Goal: Information Seeking & Learning: Check status

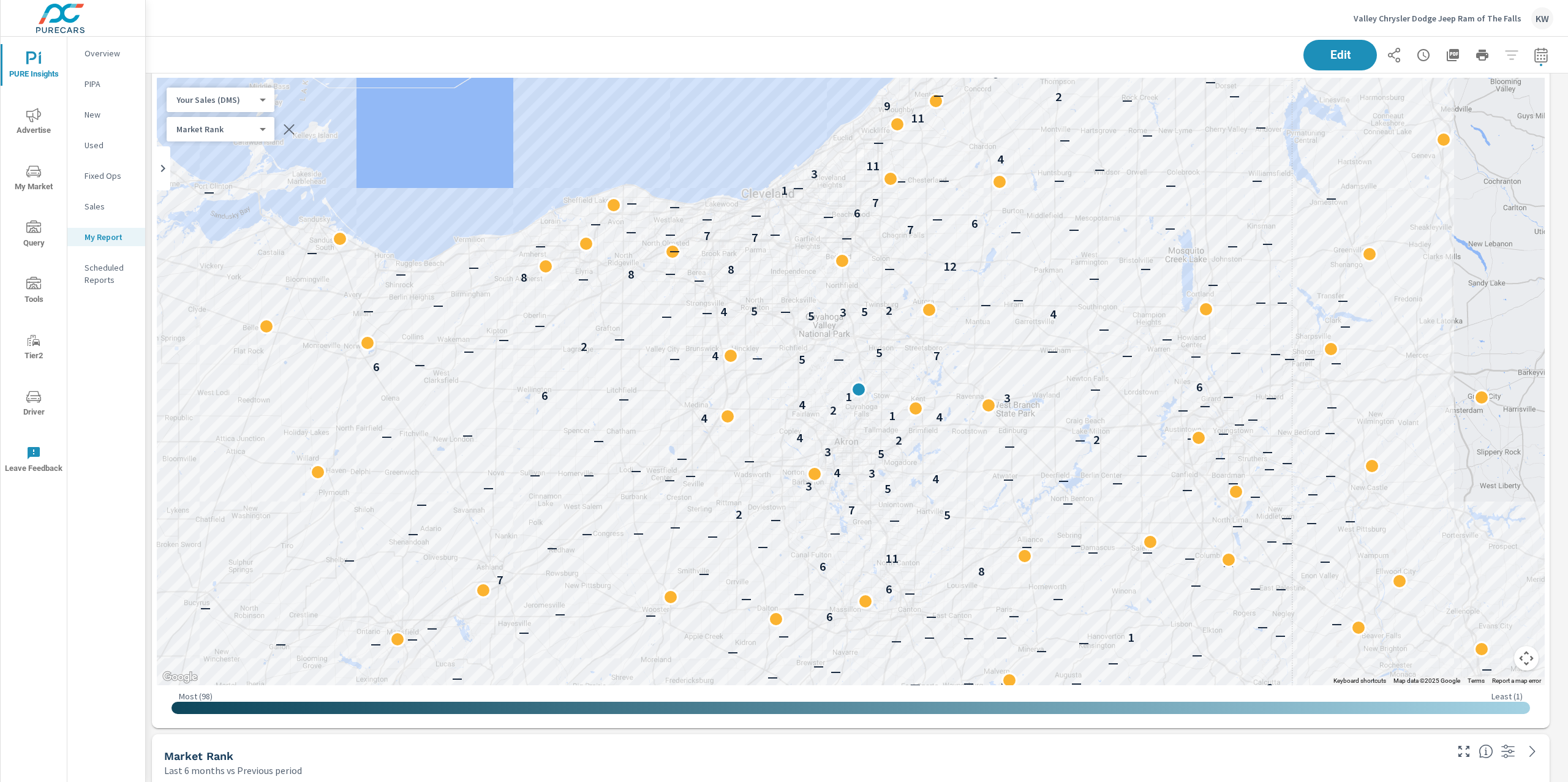
scroll to position [2867, 0]
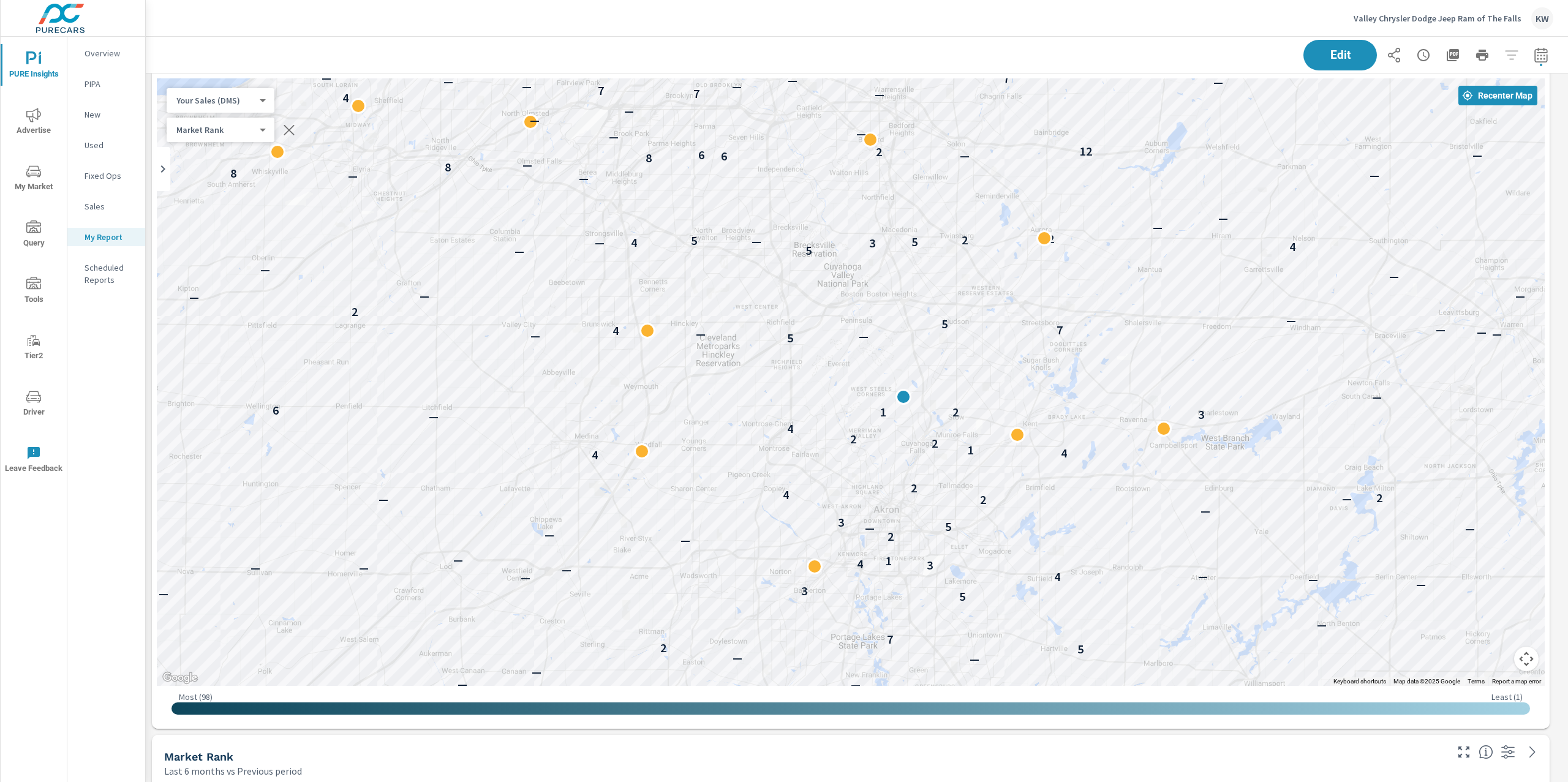
drag, startPoint x: 1045, startPoint y: 362, endPoint x: 1458, endPoint y: 410, distance: 415.8
click at [1458, 410] on div "— — — — — — — — — — — — — — — — — — — — — — — — — — 2 — — — — — — — — — — — — —…" at bounding box center [850, 382] width 1388 height 608
click at [260, 97] on body "PURE Insights Advertise My Market Query Tools Tier2 Driver Leave Feedback Overv…" at bounding box center [784, 391] width 1568 height 782
click at [221, 120] on li "Total Market Sales" at bounding box center [226, 120] width 120 height 20
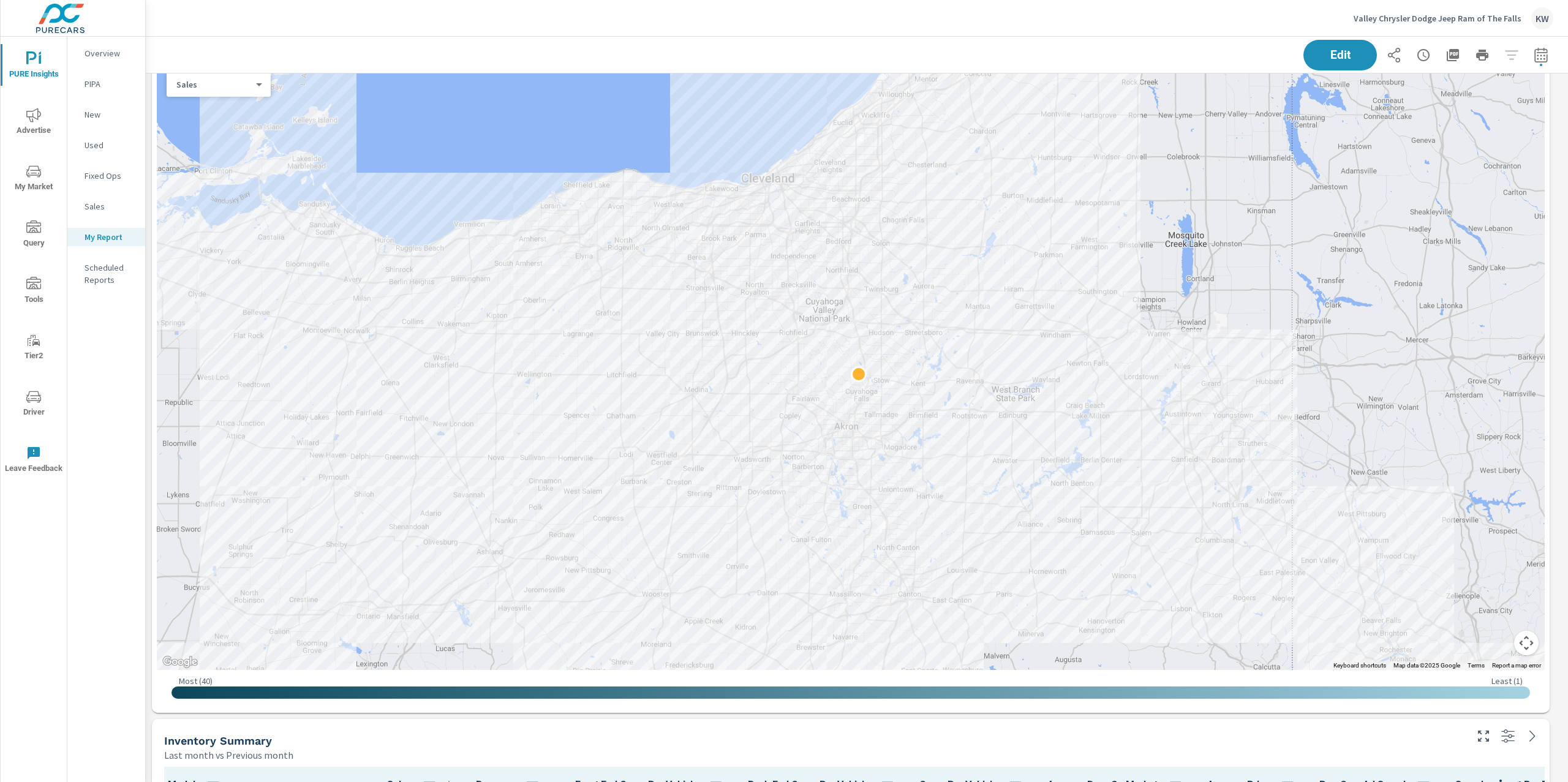
scroll to position [908, 0]
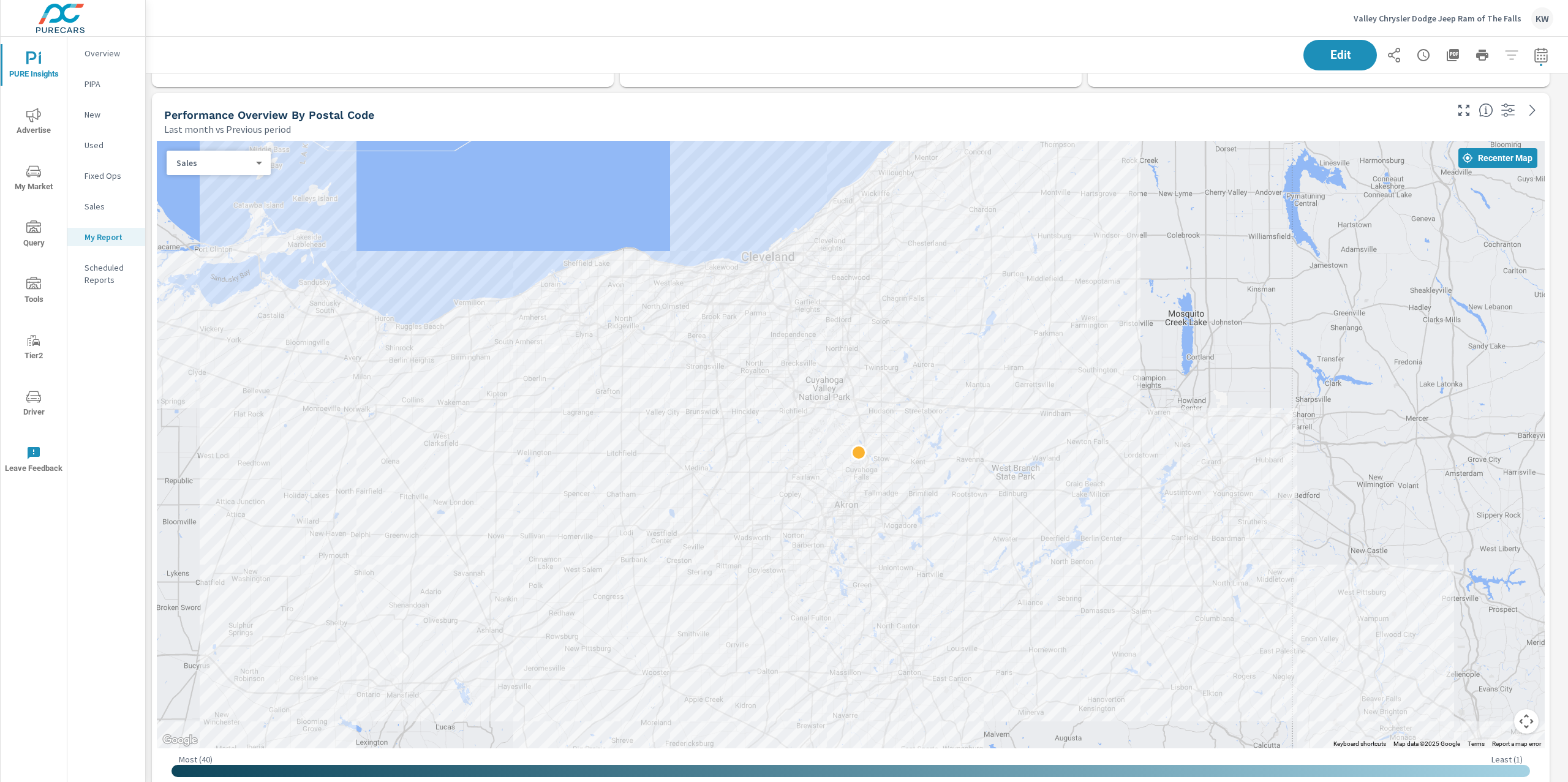
scroll to position [839, 0]
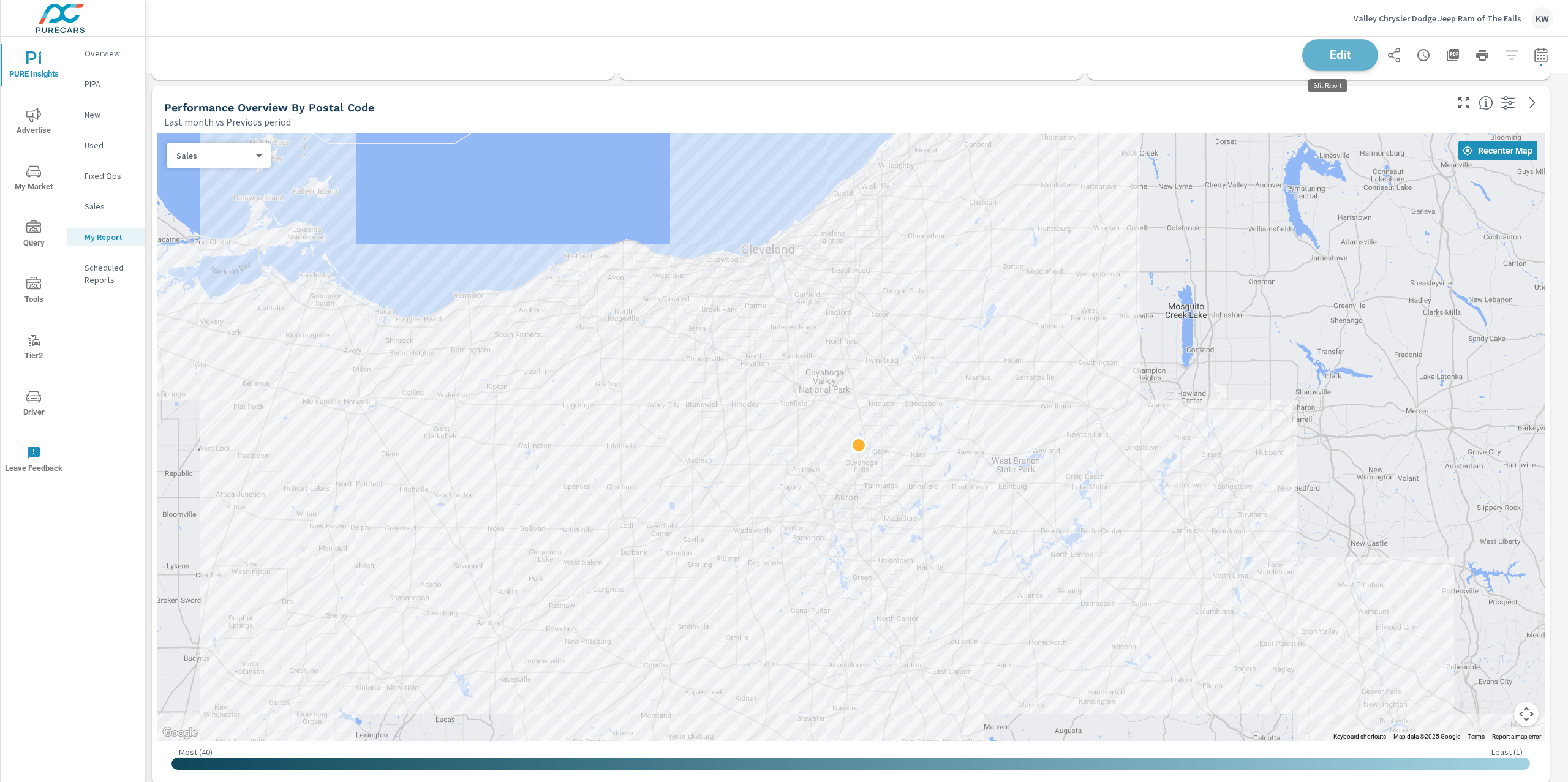
click at [1315, 59] on span "Edit" at bounding box center [1340, 54] width 50 height 11
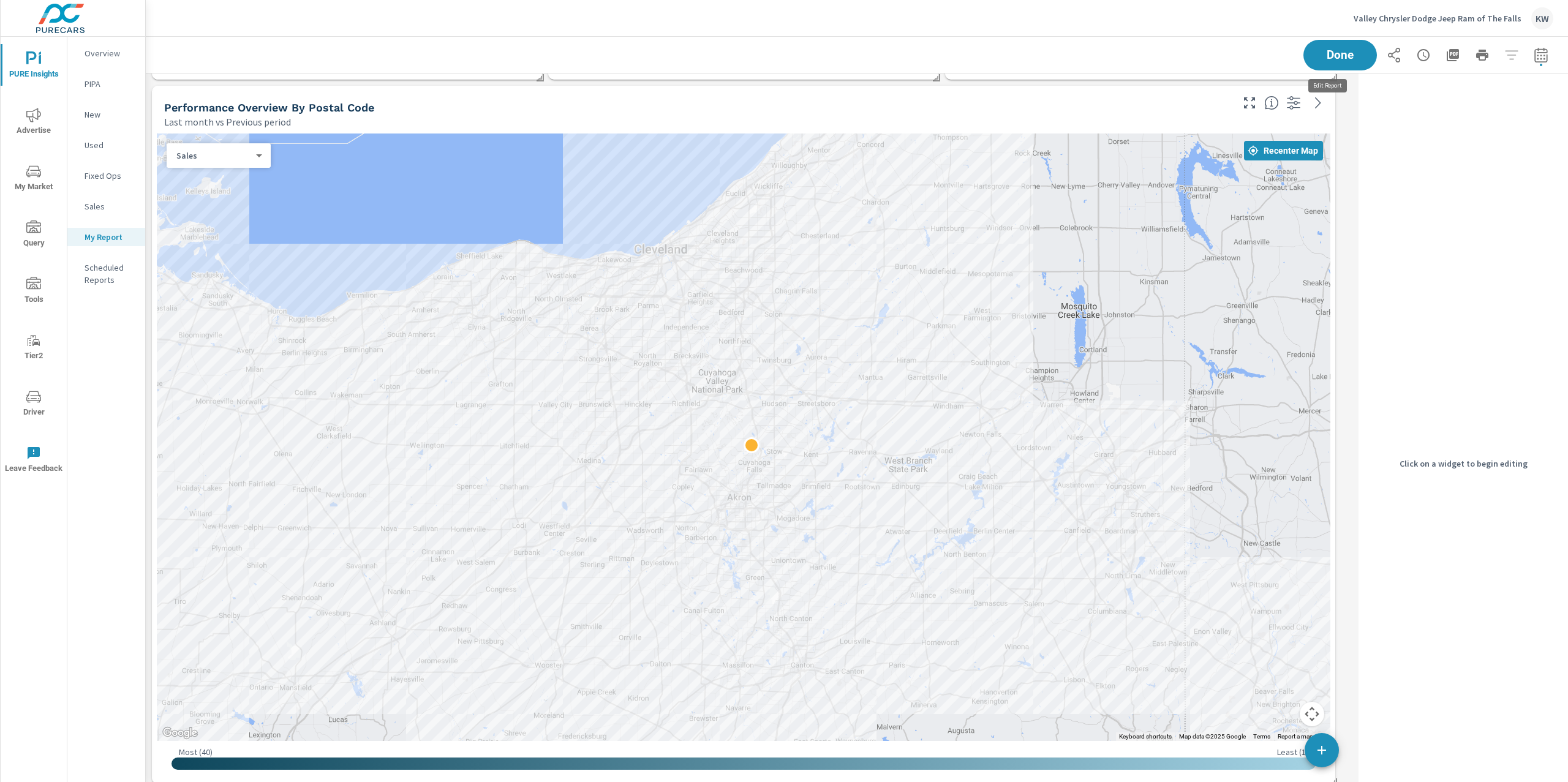
scroll to position [6232, 1220]
click at [1166, 128] on div "Last month vs Previous period" at bounding box center [697, 121] width 1066 height 14
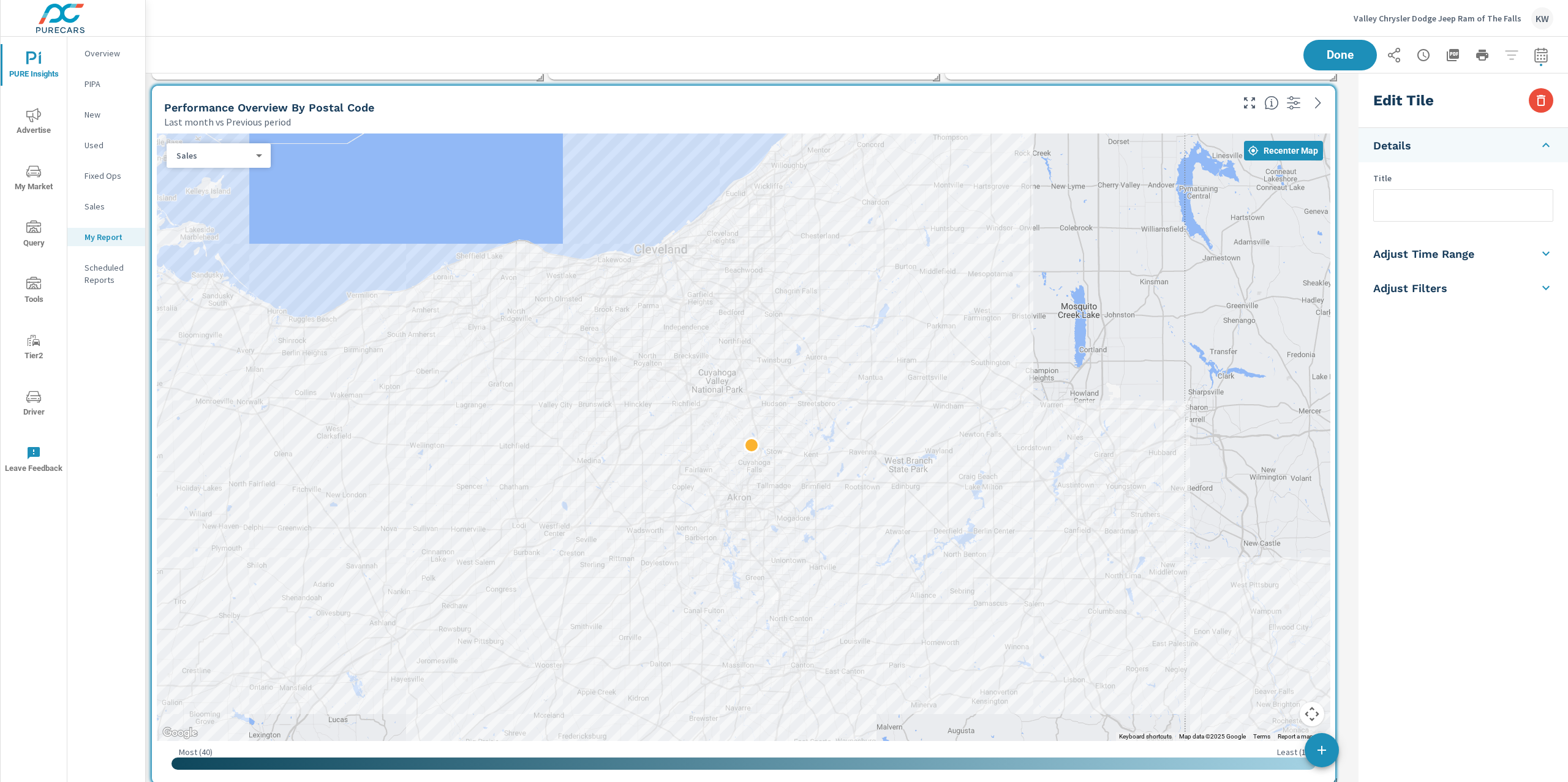
click at [1502, 247] on li "Adjust Time Range" at bounding box center [1462, 254] width 209 height 34
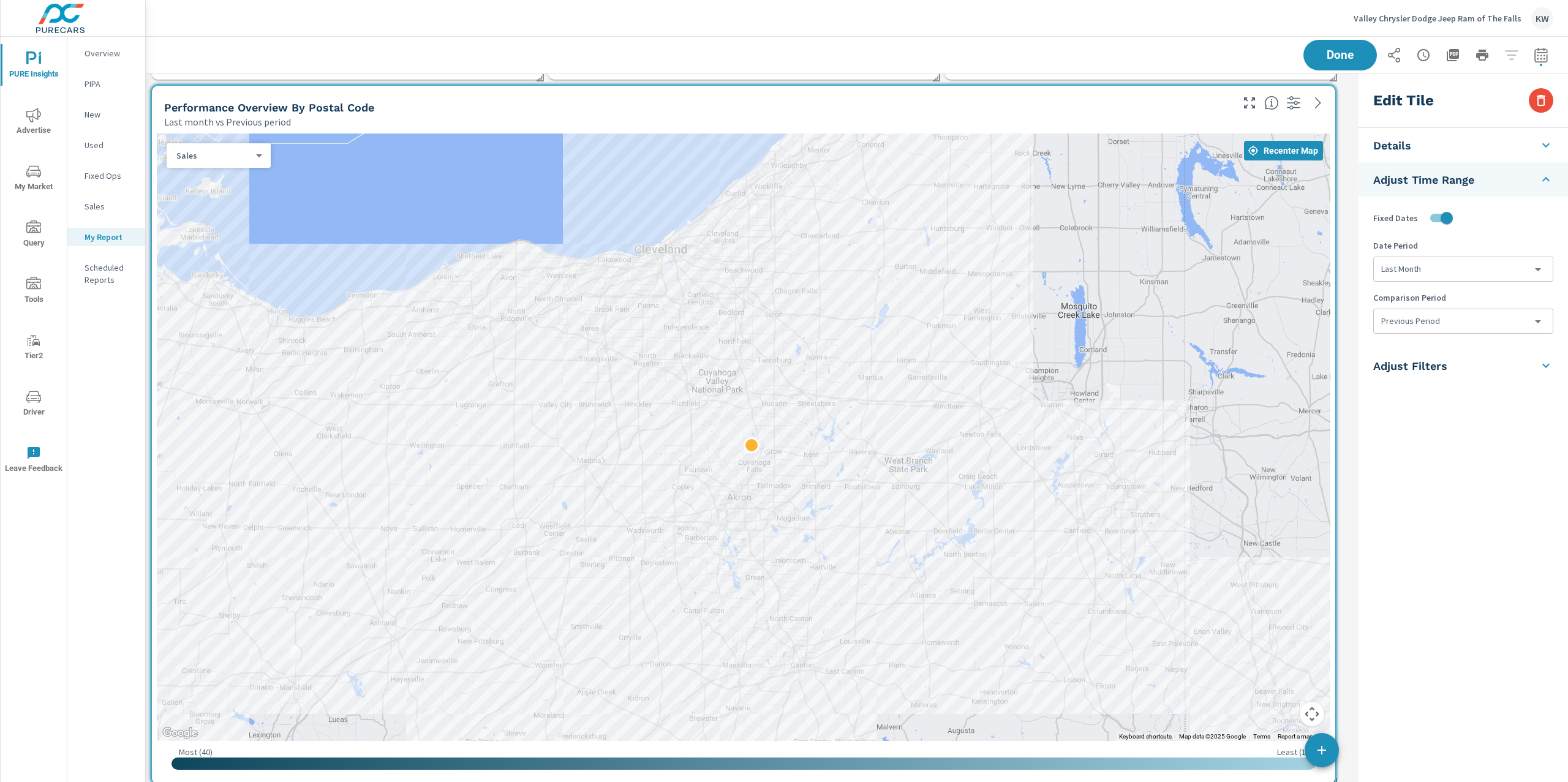
click at [1464, 276] on body "PURE Insights Advertise My Market Query Tools Tier2 Driver Leave Feedback Overv…" at bounding box center [784, 391] width 1568 height 782
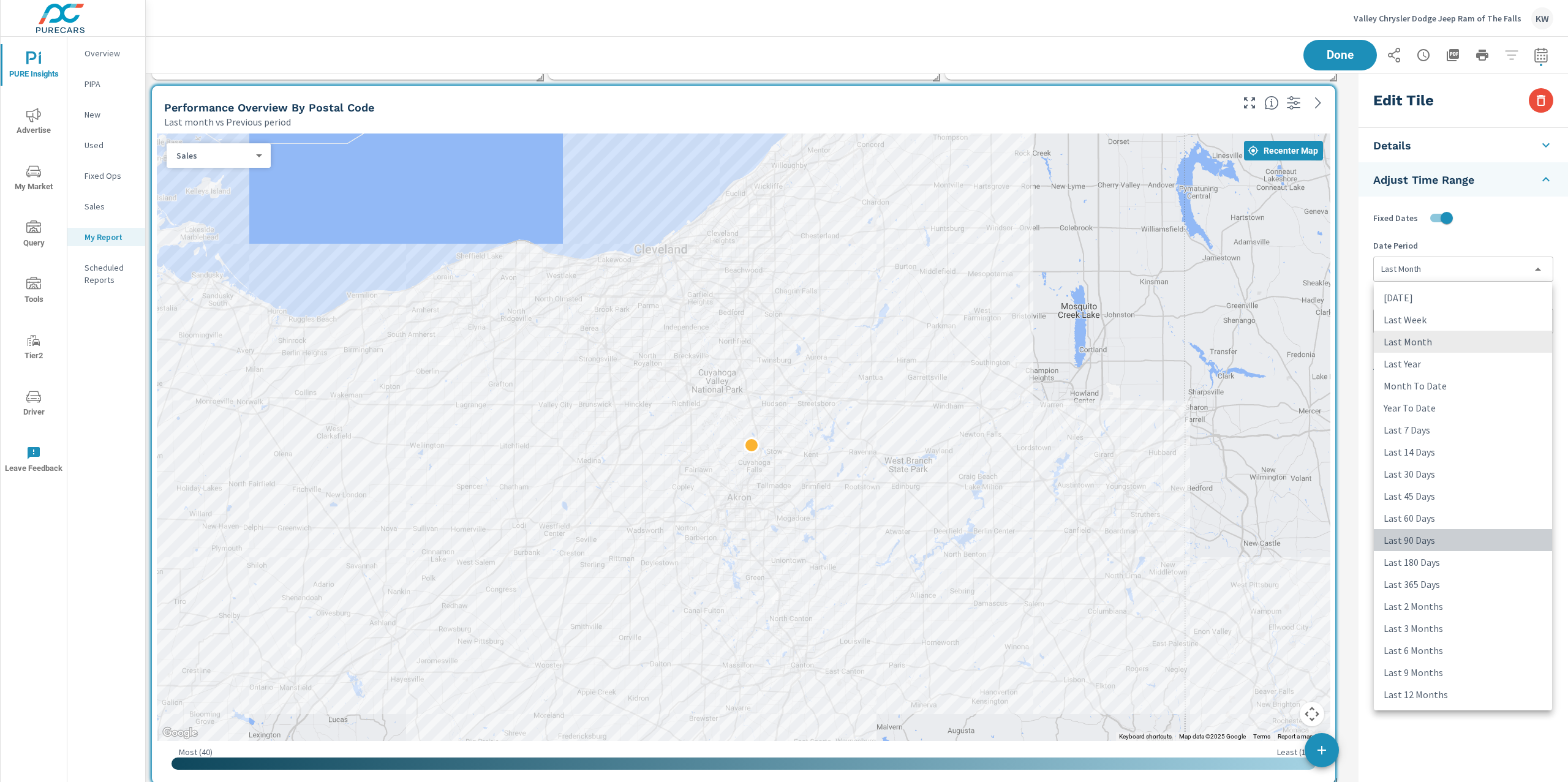
click at [1420, 539] on li "Last 90 Days" at bounding box center [1463, 540] width 178 height 22
type input "last90Days"
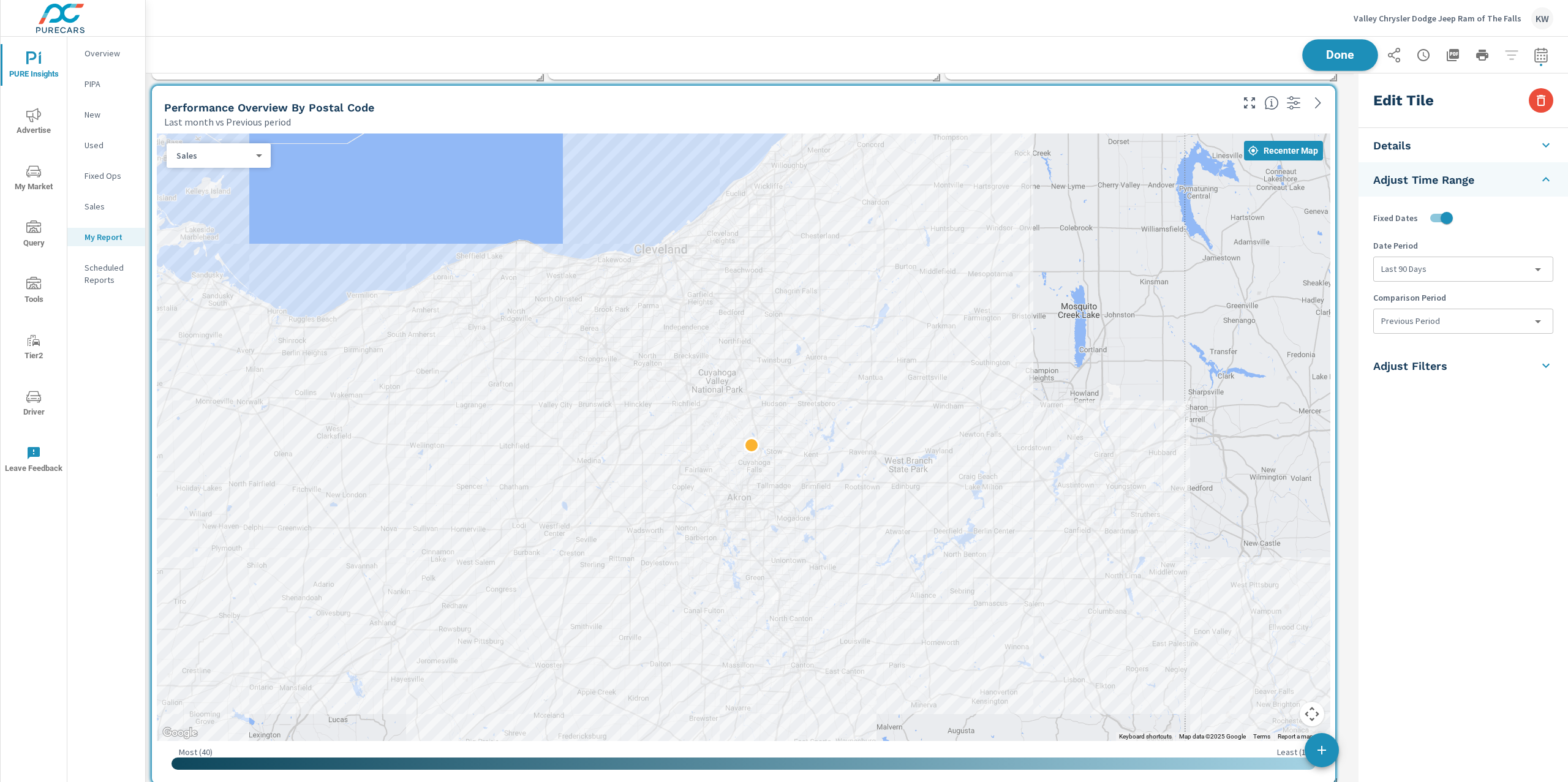
click at [1331, 59] on span "Done" at bounding box center [1340, 54] width 50 height 11
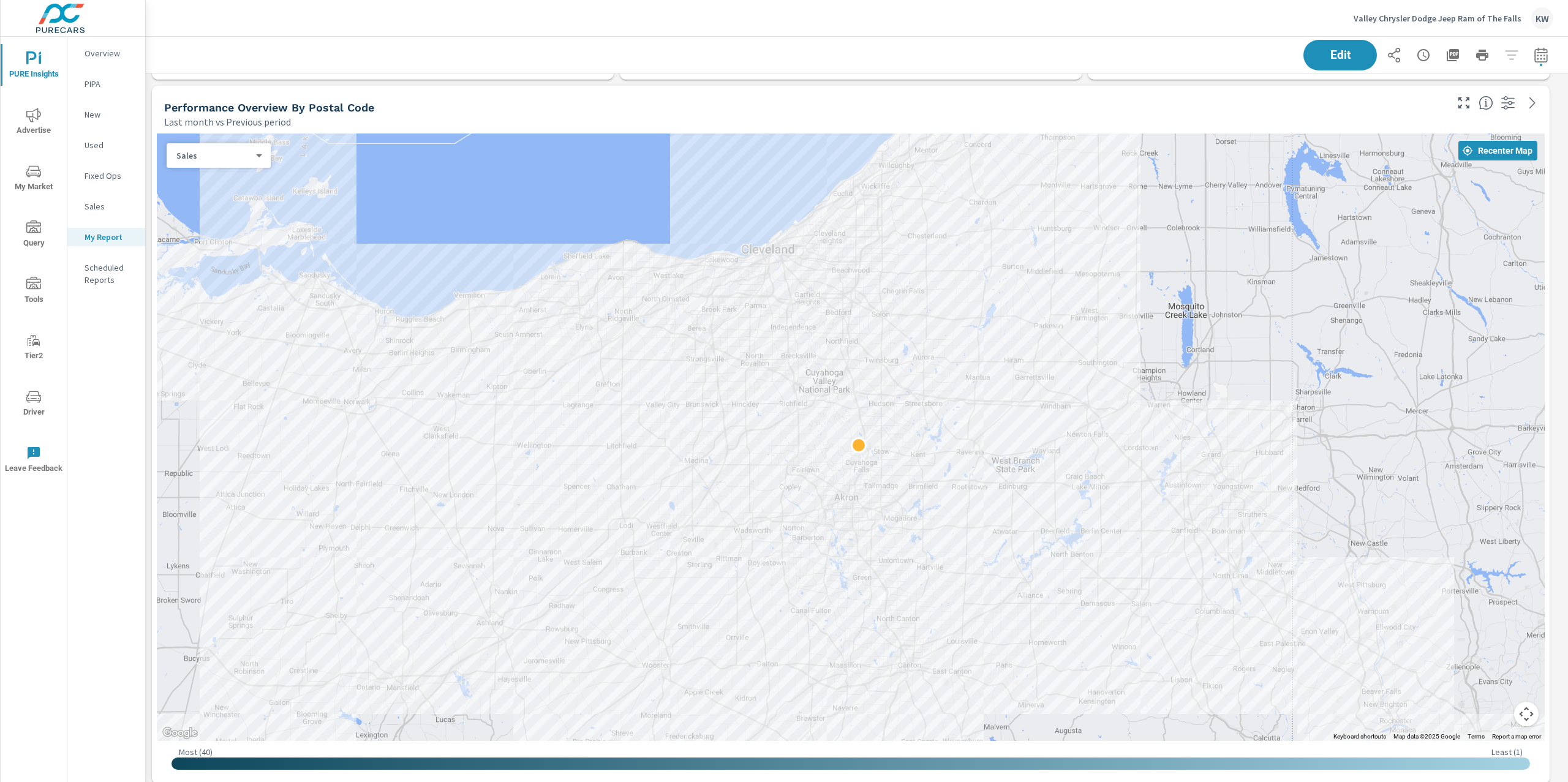
scroll to position [6232, 1436]
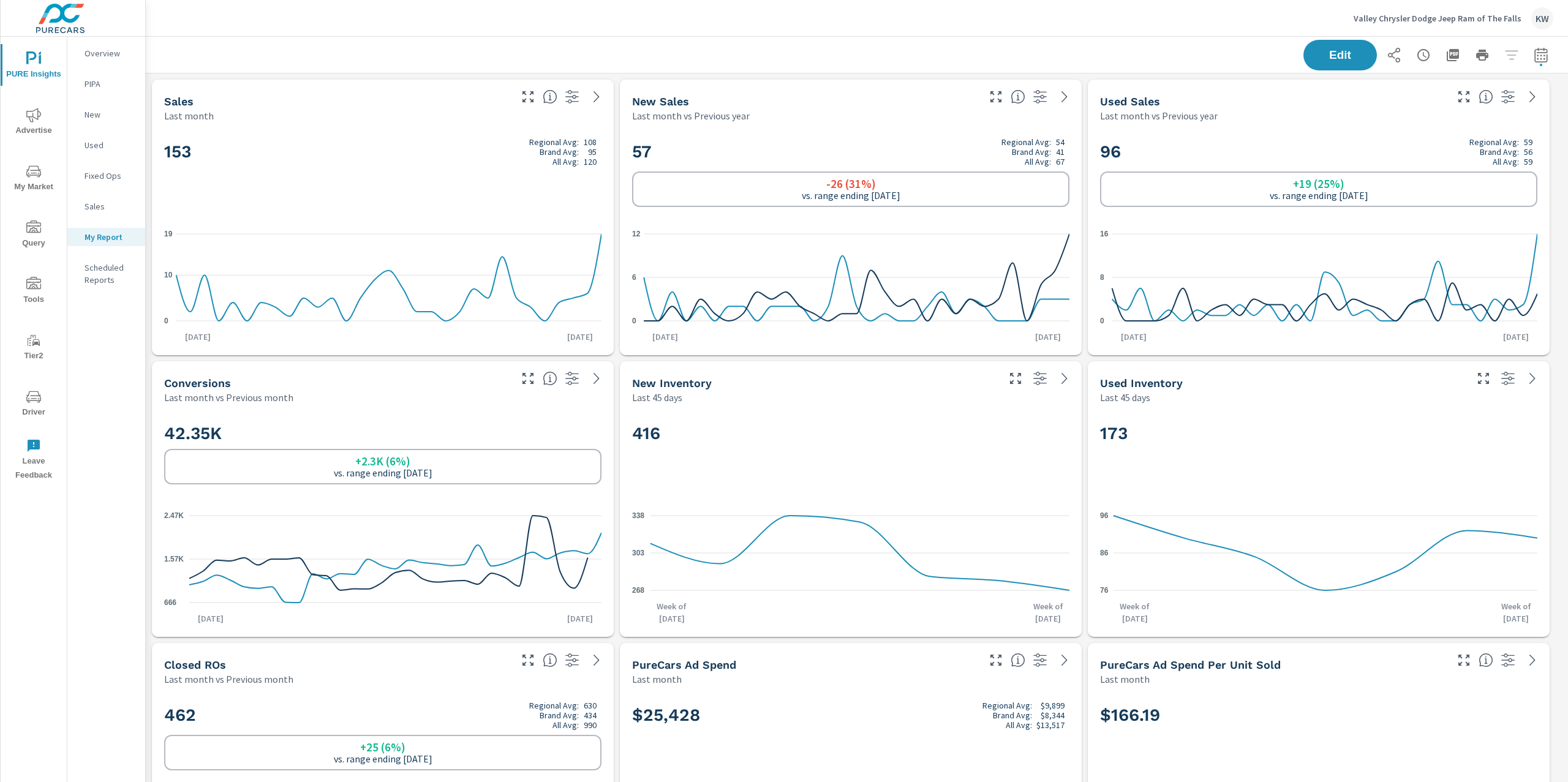
scroll to position [1, 0]
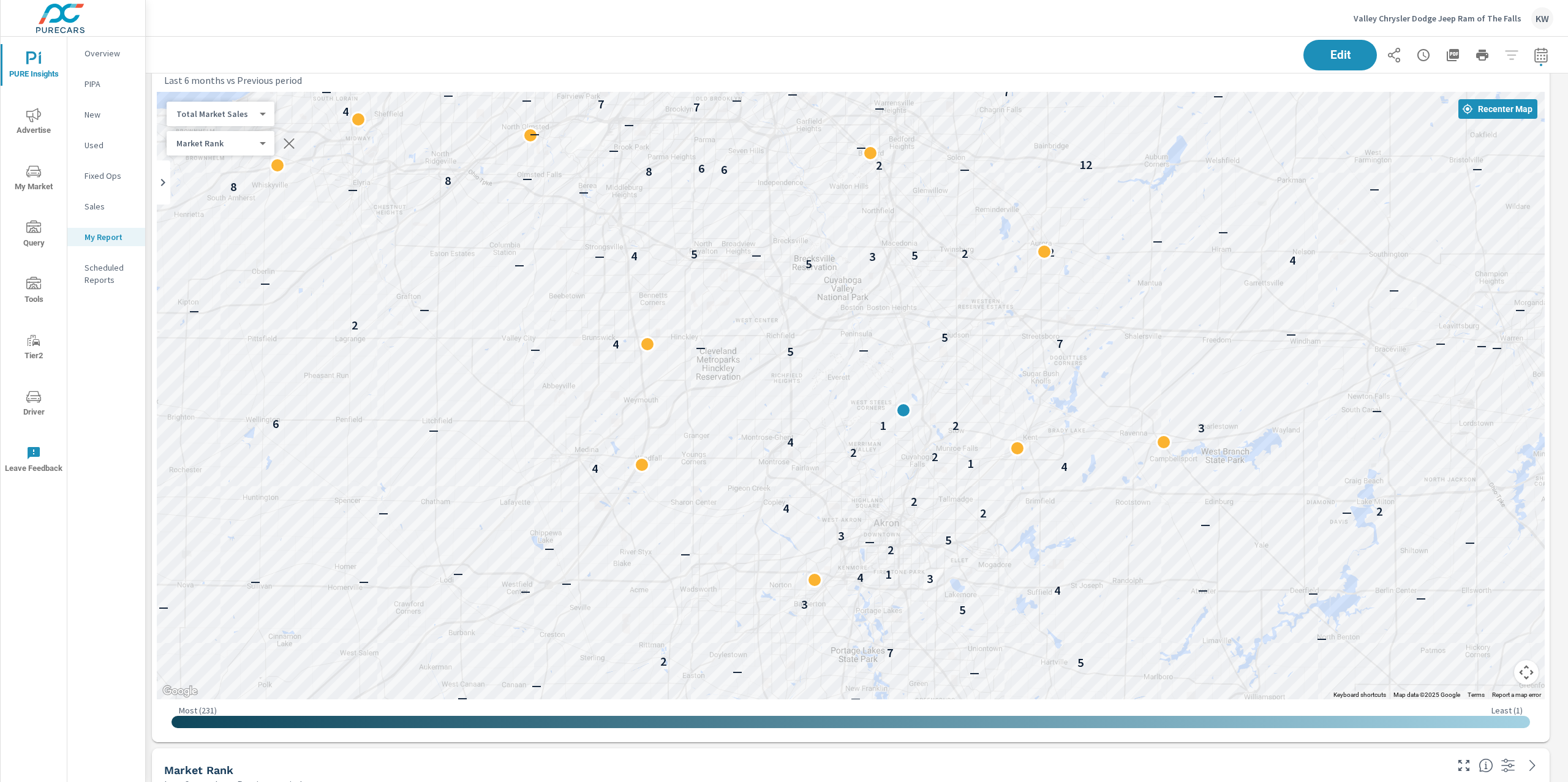
scroll to position [2881, 0]
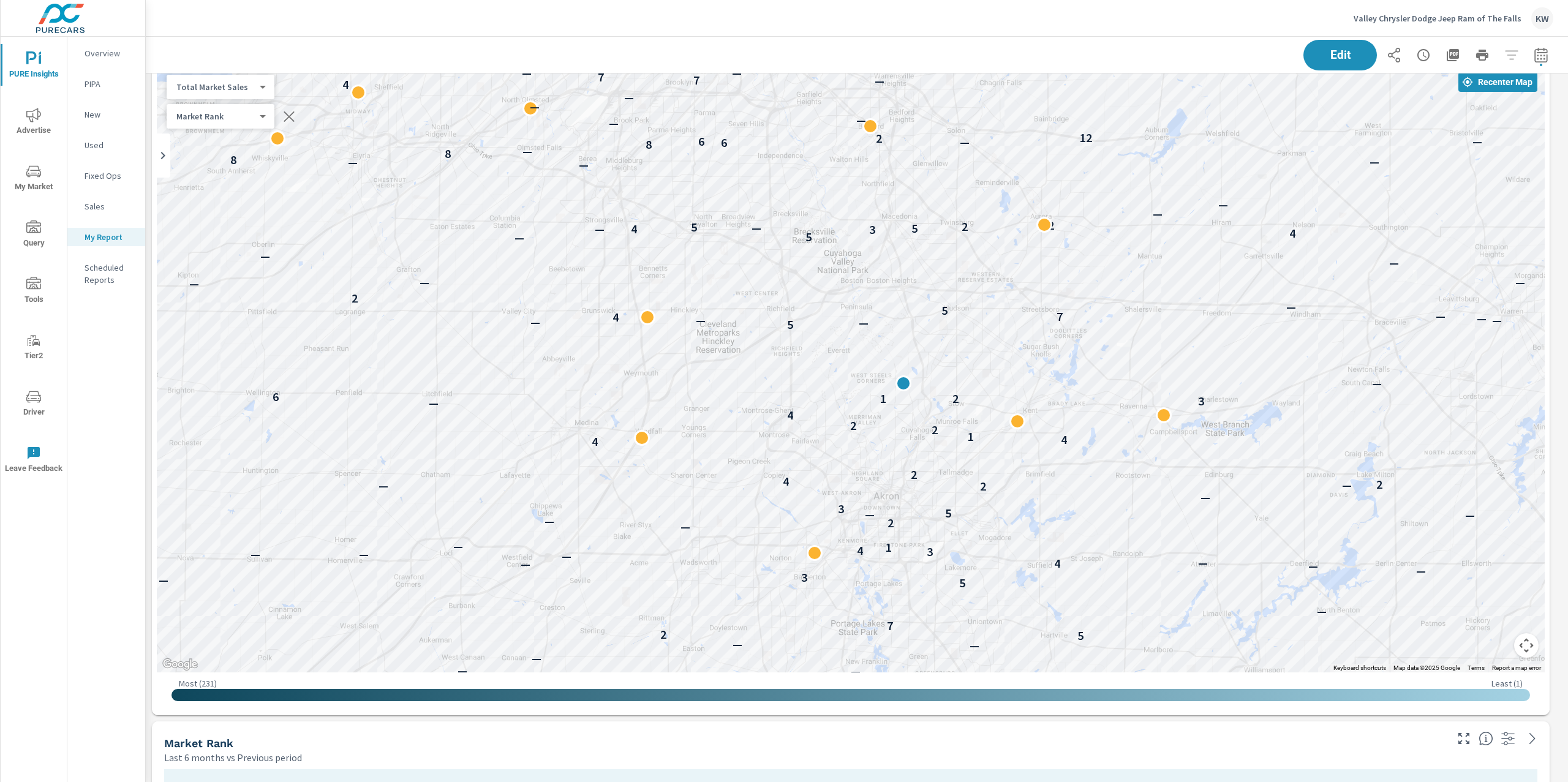
click at [229, 86] on body "PURE Insights Advertise My Market Query Tools Tier2 Driver Leave Feedback Overv…" at bounding box center [784, 391] width 1568 height 782
click at [249, 69] on li "Your Sales (DMS)" at bounding box center [226, 67] width 120 height 20
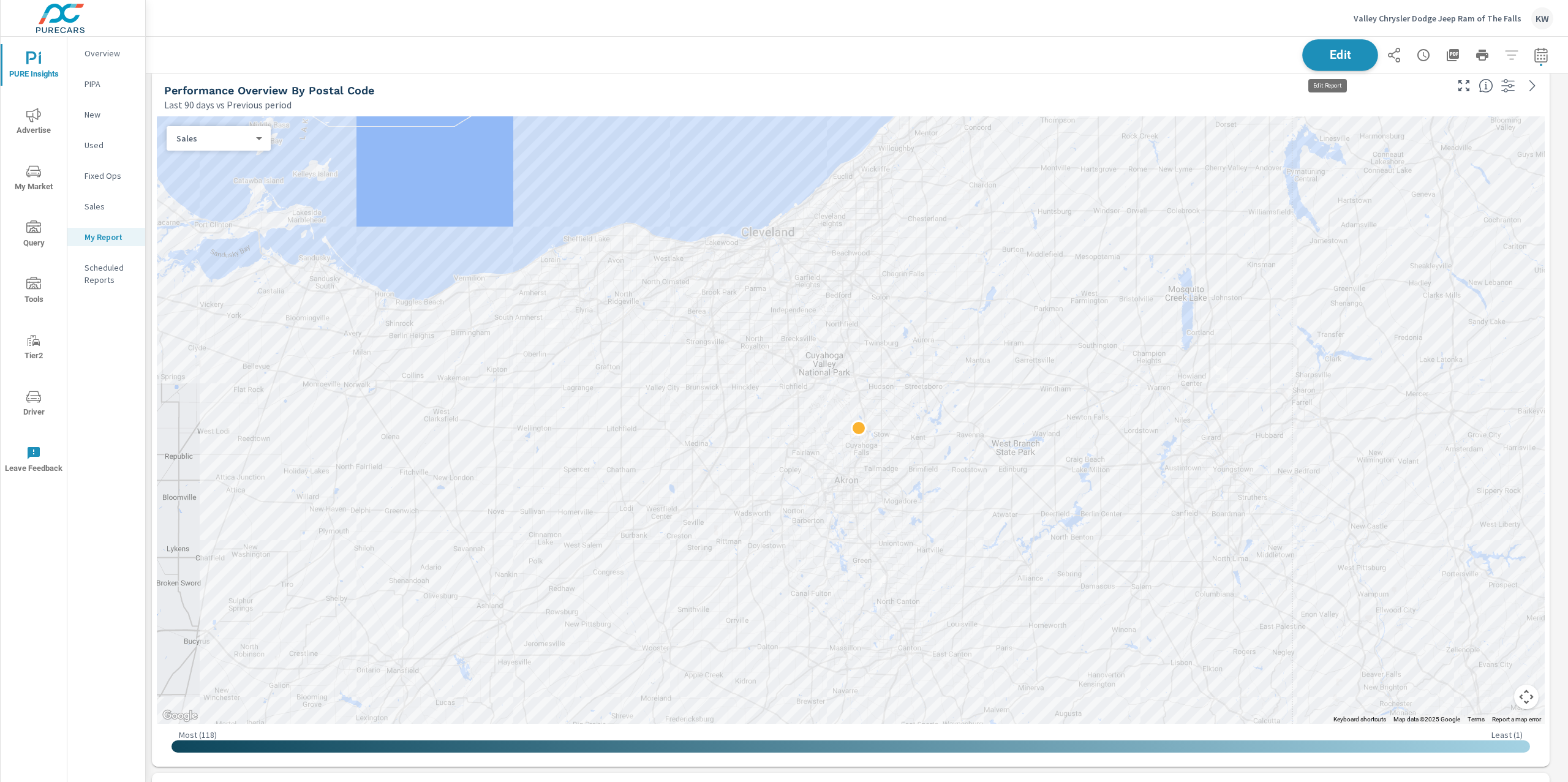
scroll to position [6232, 1436]
click at [1327, 55] on span "Edit" at bounding box center [1340, 54] width 50 height 11
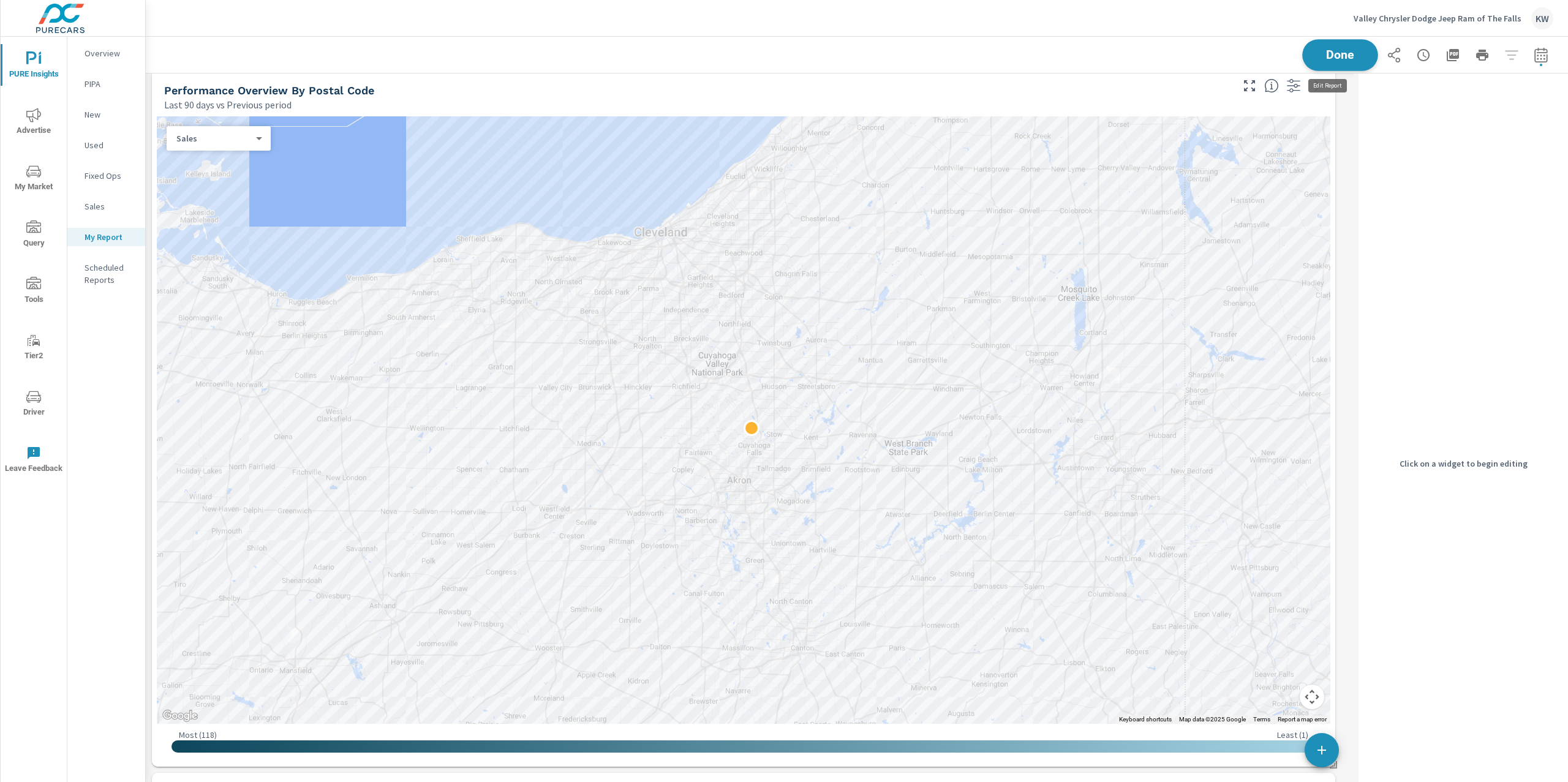
scroll to position [6, 5]
click at [1190, 102] on div "Last 90 days vs Previous period" at bounding box center [697, 104] width 1066 height 14
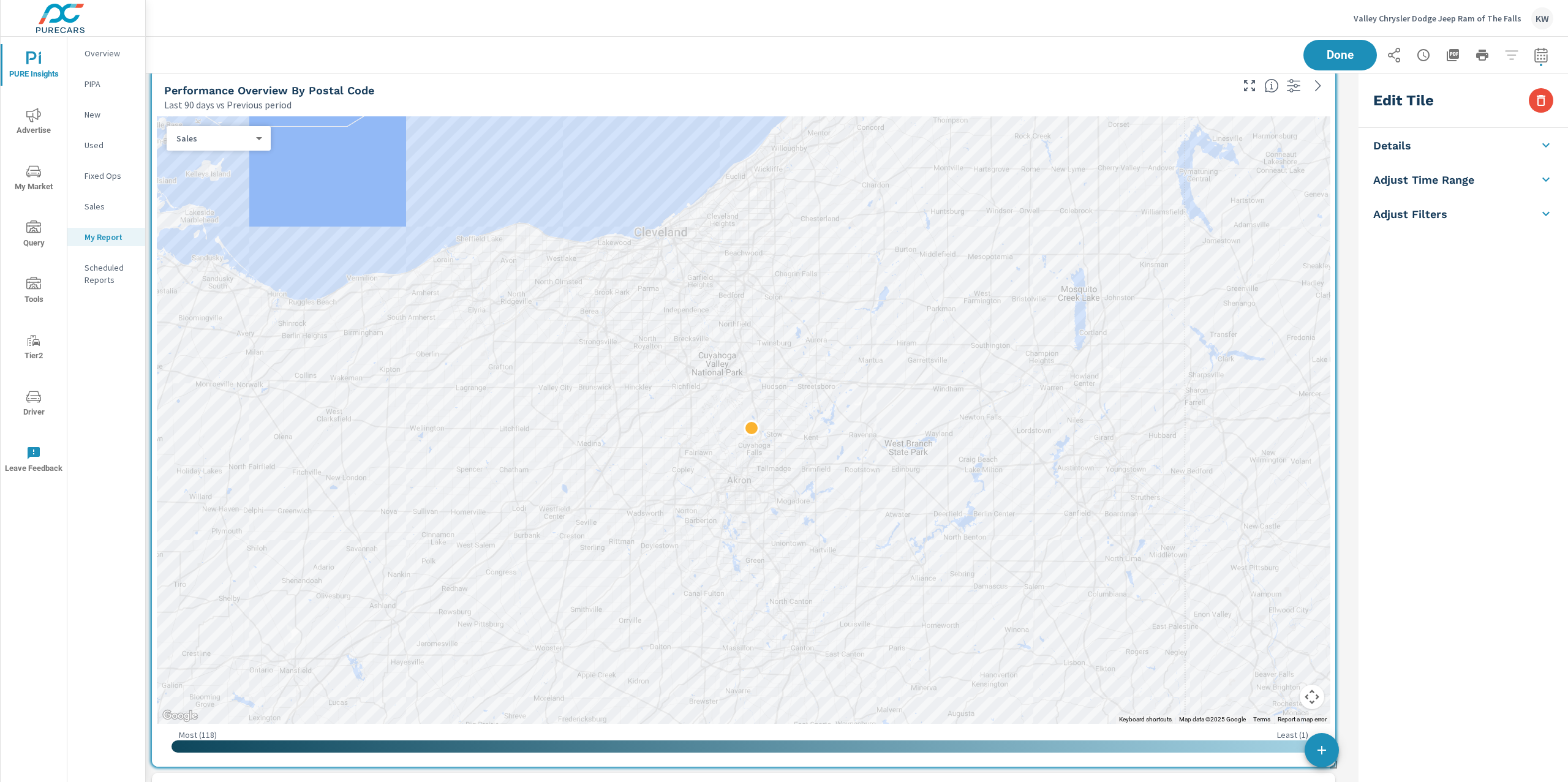
scroll to position [6232, 1220]
click at [1452, 259] on h5 "Adjust Time Range" at bounding box center [1423, 254] width 101 height 14
click at [1448, 265] on body "PURE Insights Advertise My Market Query Tools Tier2 Driver Leave Feedback Overv…" at bounding box center [784, 391] width 1568 height 782
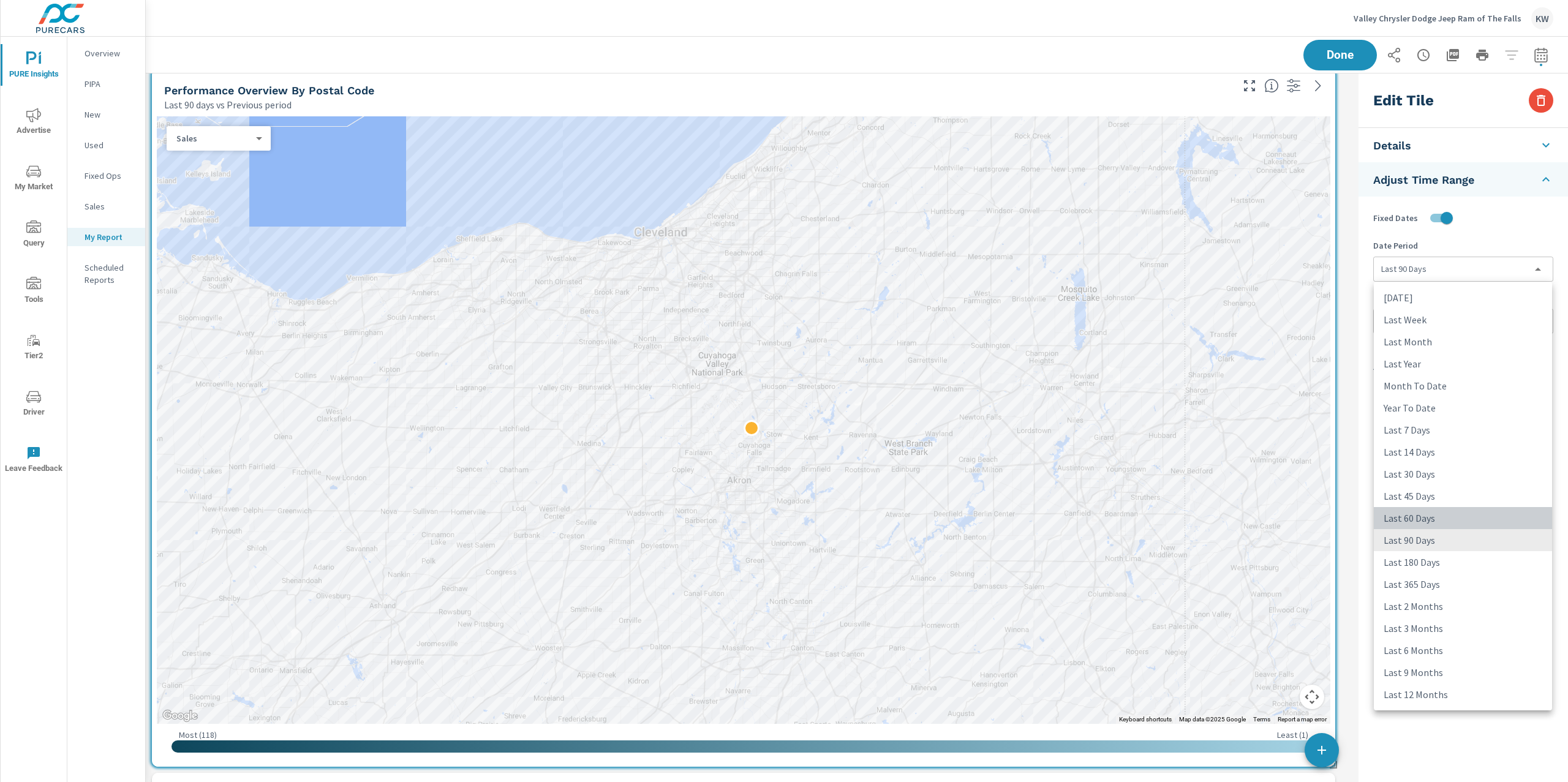
click at [1436, 519] on li "Last 60 Days" at bounding box center [1463, 518] width 178 height 22
type input "last60Days"
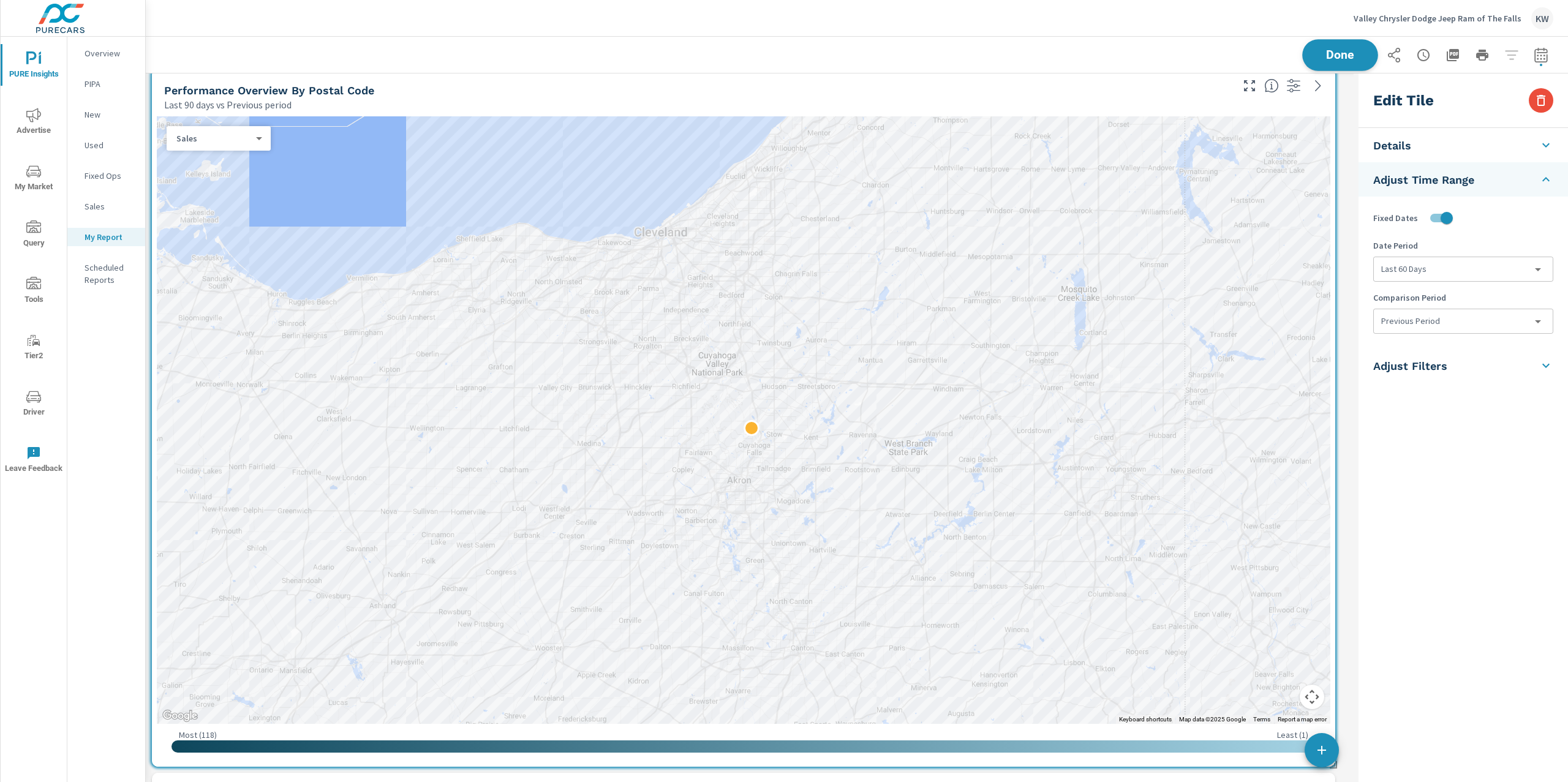
click at [1340, 59] on span "Done" at bounding box center [1340, 54] width 50 height 11
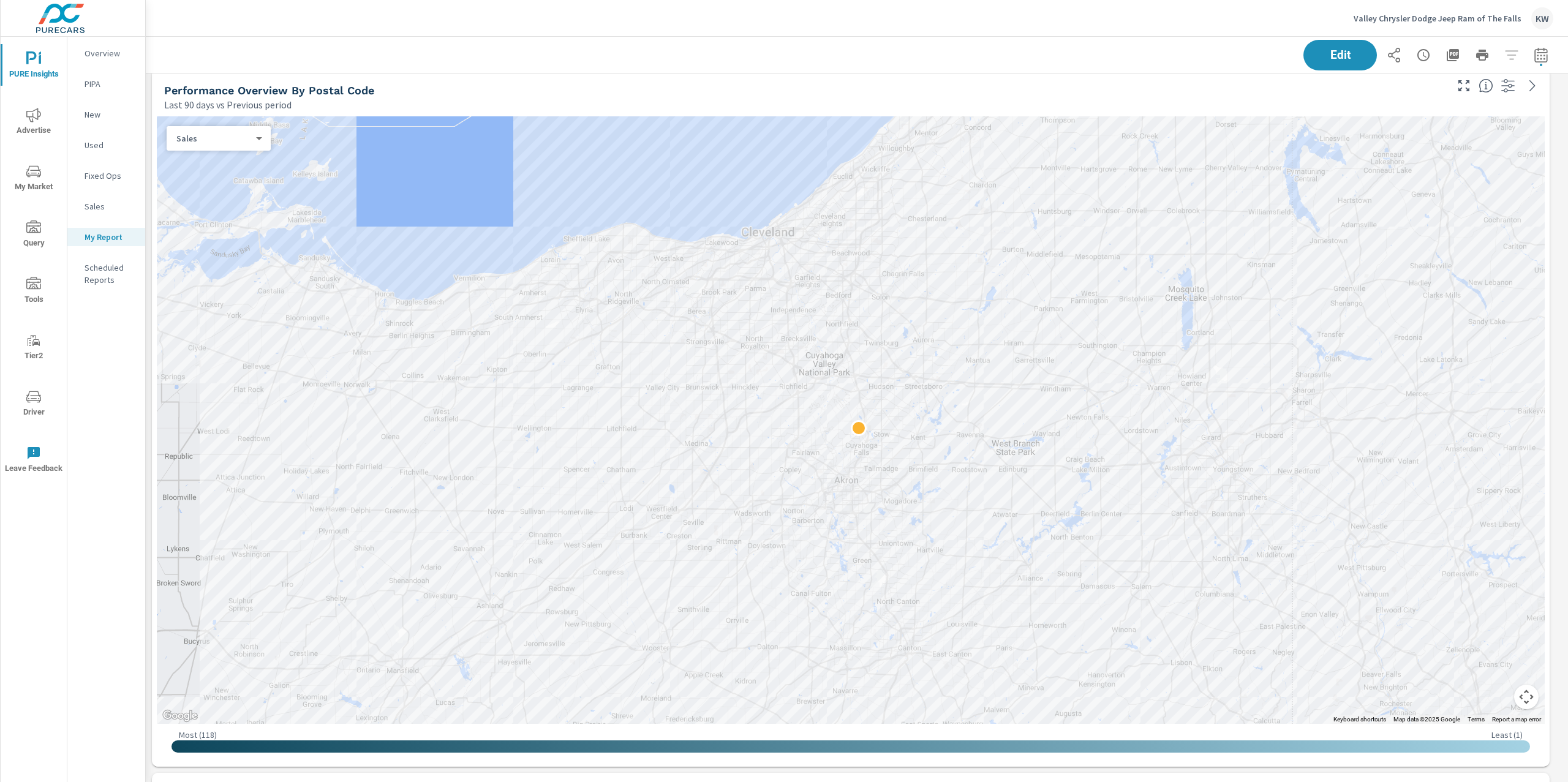
scroll to position [6232, 1436]
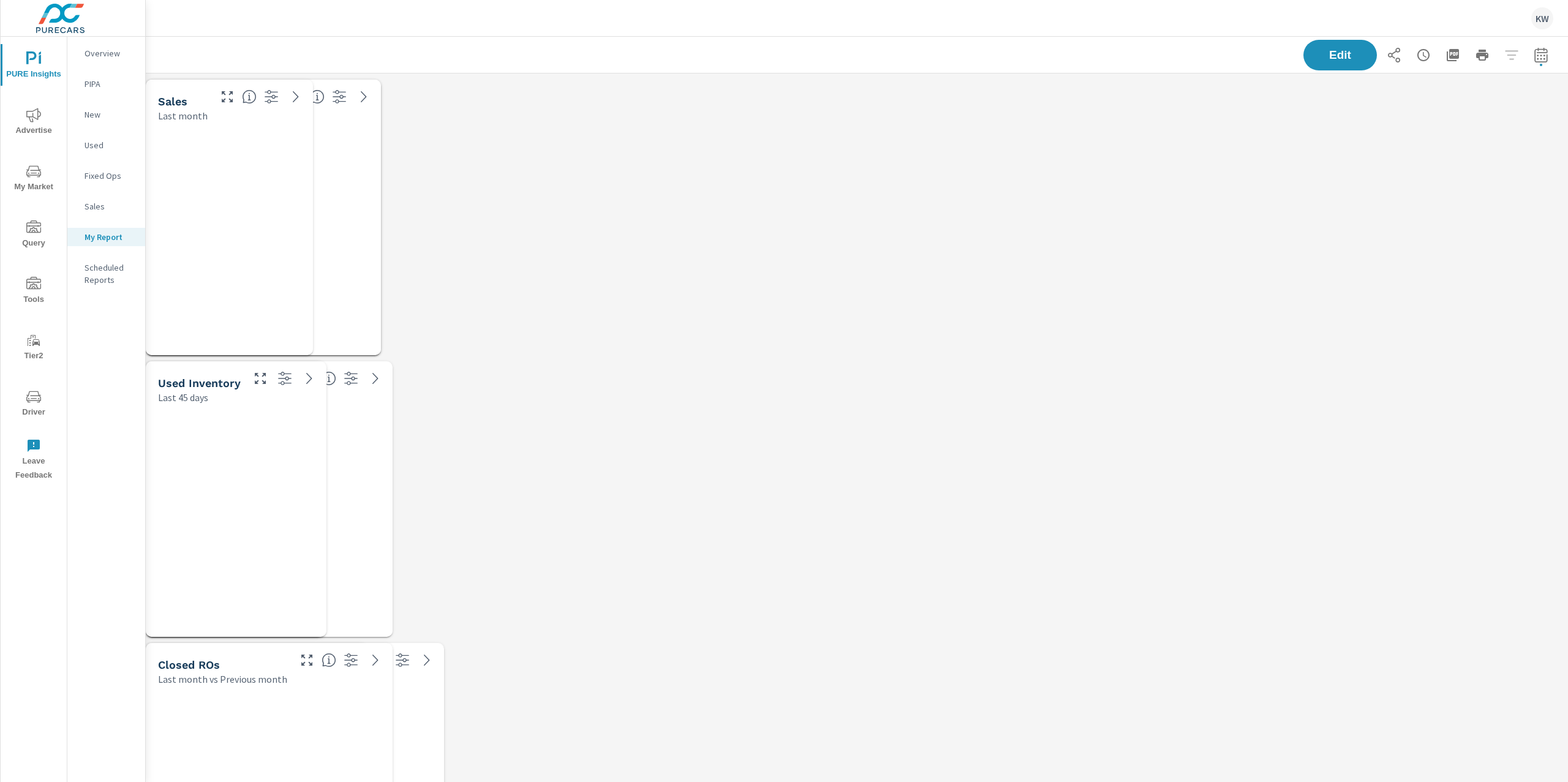
scroll to position [6232, 1436]
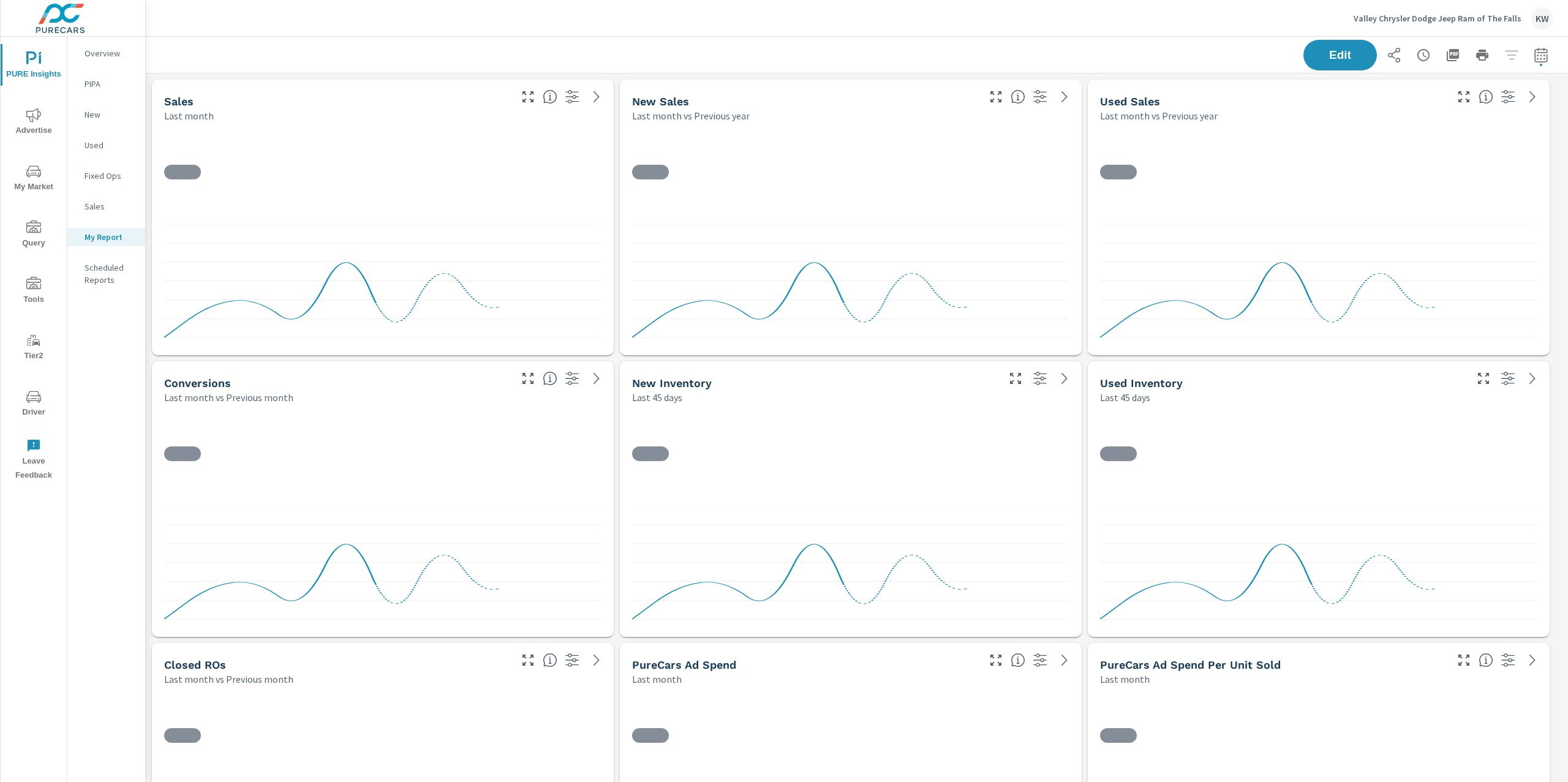
scroll to position [1, 0]
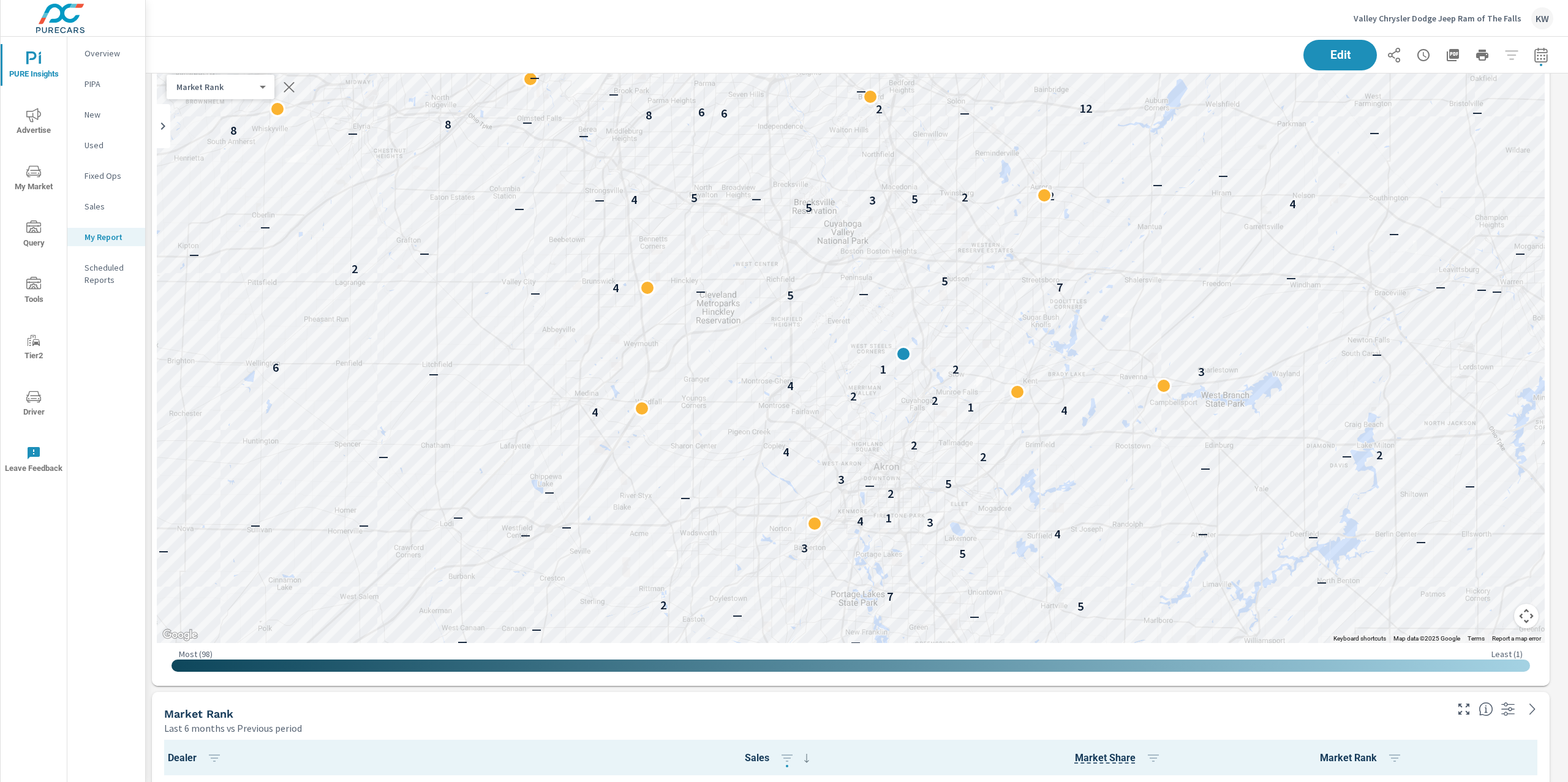
scroll to position [2890, 0]
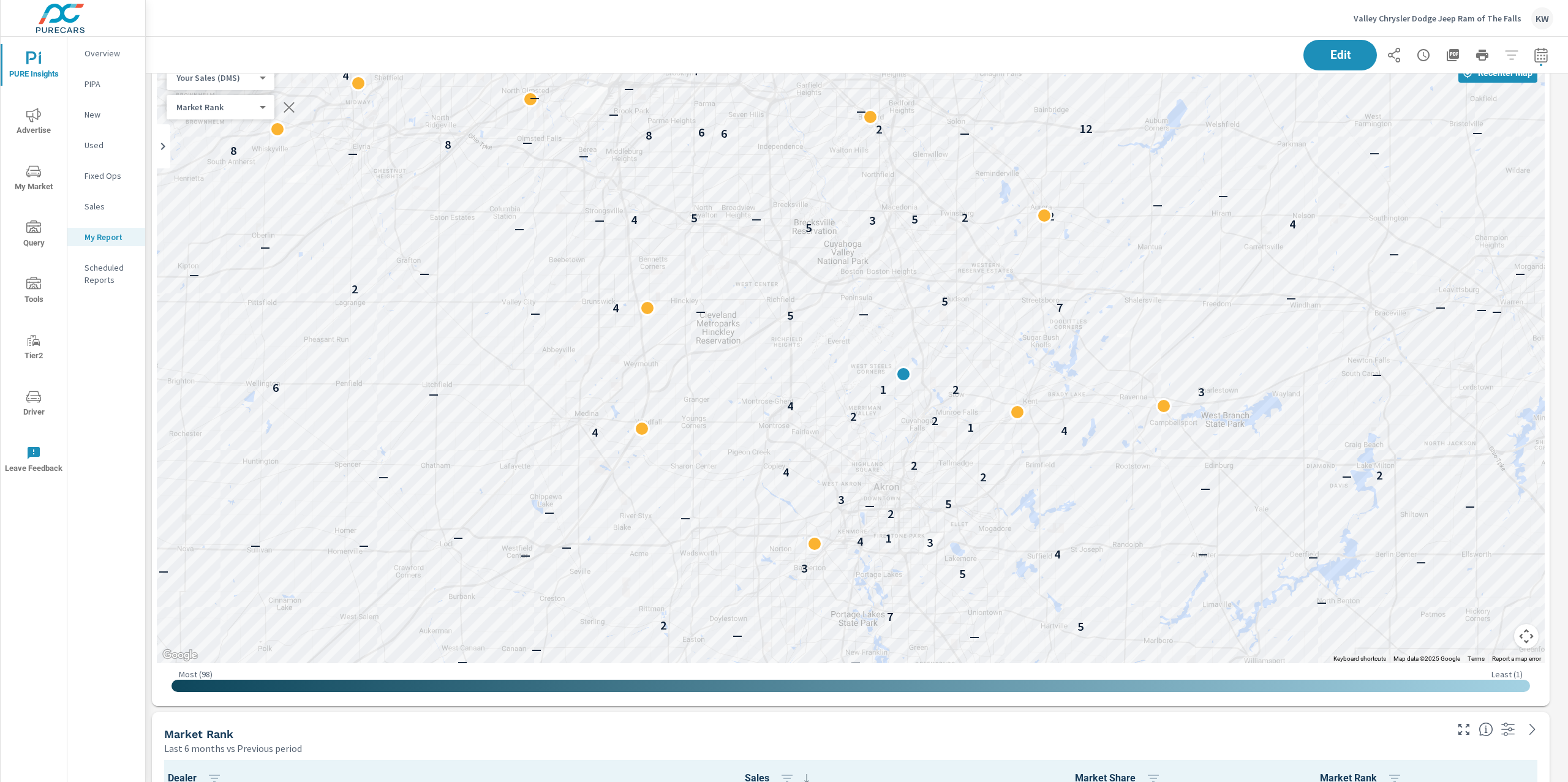
click at [264, 78] on body "PURE Insights Advertise My Market Query Tools Tier2 Driver Leave Feedback Overv…" at bounding box center [784, 391] width 1568 height 782
click at [221, 102] on li "Total Market Sales" at bounding box center [226, 97] width 120 height 20
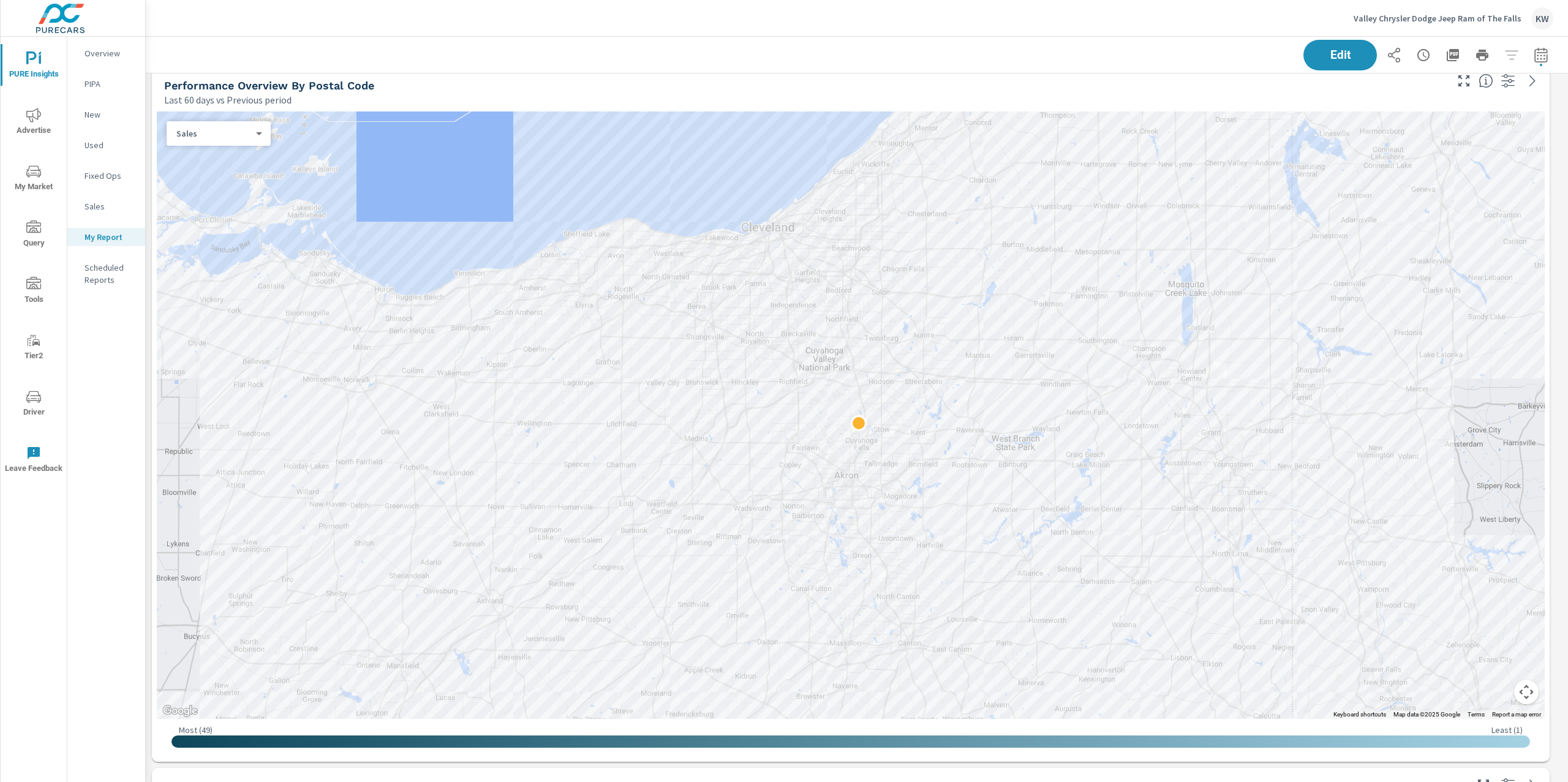
scroll to position [859, 0]
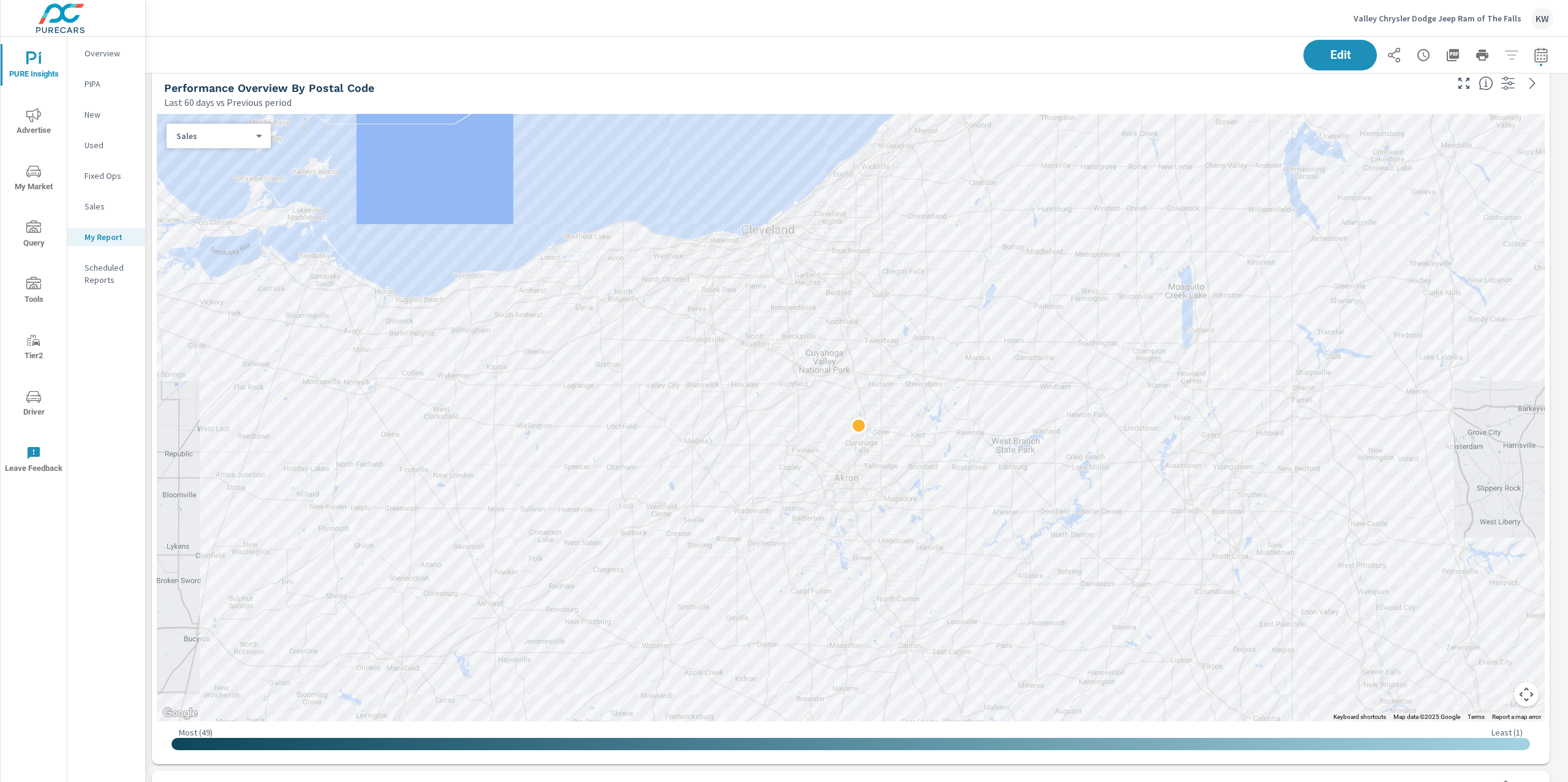
click at [265, 139] on div "Sales 1 ​" at bounding box center [218, 136] width 104 height 24
click at [249, 139] on body "PURE Insights Advertise My Market Query Tools Tier2 Driver Leave Feedback Overv…" at bounding box center [784, 391] width 1568 height 782
click at [224, 120] on li "Spend" at bounding box center [214, 116] width 94 height 20
click at [253, 135] on body "PURE Insights Advertise My Market Query Tools Tier2 Driver Leave Feedback Overv…" at bounding box center [784, 391] width 1568 height 782
click at [221, 218] on li "Population" at bounding box center [214, 214] width 94 height 20
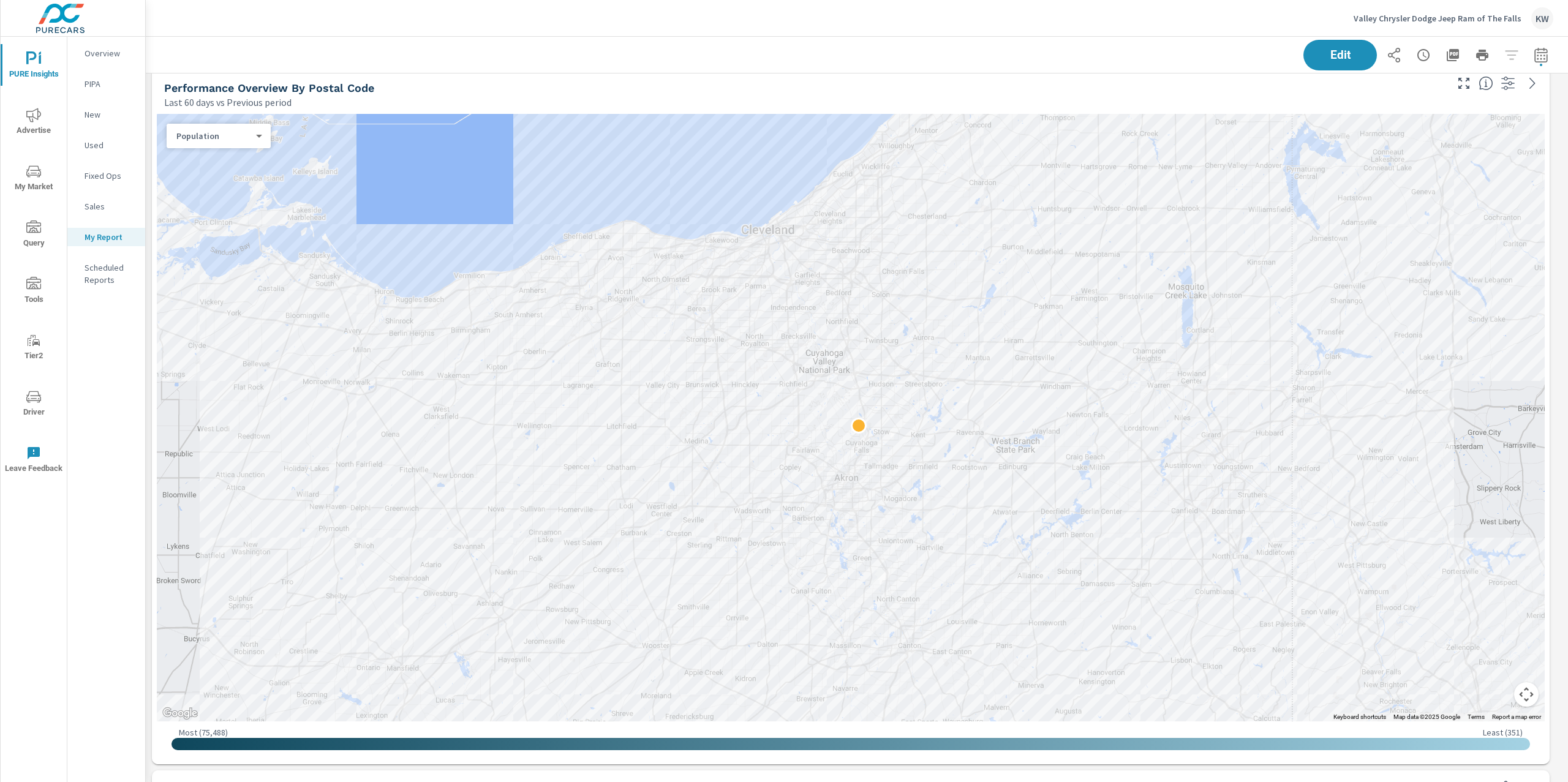
click at [256, 139] on body "PURE Insights Advertise My Market Query Tools Tier2 Driver Leave Feedback Overv…" at bounding box center [784, 391] width 1568 height 782
click at [218, 75] on li "Sales" at bounding box center [214, 77] width 94 height 20
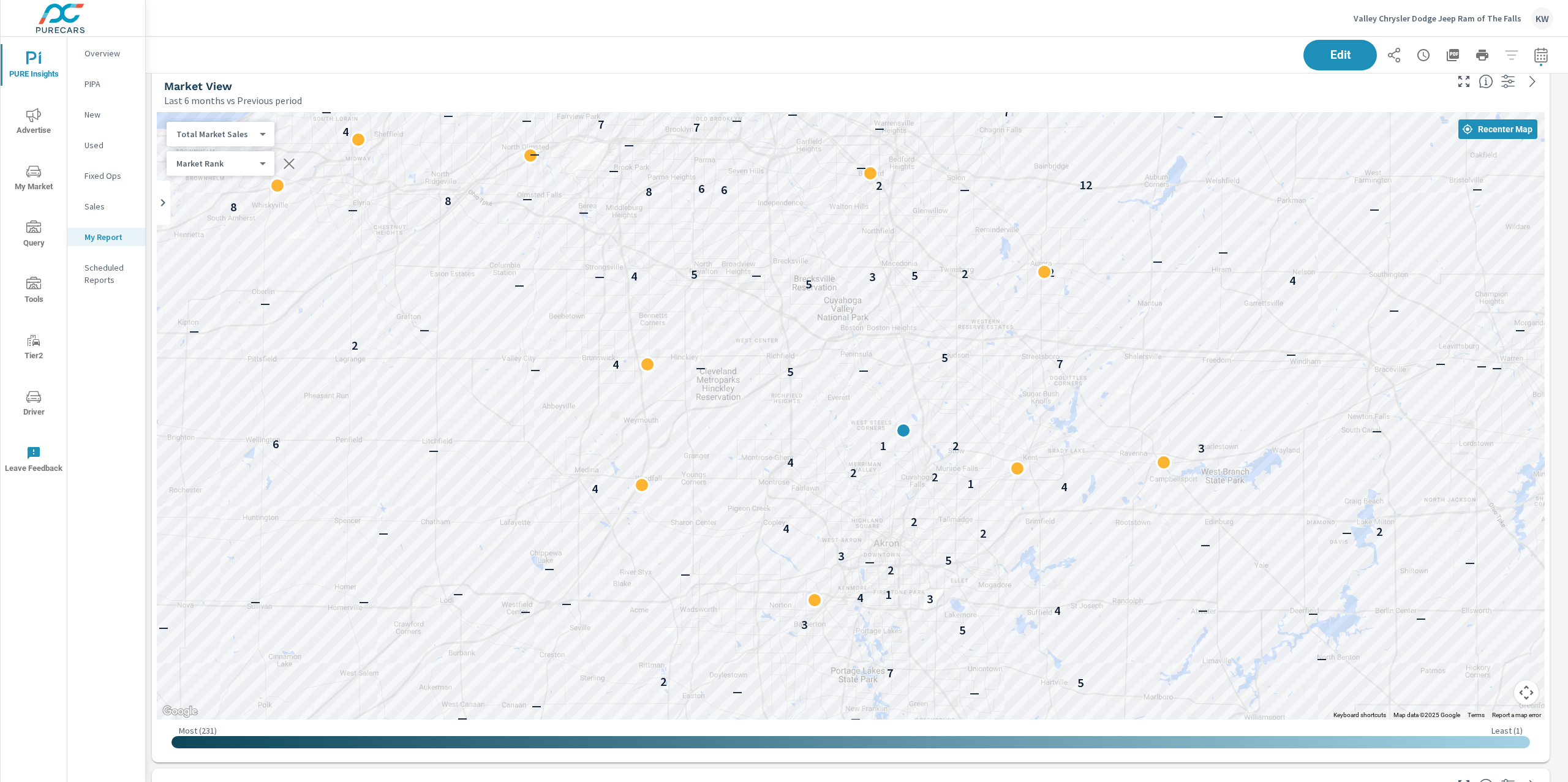
scroll to position [2819, 0]
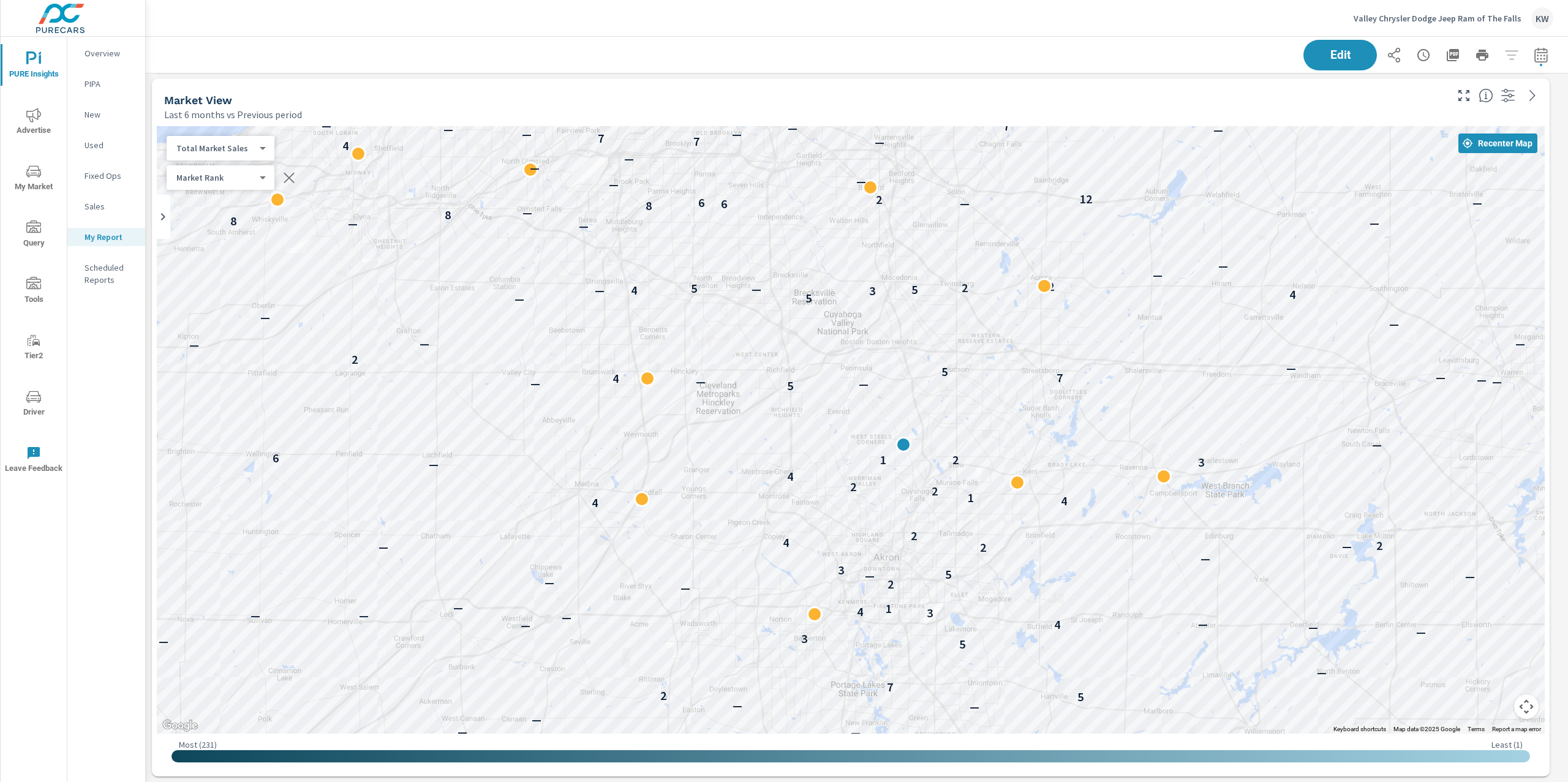
click at [259, 178] on body "PURE Insights Advertise My Market Query Tools Tier2 Driver Leave Feedback Overv…" at bounding box center [784, 391] width 1568 height 782
click at [259, 178] on li "Market Rank" at bounding box center [226, 177] width 120 height 20
click at [250, 146] on body "PURE Insights Advertise My Market Query Tools Tier2 Driver Leave Feedback Overv…" at bounding box center [784, 391] width 1568 height 782
click at [227, 205] on li "Population" at bounding box center [226, 206] width 120 height 20
click at [253, 151] on body "PURE Insights Advertise My Market Query Tools Tier2 Driver Leave Feedback Overv…" at bounding box center [784, 391] width 1568 height 782
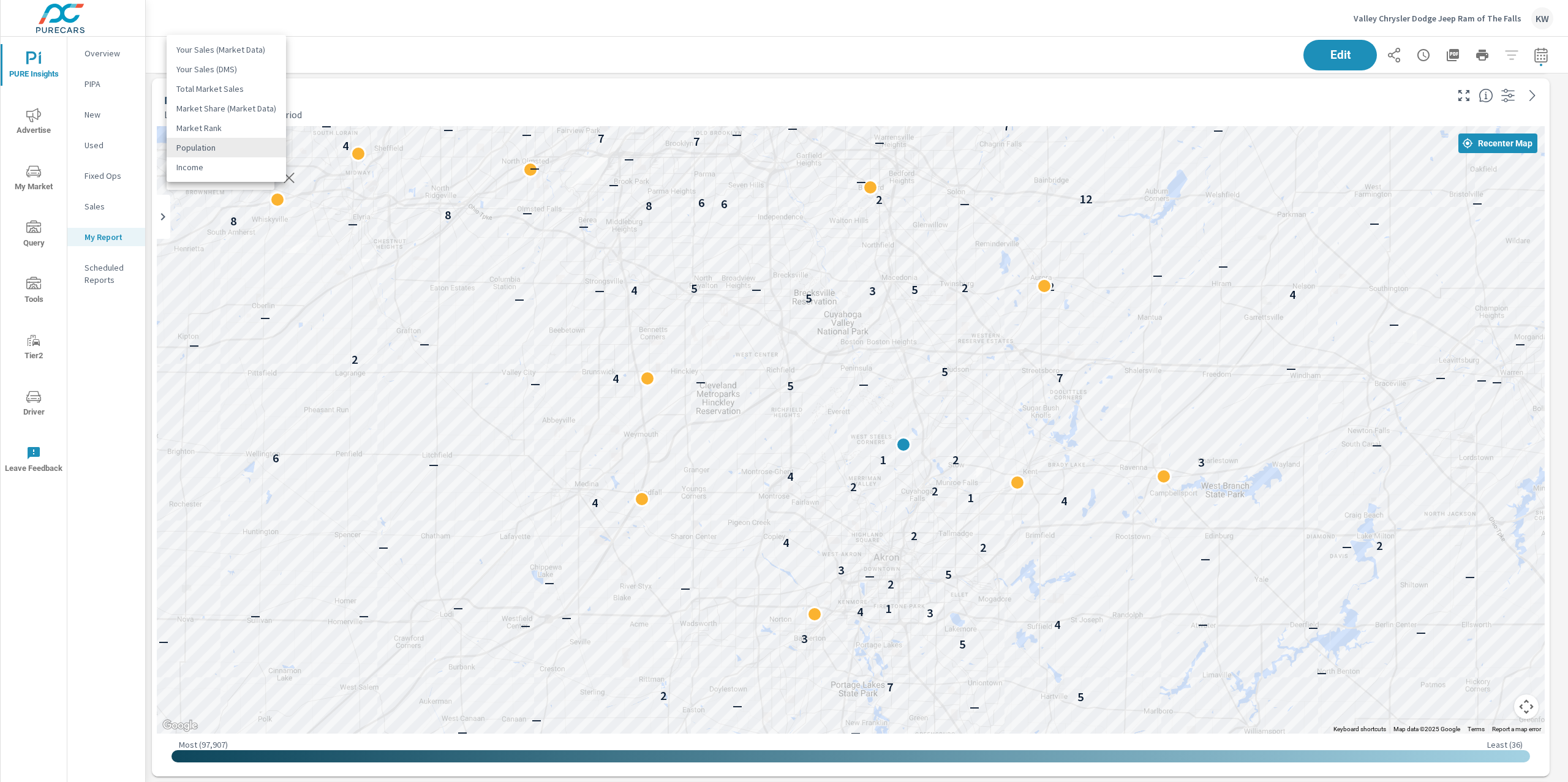
click at [246, 161] on li "Income" at bounding box center [226, 168] width 120 height 20
click at [252, 156] on div "Income 6 ​" at bounding box center [221, 148] width 108 height 24
click at [253, 153] on body "PURE Insights Advertise My Market Query Tools Tier2 Driver Leave Feedback Overv…" at bounding box center [784, 391] width 1568 height 782
click at [231, 65] on li "Total Market Sales" at bounding box center [226, 69] width 120 height 20
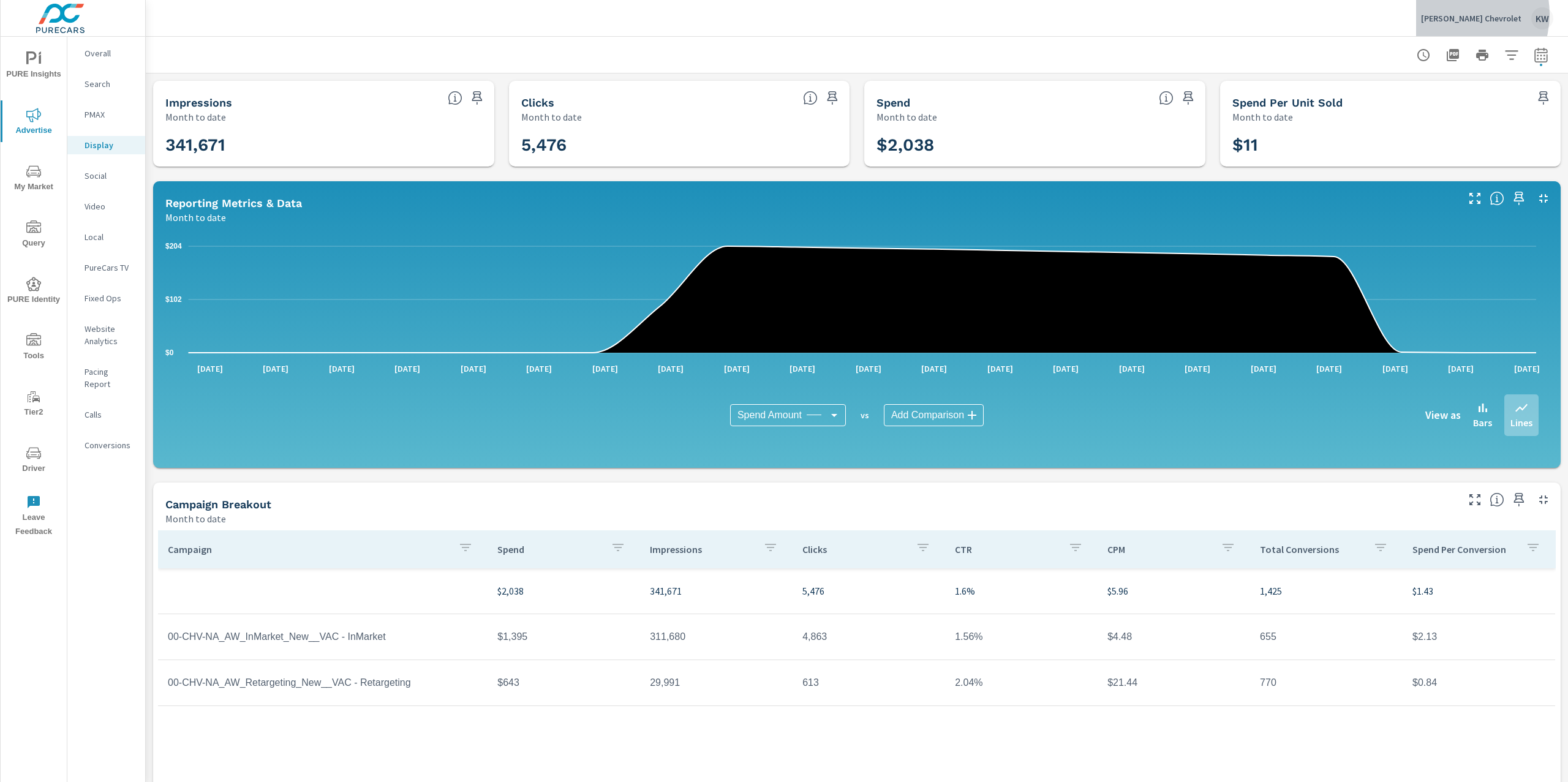
click at [1463, 14] on p "Ancira Winton Chevrolet" at bounding box center [1471, 18] width 100 height 11
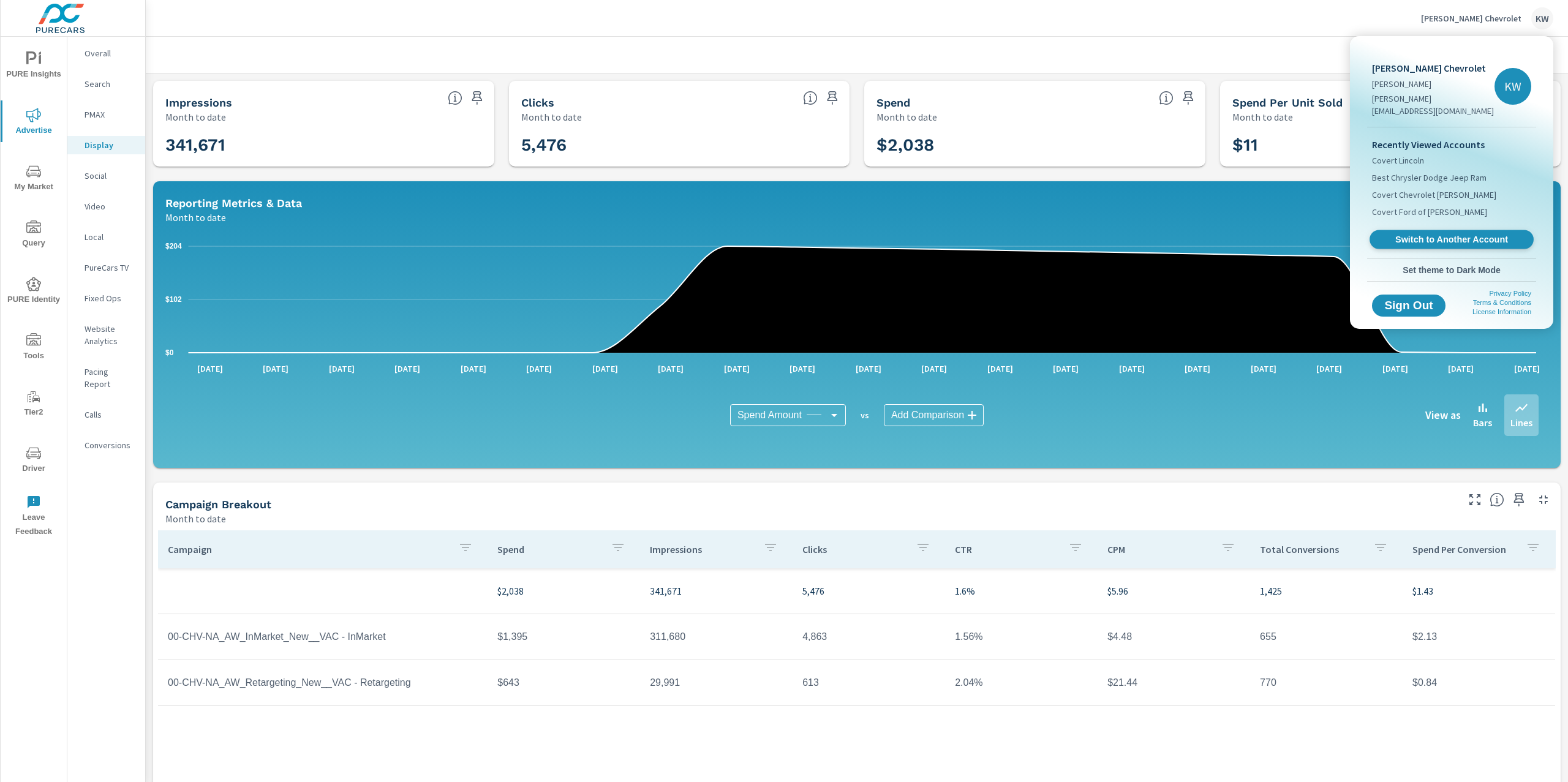
click at [1445, 234] on span "Switch to Another Account" at bounding box center [1451, 239] width 150 height 11
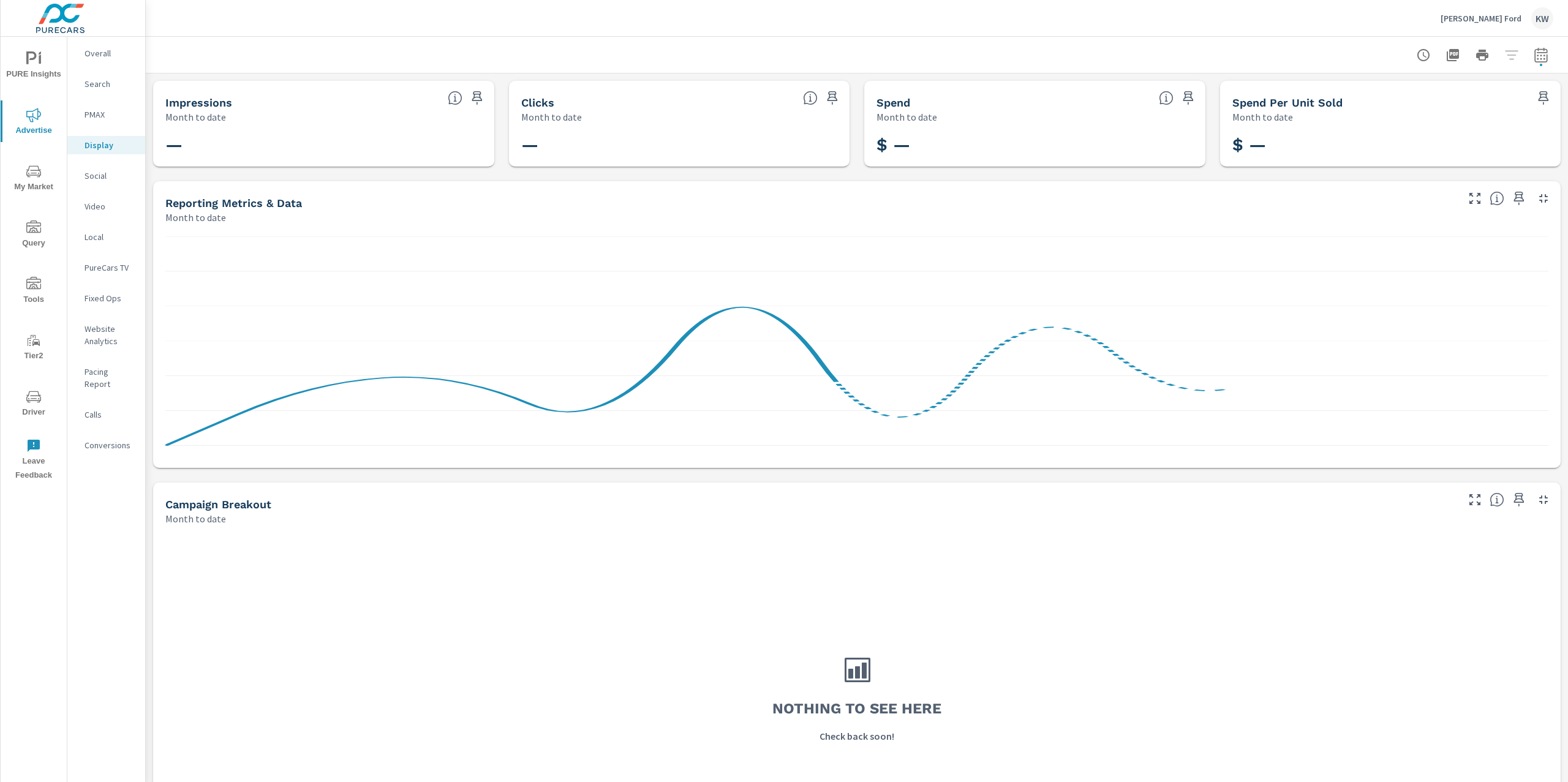
click at [53, 58] on span "PURE Insights" at bounding box center [33, 66] width 59 height 30
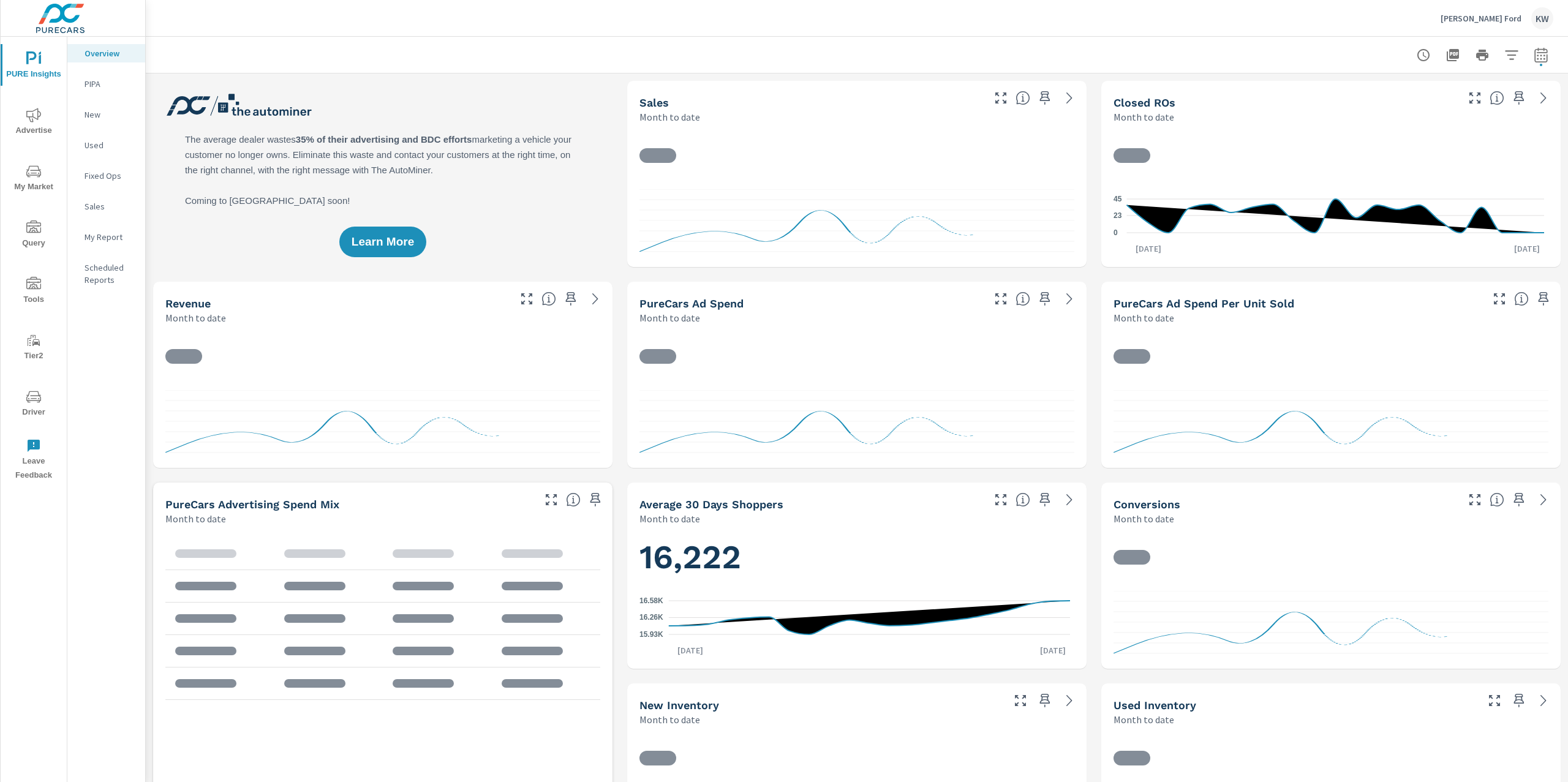
click at [1534, 57] on icon "button" at bounding box center [1541, 55] width 14 height 14
click at [1432, 108] on select "Custom [DATE] Last week Last 7 days Last 14 days Last 30 days Last 45 days Last…" at bounding box center [1430, 106] width 123 height 24
click at [1369, 94] on select "Custom [DATE] Last week Last 7 days Last 14 days Last 30 days Last 45 days Last…" at bounding box center [1430, 106] width 123 height 24
select select "Last month"
click at [1404, 168] on span "Apply" at bounding box center [1404, 173] width 50 height 11
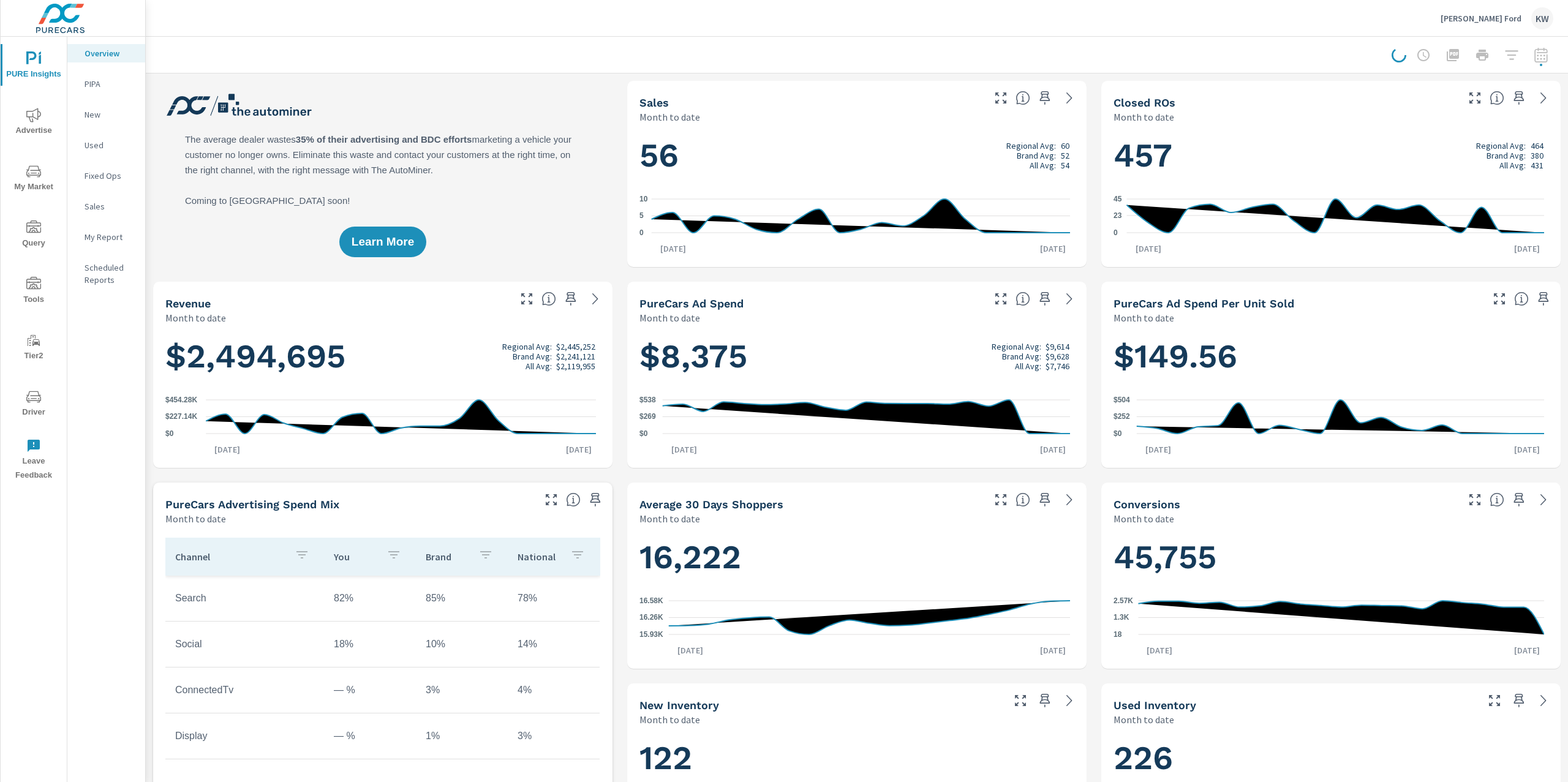
click at [120, 238] on p "My Report" at bounding box center [110, 237] width 51 height 12
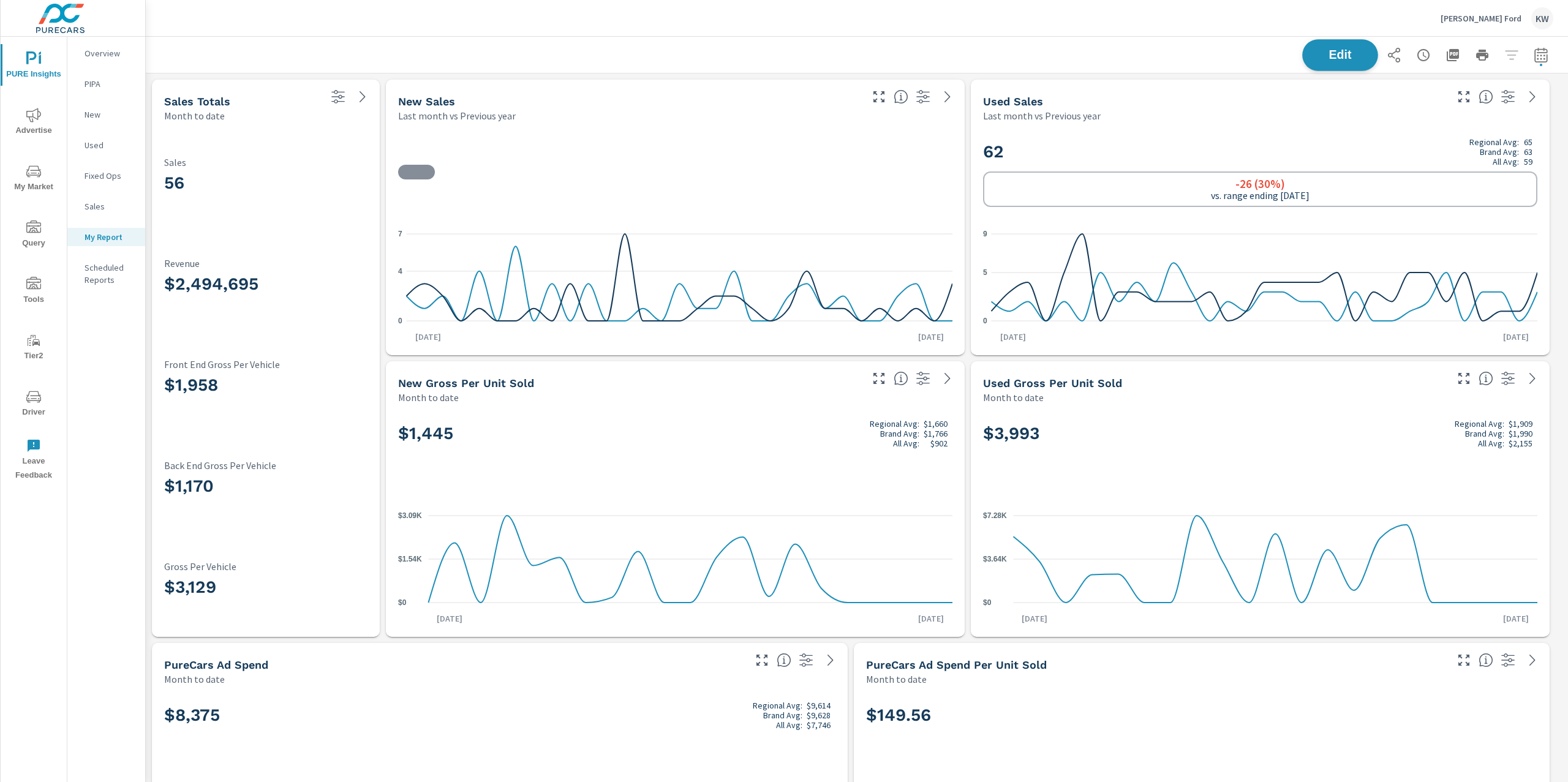
scroll to position [1, 0]
click at [1330, 53] on span "Edit" at bounding box center [1340, 54] width 50 height 11
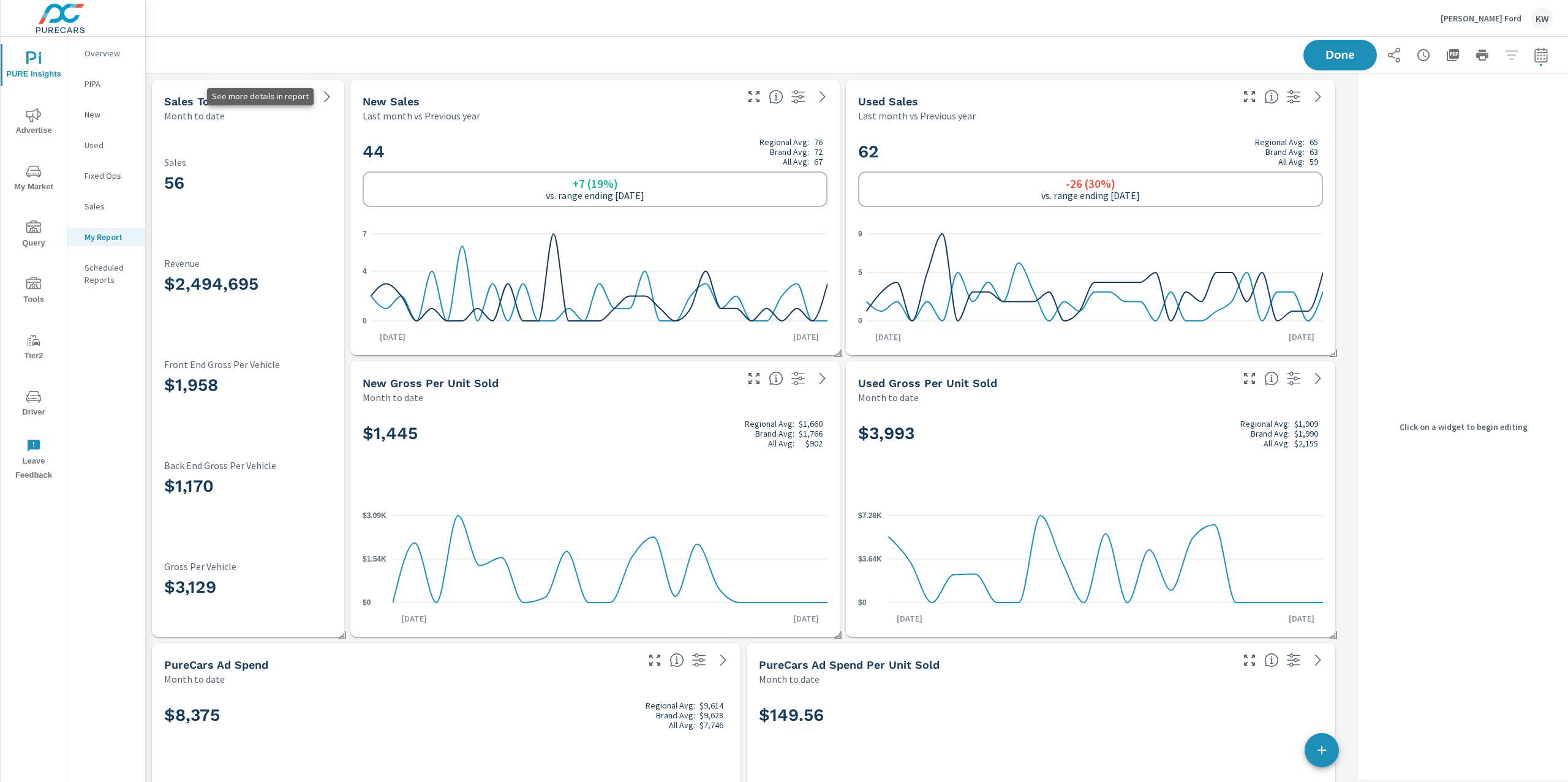
scroll to position [6935, 1220]
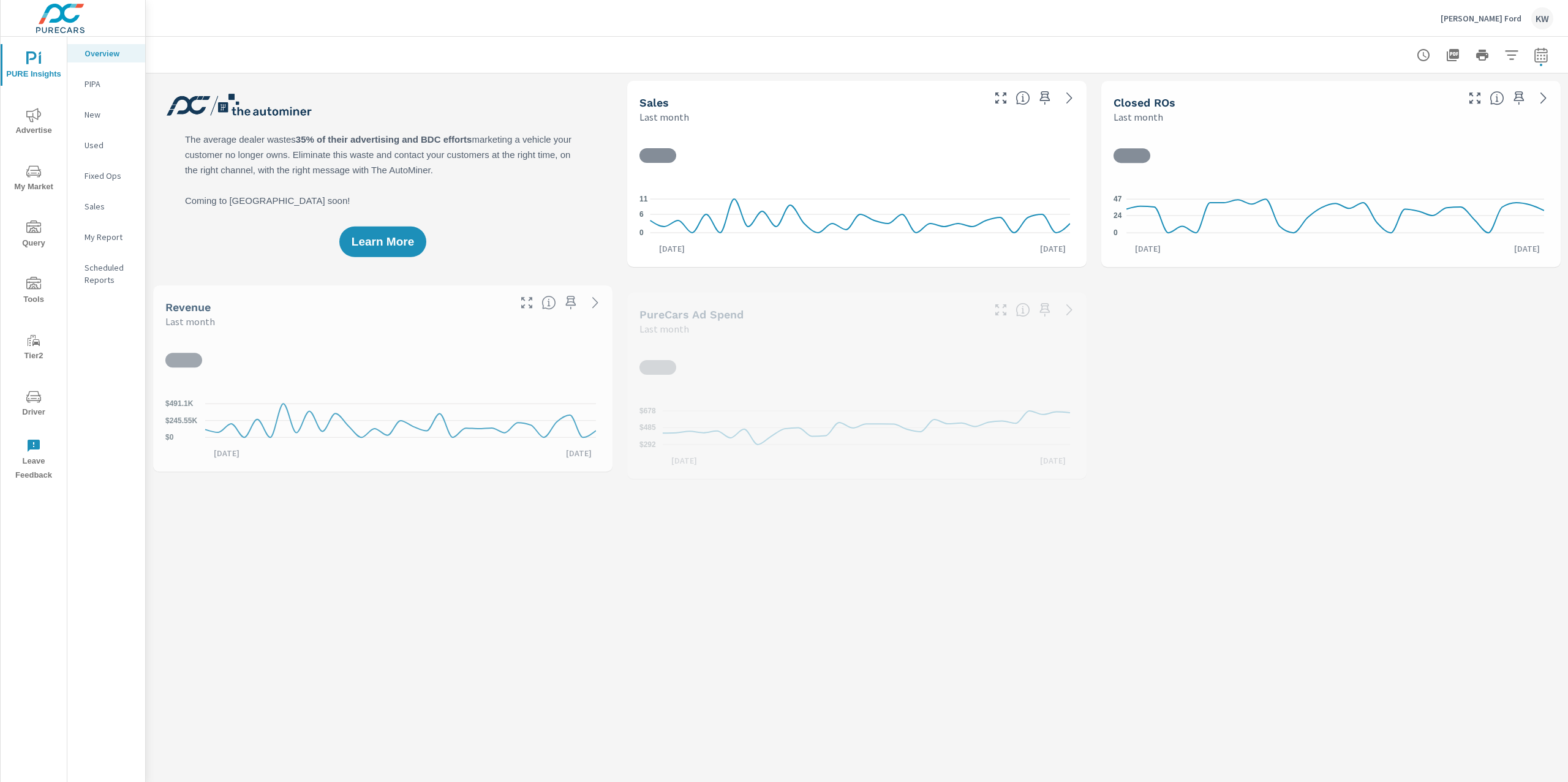
scroll to position [1, 0]
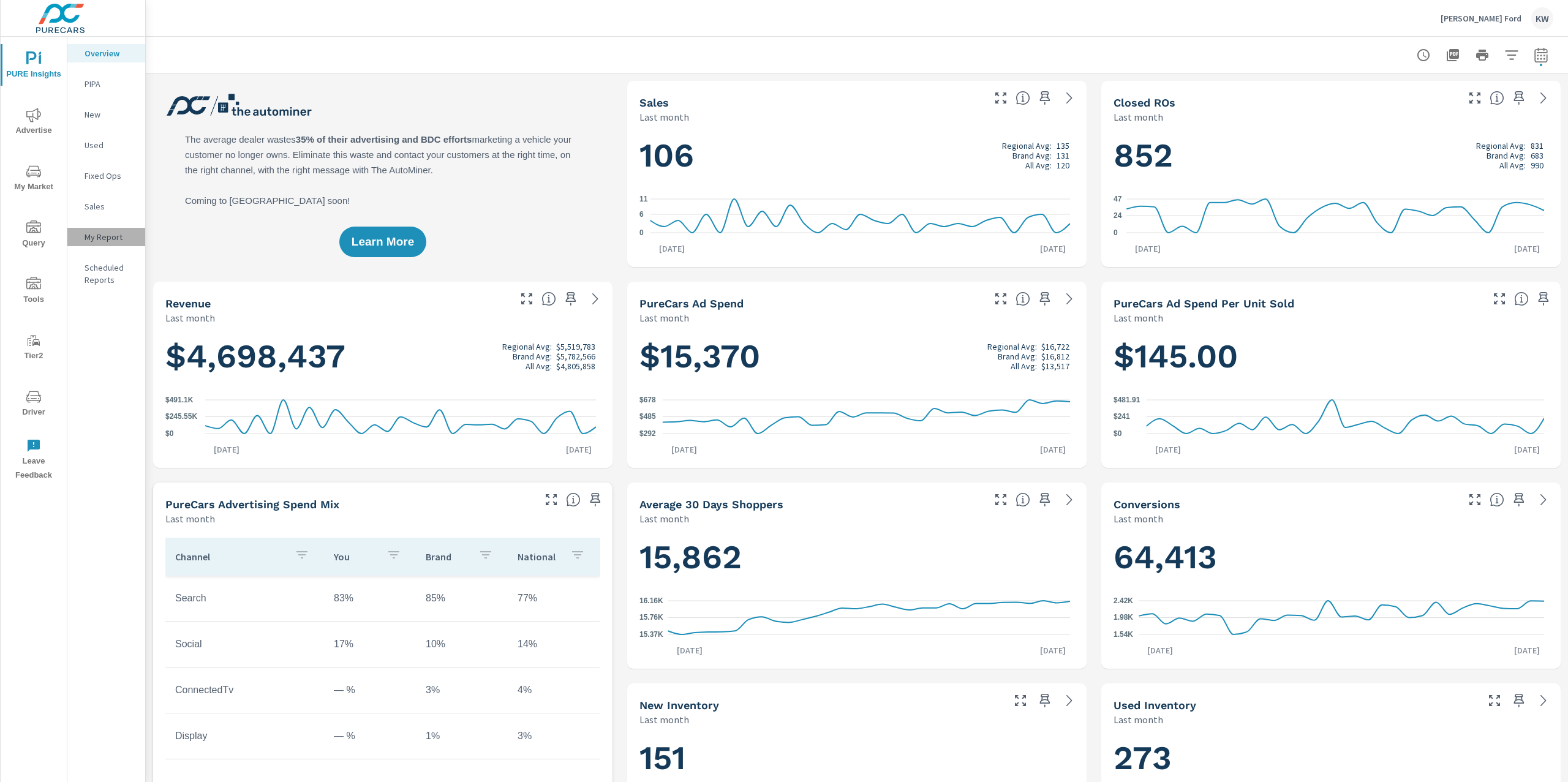
click at [123, 231] on p "My Report" at bounding box center [110, 237] width 51 height 12
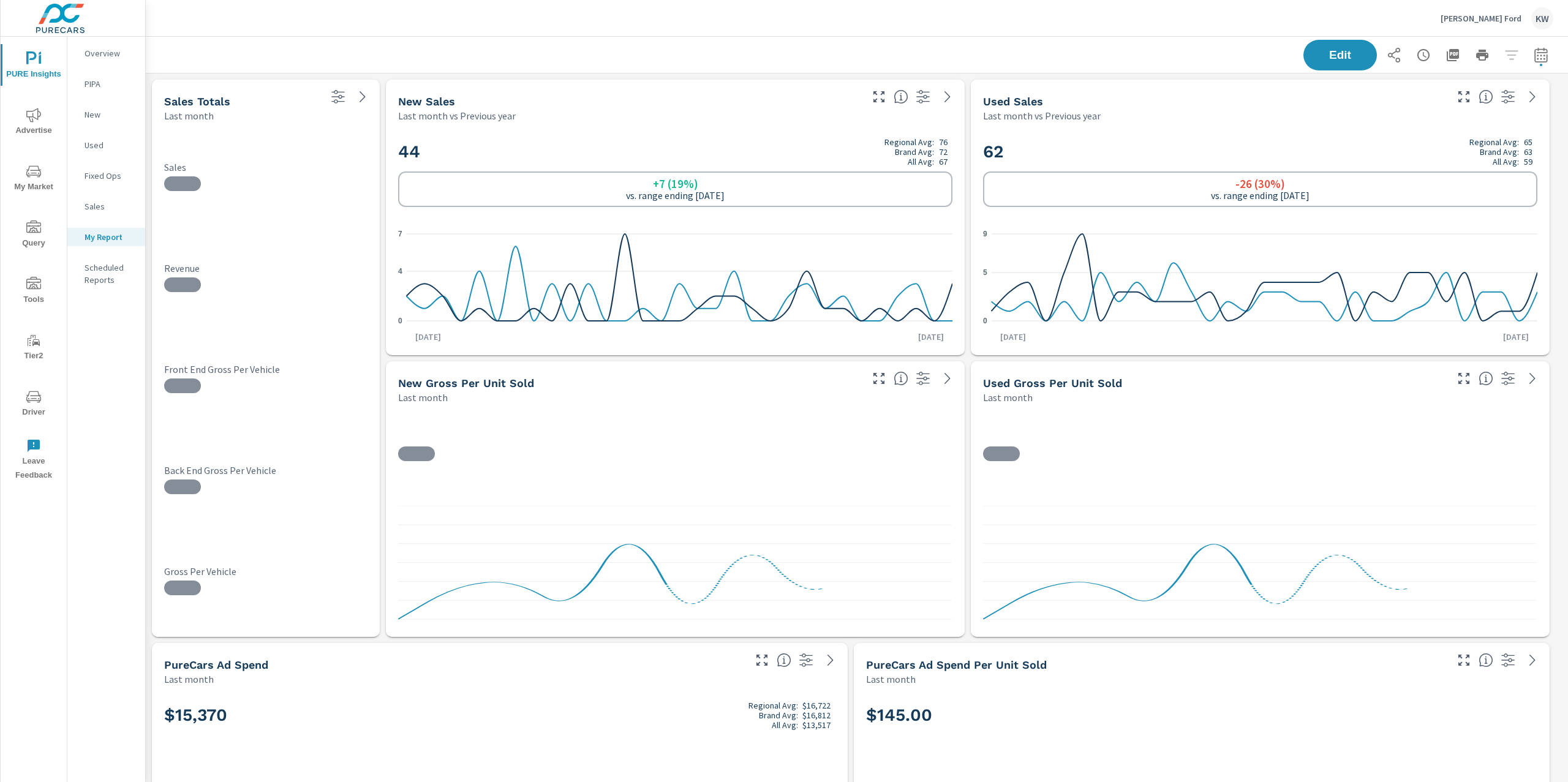
scroll to position [6935, 1436]
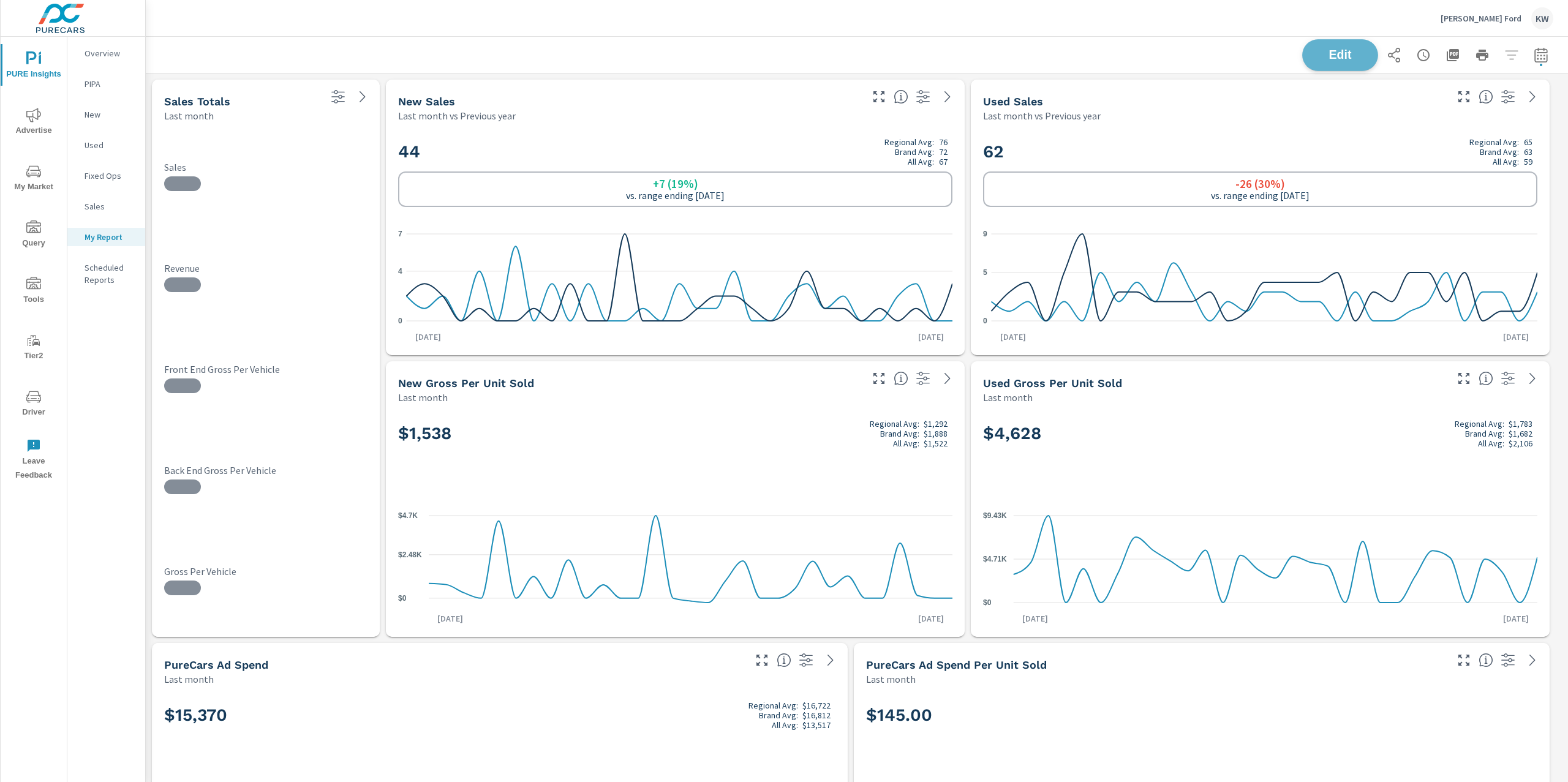
click at [1321, 59] on span "Edit" at bounding box center [1340, 54] width 50 height 11
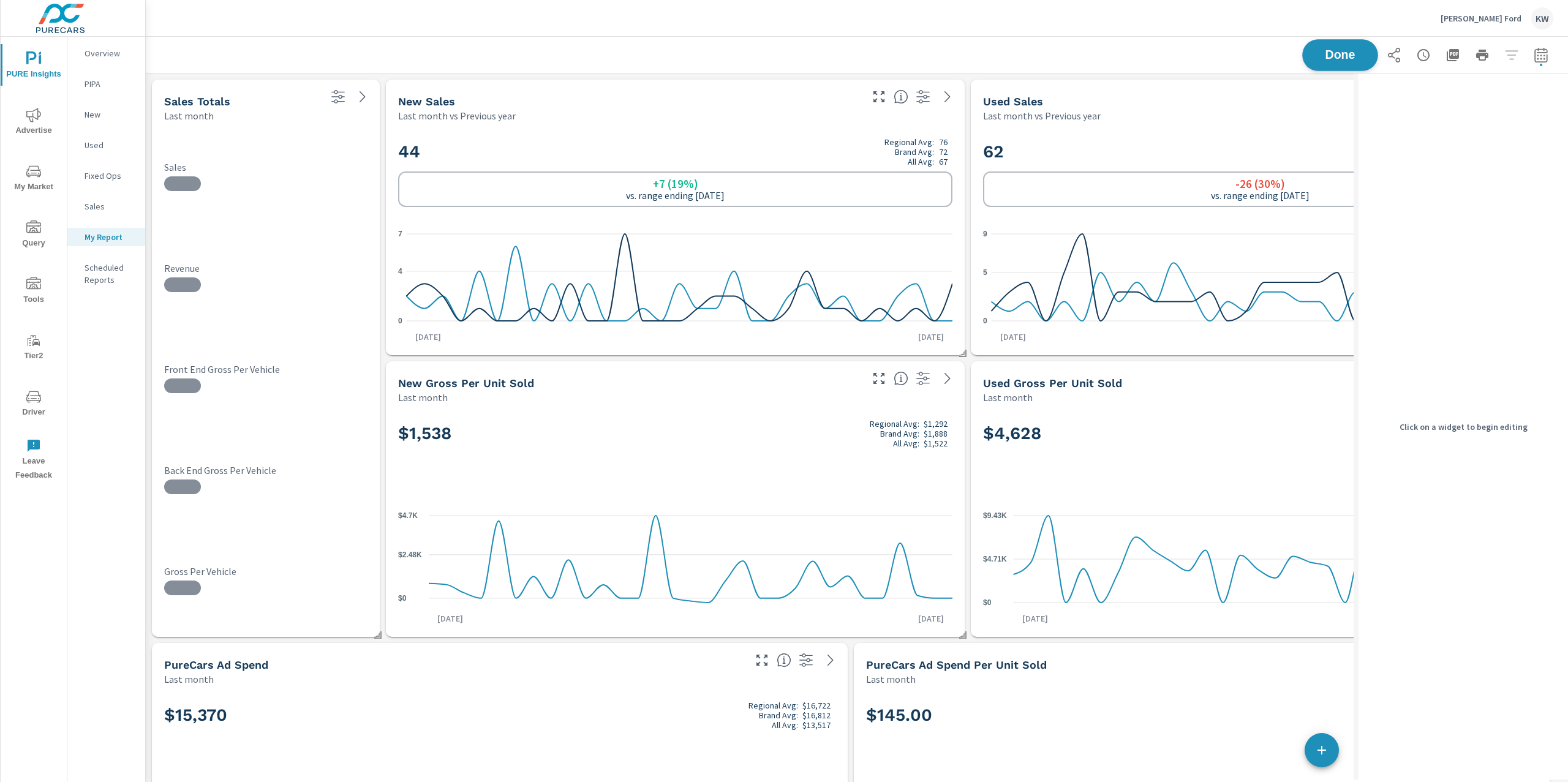
scroll to position [5, 5]
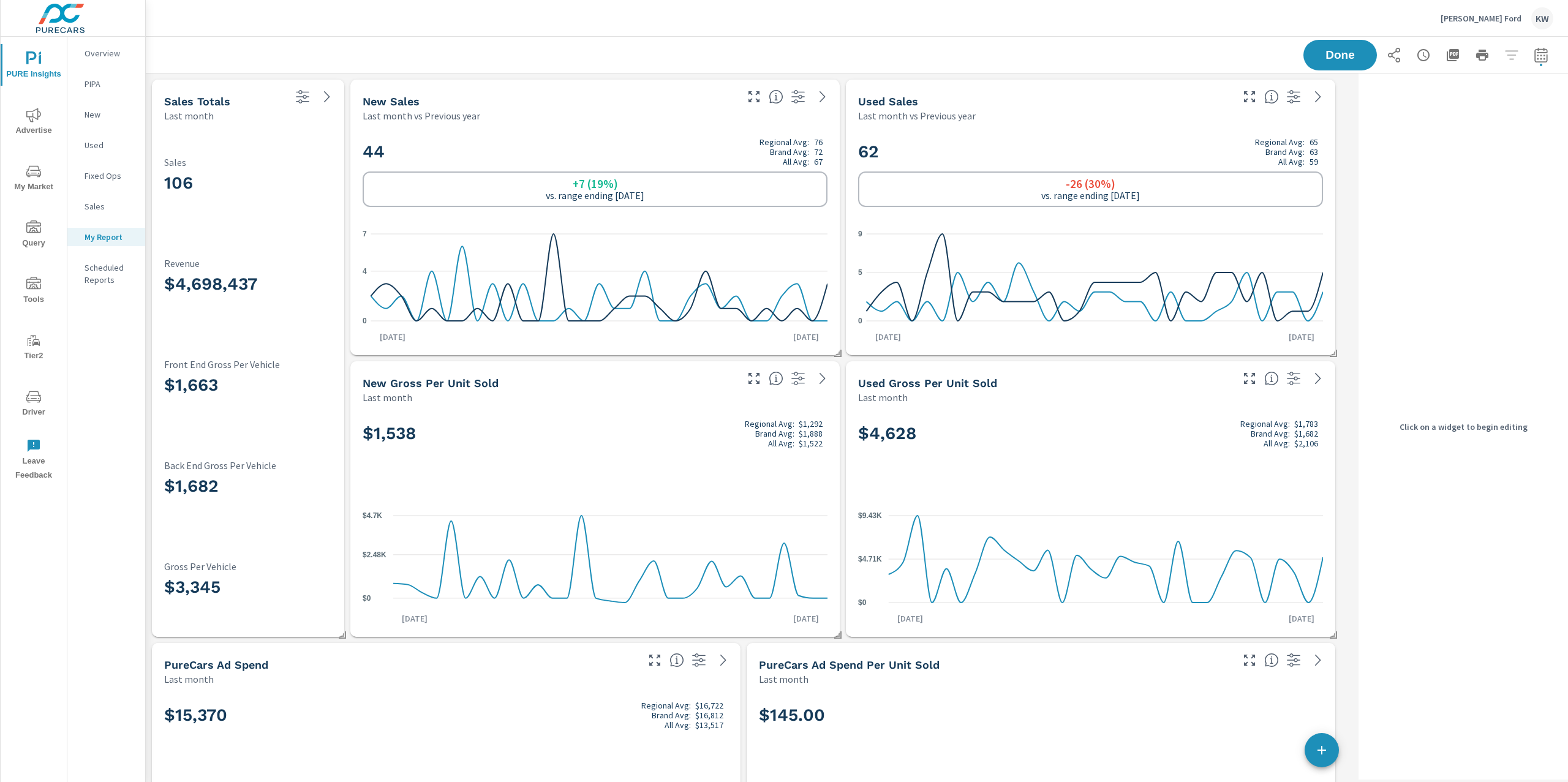
scroll to position [6935, 1220]
click at [297, 148] on div "106 Sales" at bounding box center [248, 177] width 167 height 86
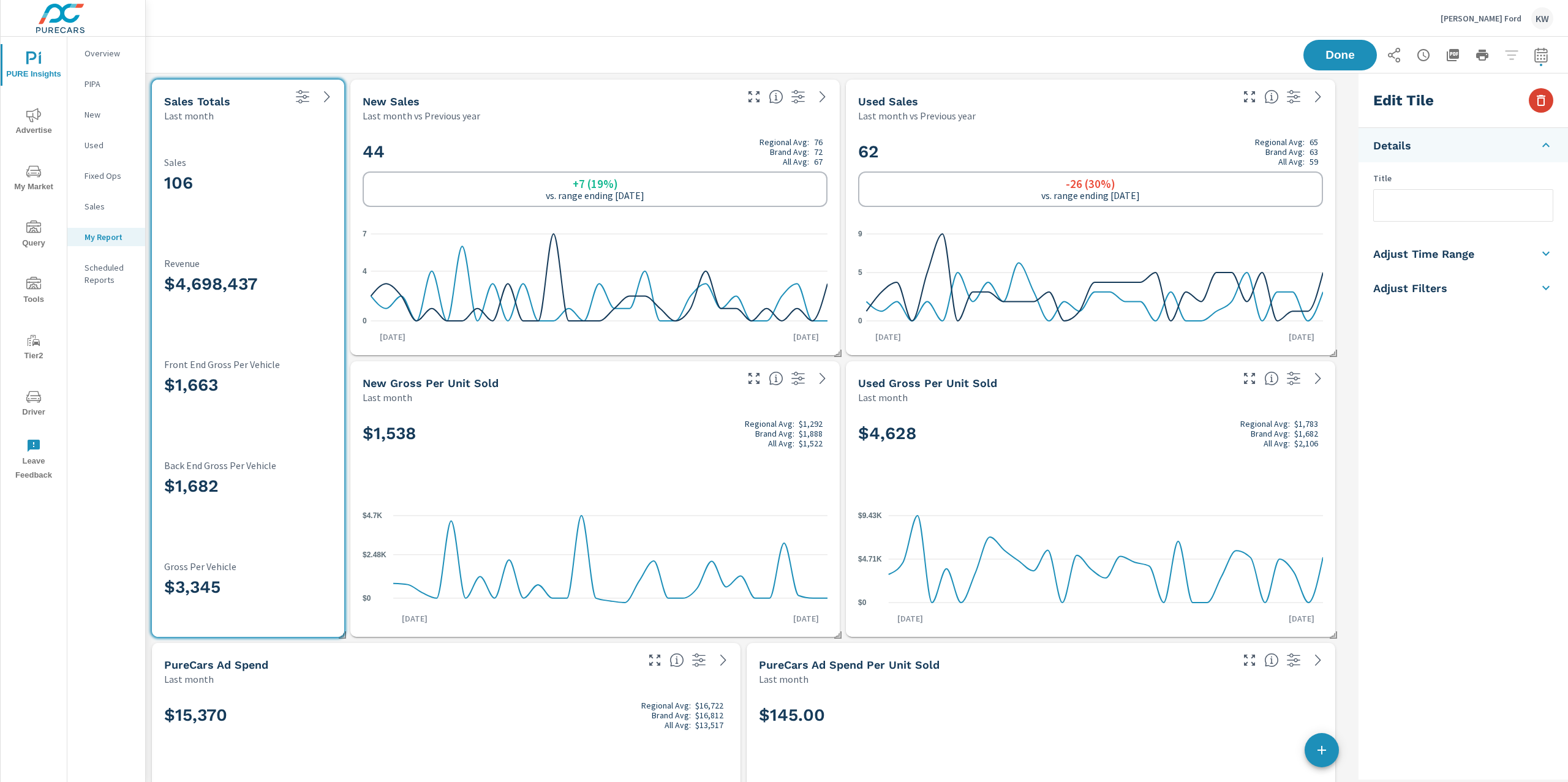
scroll to position [1, 0]
click at [1546, 94] on icon "button" at bounding box center [1541, 100] width 14 height 14
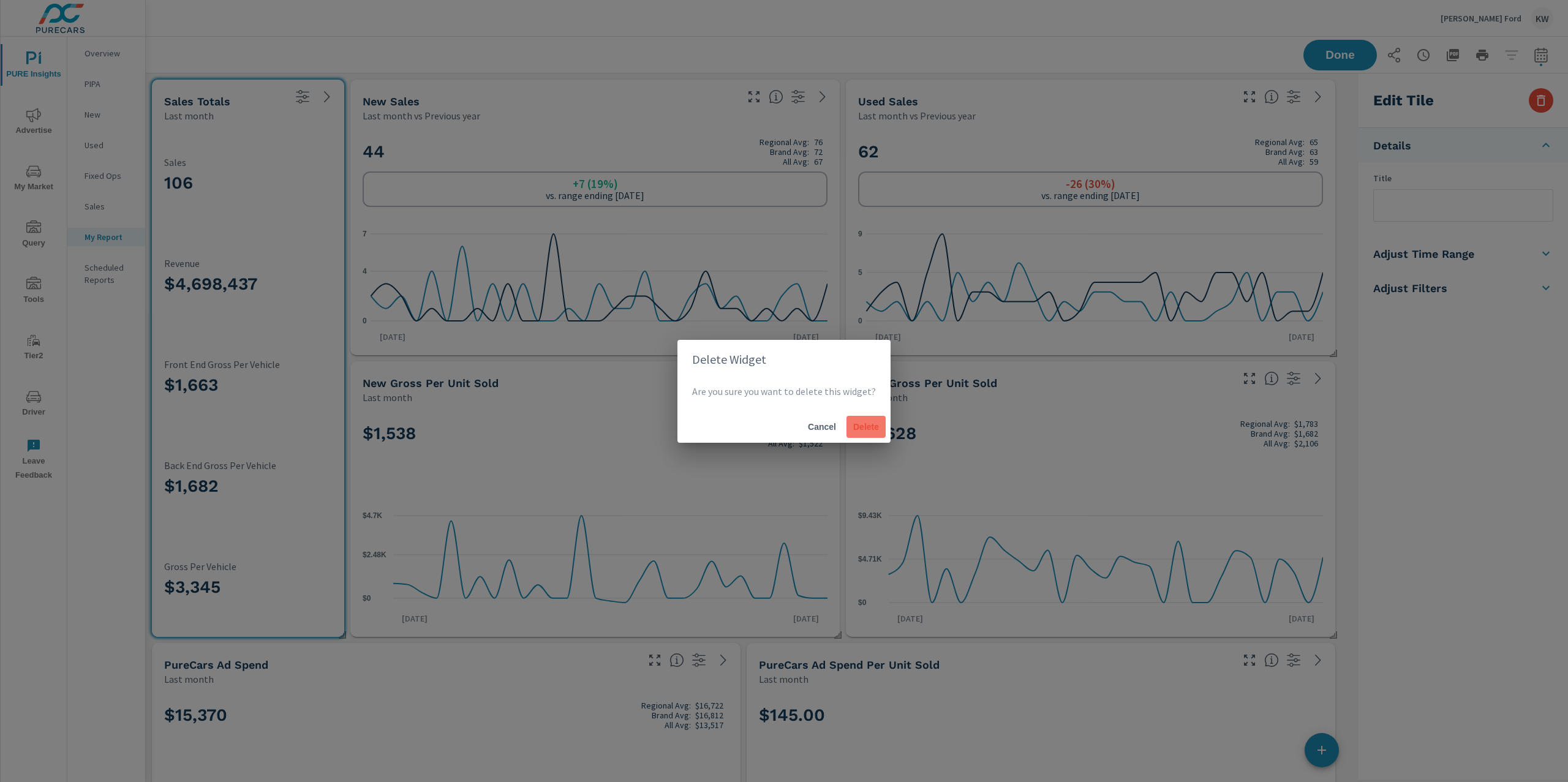
click at [865, 426] on span "Delete" at bounding box center [865, 427] width 30 height 11
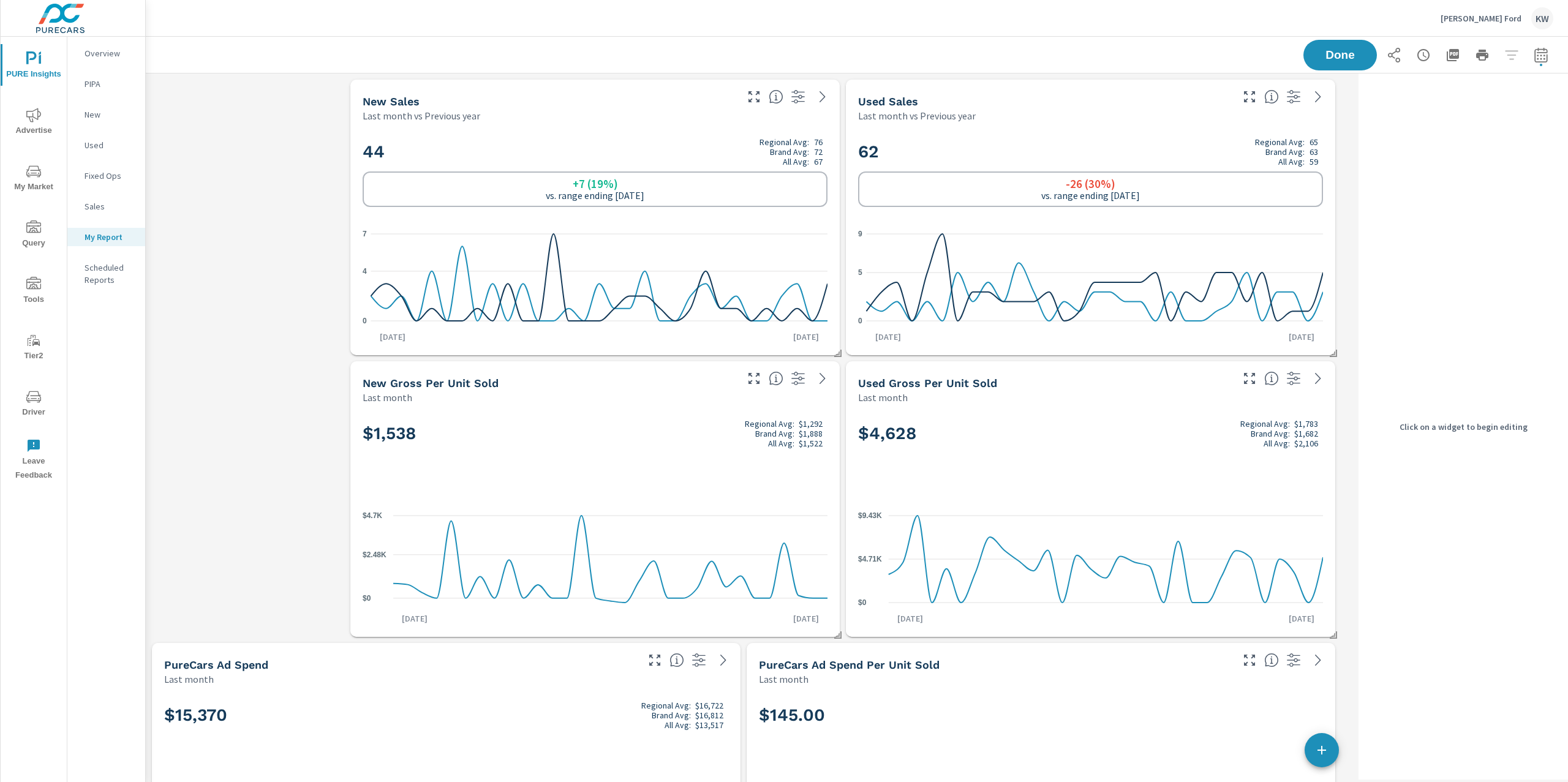
click at [655, 412] on div "$1,538 Regional Avg: $1,292 Brand Avg: $1,888 All Avg: $1,522 $0 $2.48K $4.7K […" at bounding box center [595, 520] width 480 height 223
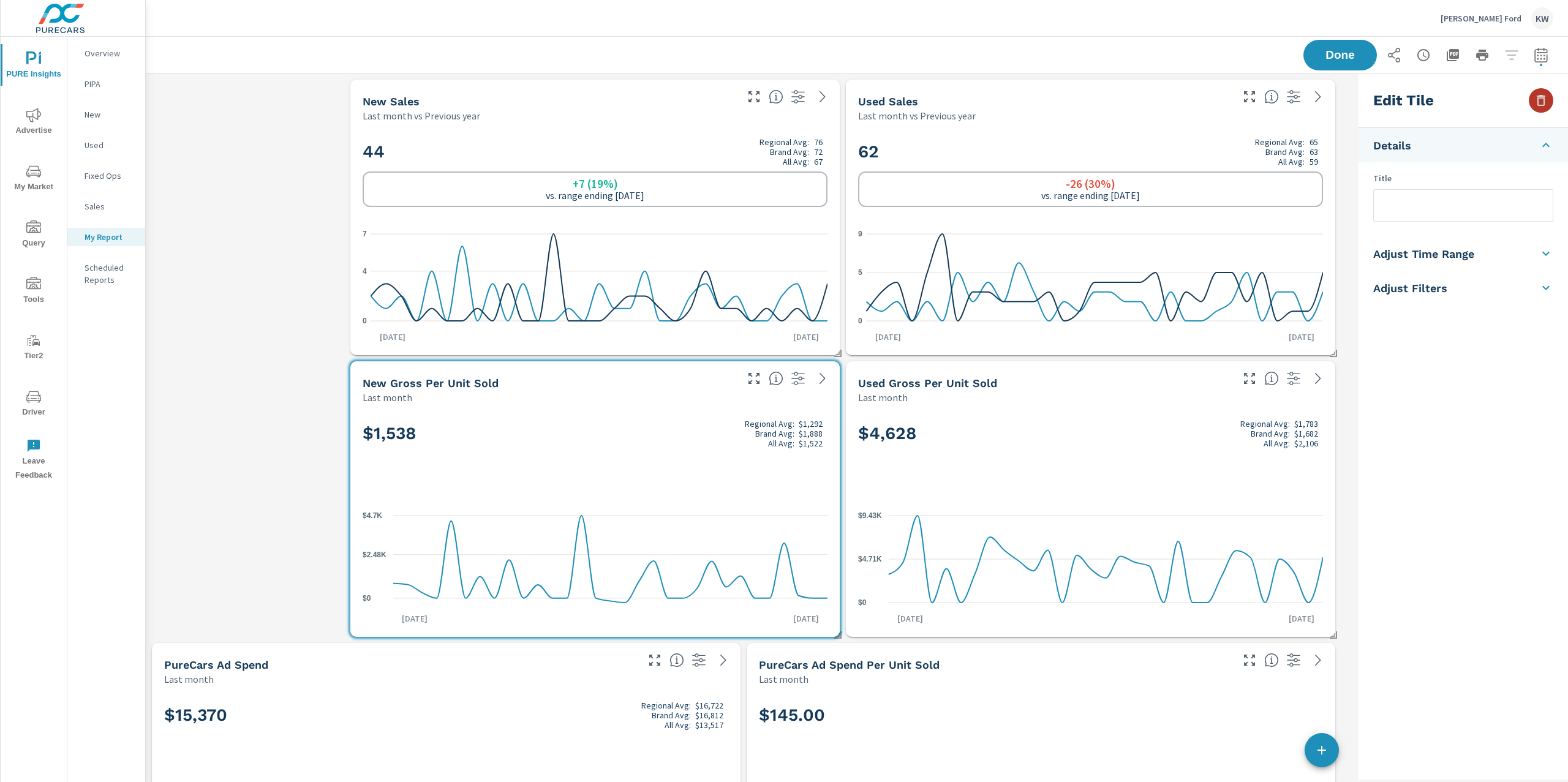
click at [1539, 105] on icon "button" at bounding box center [1541, 101] width 8 height 11
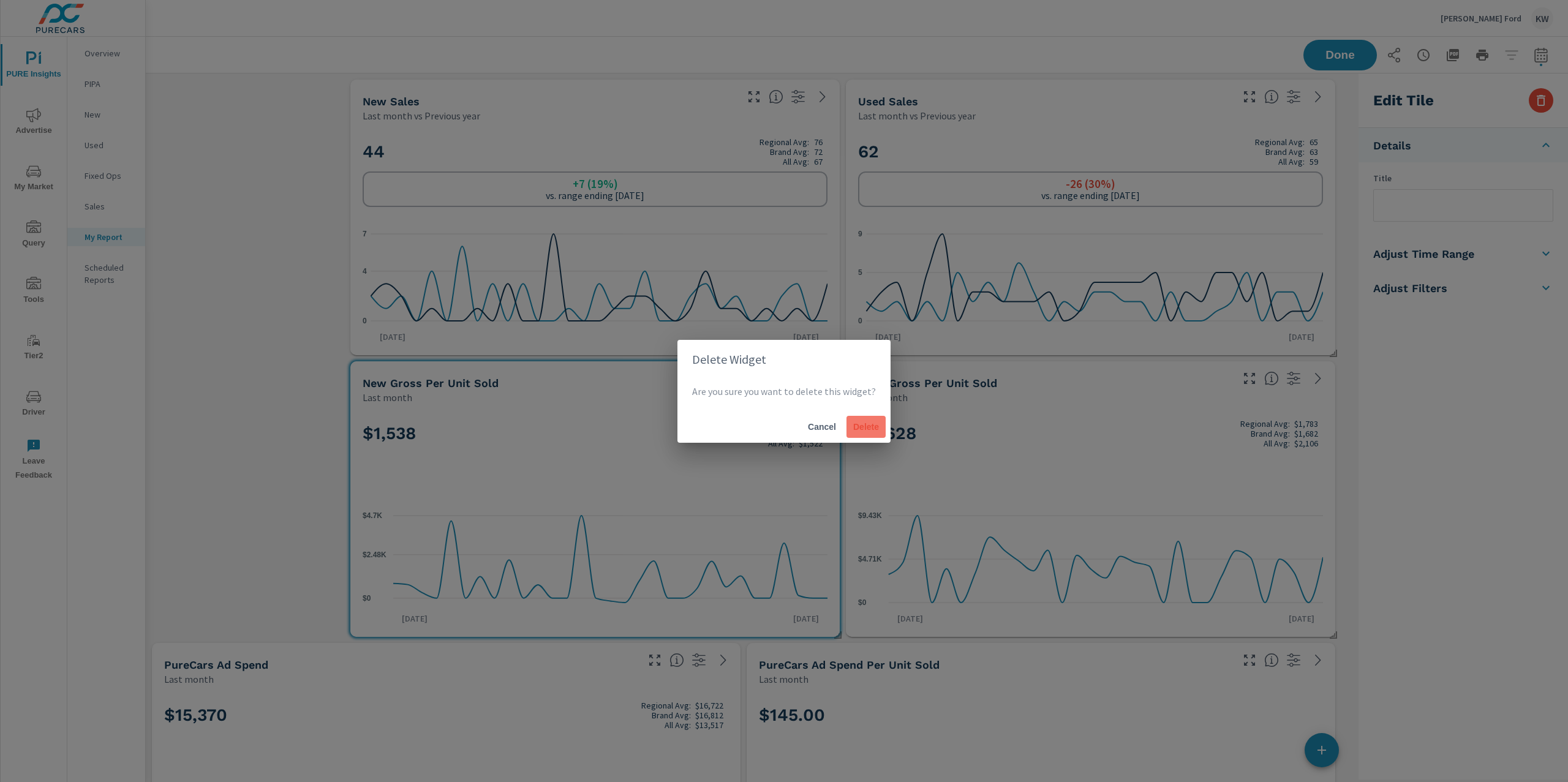
drag, startPoint x: 841, startPoint y: 426, endPoint x: 854, endPoint y: 429, distance: 13.3
click at [846, 429] on div "Cancel Delete" at bounding box center [784, 427] width 213 height 32
click at [856, 430] on span "Delete" at bounding box center [865, 427] width 30 height 11
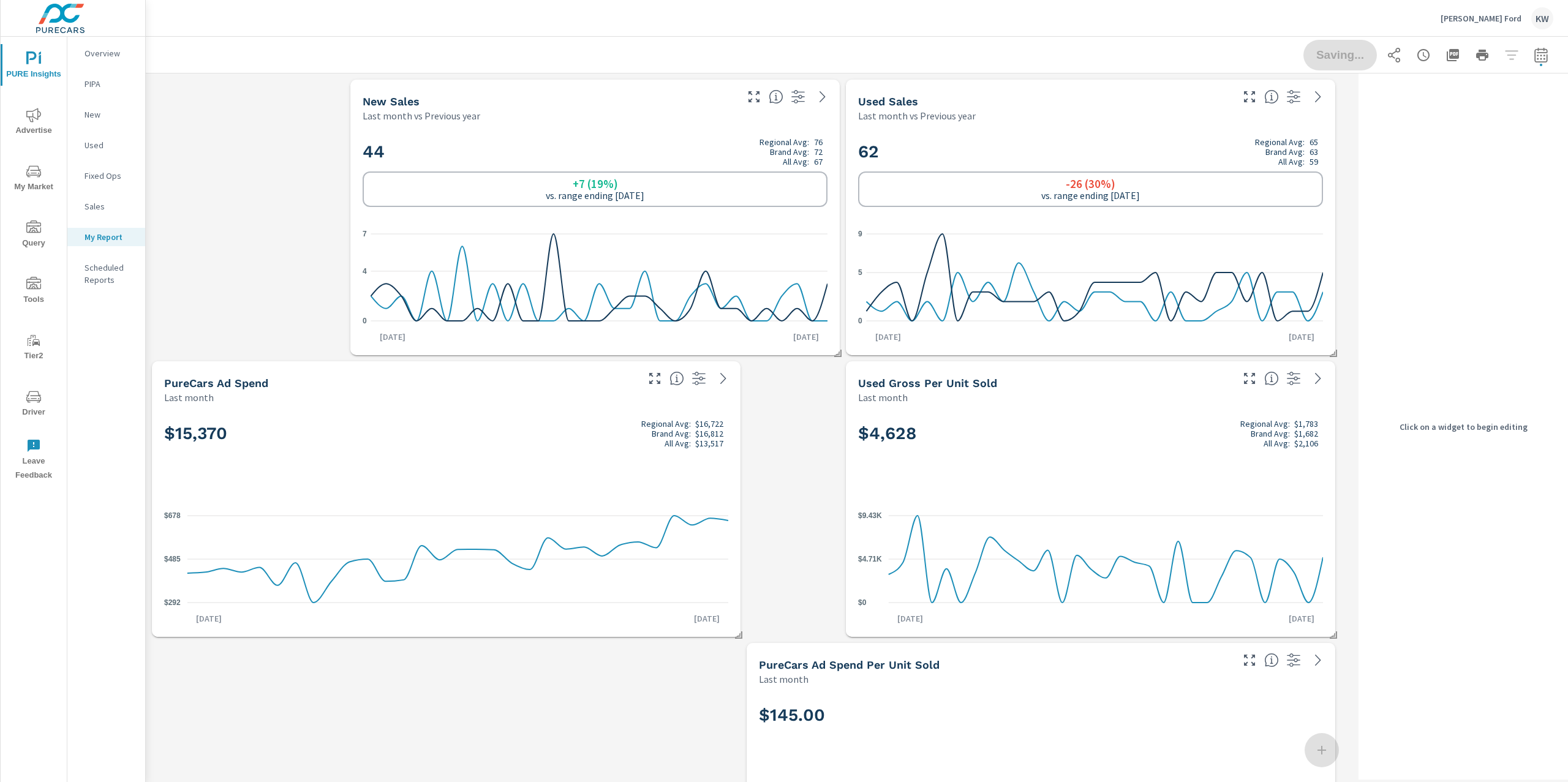
click at [1062, 428] on h2 "$4,628 Regional Avg: $1,783 Brand Avg: $1,682 All Avg: $2,106" at bounding box center [1090, 433] width 465 height 30
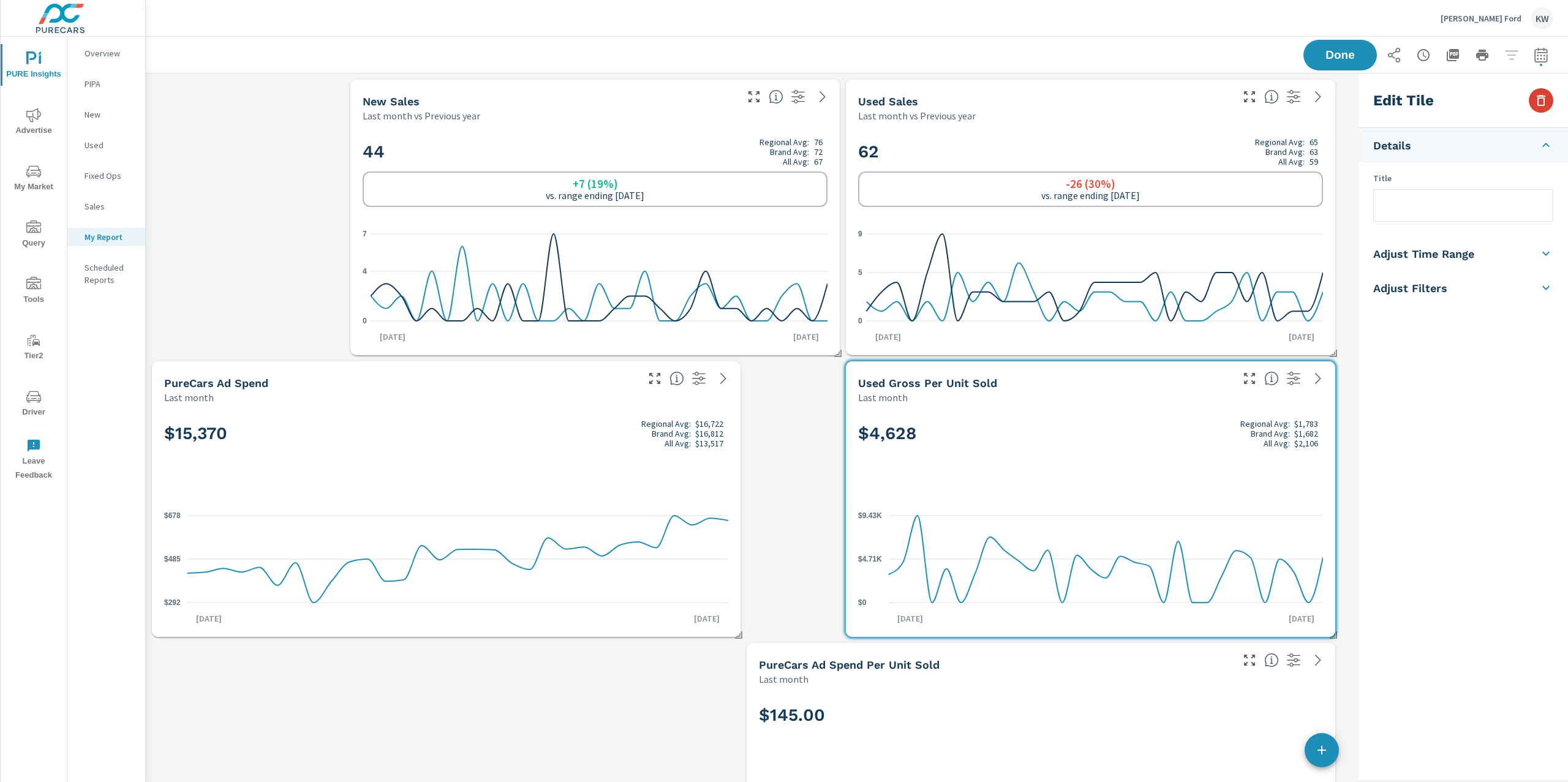
click at [1539, 110] on button "button" at bounding box center [1541, 101] width 24 height 24
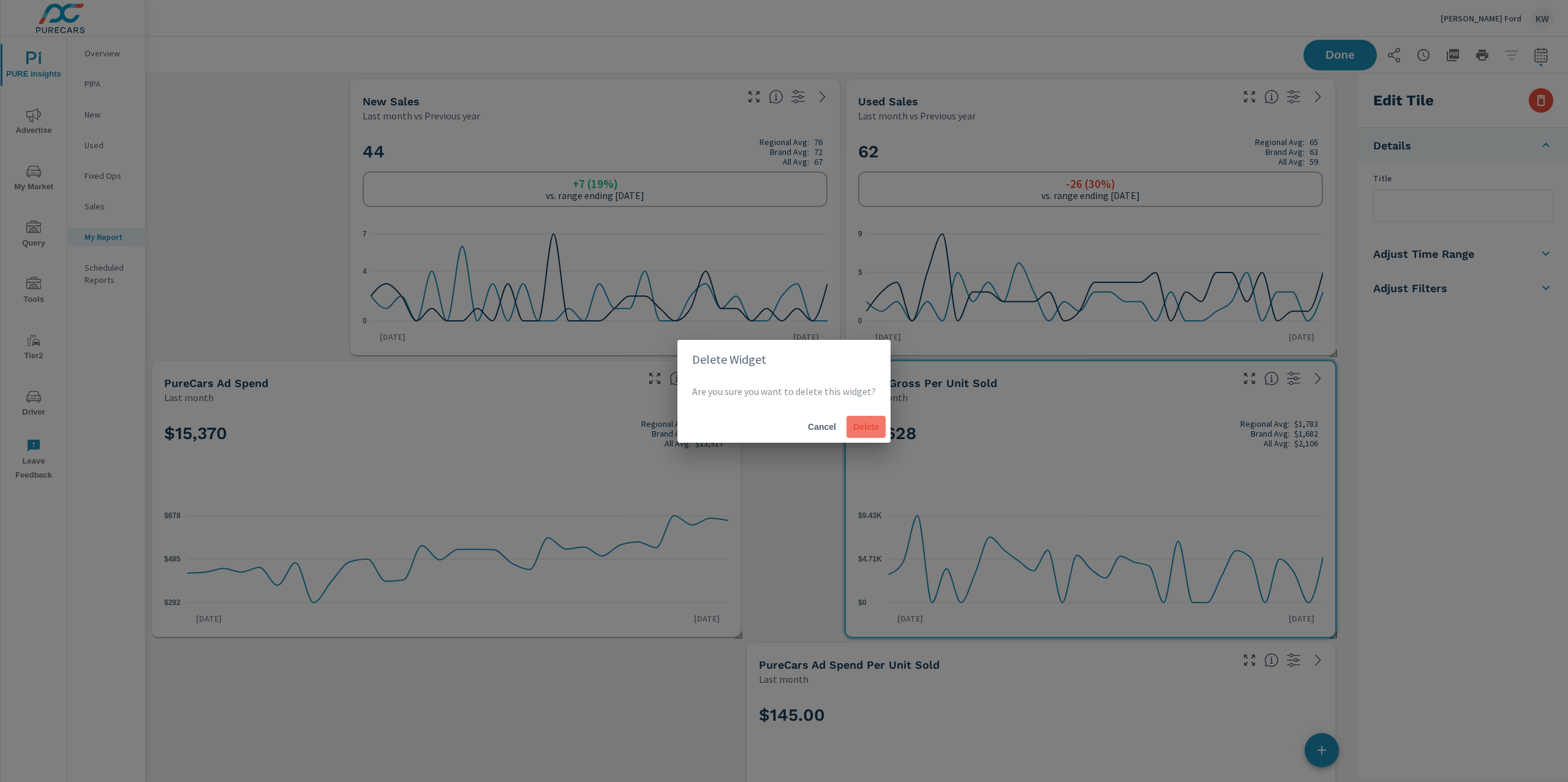
click at [873, 426] on span "Delete" at bounding box center [865, 427] width 30 height 11
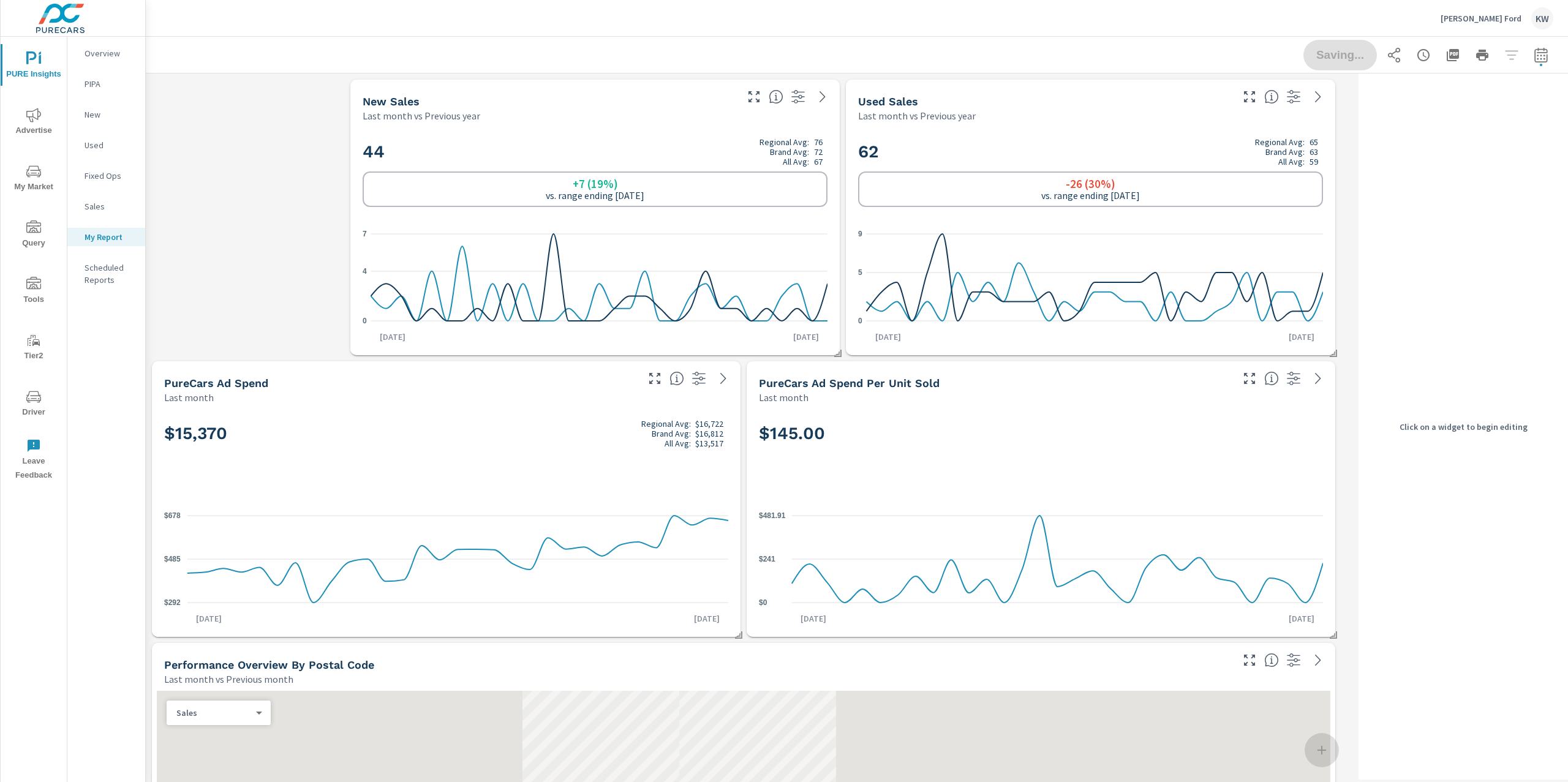
scroll to position [5, 5]
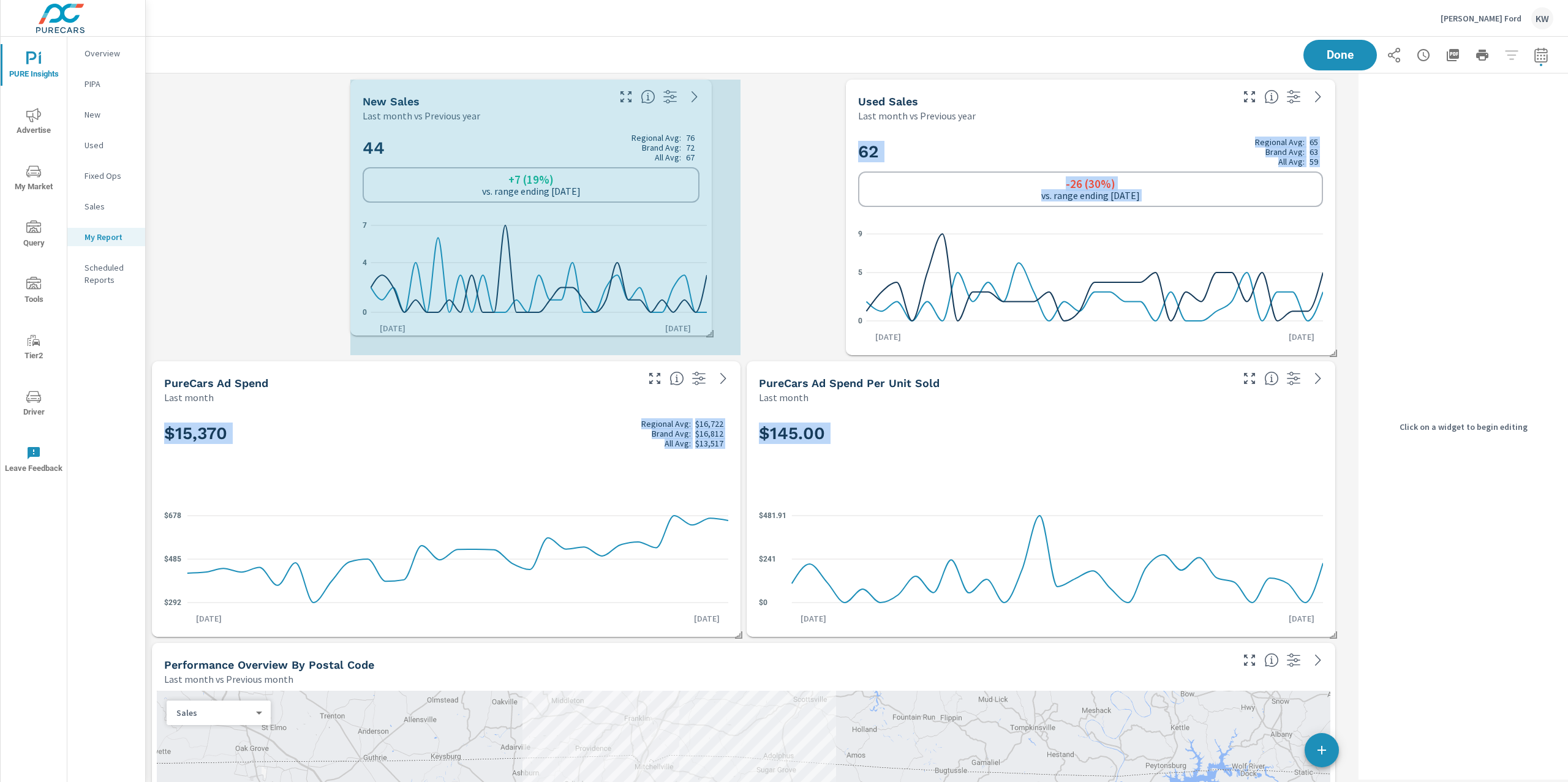
drag, startPoint x: 841, startPoint y: 350, endPoint x: 693, endPoint y: 339, distance: 148.4
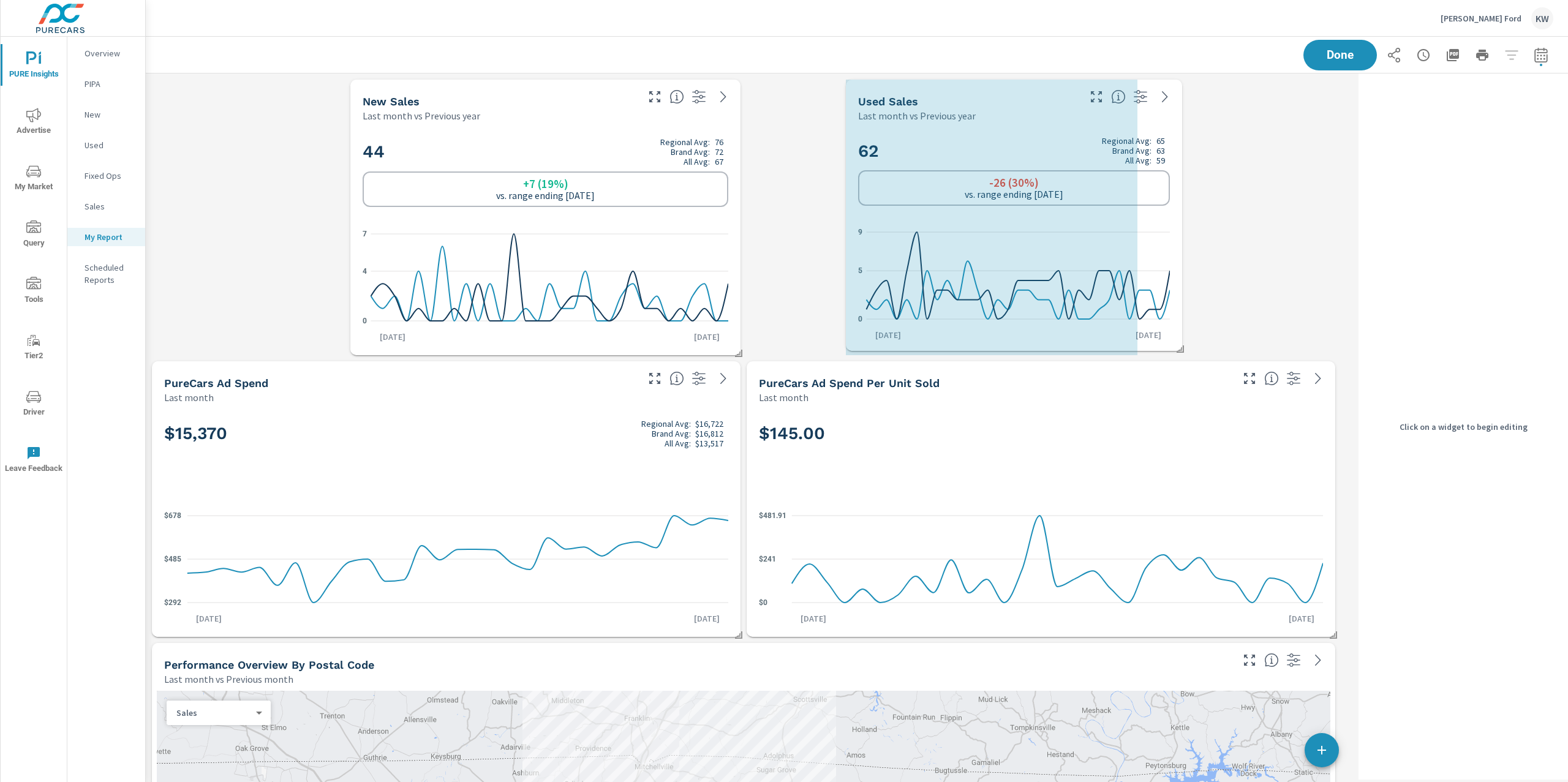
drag, startPoint x: 1334, startPoint y: 346, endPoint x: 1181, endPoint y: 343, distance: 153.0
click at [1181, 343] on span at bounding box center [1176, 345] width 12 height 12
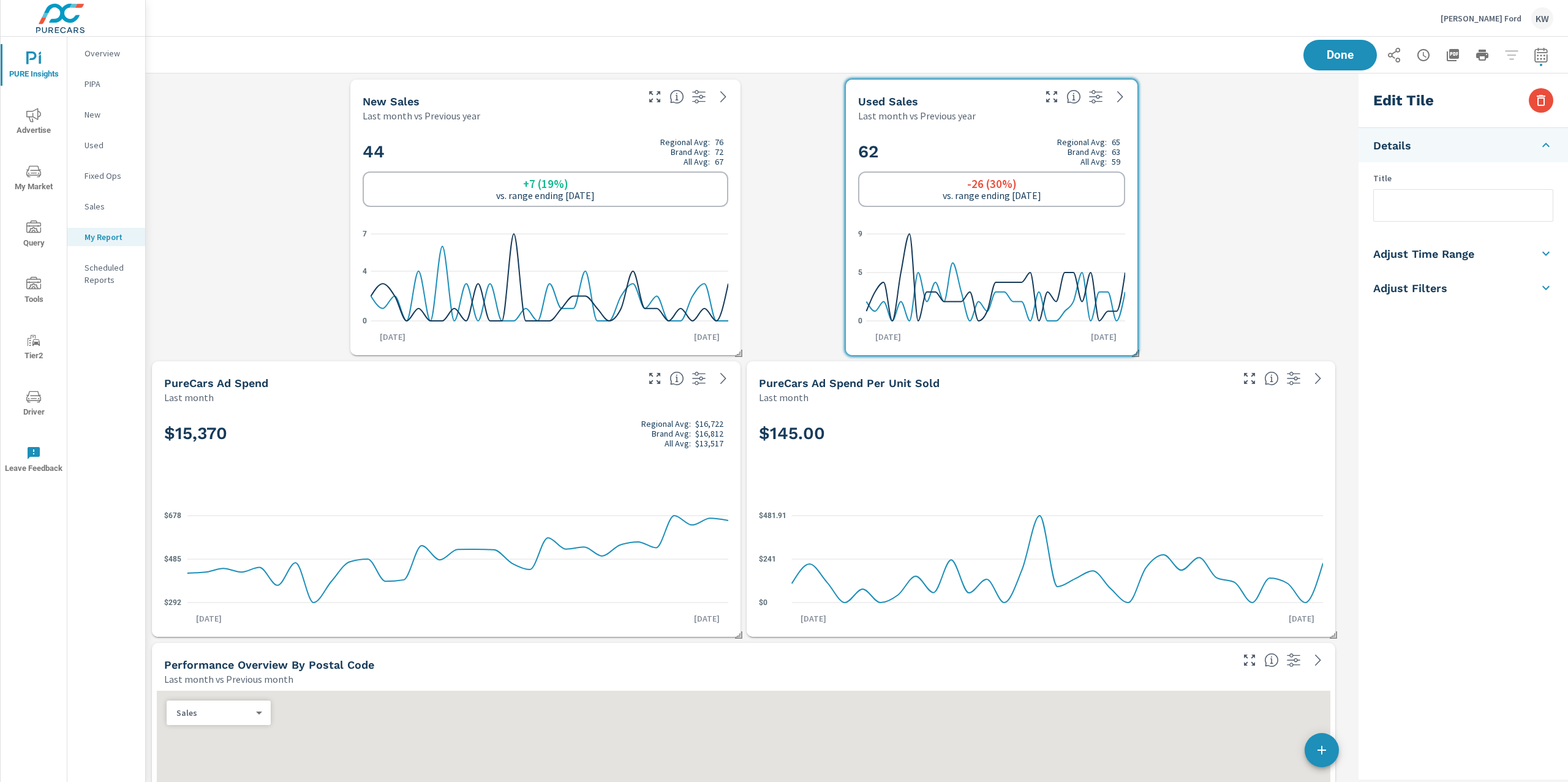
scroll to position [1, 0]
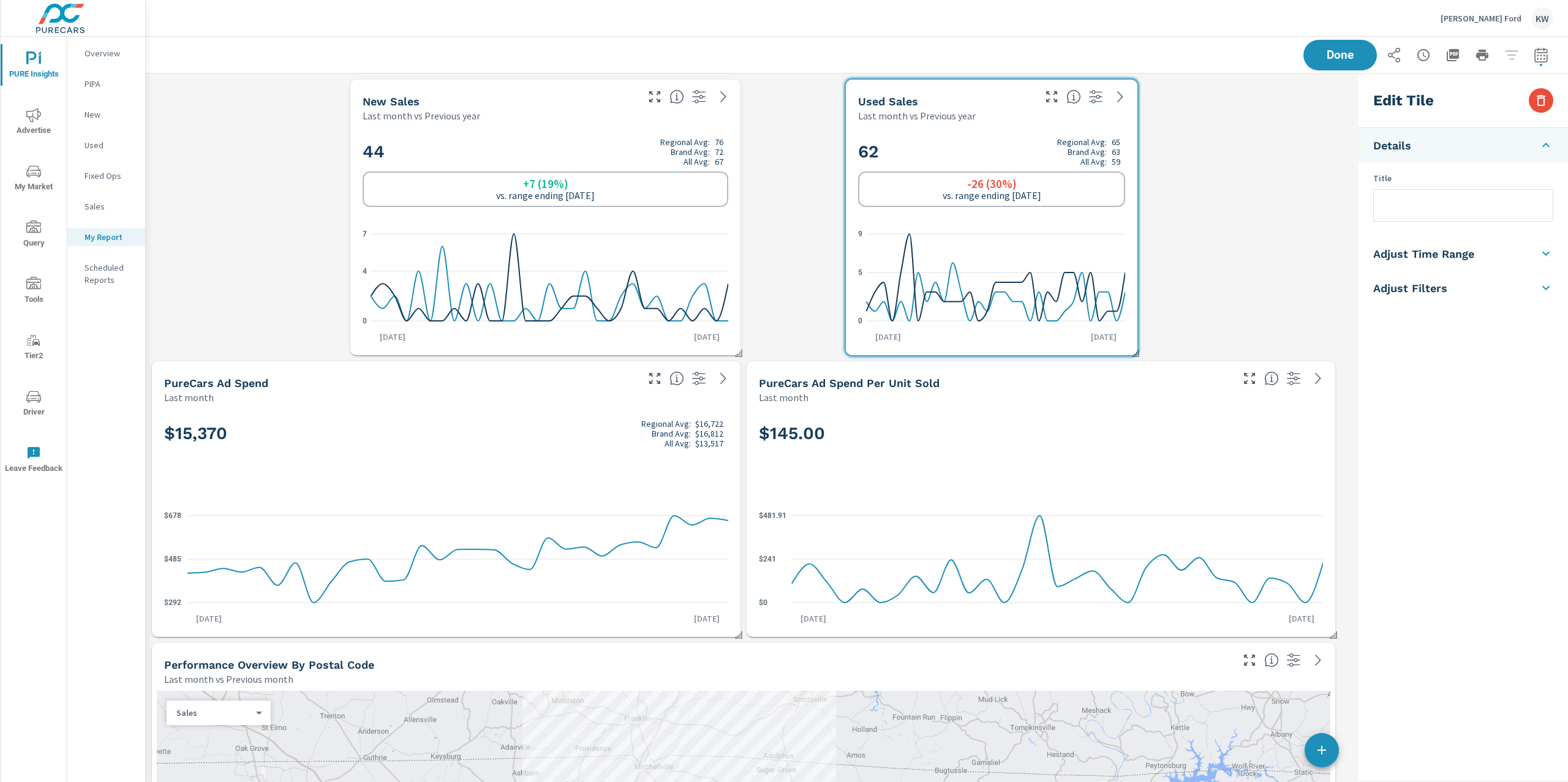
drag, startPoint x: 1331, startPoint y: 634, endPoint x: 1202, endPoint y: 628, distance: 129.1
click at [1202, 628] on div "PURE Insights Report Bates Ford Report date range: Jul 01, 2025 - Jul 31, 2025 …" at bounding box center [856, 409] width 1422 height 745
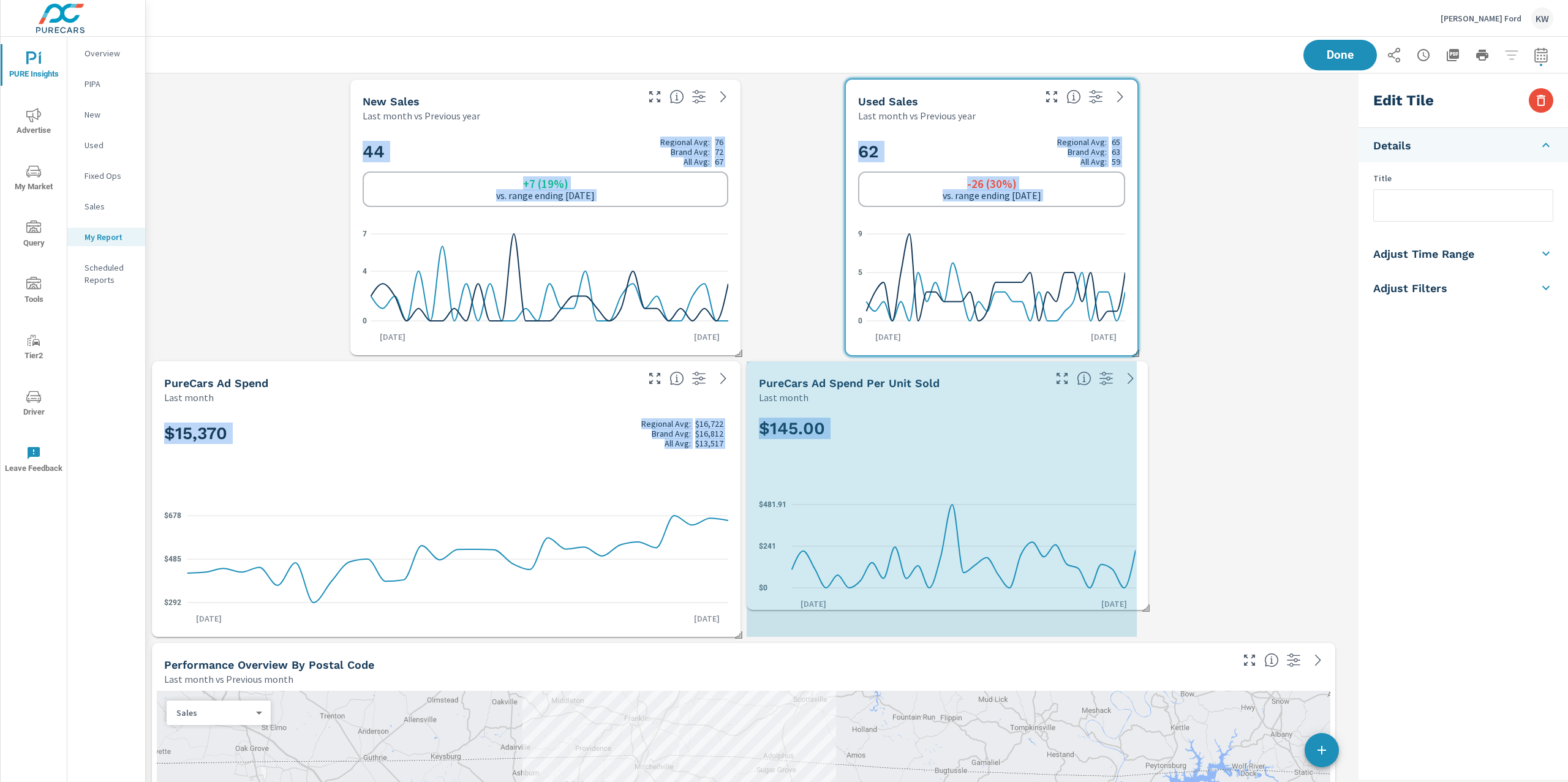
drag, startPoint x: 1331, startPoint y: 631, endPoint x: 1171, endPoint y: 605, distance: 162.1
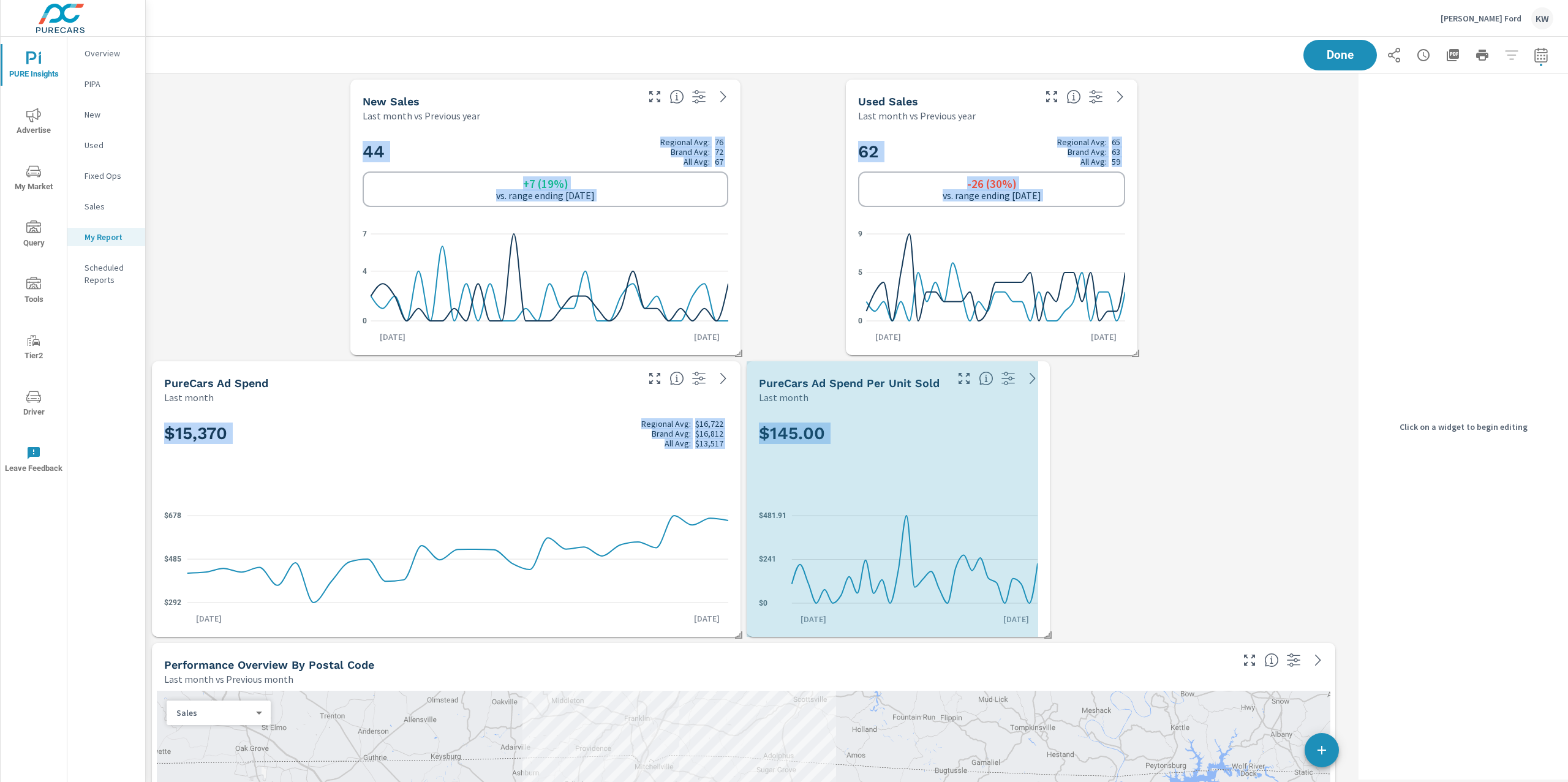
drag, startPoint x: 1135, startPoint y: 630, endPoint x: 1095, endPoint y: 630, distance: 40.0
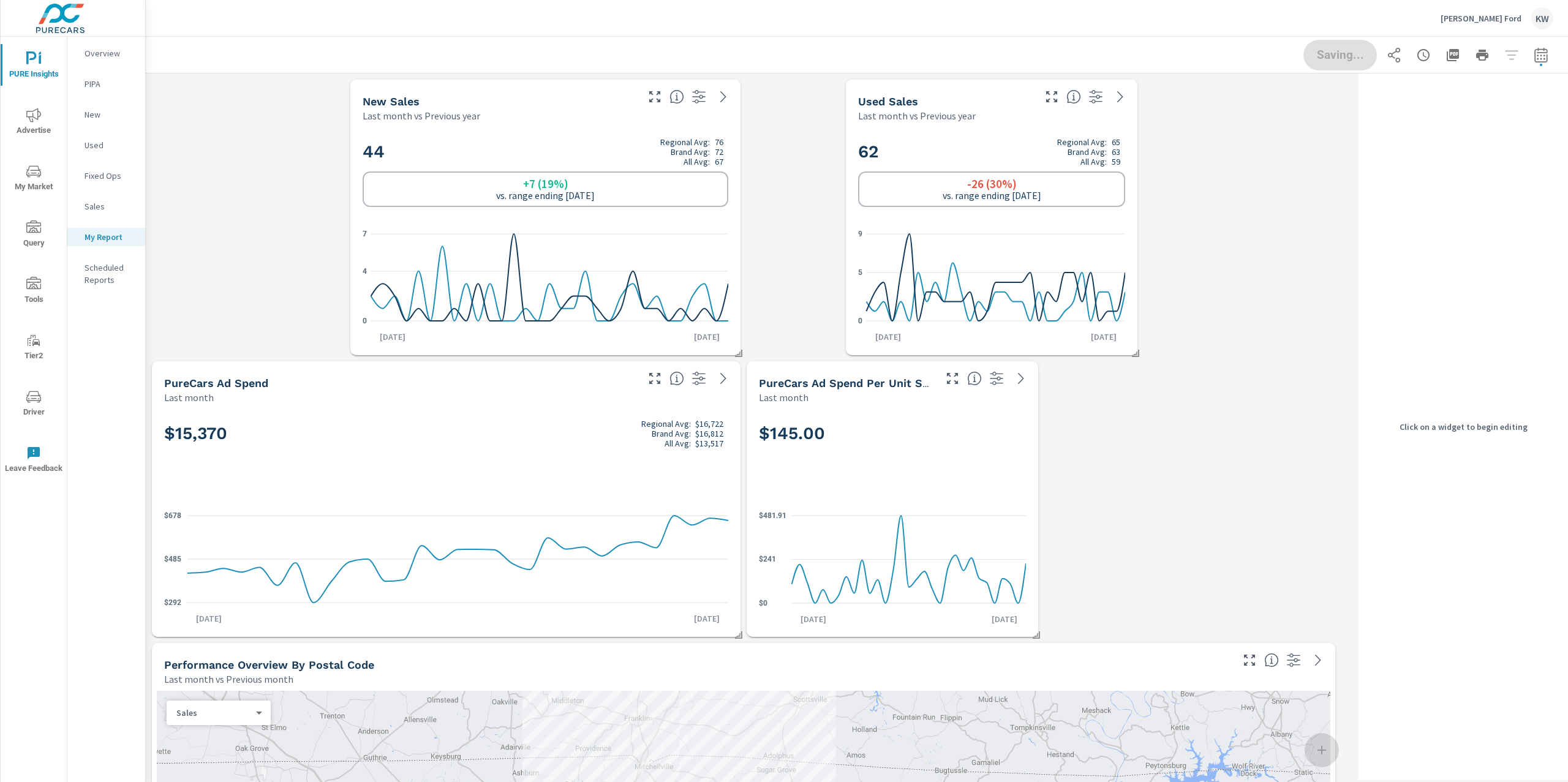
click at [697, 622] on p "[DATE]" at bounding box center [706, 619] width 43 height 12
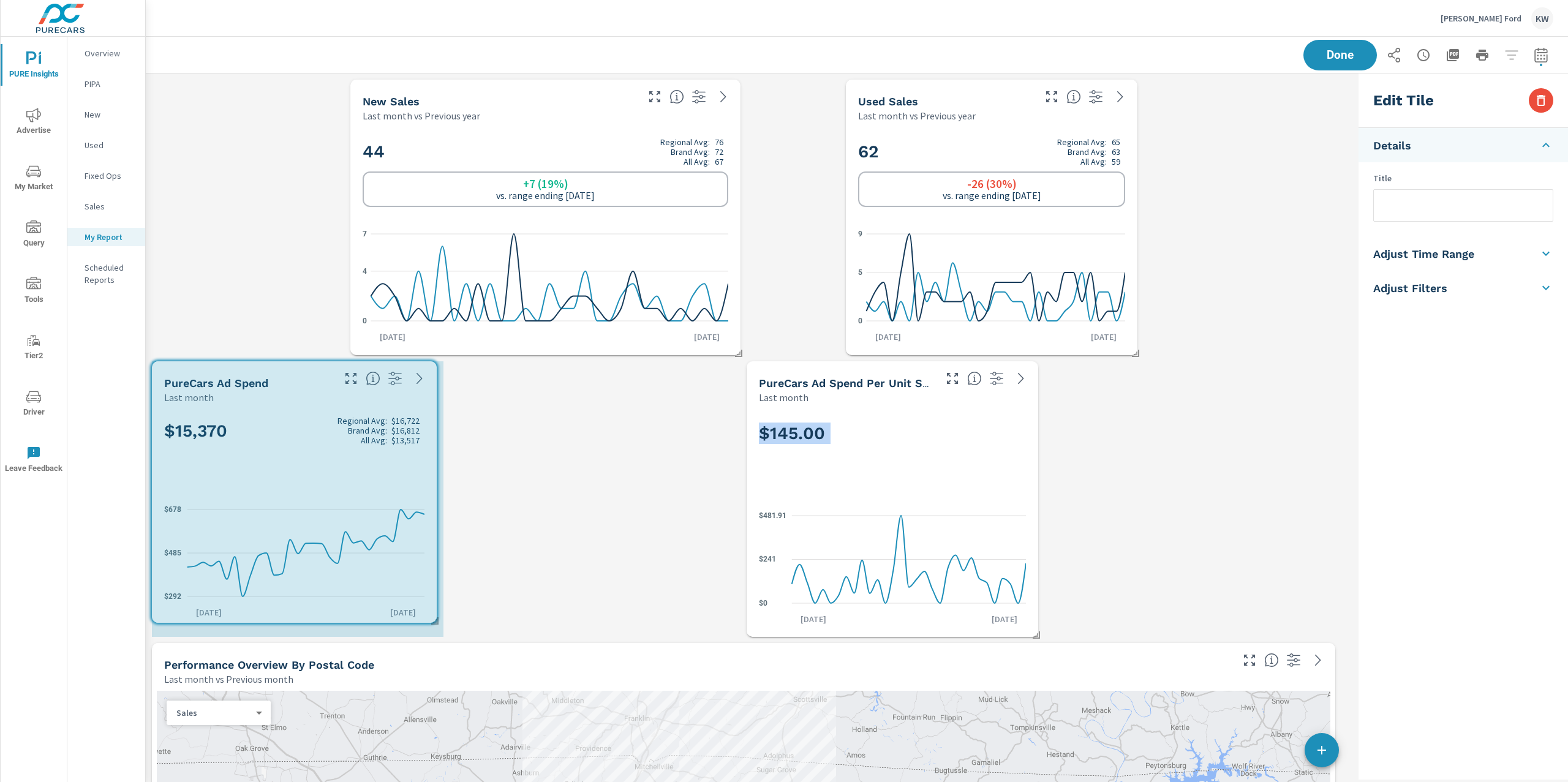
drag, startPoint x: 736, startPoint y: 634, endPoint x: 432, endPoint y: 621, distance: 304.3
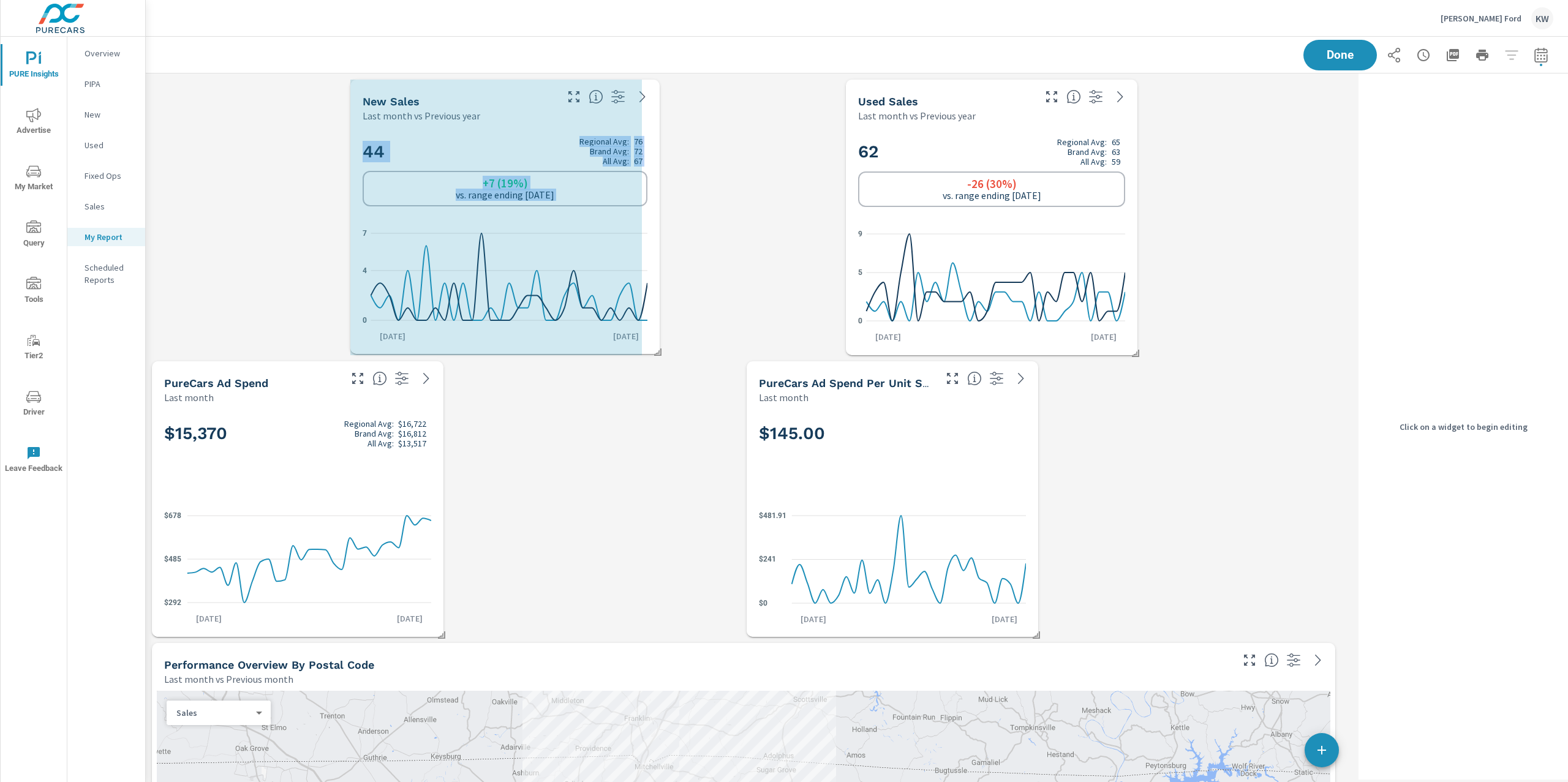
drag, startPoint x: 737, startPoint y: 353, endPoint x: 675, endPoint y: 353, distance: 62.0
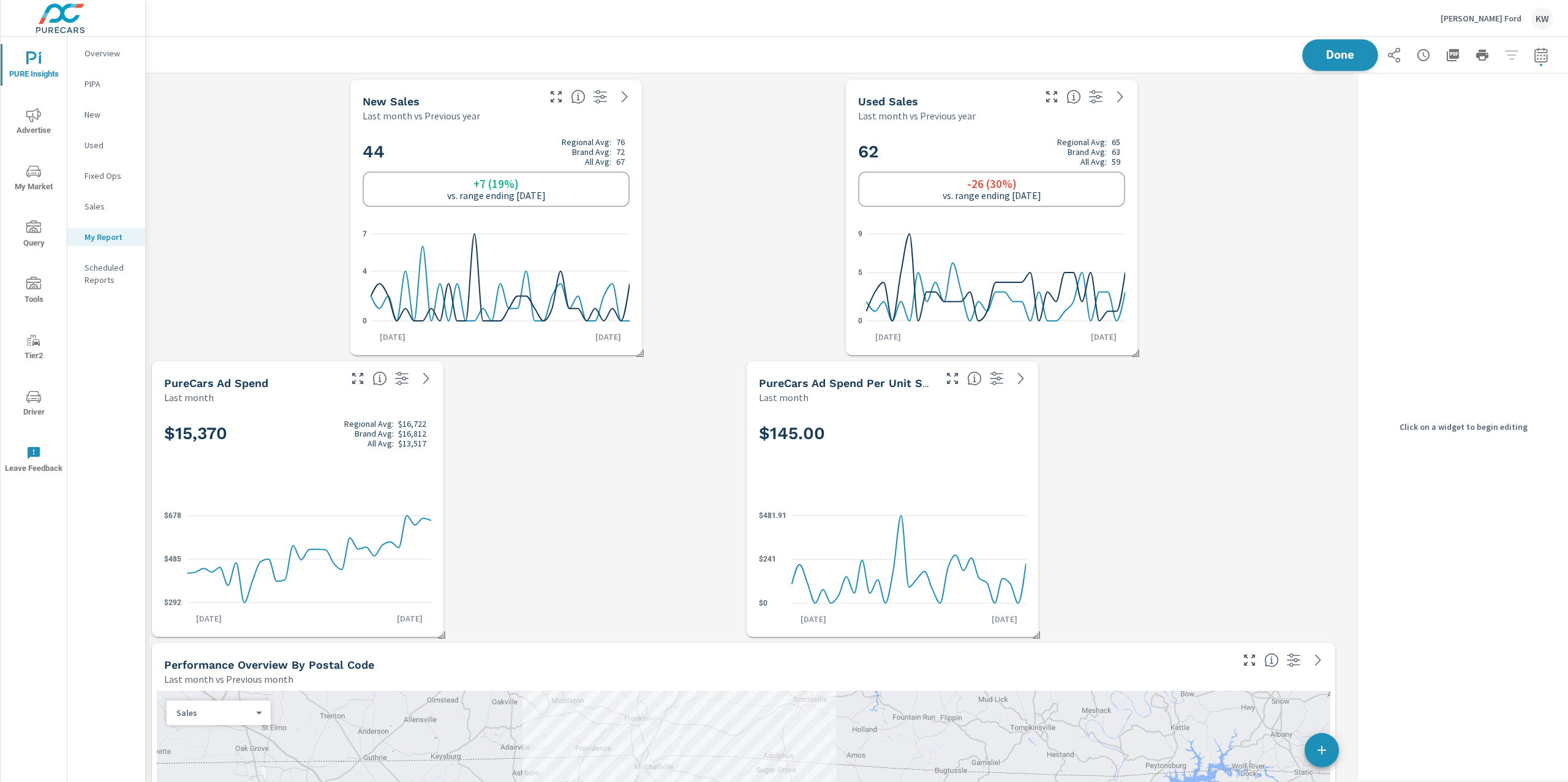
scroll to position [6653, 1220]
click at [1327, 58] on span "Done" at bounding box center [1340, 54] width 50 height 11
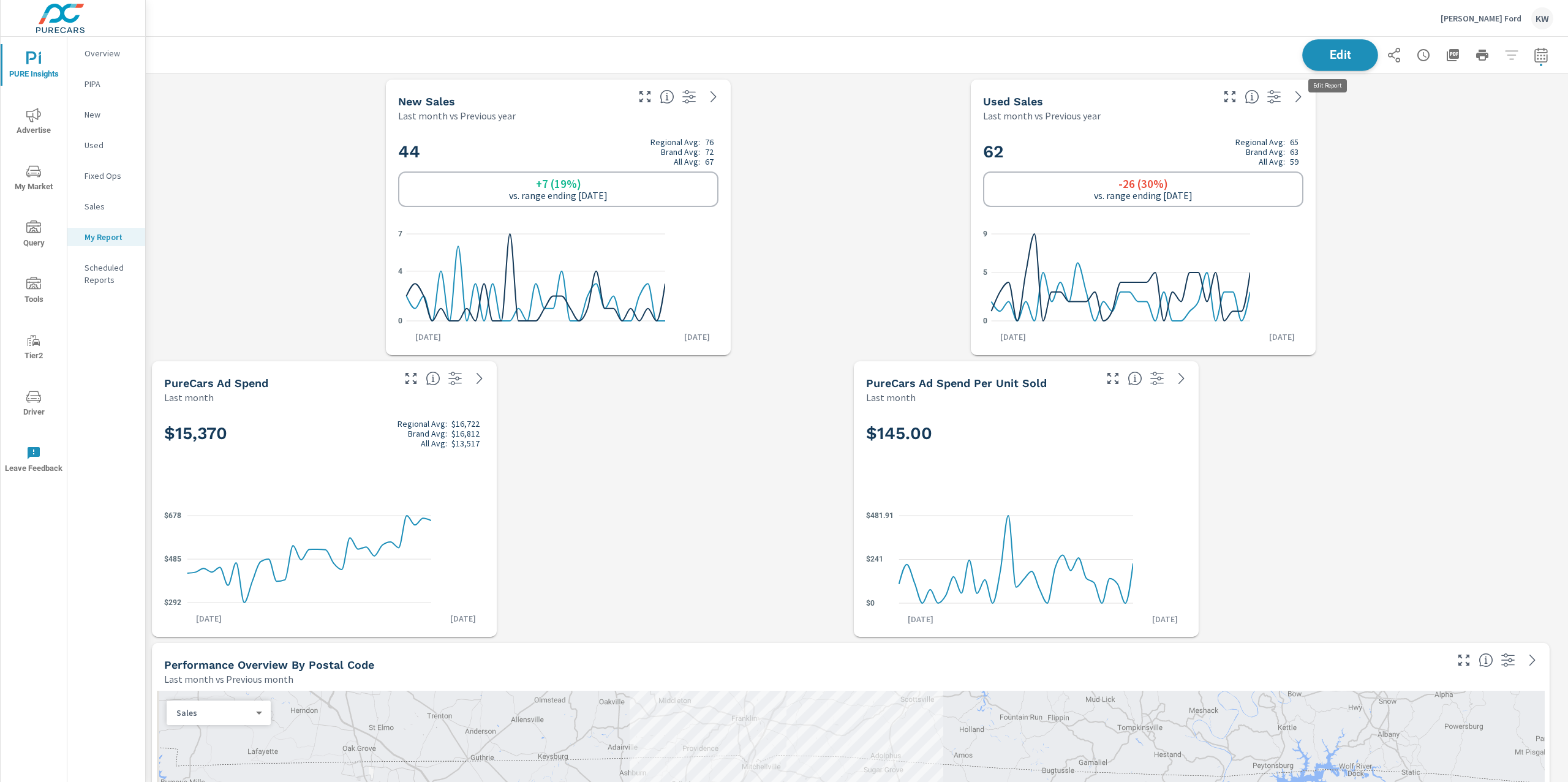
scroll to position [5, 6]
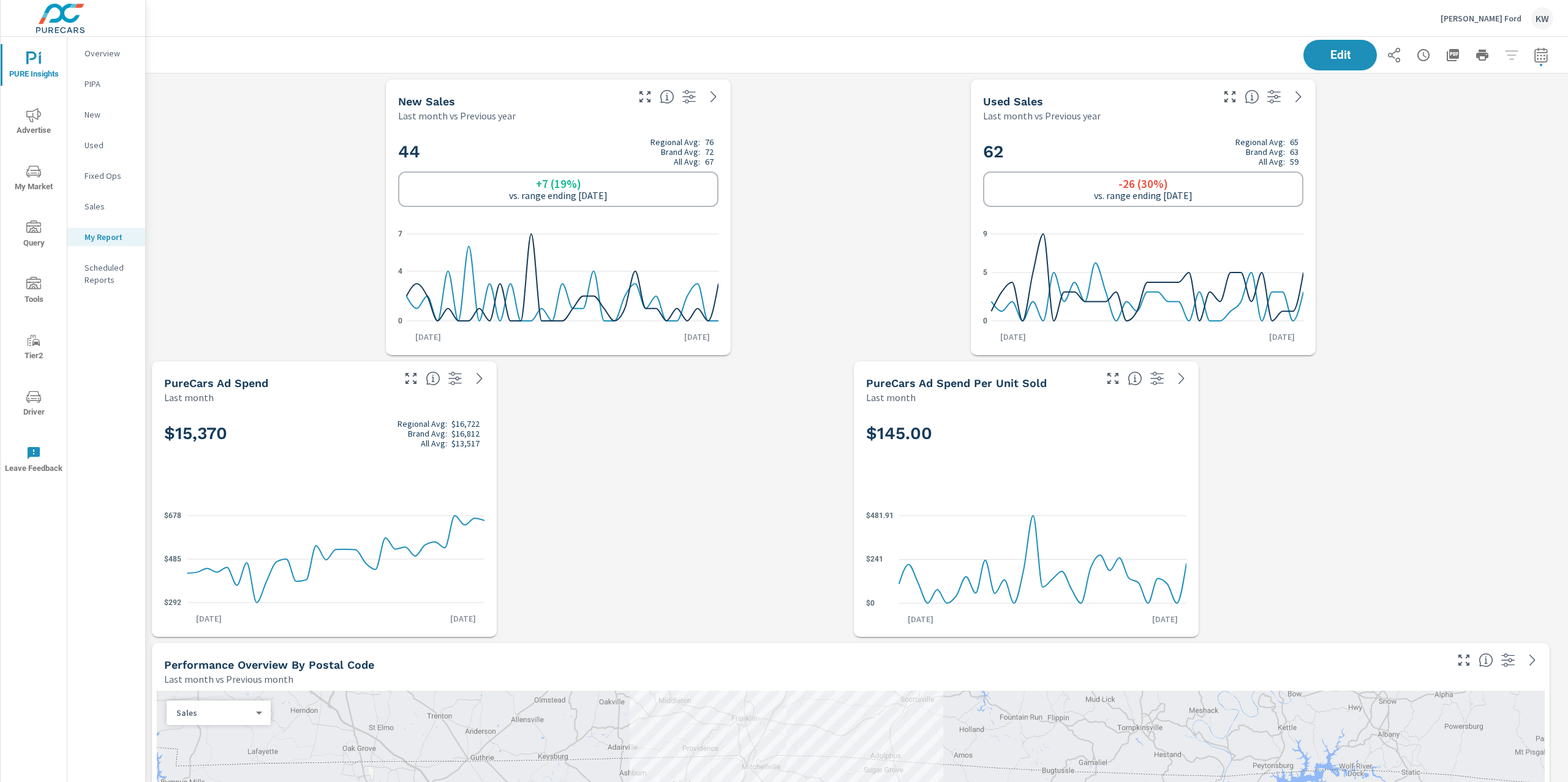
scroll to position [6653, 1436]
click at [107, 50] on p "Overview" at bounding box center [110, 53] width 51 height 12
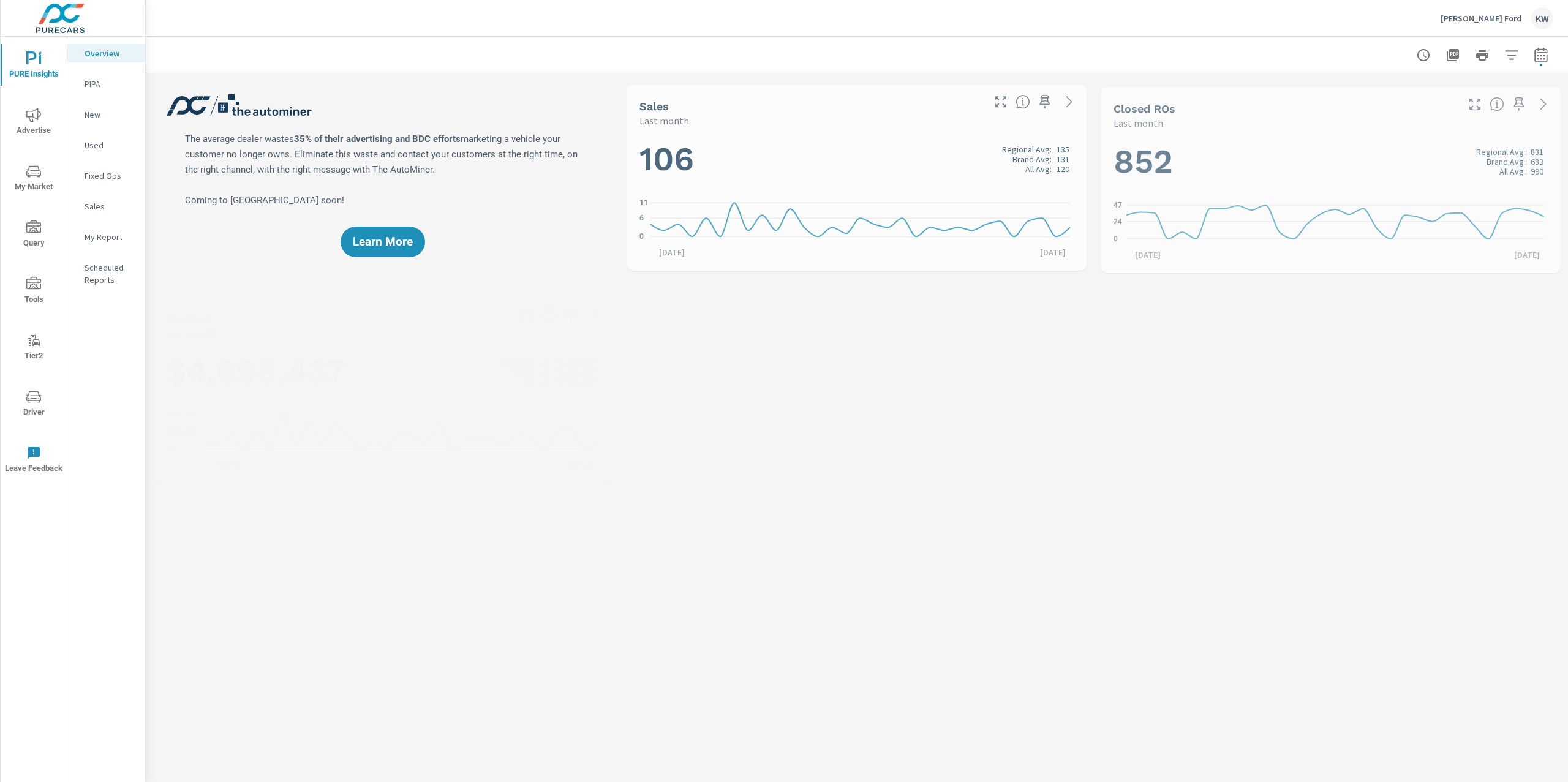
scroll to position [1, 0]
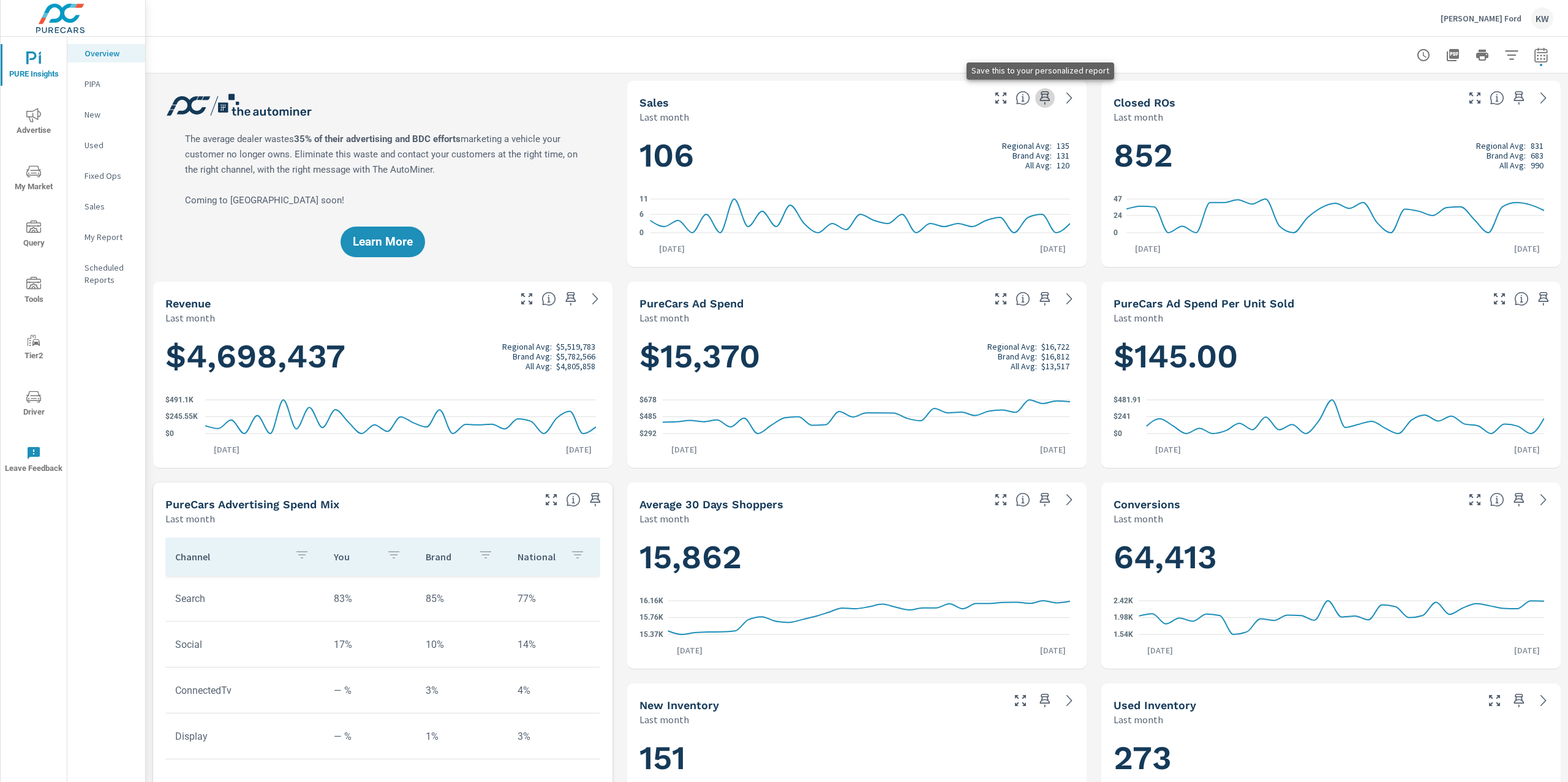
click at [1037, 101] on icon "button" at bounding box center [1044, 97] width 14 height 14
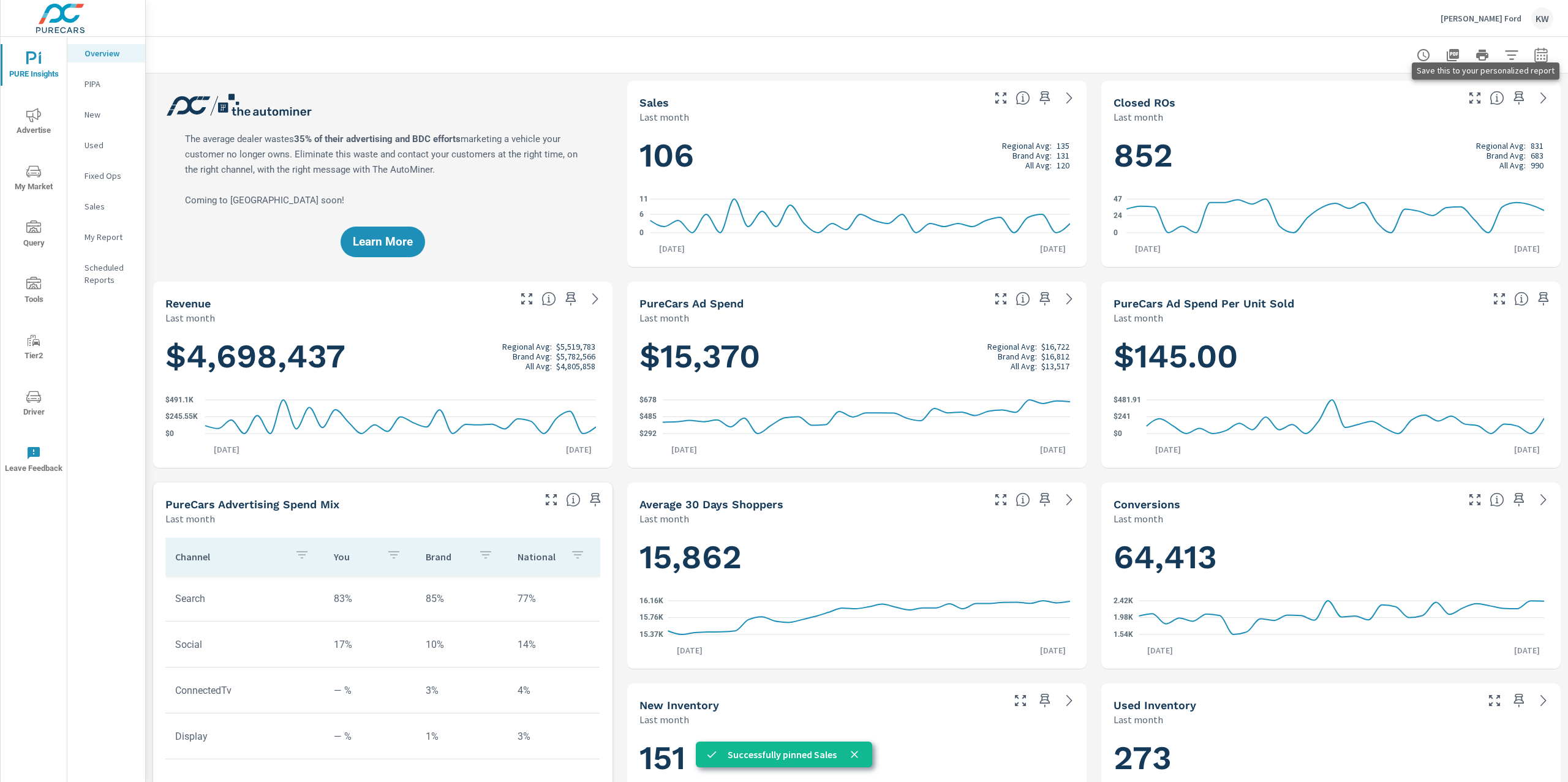
click at [1512, 99] on icon "button" at bounding box center [1519, 97] width 14 height 14
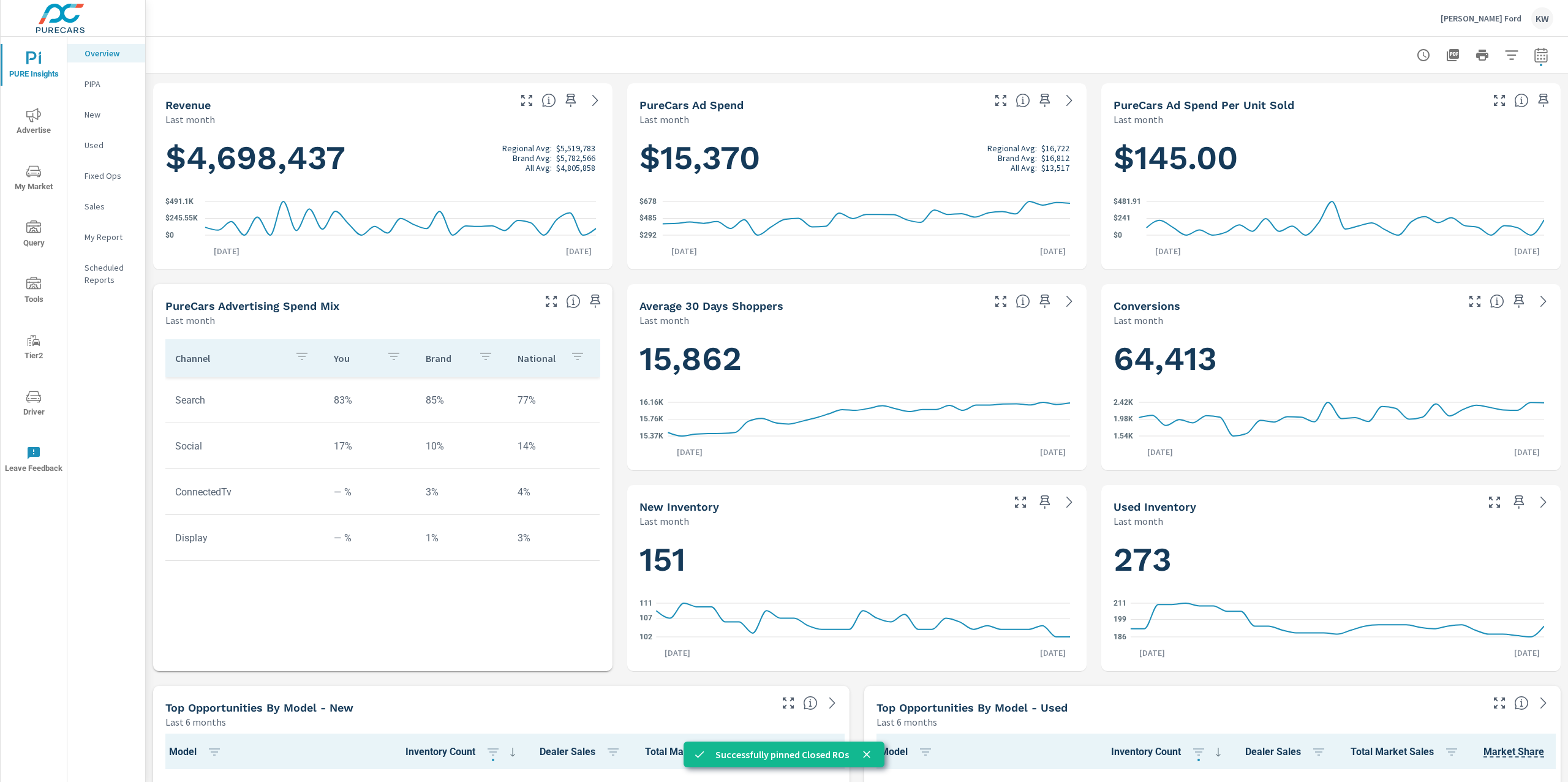
scroll to position [215, 0]
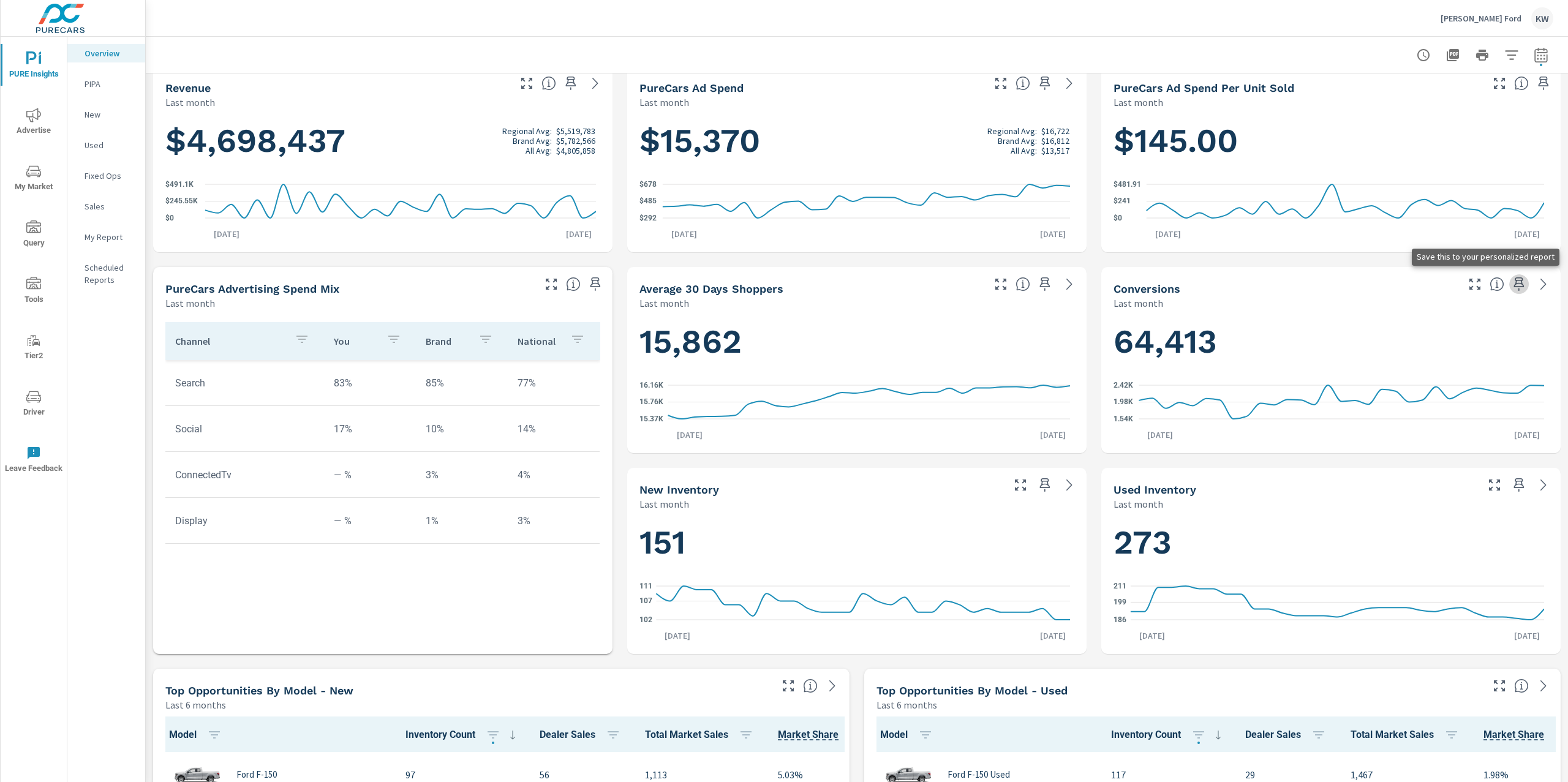
click at [1514, 284] on icon "button" at bounding box center [1519, 284] width 11 height 14
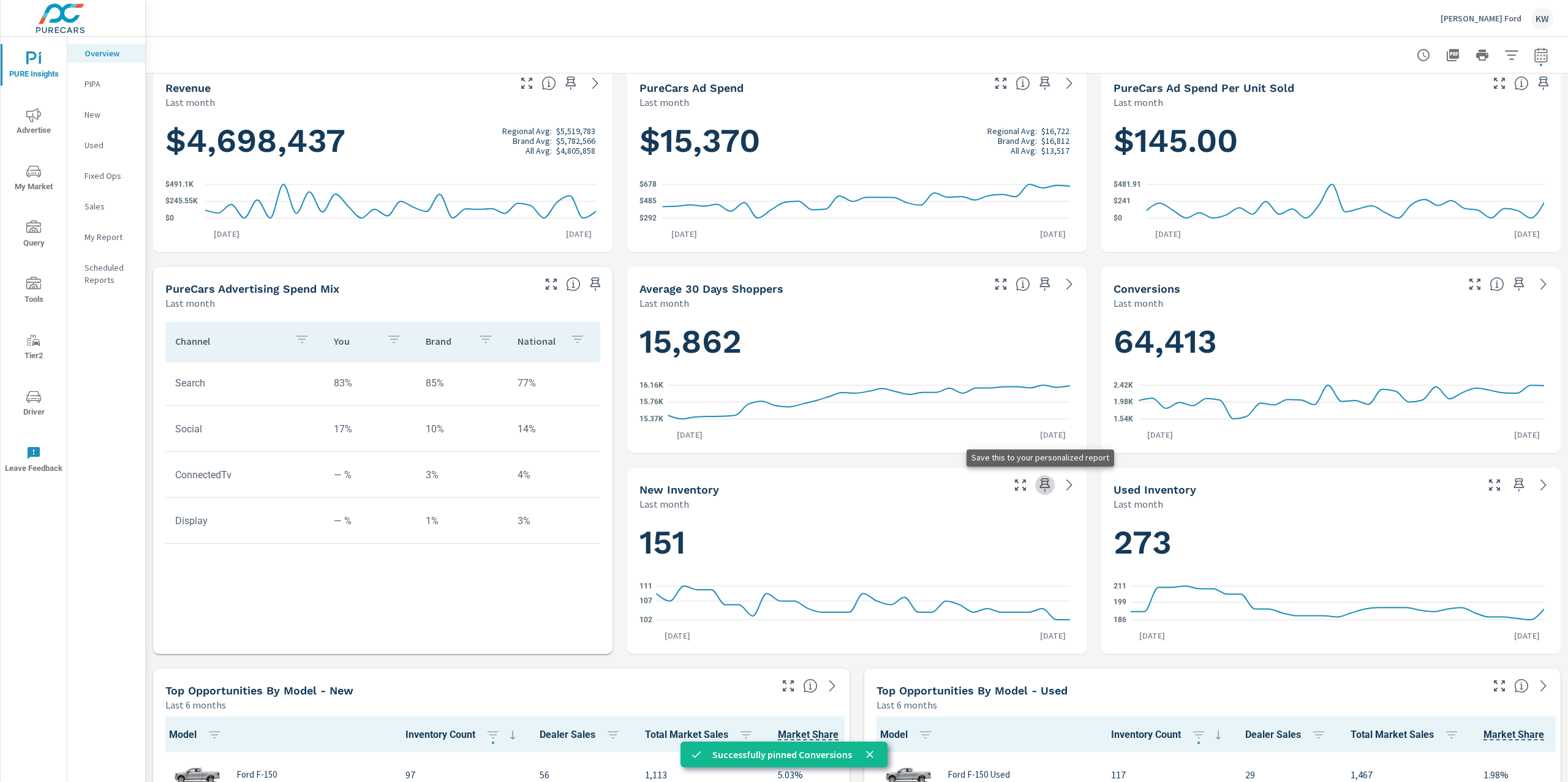
click at [1037, 484] on icon "button" at bounding box center [1044, 485] width 14 height 14
click at [1512, 487] on icon "button" at bounding box center [1519, 485] width 14 height 14
click at [100, 234] on p "My Report" at bounding box center [110, 237] width 51 height 12
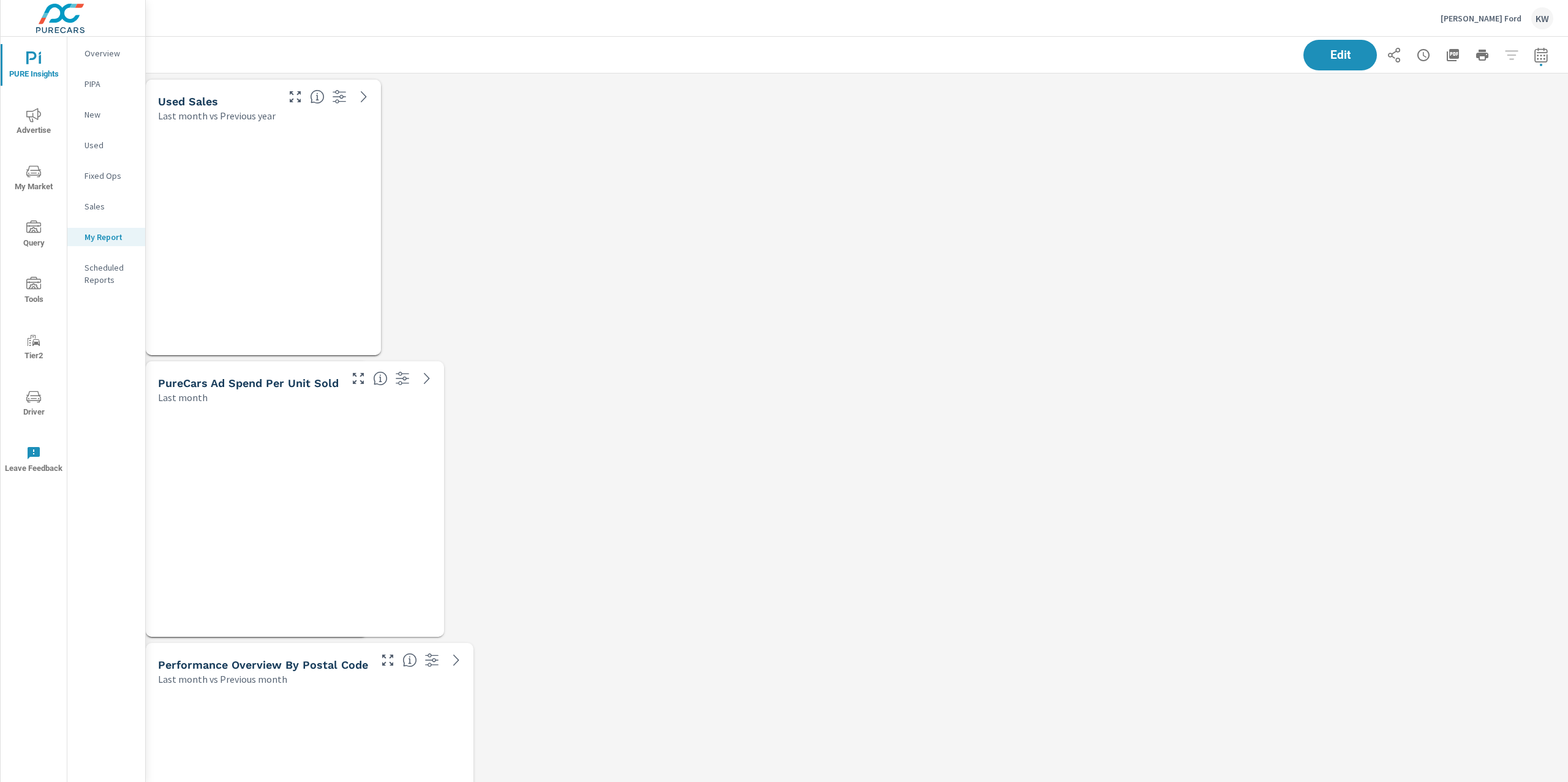
scroll to position [7217, 1436]
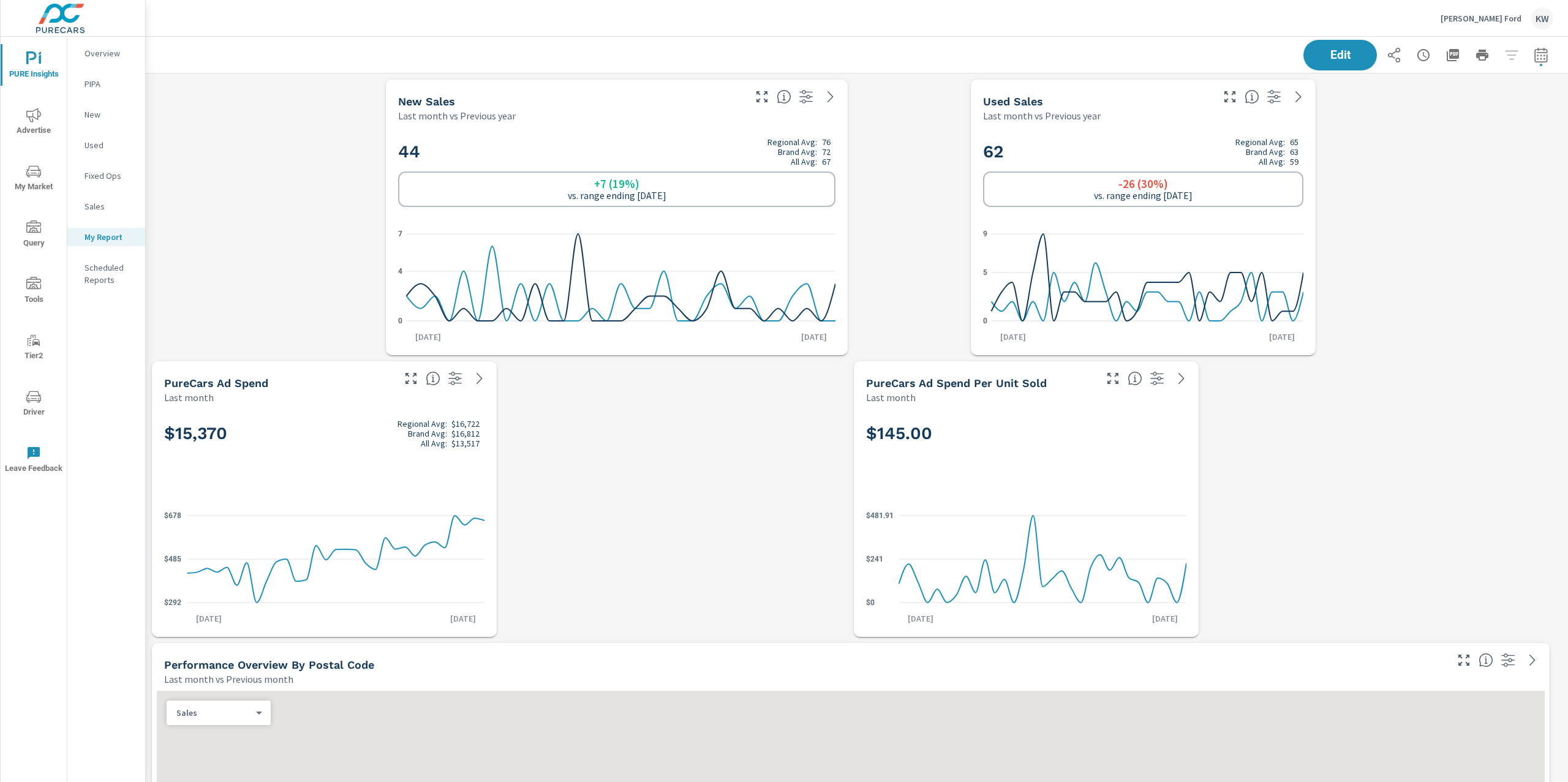
scroll to position [1, 0]
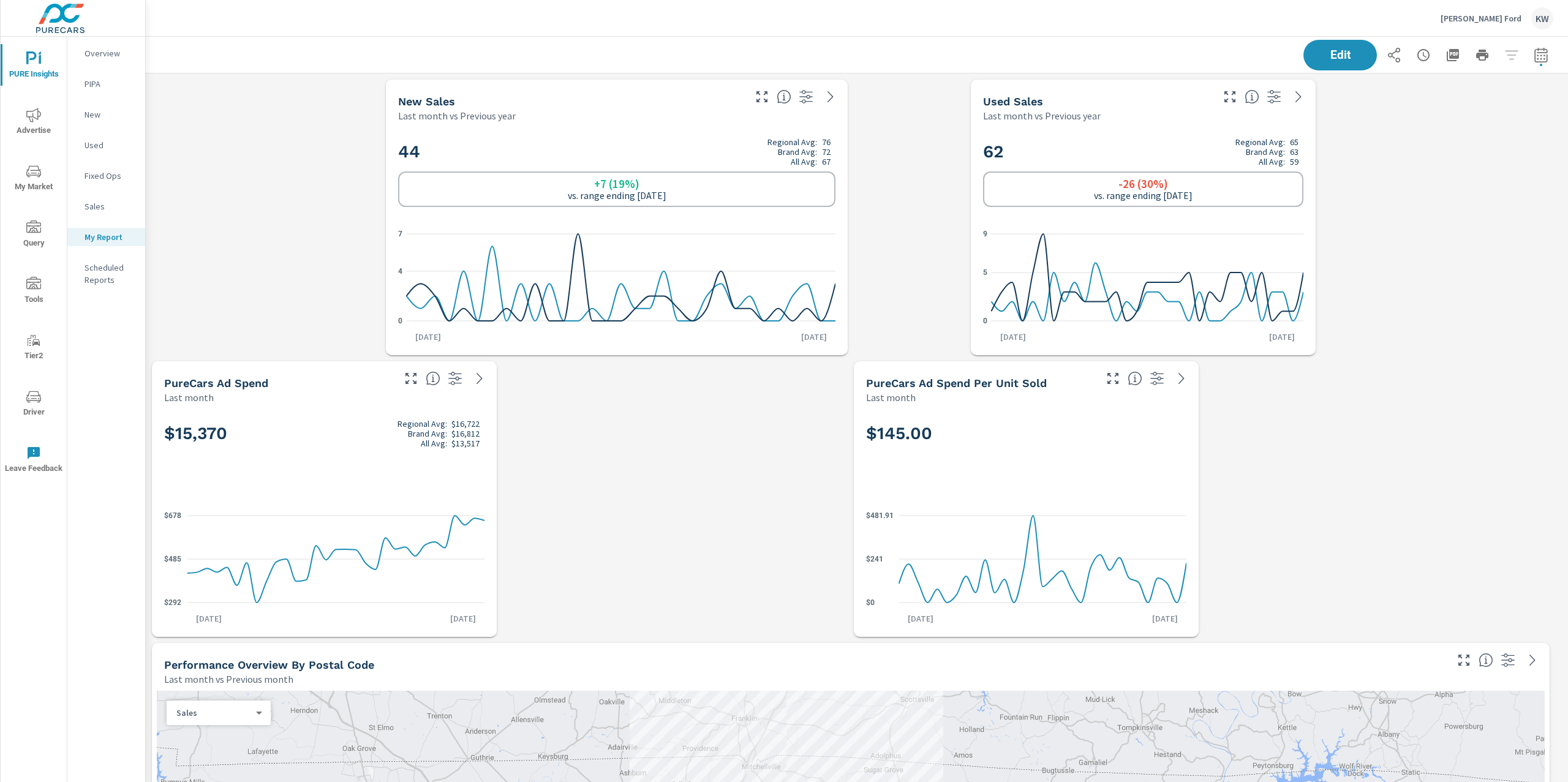
click at [1324, 61] on span "Edit" at bounding box center [1340, 54] width 50 height 11
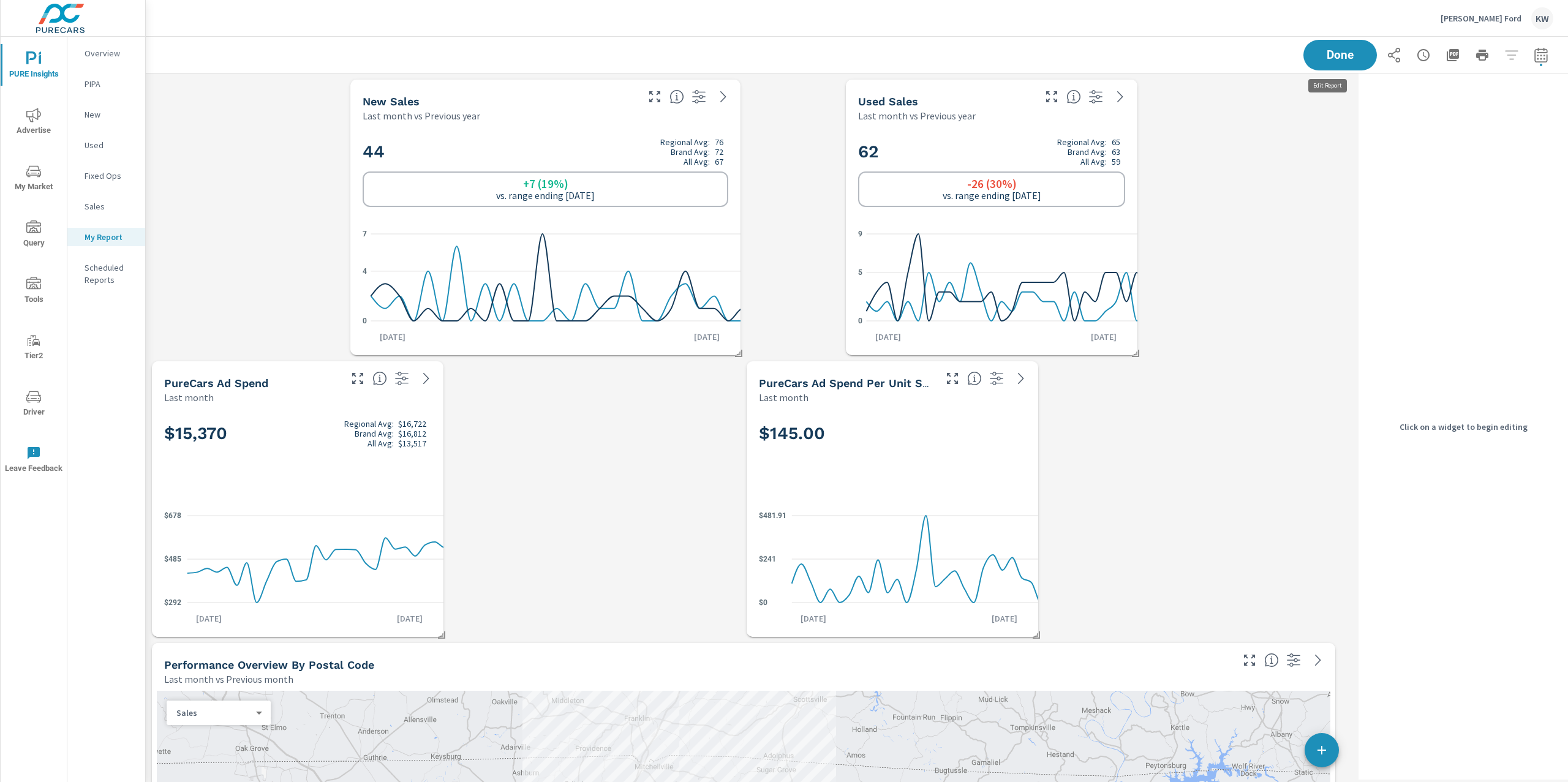
scroll to position [5, 5]
click at [691, 248] on icon "0 4 7" at bounding box center [545, 277] width 365 height 107
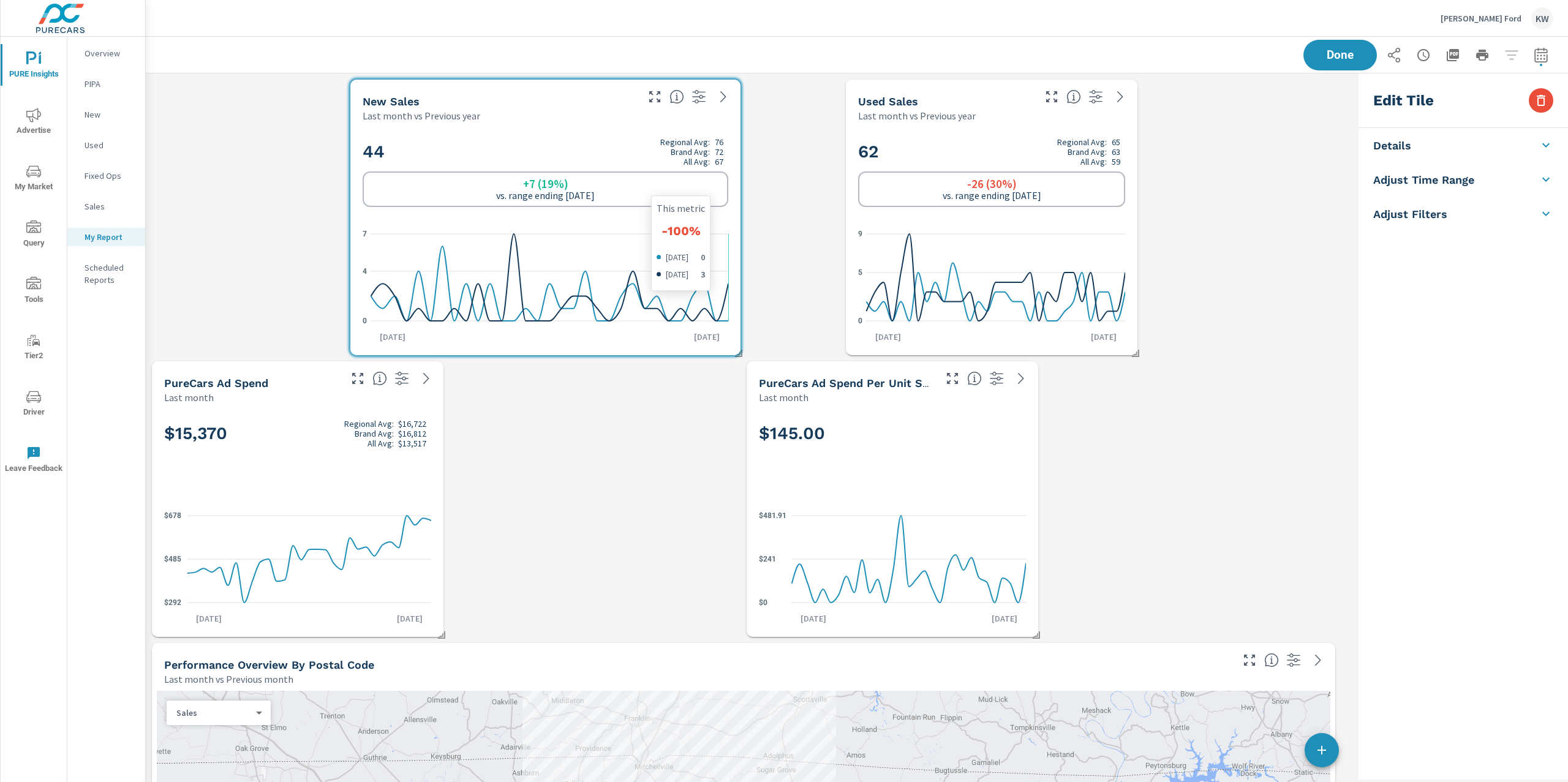
scroll to position [7217, 1220]
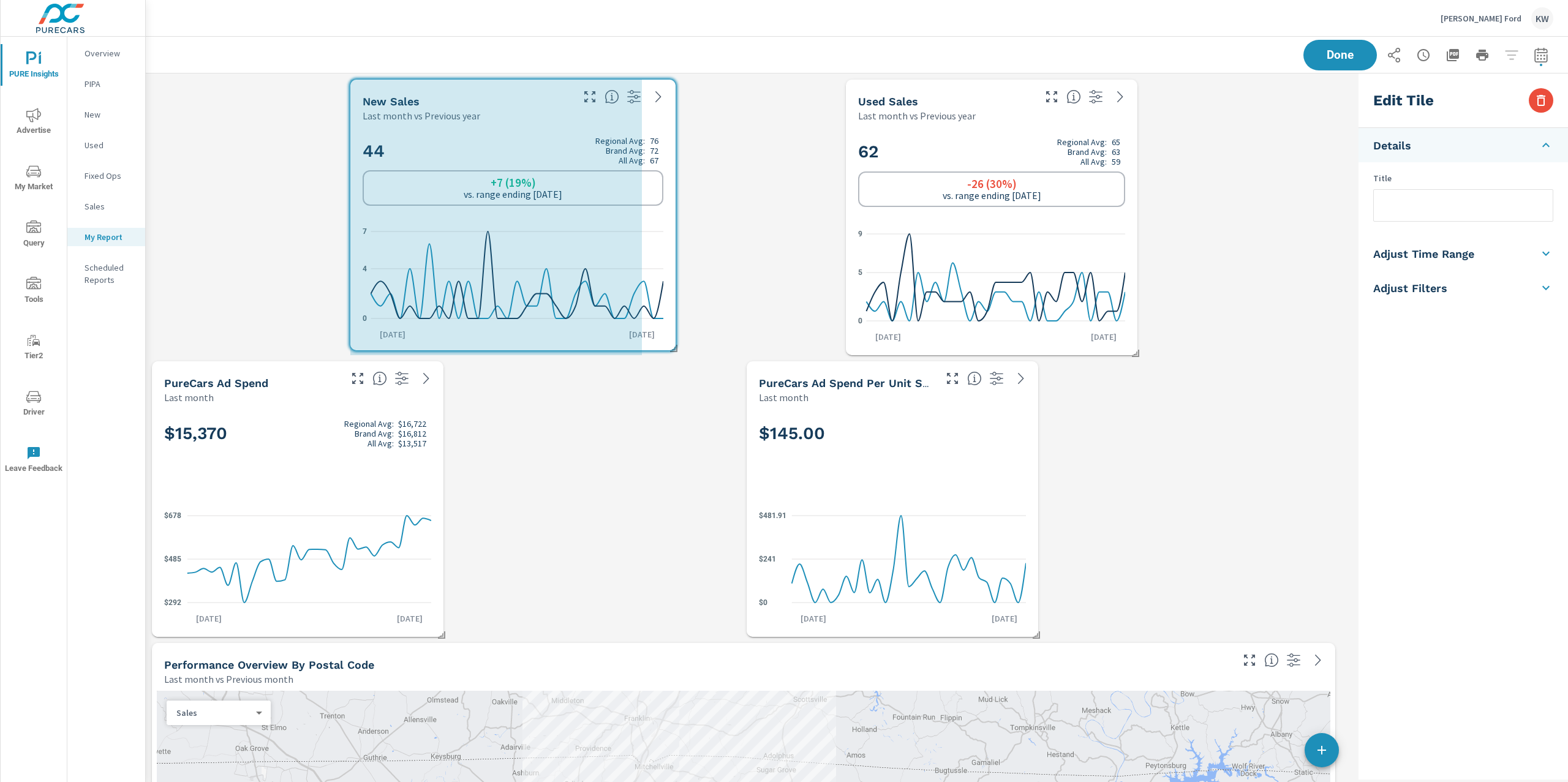
drag, startPoint x: 738, startPoint y: 349, endPoint x: 729, endPoint y: 349, distance: 9.0
click at [673, 343] on span at bounding box center [669, 344] width 12 height 12
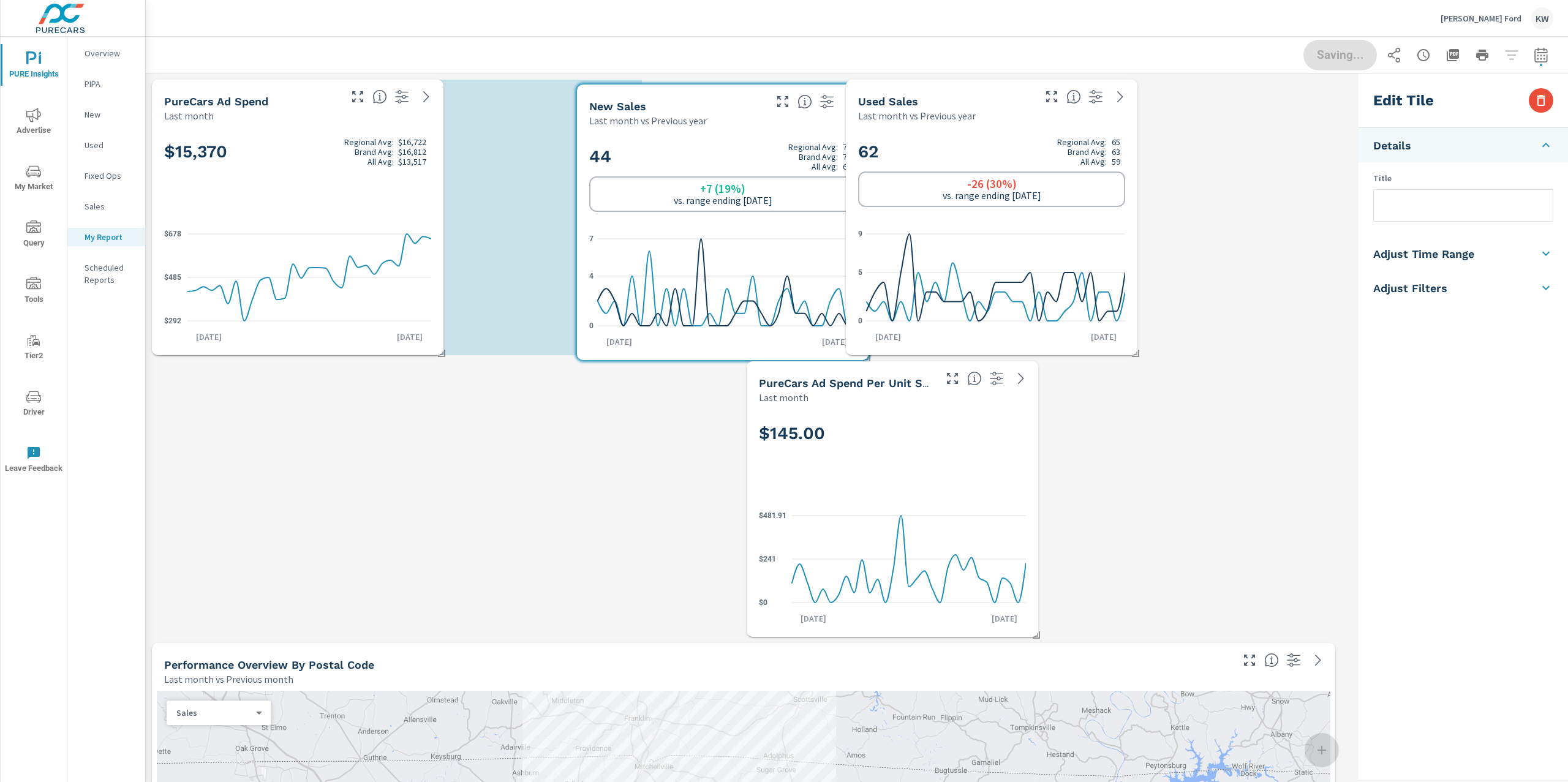
drag, startPoint x: 559, startPoint y: 193, endPoint x: 782, endPoint y: 197, distance: 223.0
click at [786, 197] on div "+7 (19%) vs. range ending Jul 31" at bounding box center [722, 194] width 267 height 36
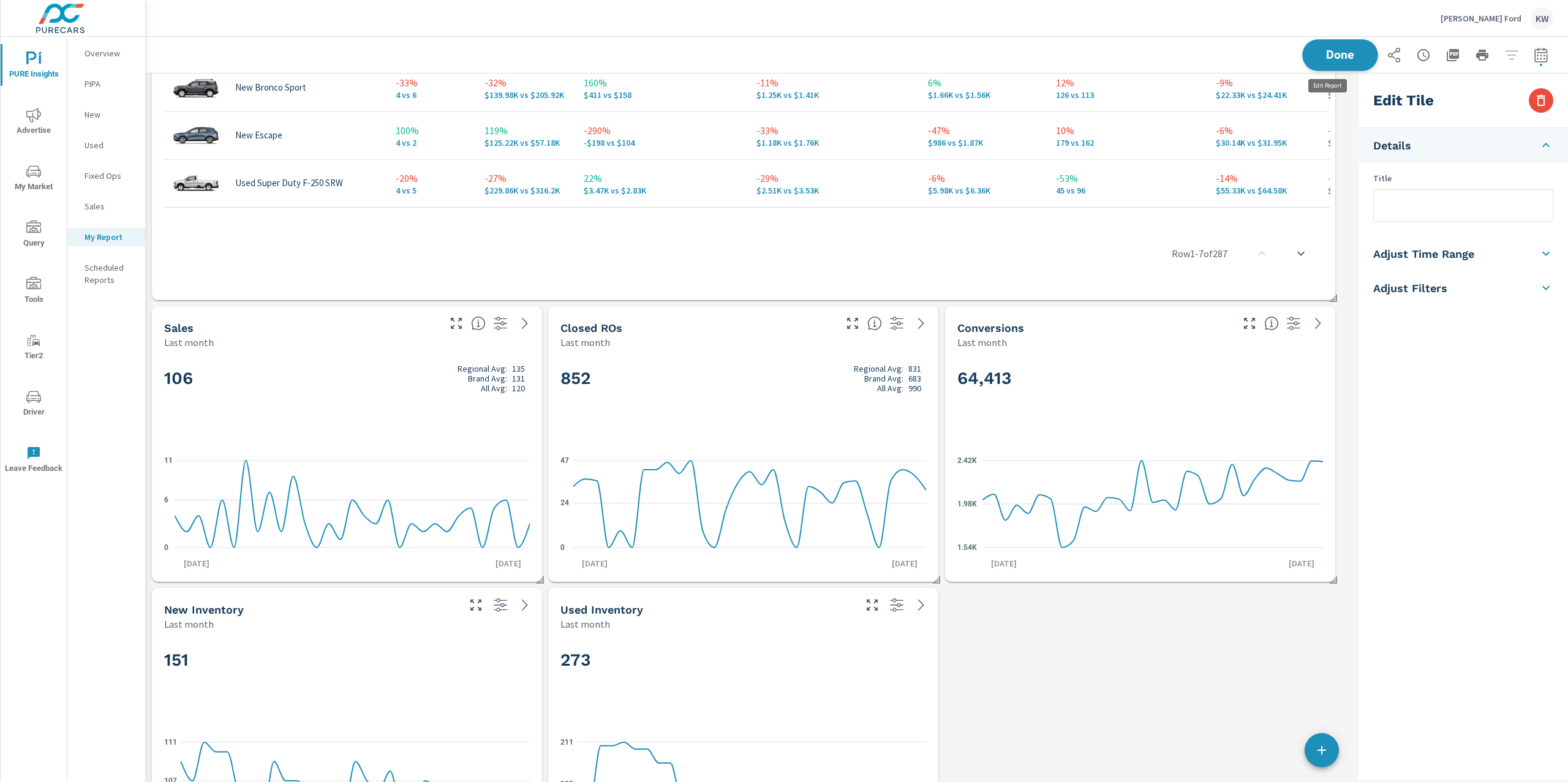
click at [1334, 60] on span "Done" at bounding box center [1340, 54] width 50 height 11
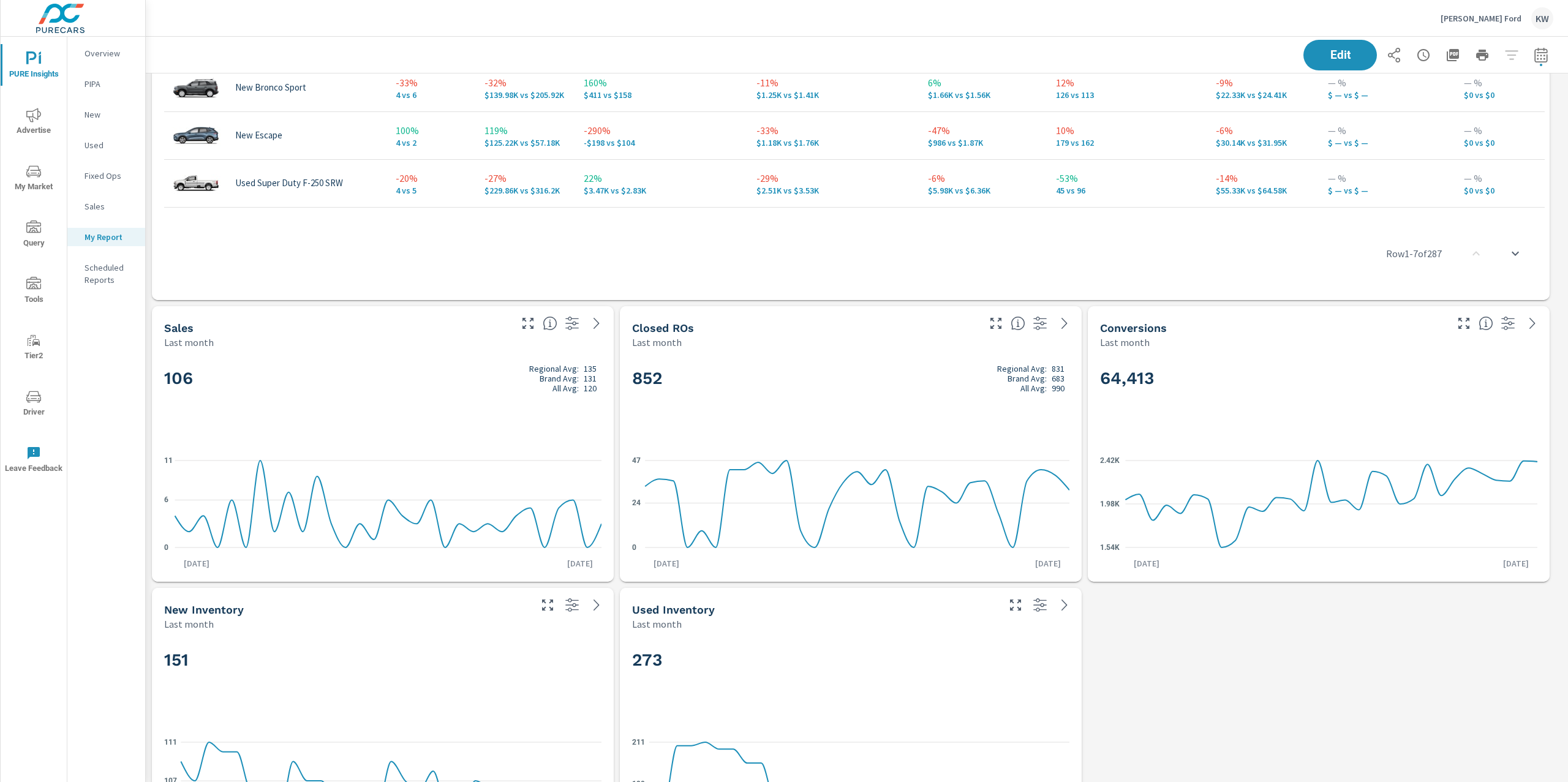
scroll to position [7217, 1436]
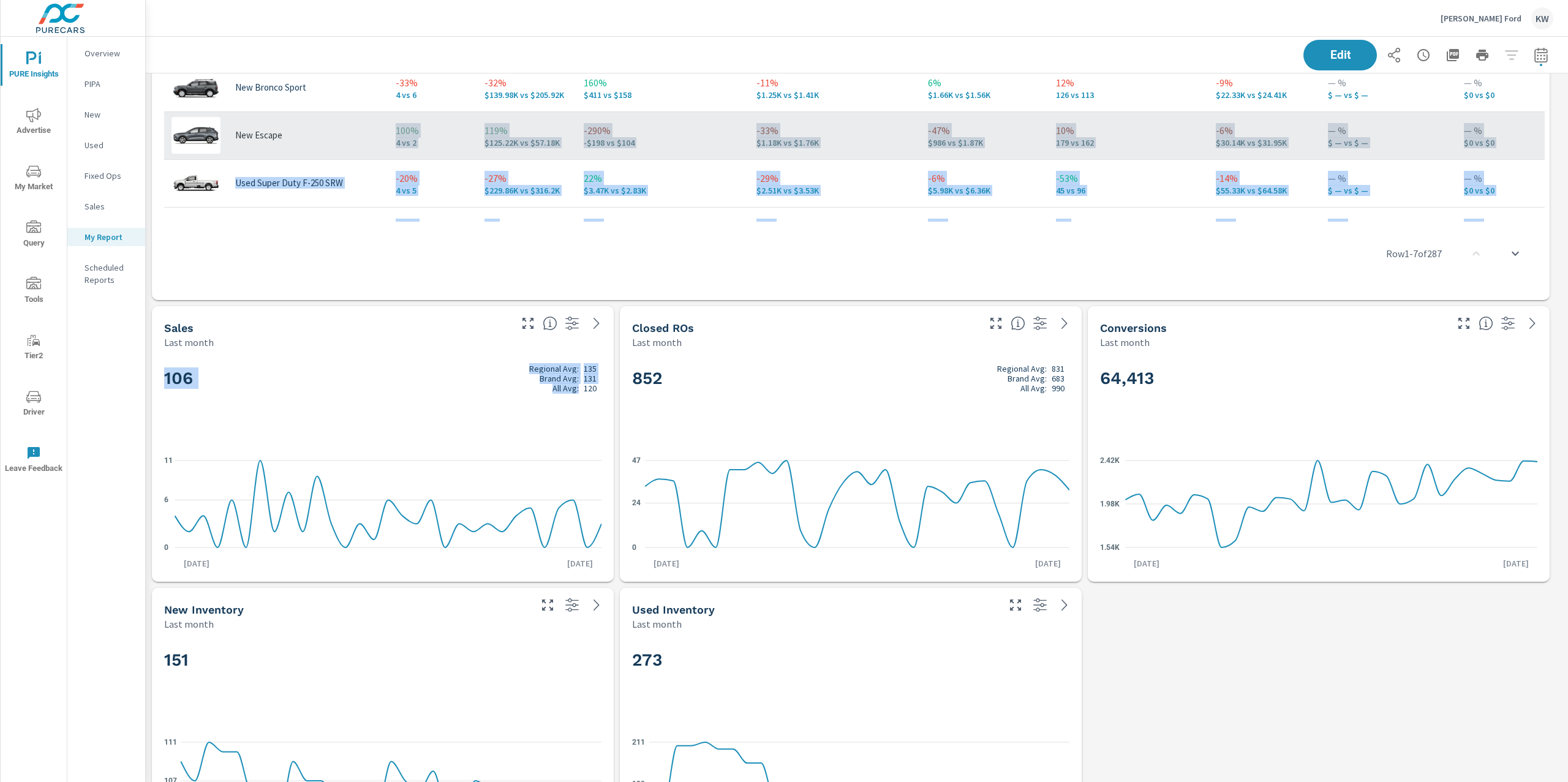
drag, startPoint x: 354, startPoint y: 418, endPoint x: 368, endPoint y: 136, distance: 282.3
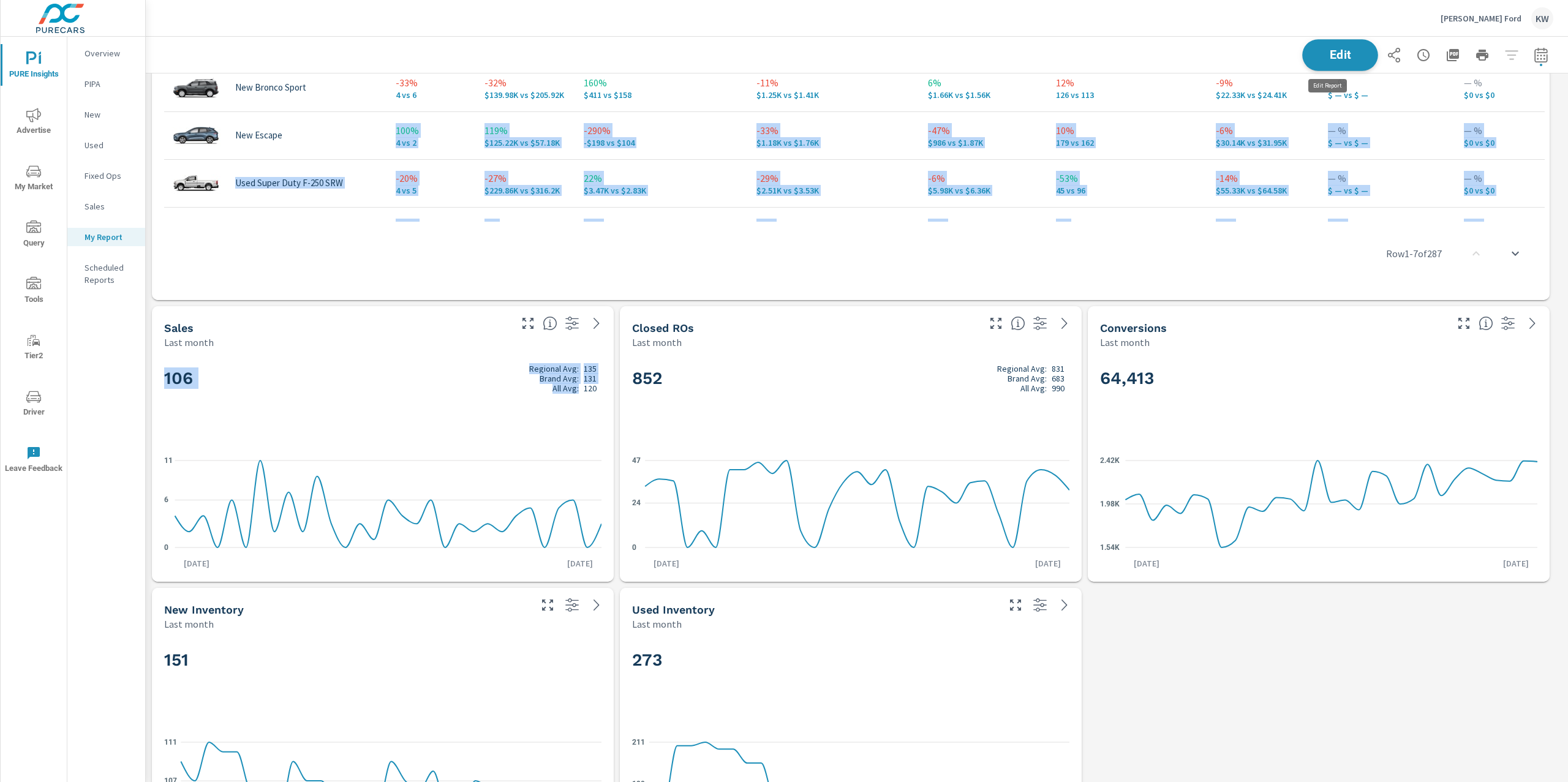
click at [1318, 61] on span "Edit" at bounding box center [1340, 54] width 50 height 11
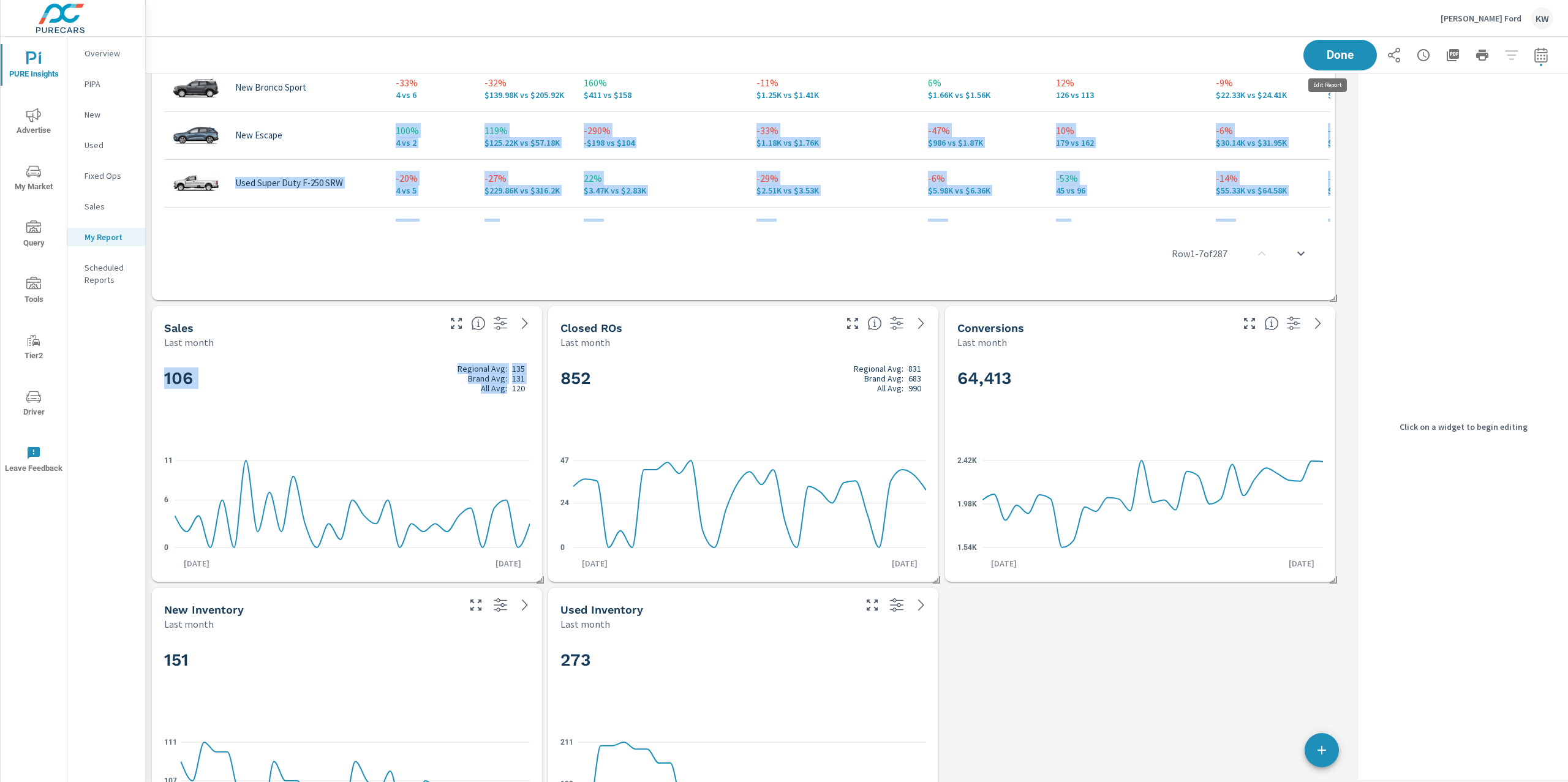
scroll to position [7217, 1220]
click at [332, 390] on h2 "106 Regional Avg: 135 Brand Avg: 131 All Avg: 120" at bounding box center [347, 375] width 365 height 30
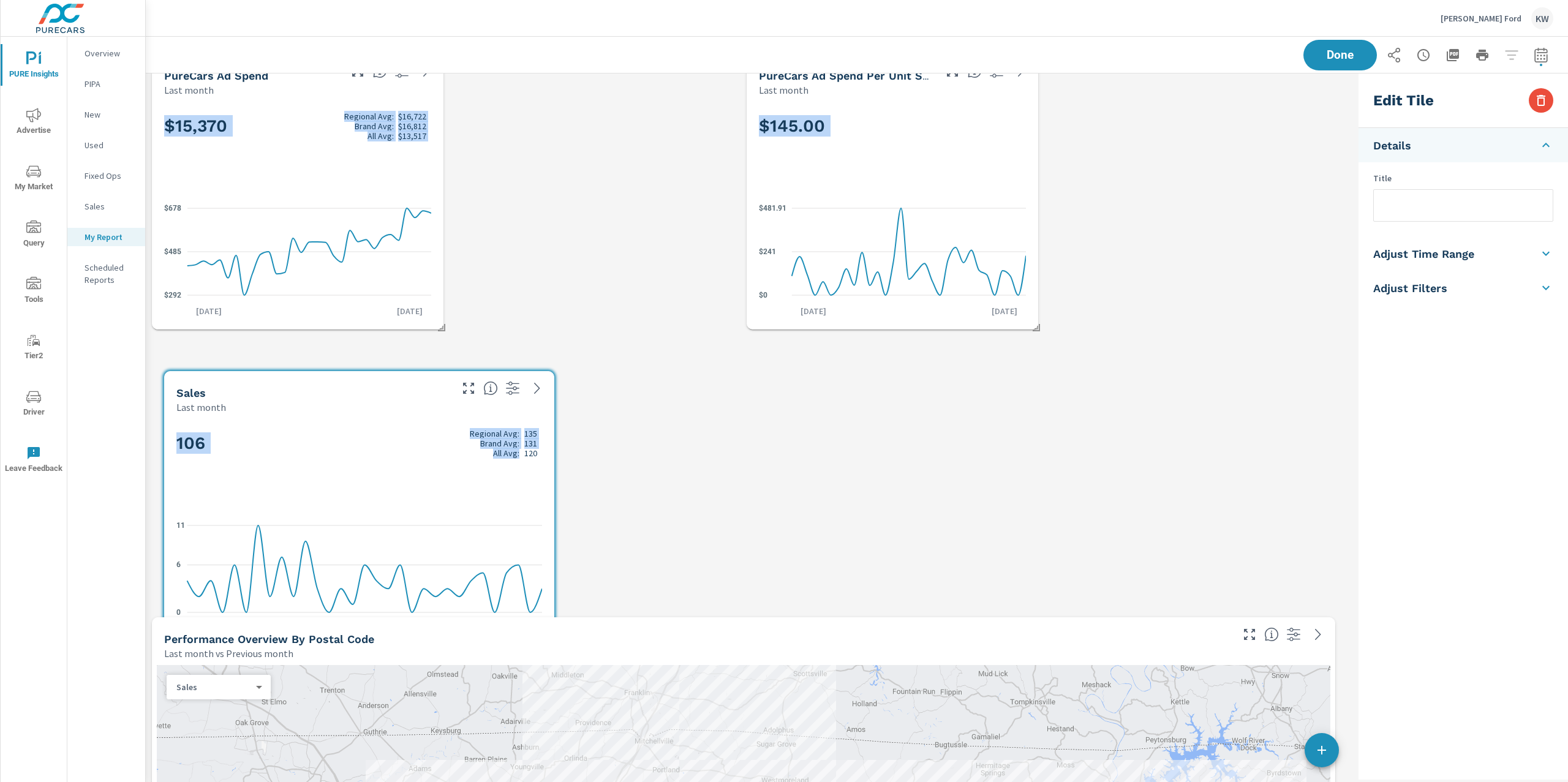
scroll to position [0, 0]
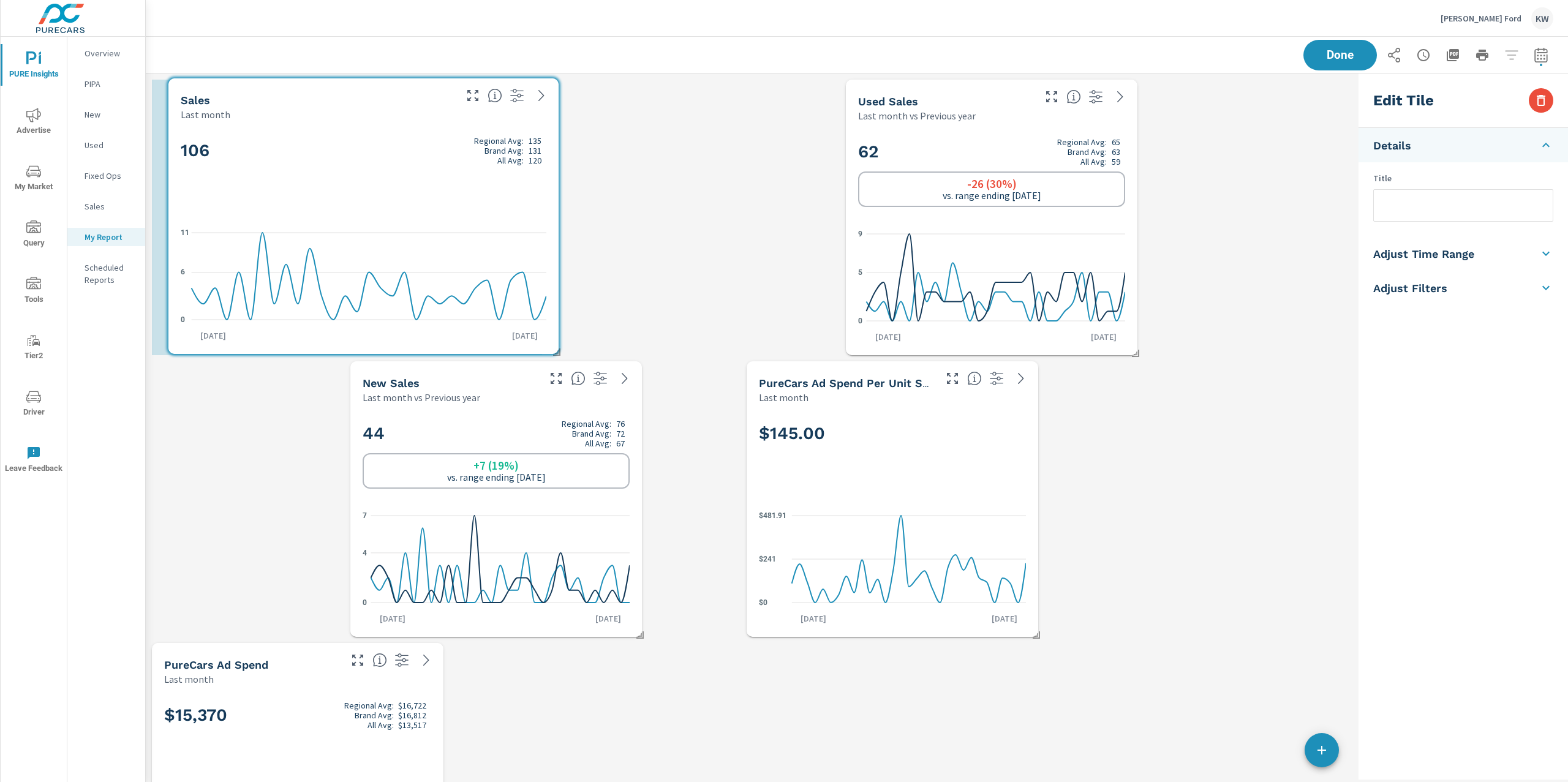
drag, startPoint x: 332, startPoint y: 406, endPoint x: 349, endPoint y: 177, distance: 229.6
click at [349, 177] on div "106 Regional Avg: 135 Brand Avg: 131 All Avg: 120" at bounding box center [363, 171] width 365 height 75
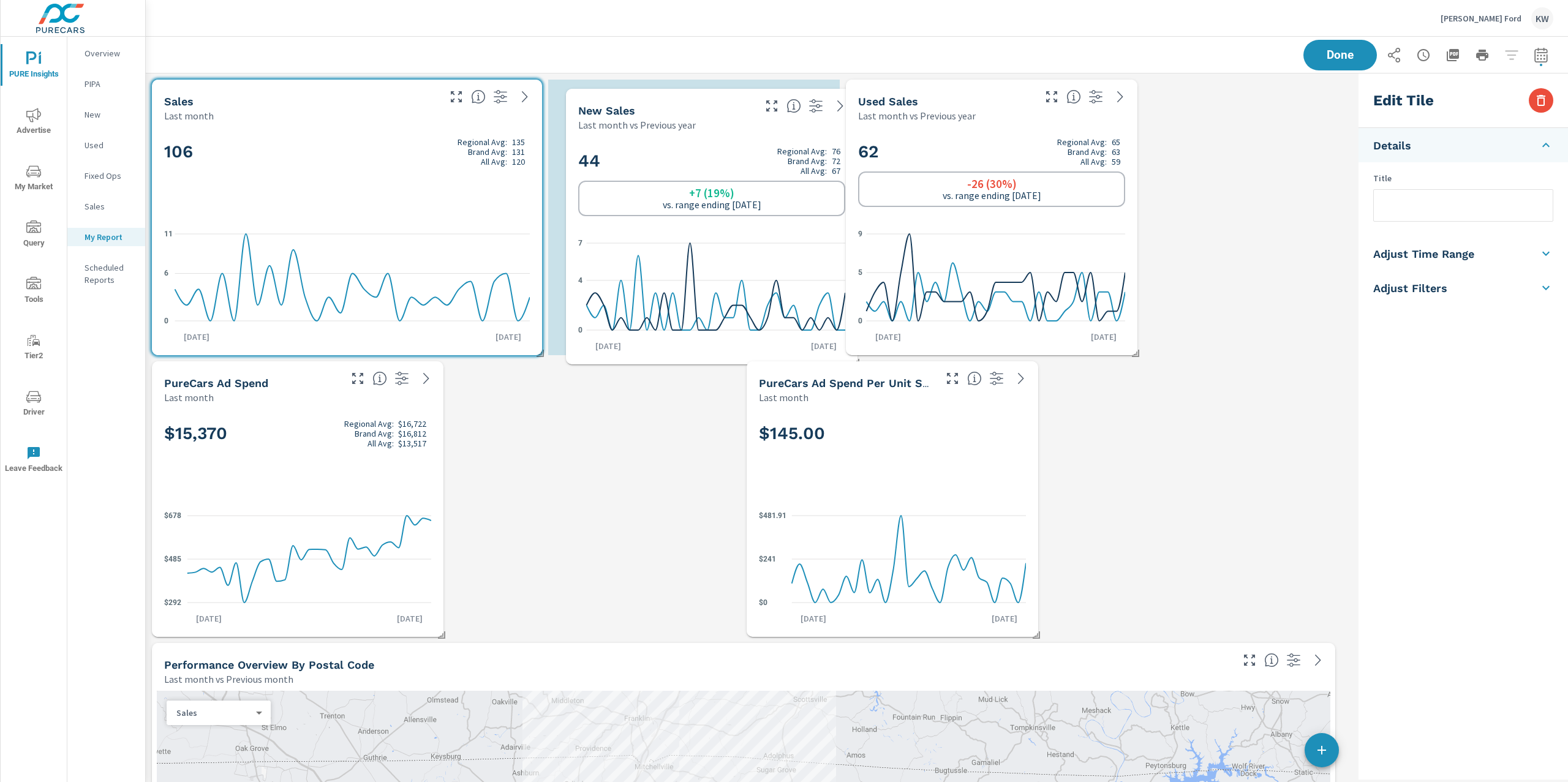
drag, startPoint x: 521, startPoint y: 422, endPoint x: 741, endPoint y: 158, distance: 343.7
click at [736, 148] on h2 "44 Regional Avg: 76 Brand Avg: 72 All Avg: 67" at bounding box center [711, 161] width 267 height 30
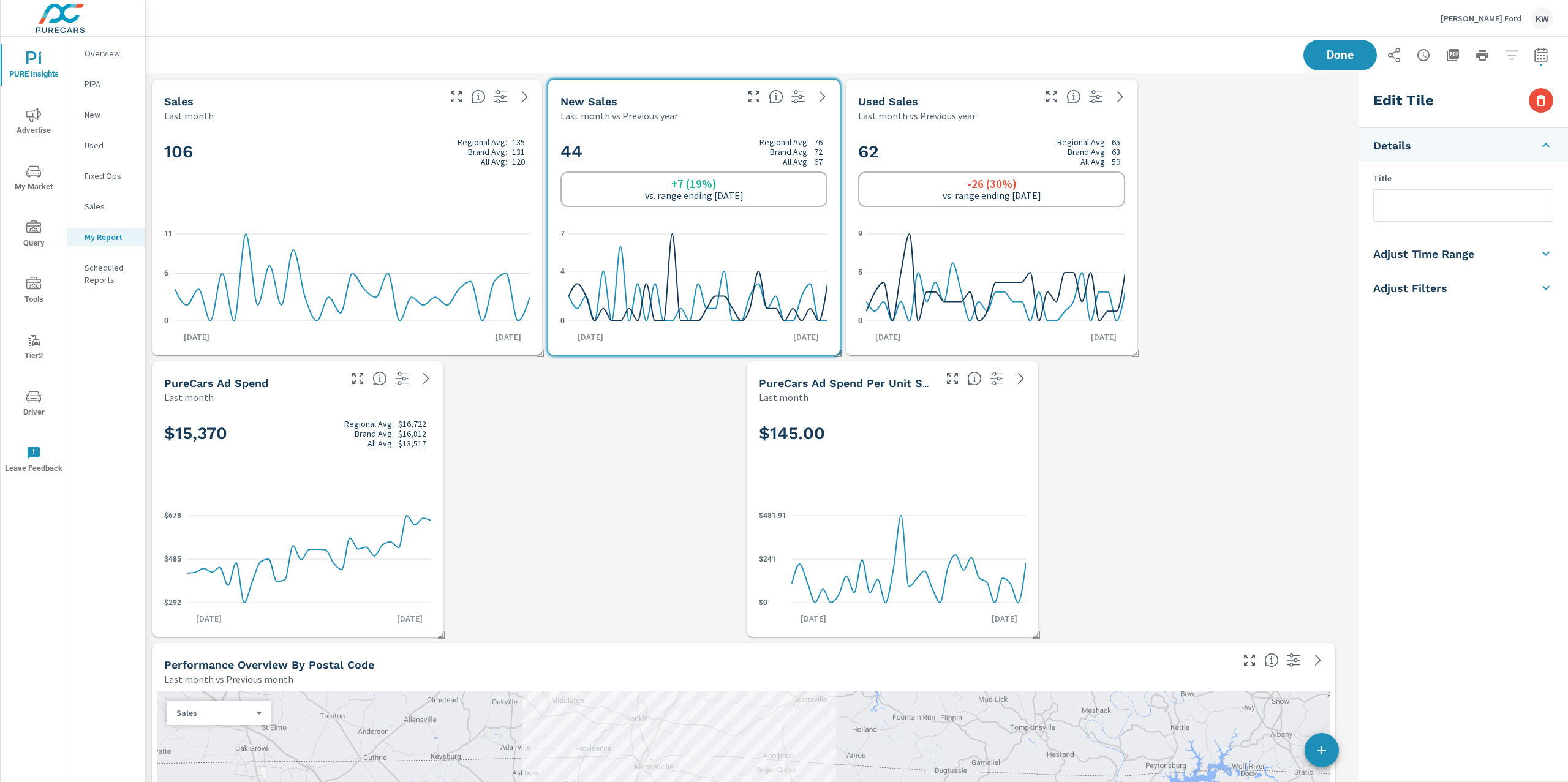
checkbox input "true"
type input "lastMonth"
type input "lastYear"
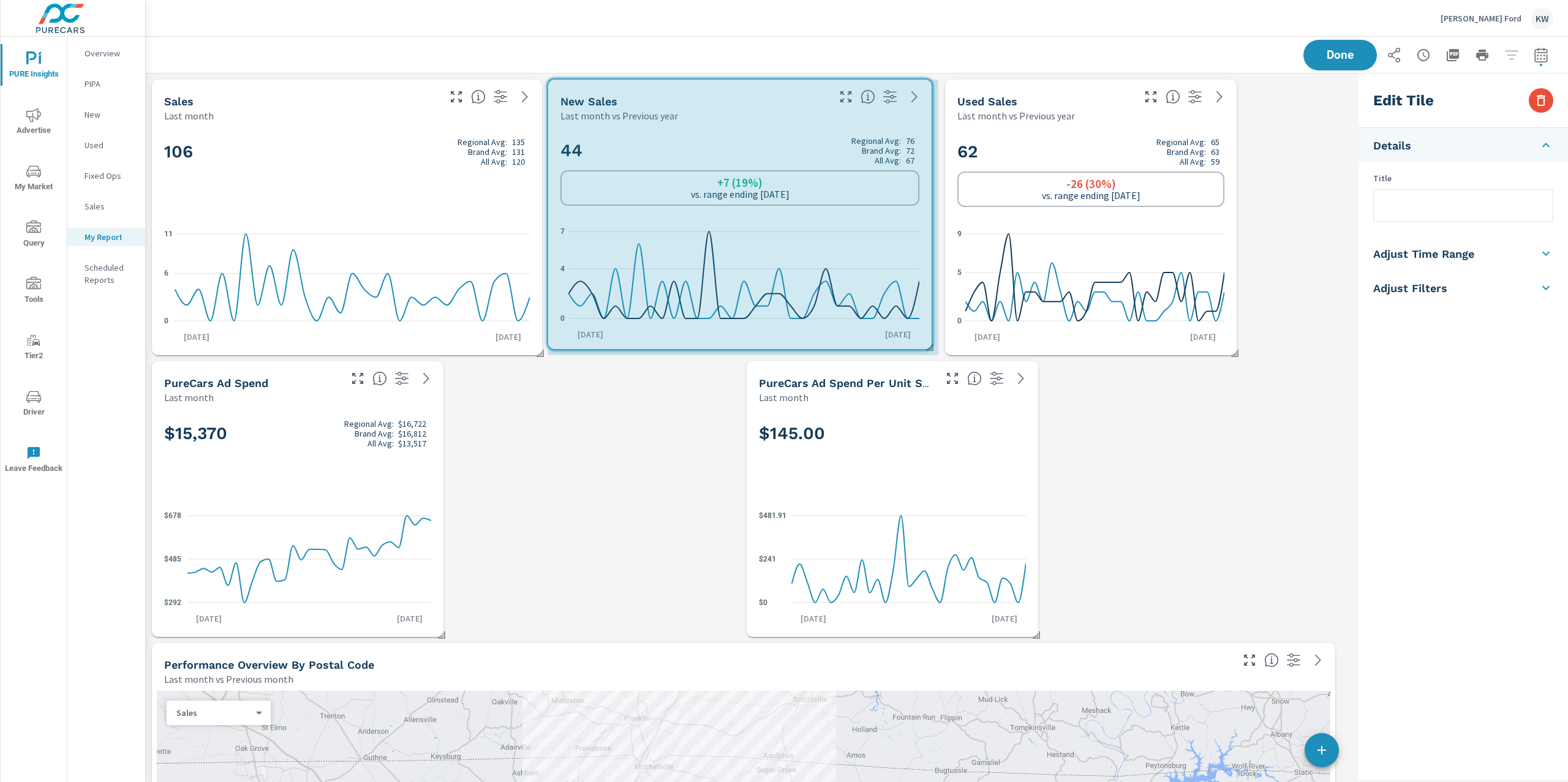
drag, startPoint x: 840, startPoint y: 350, endPoint x: 932, endPoint y: 343, distance: 92.3
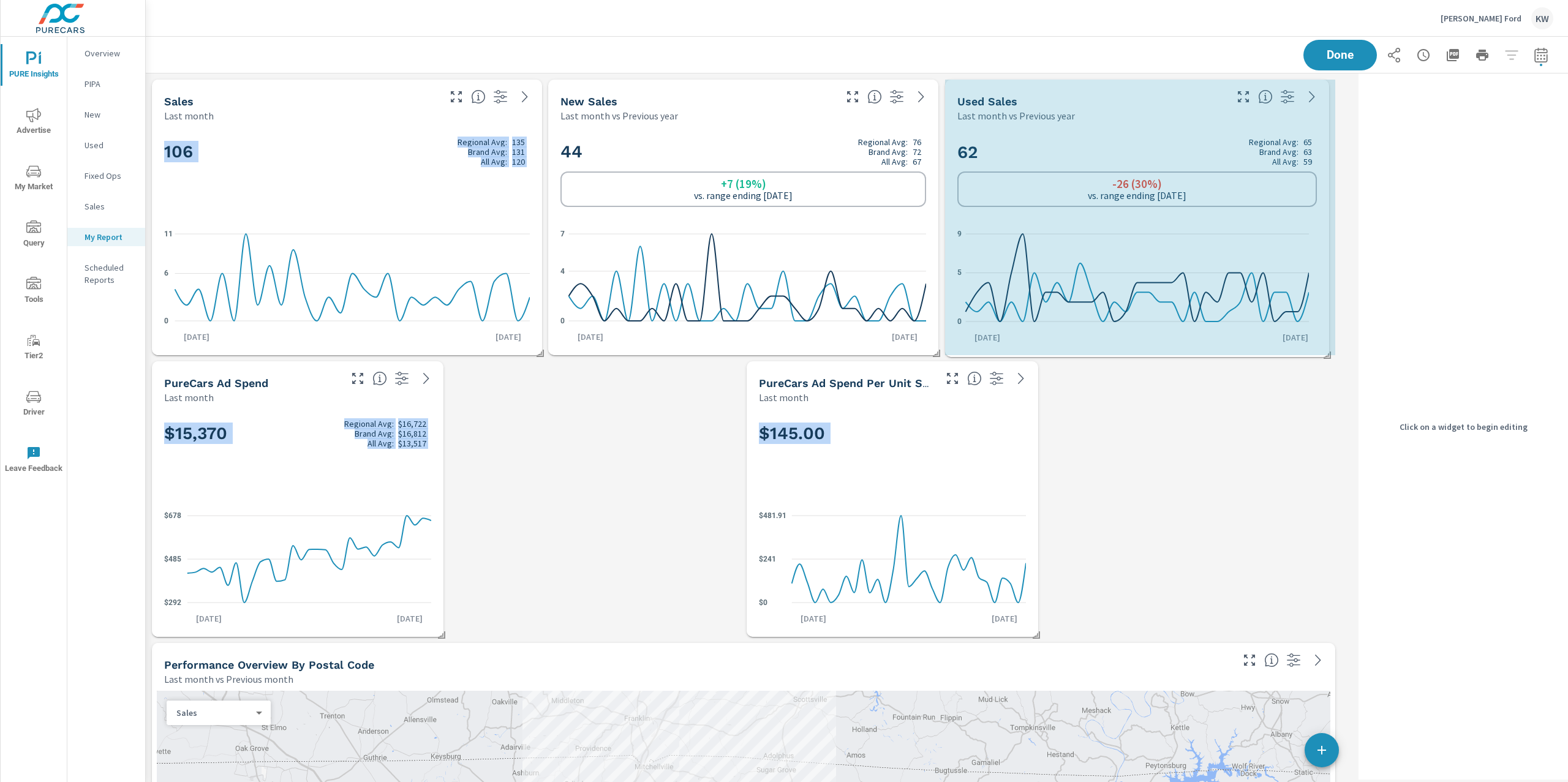
drag, startPoint x: 1235, startPoint y: 356, endPoint x: 1396, endPoint y: 357, distance: 161.0
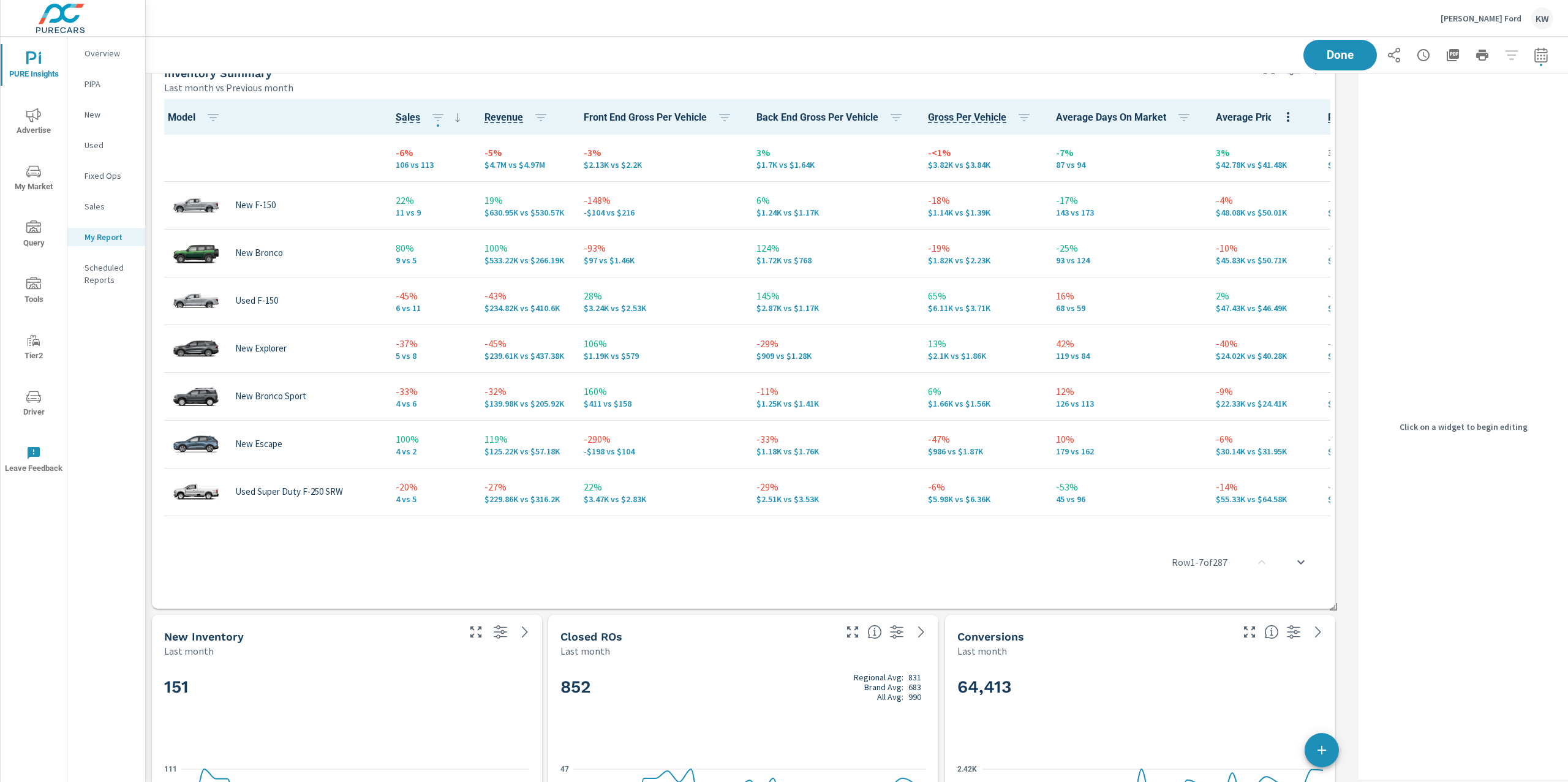
scroll to position [1297, 0]
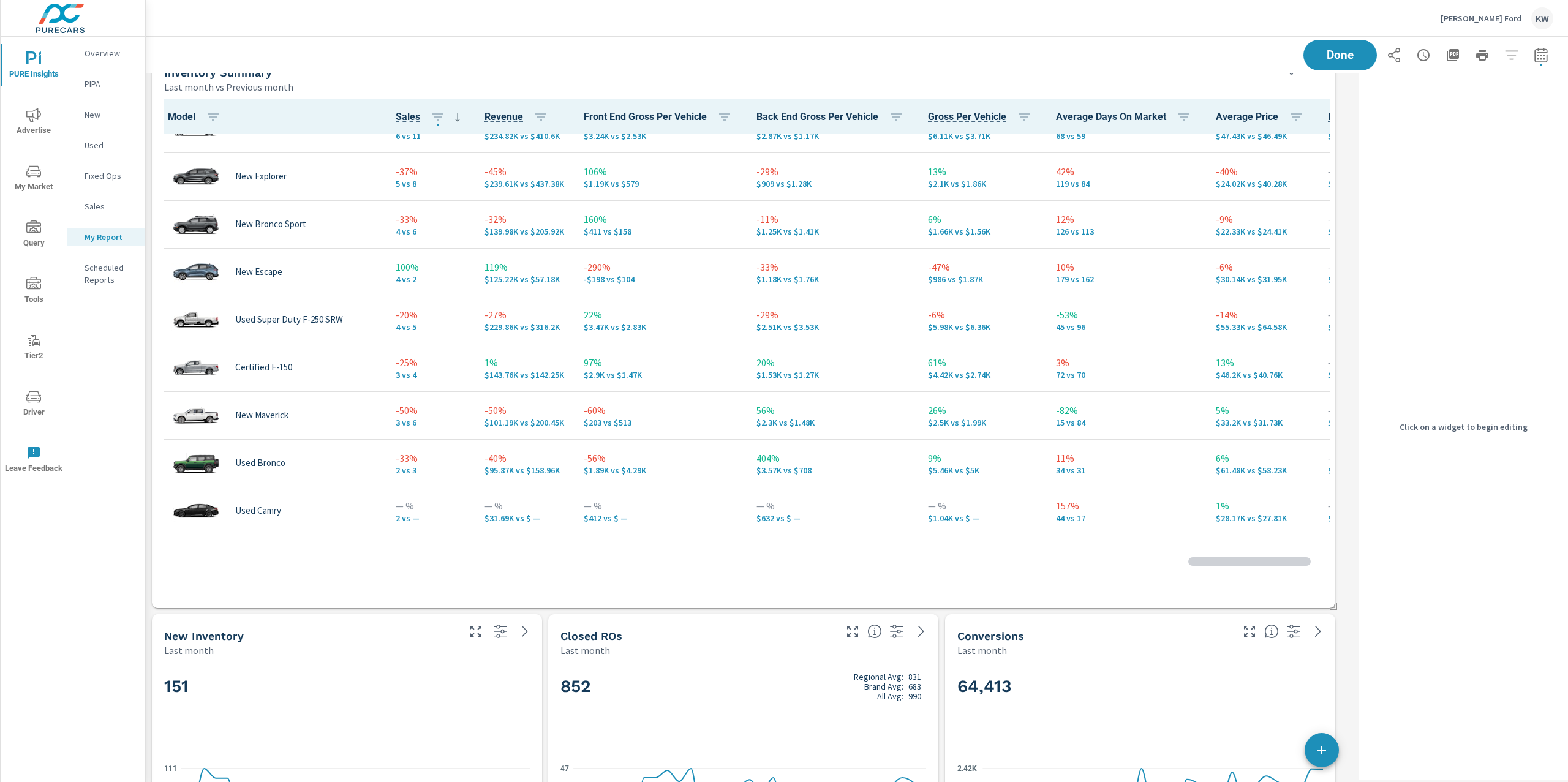
scroll to position [167, 0]
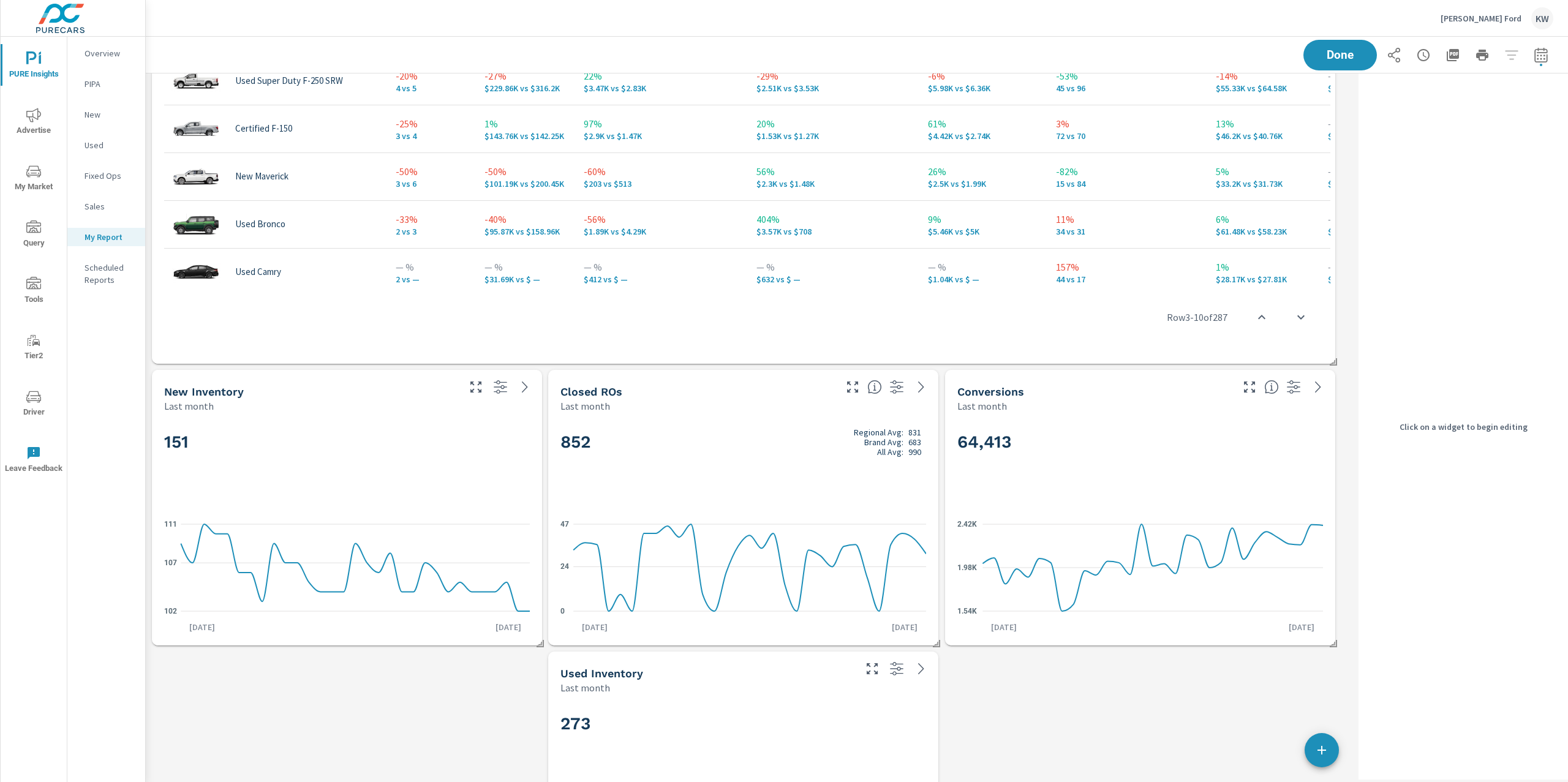
scroll to position [1542, 0]
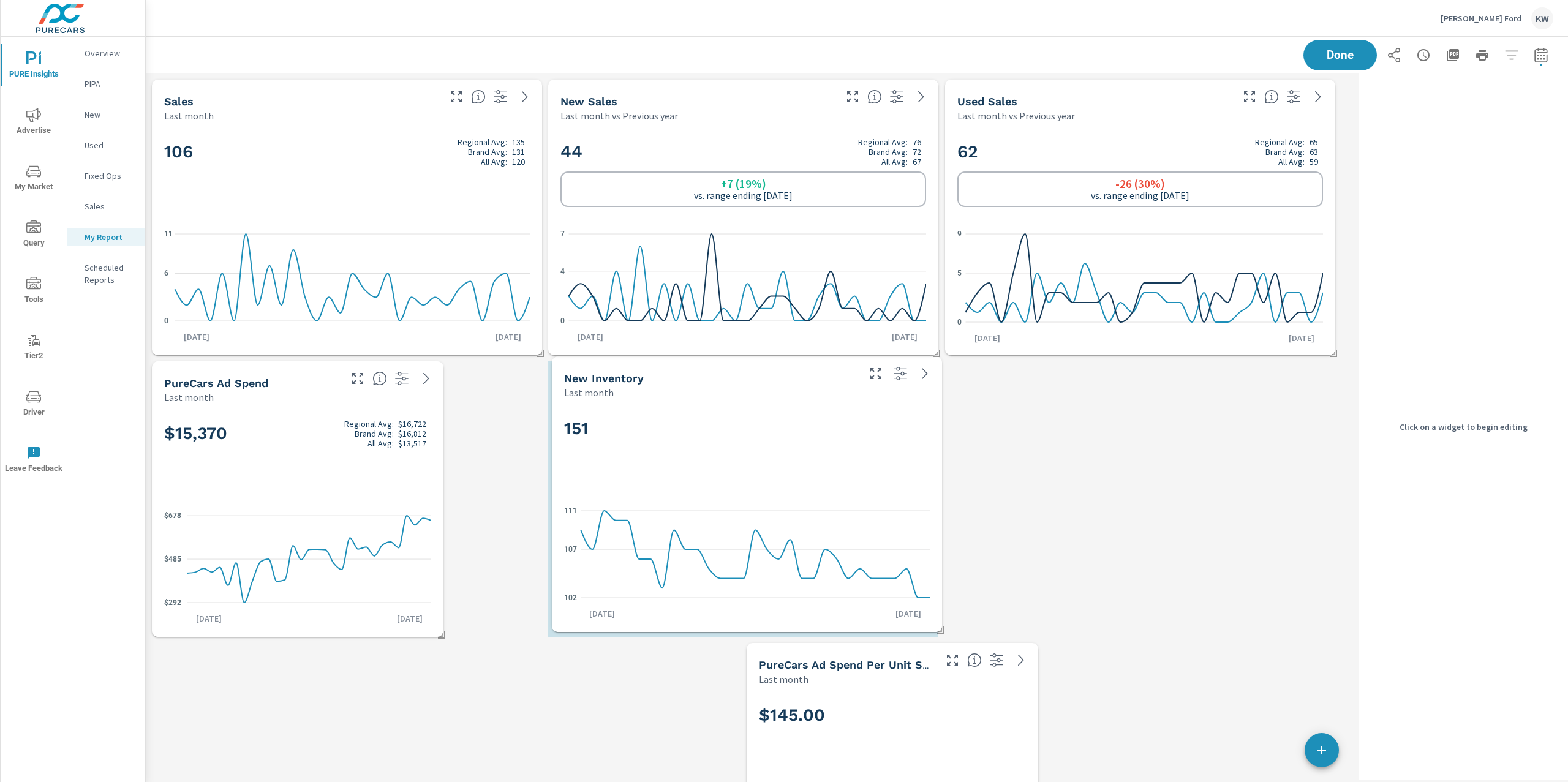
drag, startPoint x: 420, startPoint y: 392, endPoint x: 717, endPoint y: 438, distance: 300.5
click at [717, 438] on h2 "151" at bounding box center [747, 429] width 365 height 21
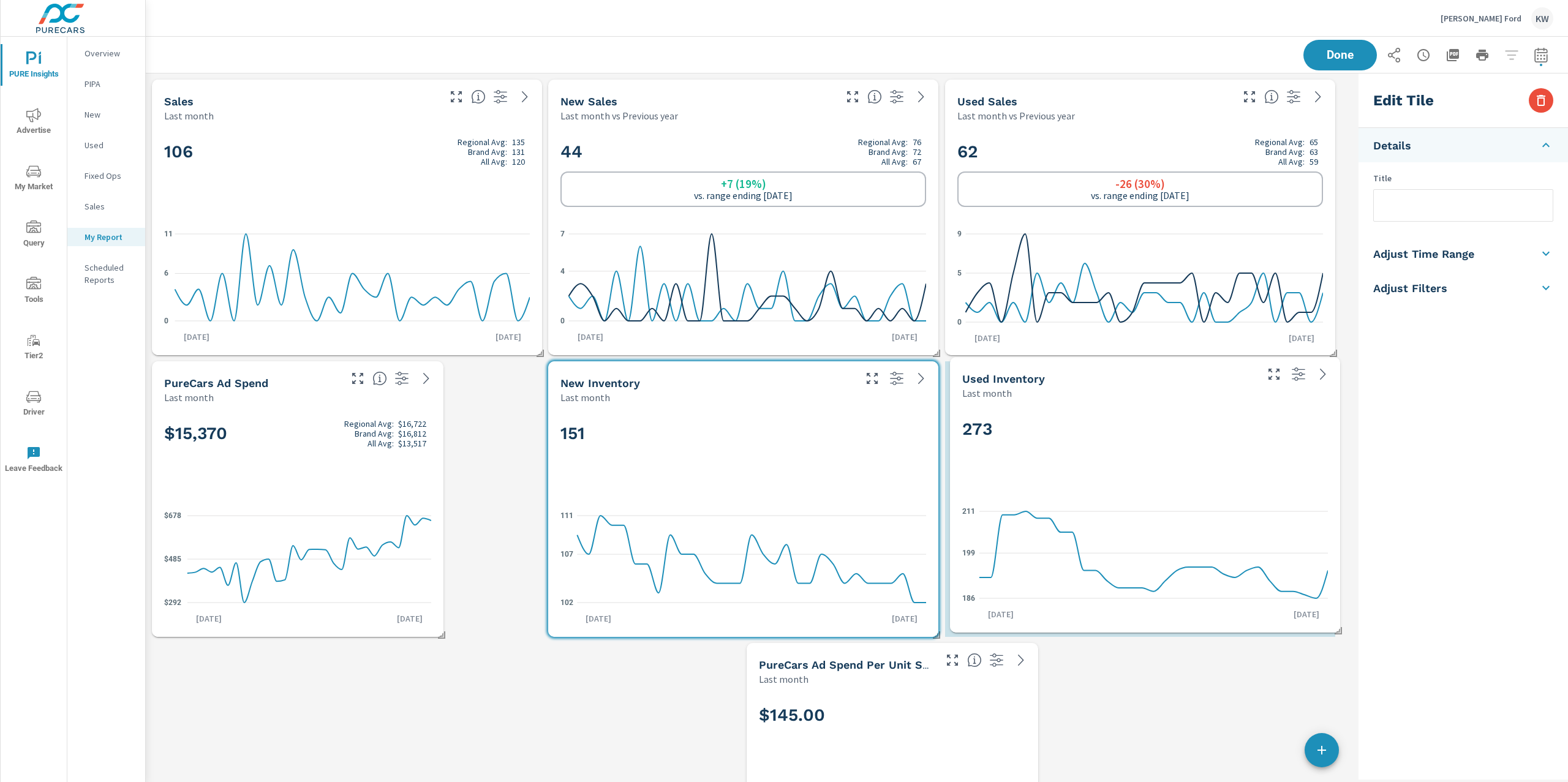
drag, startPoint x: 835, startPoint y: 608, endPoint x: 1237, endPoint y: 461, distance: 428.0
click at [1237, 461] on div "273" at bounding box center [1145, 449] width 365 height 75
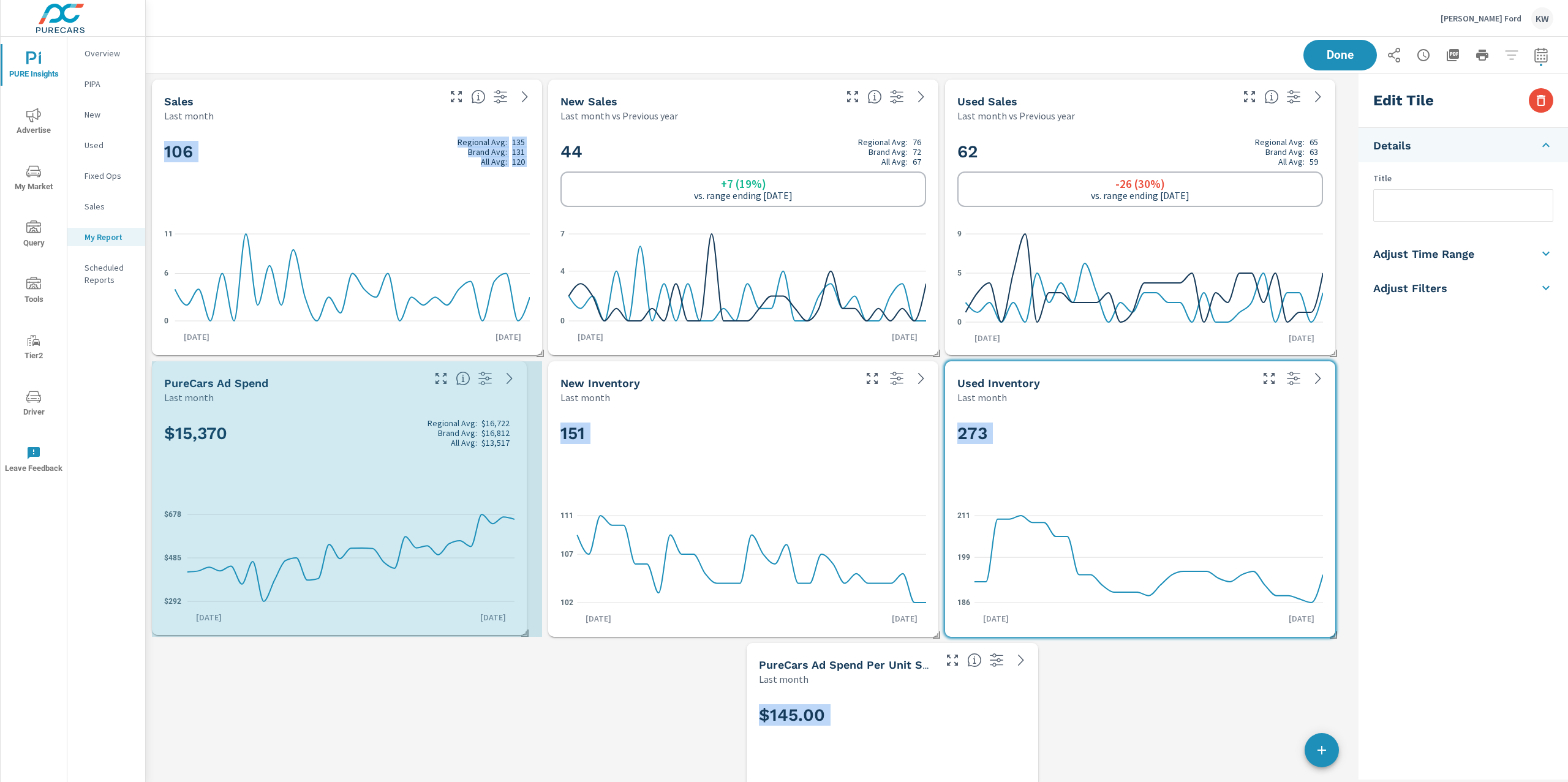
drag, startPoint x: 442, startPoint y: 633, endPoint x: 525, endPoint y: 631, distance: 83.0
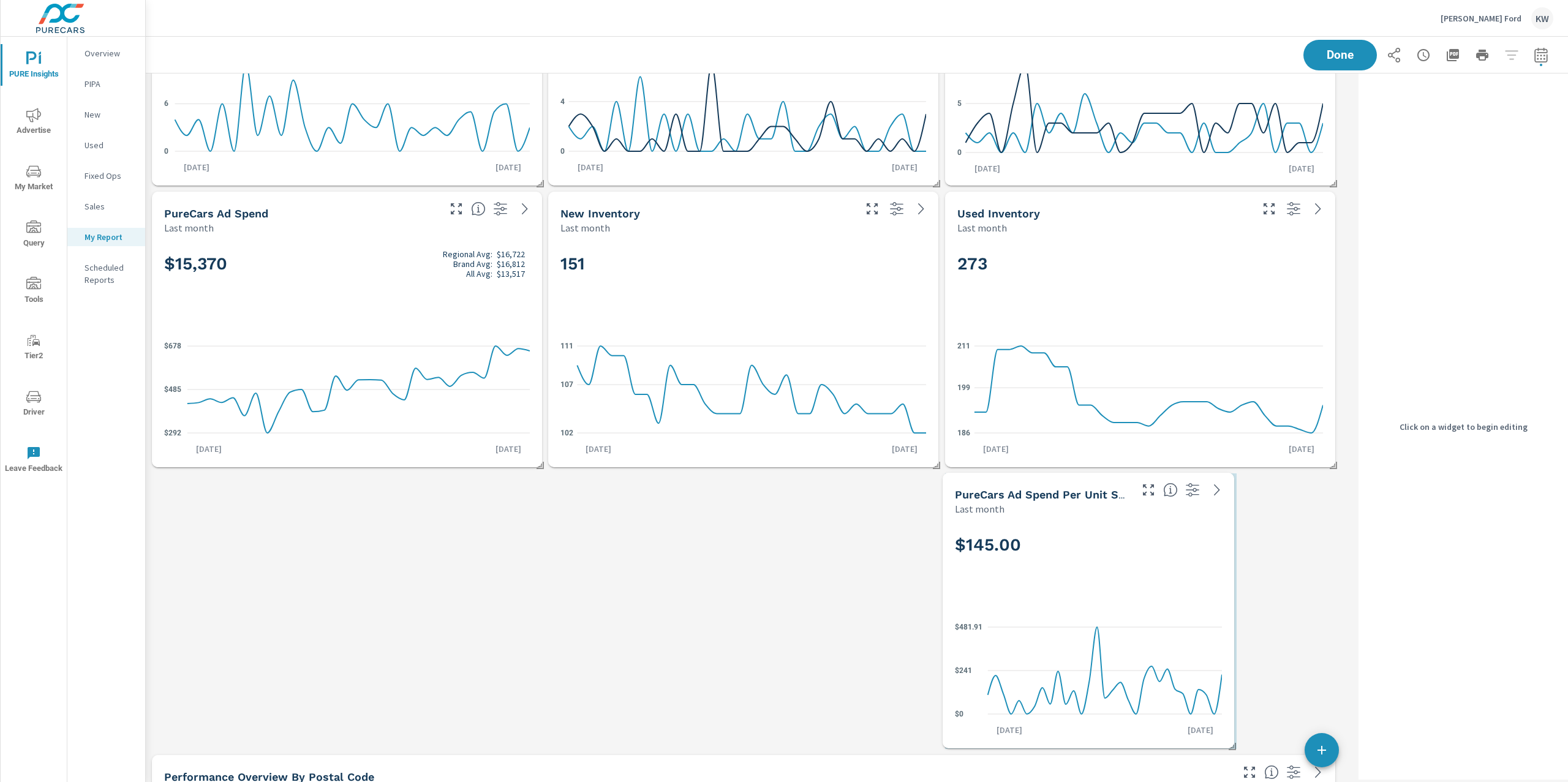
drag, startPoint x: 1090, startPoint y: 591, endPoint x: 1184, endPoint y: 600, distance: 94.4
click at [1082, 600] on div "$145.00" at bounding box center [1088, 566] width 267 height 75
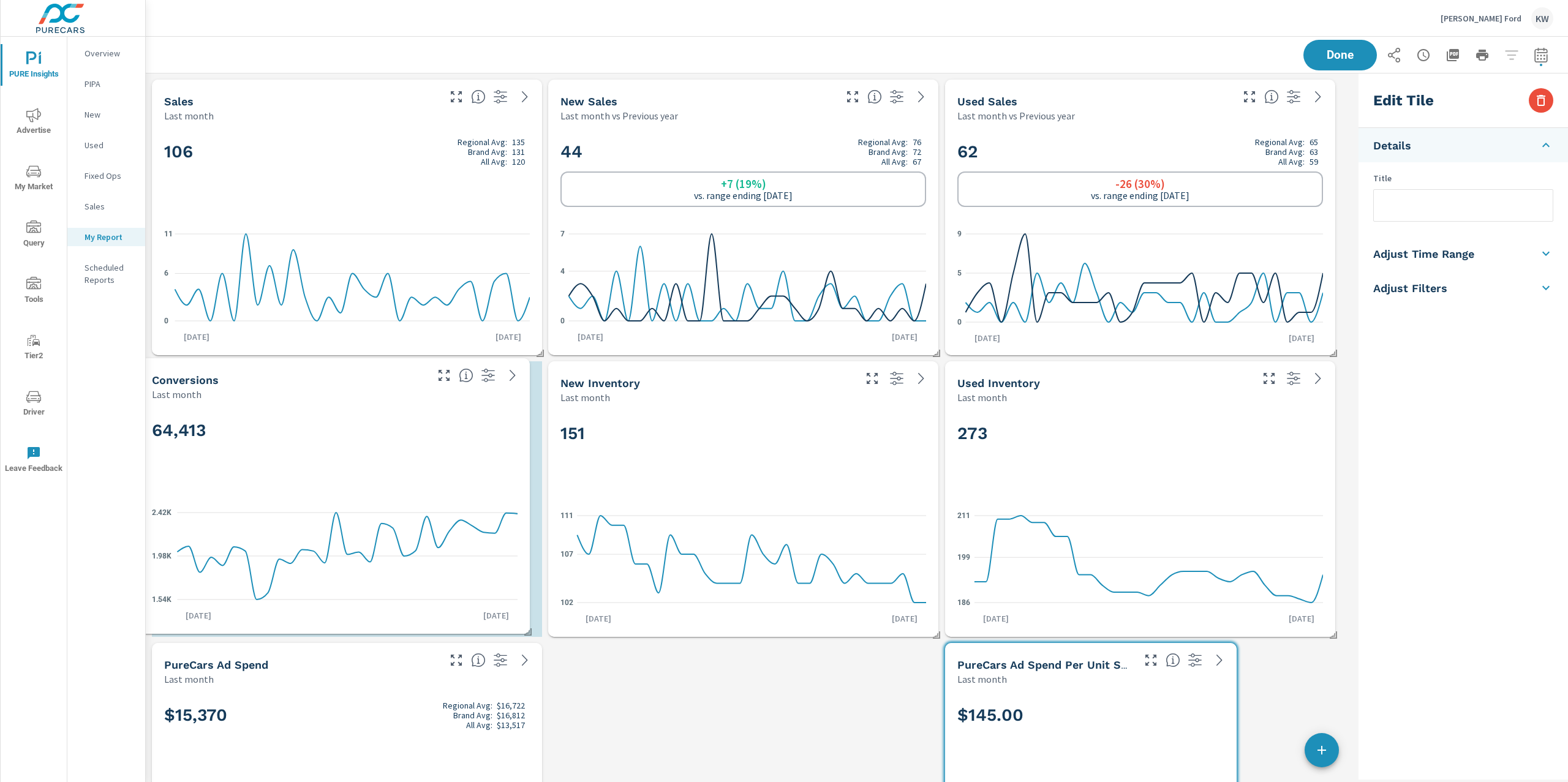
drag, startPoint x: 1081, startPoint y: 493, endPoint x: 298, endPoint y: 500, distance: 783.0
click at [292, 498] on div "64,413 1.54K 1.98K 2.42K Jul 1st Jul 31st" at bounding box center [335, 517] width 381 height 223
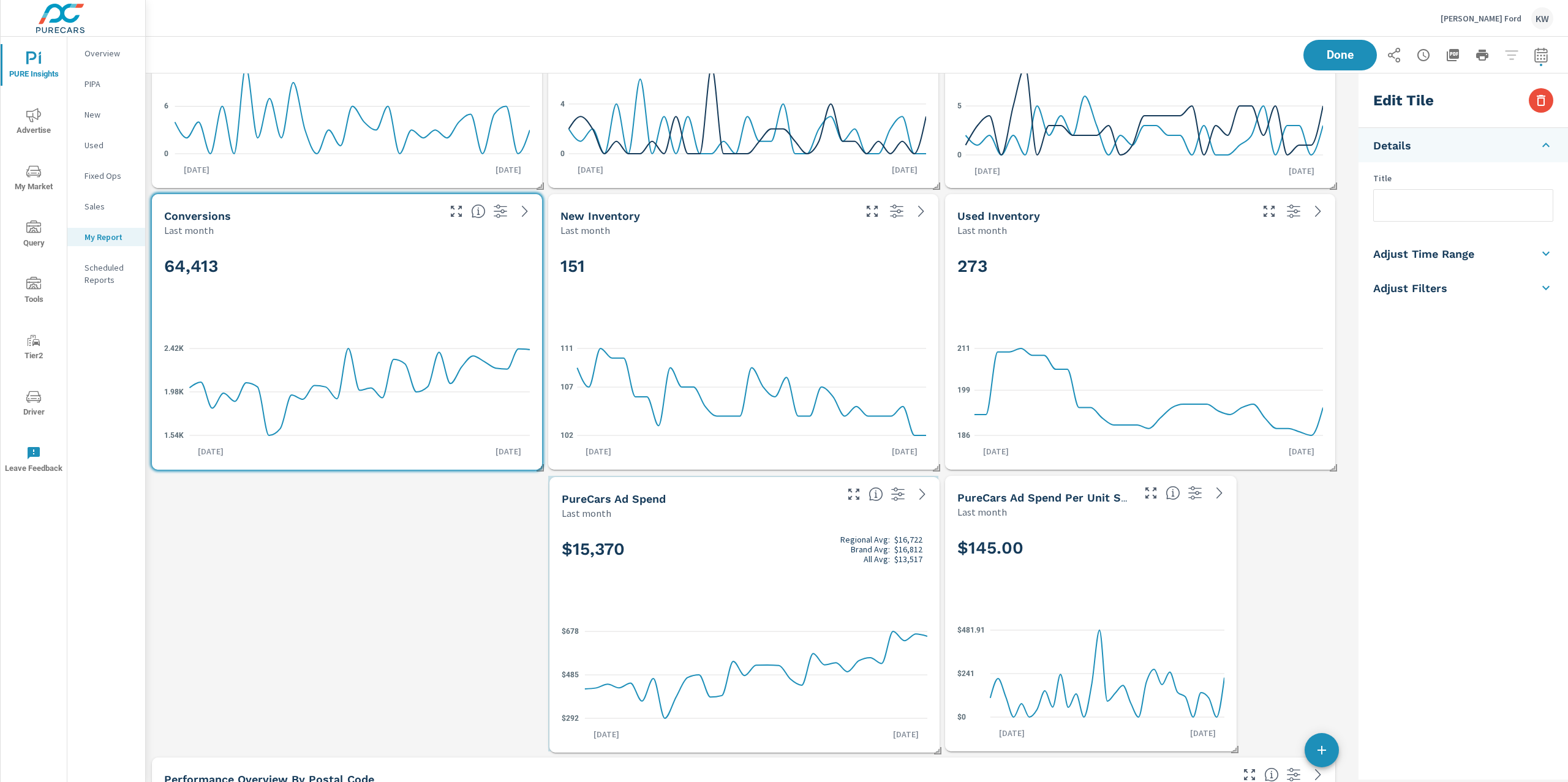
drag, startPoint x: 602, startPoint y: 589, endPoint x: 840, endPoint y: 589, distance: 238.0
click at [840, 589] on div "$15,370 Regional Avg: $16,722 Brand Avg: $16,812 All Avg: $13,517" at bounding box center [744, 570] width 365 height 75
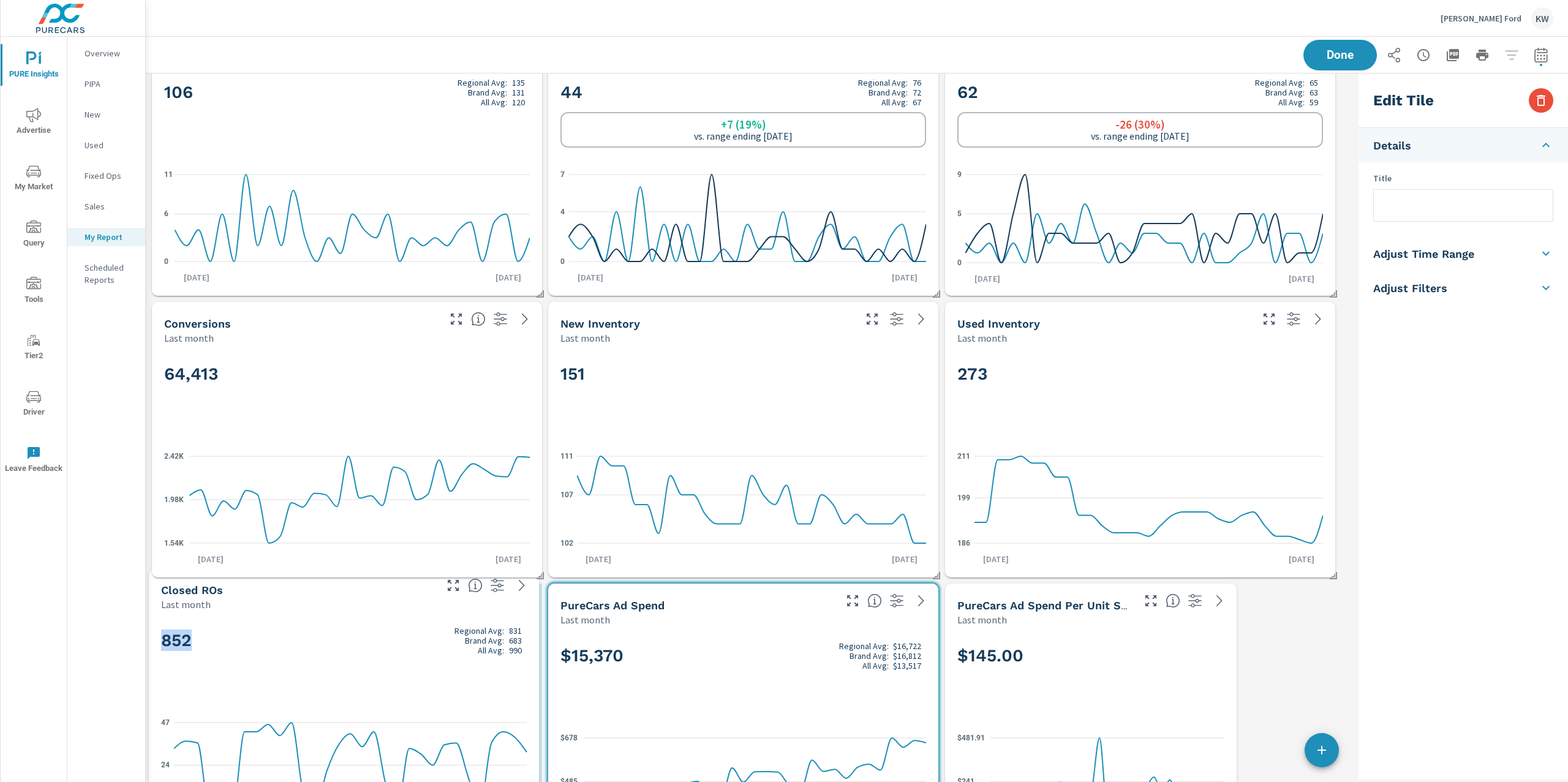
drag, startPoint x: 673, startPoint y: 668, endPoint x: 295, endPoint y: 628, distance: 380.1
click at [275, 626] on h2 "852 Regional Avg: 831 Brand Avg: 683 All Avg: 990" at bounding box center [344, 640] width 365 height 30
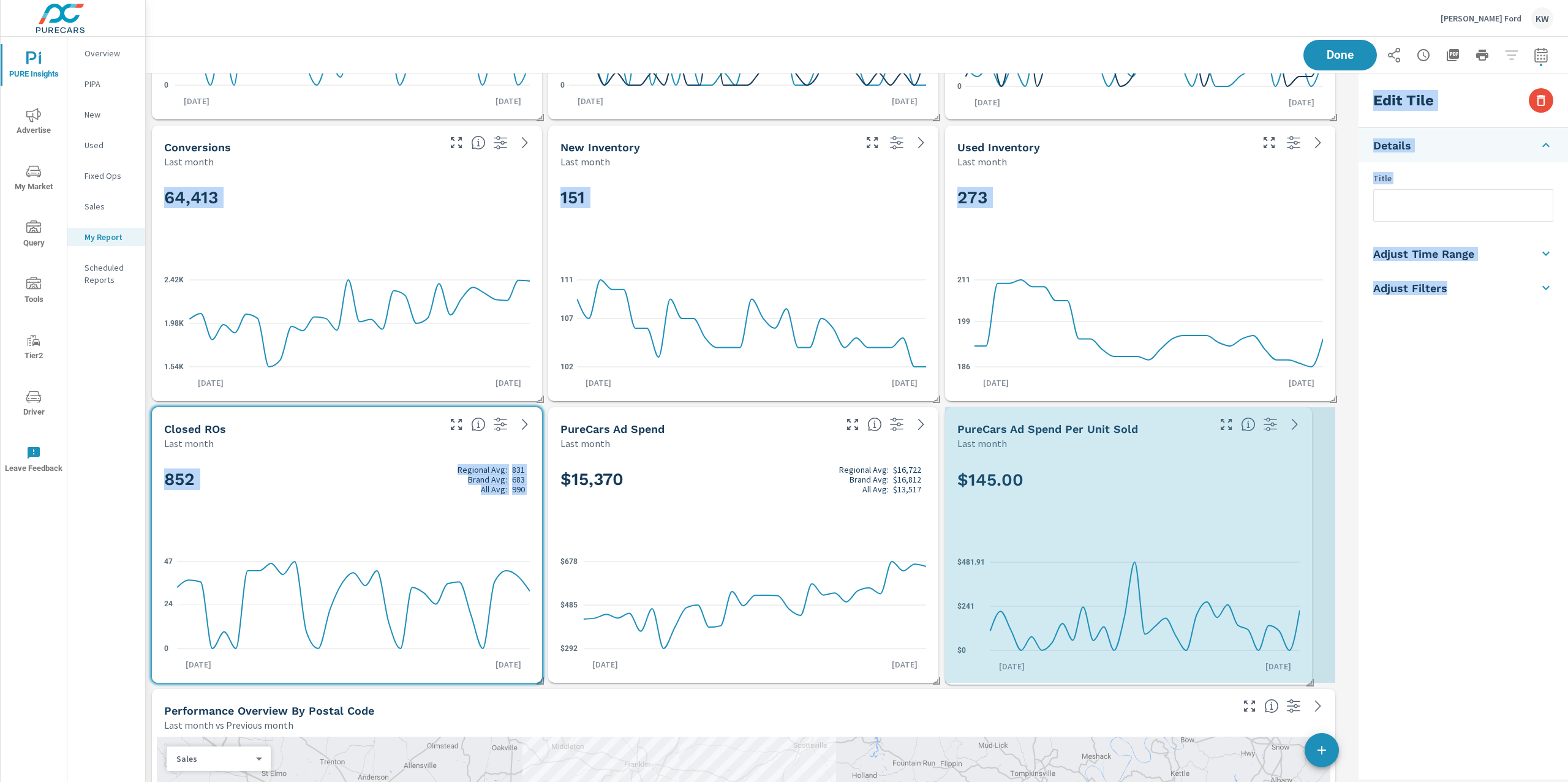
drag, startPoint x: 1315, startPoint y: 678, endPoint x: 1393, endPoint y: 680, distance: 78.0
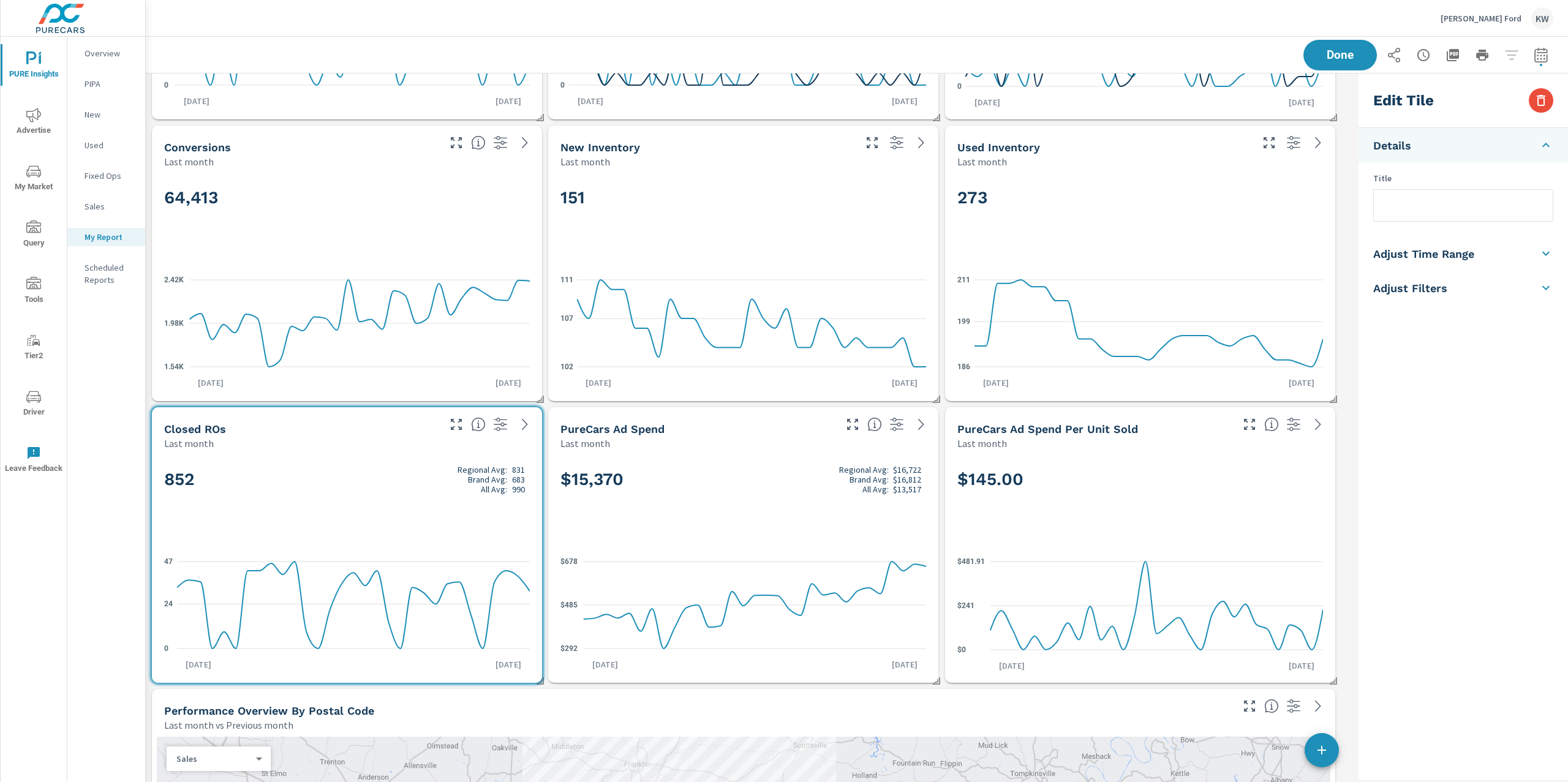
click at [394, 481] on h2 "852 Regional Avg: 831 Brand Avg: 683 All Avg: 990" at bounding box center [347, 480] width 365 height 30
click at [1470, 256] on h5 "Adjust Time Range" at bounding box center [1423, 254] width 101 height 14
click at [1439, 219] on input "checkbox" at bounding box center [1434, 218] width 70 height 24
checkbox input "true"
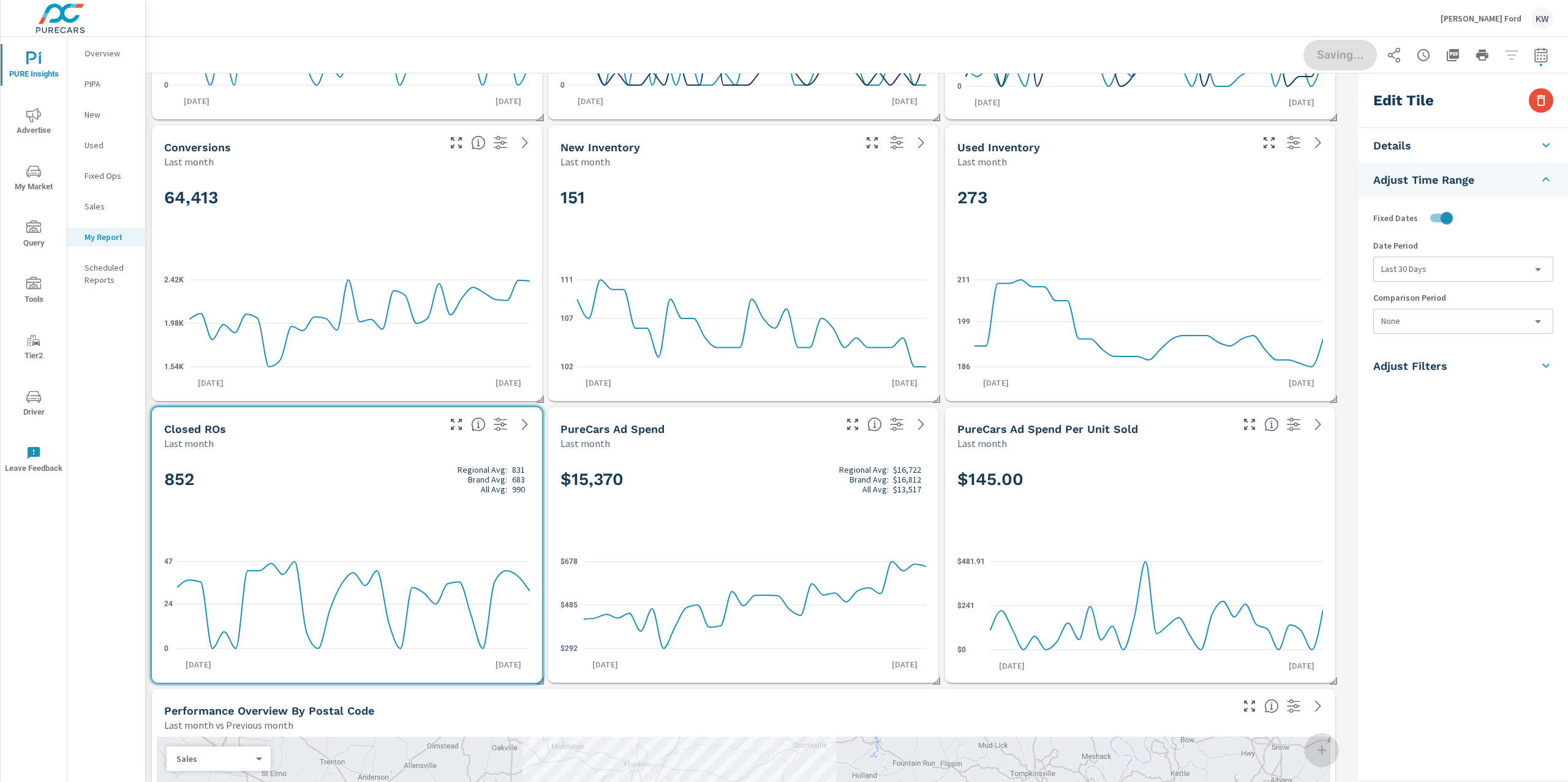
click at [1439, 269] on body "PURE Insights Advertise My Market Query Tools Tier2 Driver Leave Feedback Overv…" at bounding box center [784, 391] width 1568 height 782
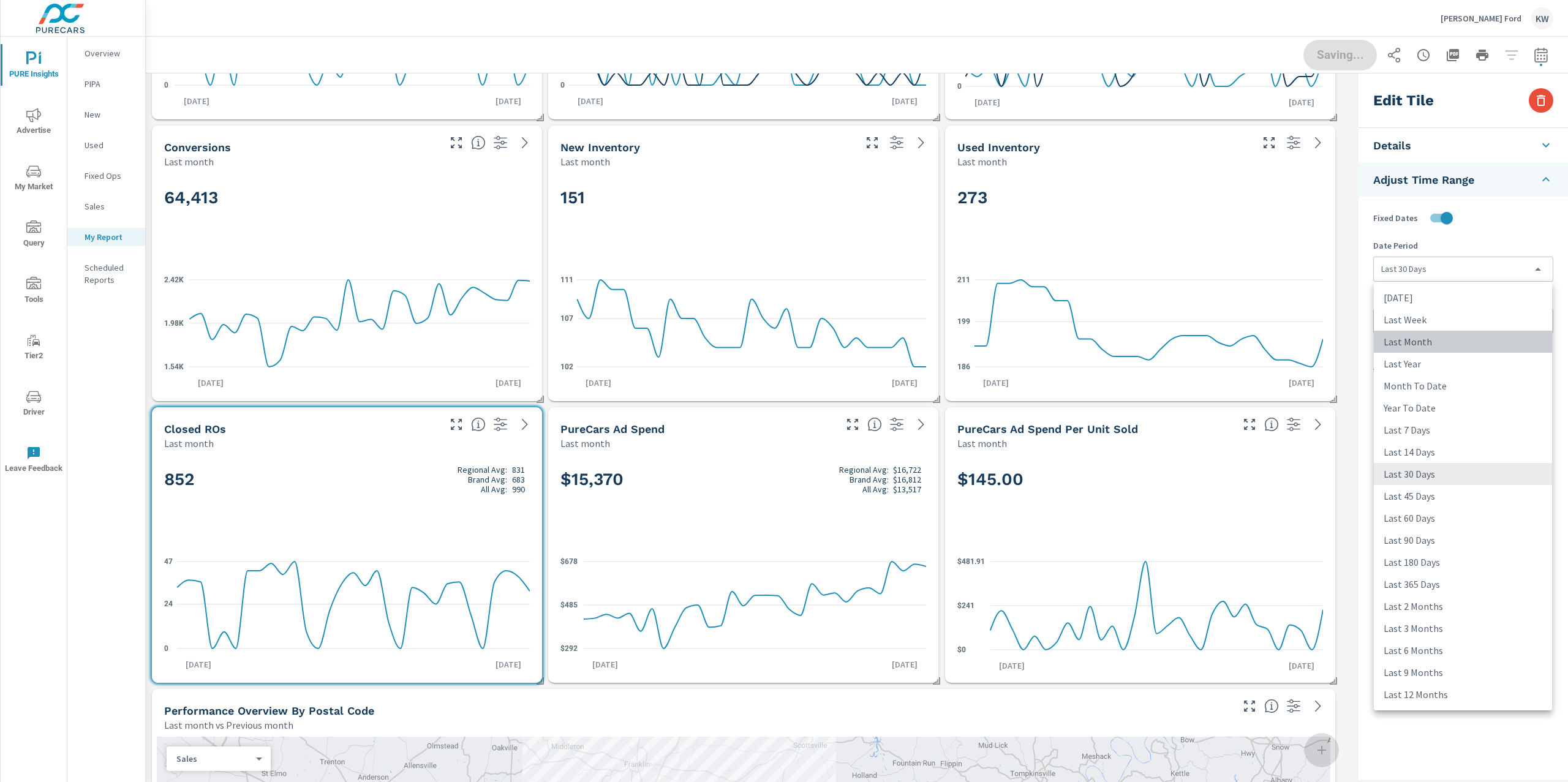
click at [1427, 340] on li "Last Month" at bounding box center [1463, 341] width 178 height 22
type input "lastMonth"
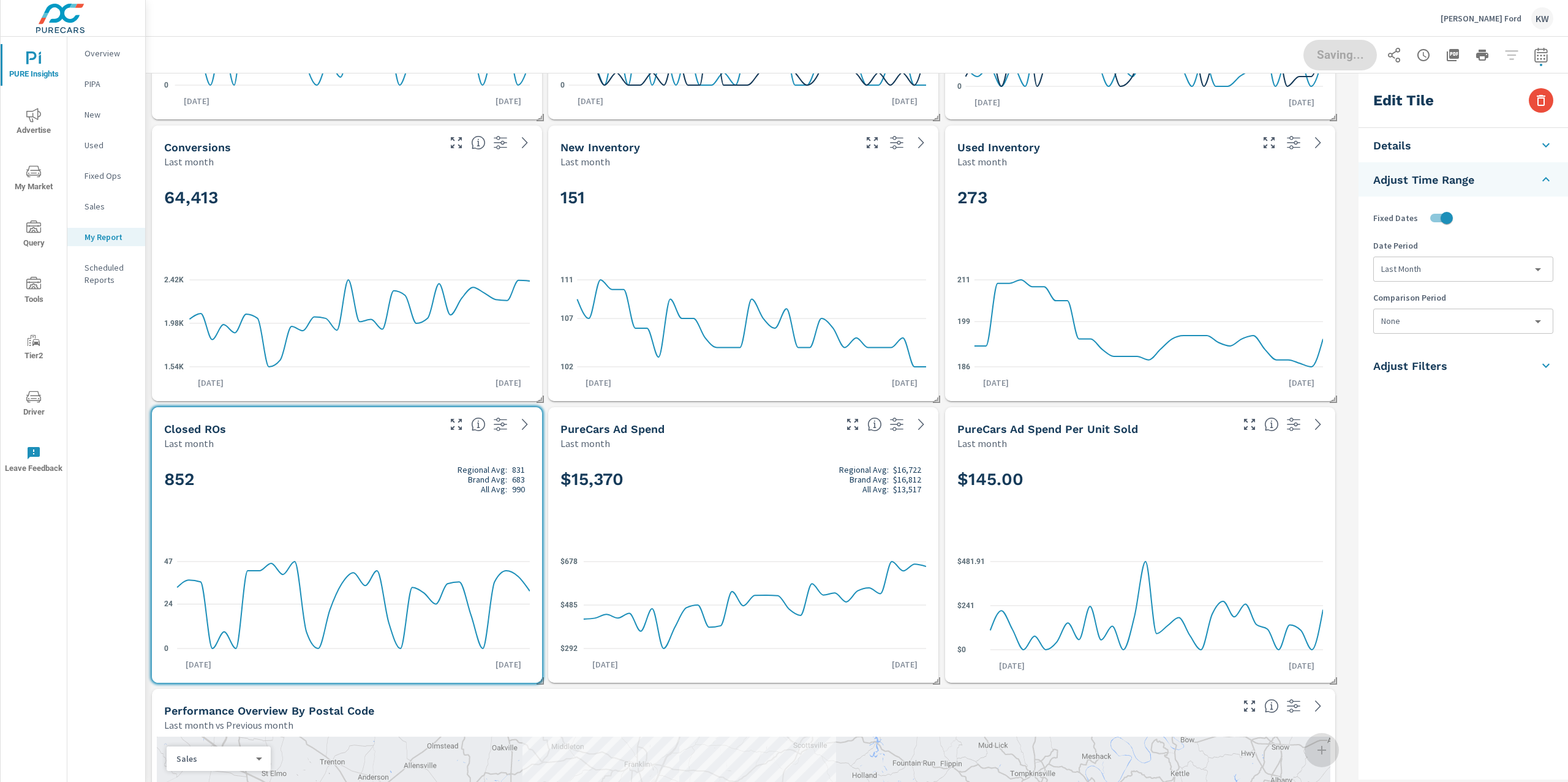
click at [1421, 324] on body "PURE Insights Advertise My Market Query Tools Tier2 Driver Leave Feedback Overv…" at bounding box center [784, 391] width 1568 height 782
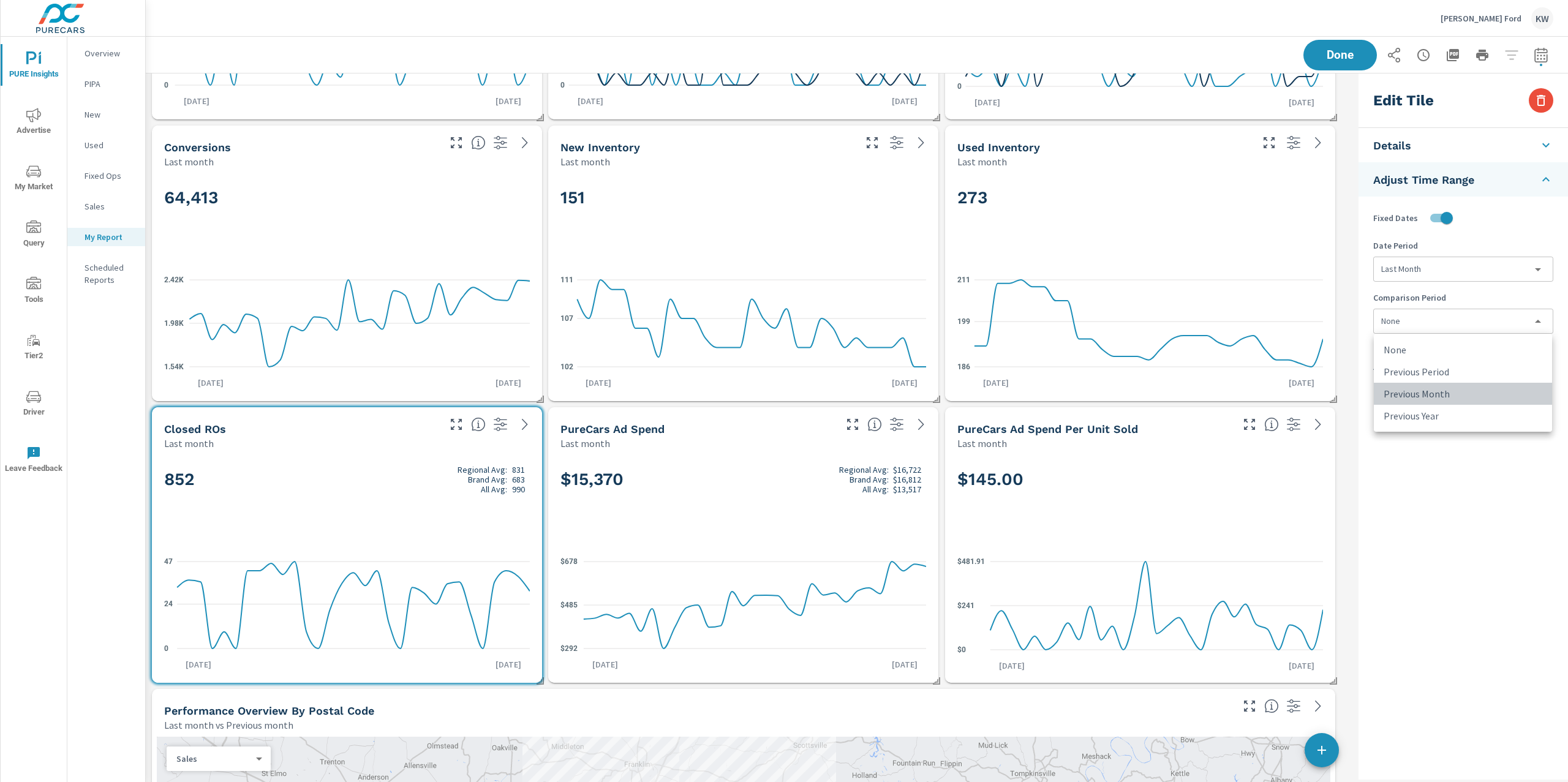
click at [1419, 394] on li "Previous Month" at bounding box center [1463, 394] width 178 height 22
type input "lastMonth"
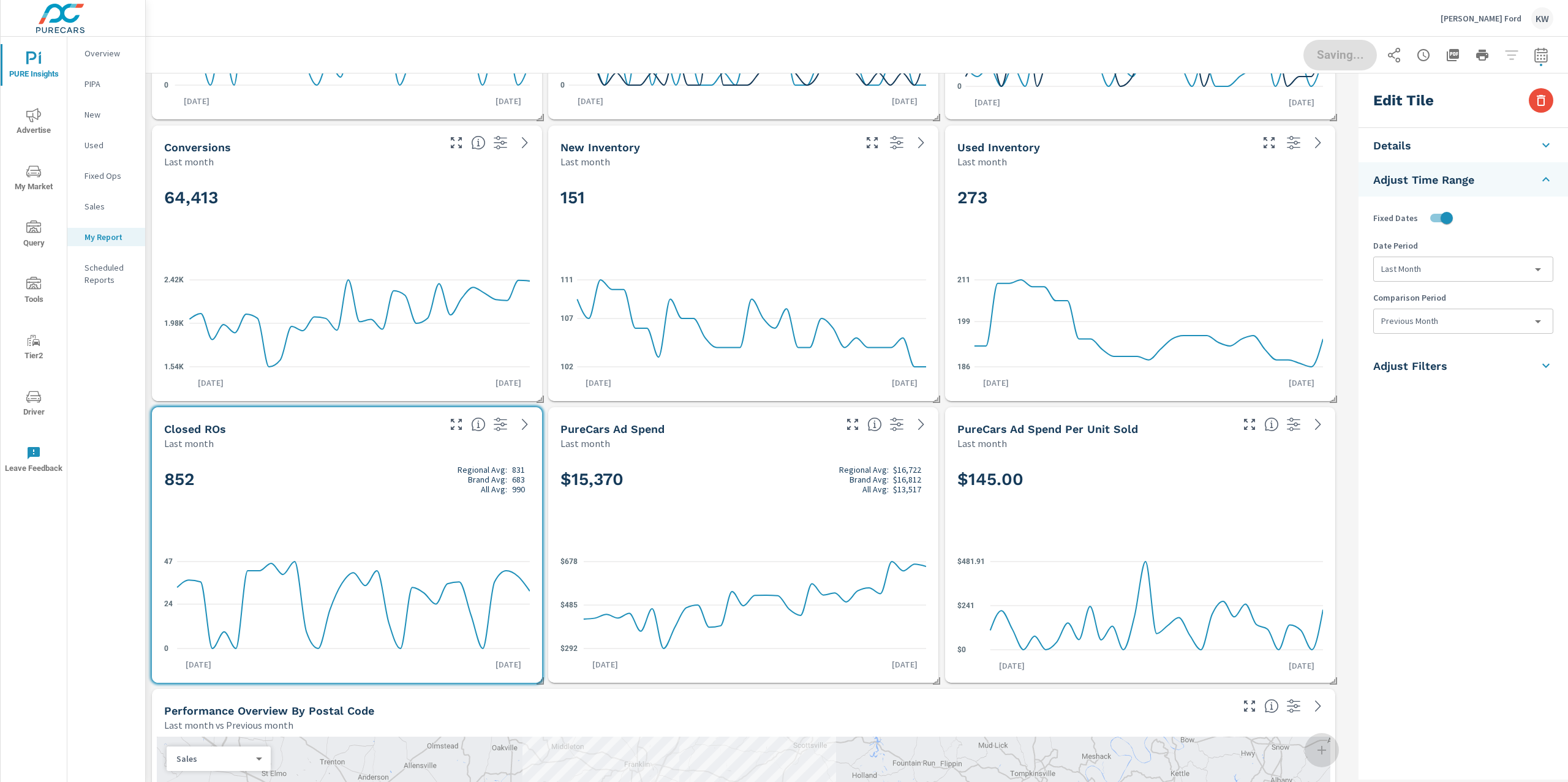
drag, startPoint x: 813, startPoint y: 200, endPoint x: 853, endPoint y: 209, distance: 41.0
click at [813, 201] on h2 "151" at bounding box center [743, 197] width 365 height 21
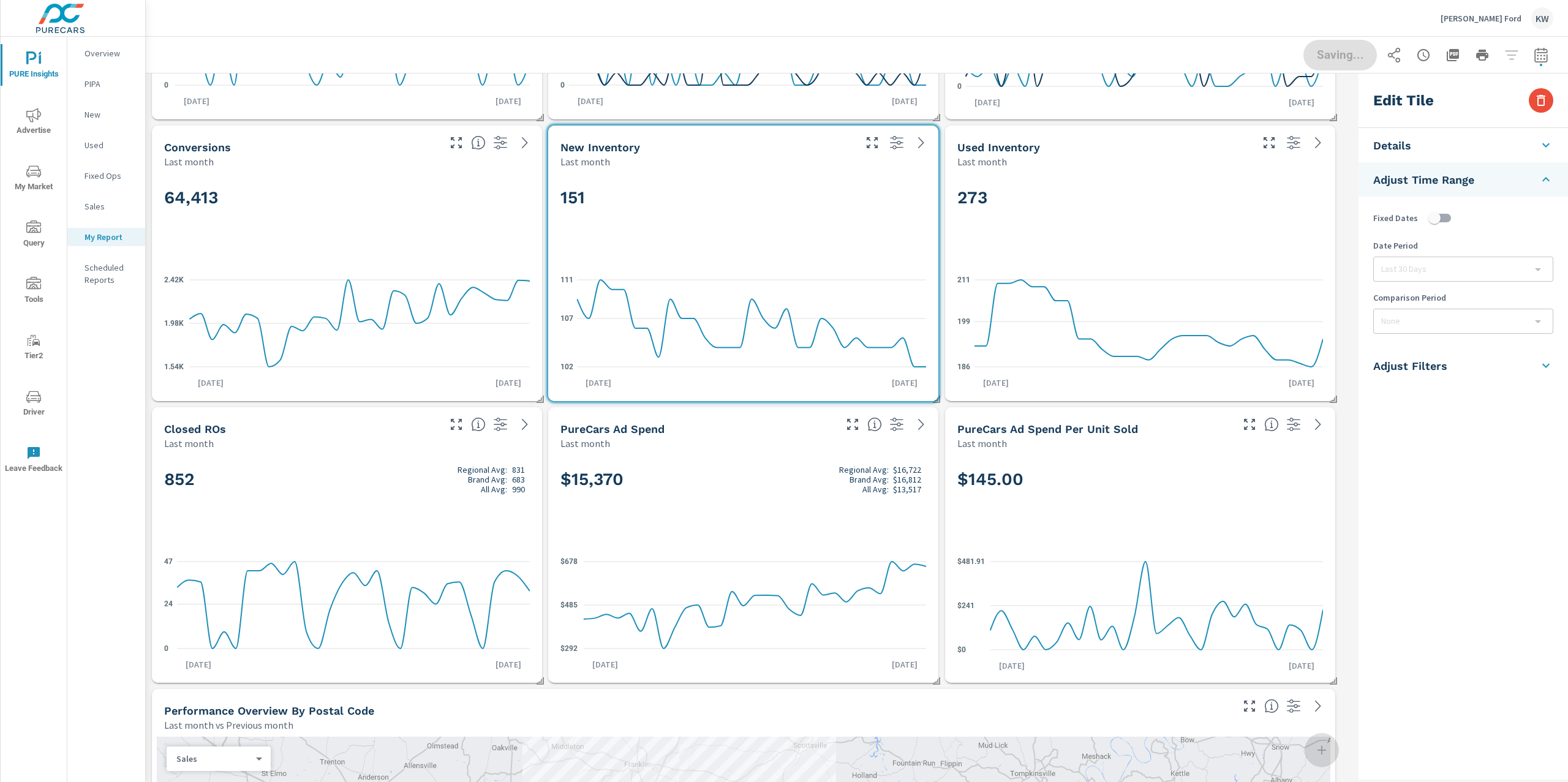
checkbox input "false"
type input "last30Days"
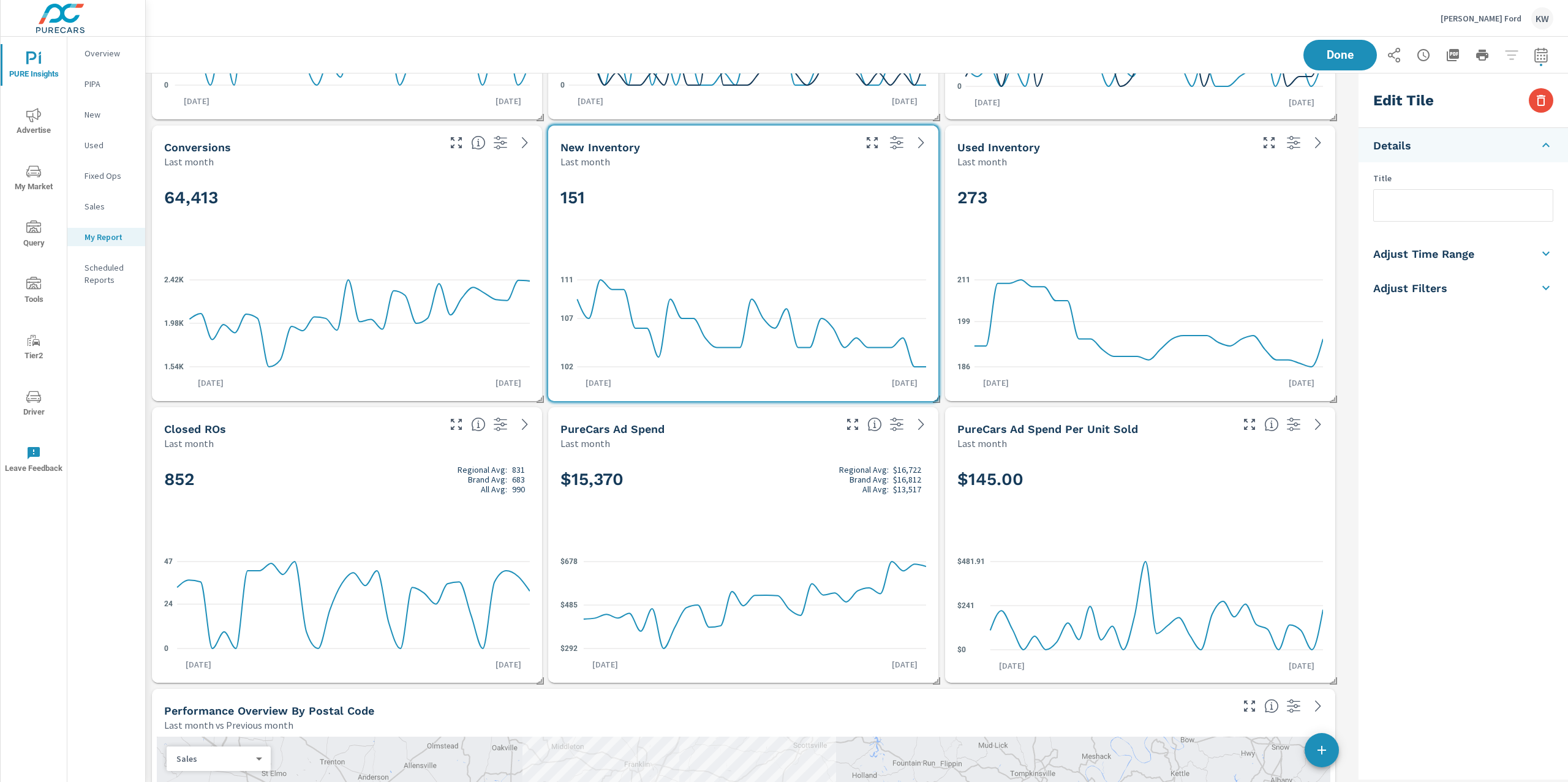
click at [1427, 251] on h5 "Adjust Time Range" at bounding box center [1423, 254] width 101 height 14
click at [1444, 222] on input "checkbox" at bounding box center [1434, 218] width 70 height 24
checkbox input "true"
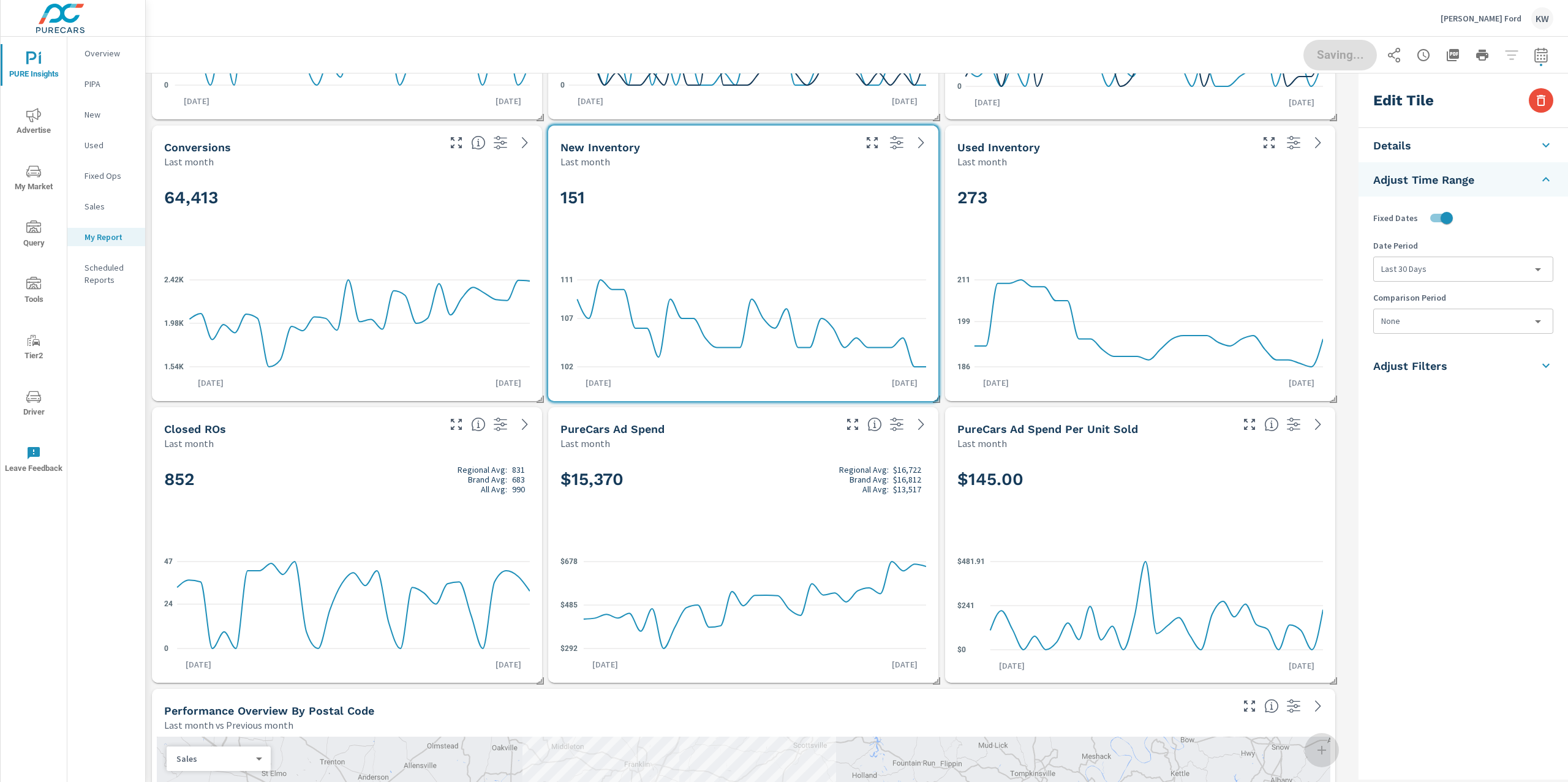
click at [1450, 263] on body "PURE Insights Advertise My Market Query Tools Tier2 Driver Leave Feedback Overv…" at bounding box center [784, 391] width 1568 height 782
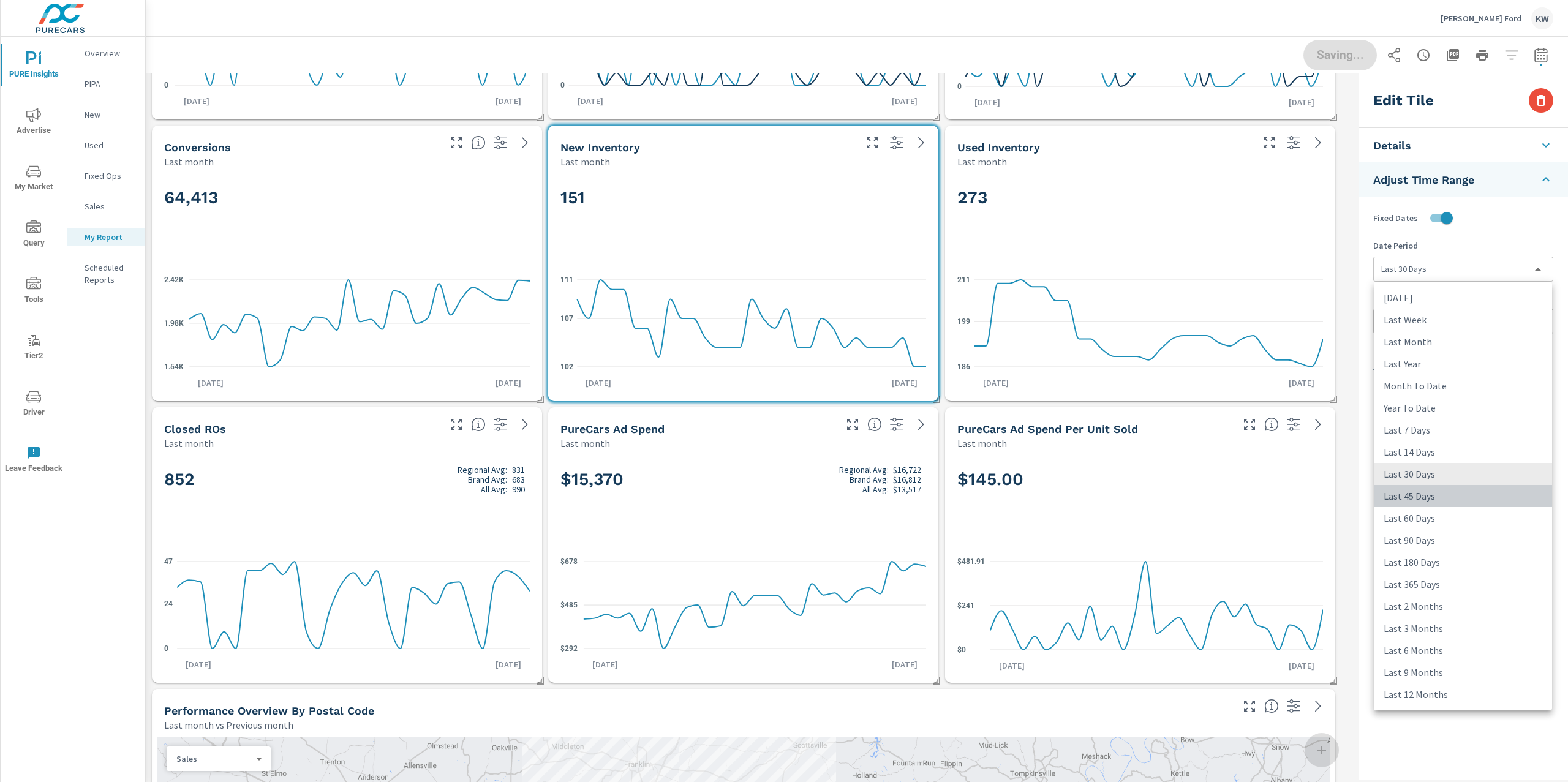
click at [1442, 500] on li "Last 45 Days" at bounding box center [1463, 496] width 178 height 22
type input "last45Days"
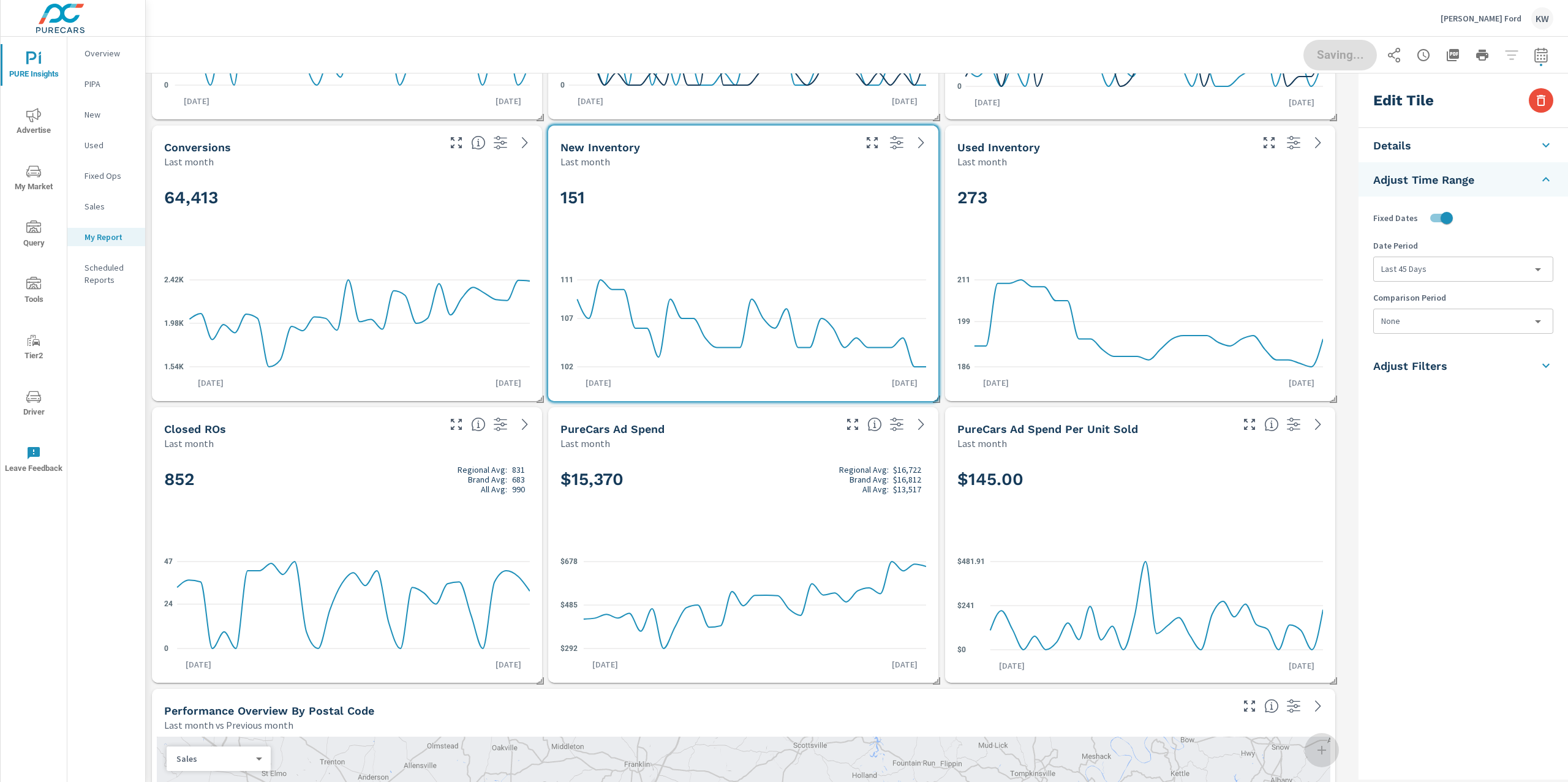
scroll to position [0, 0]
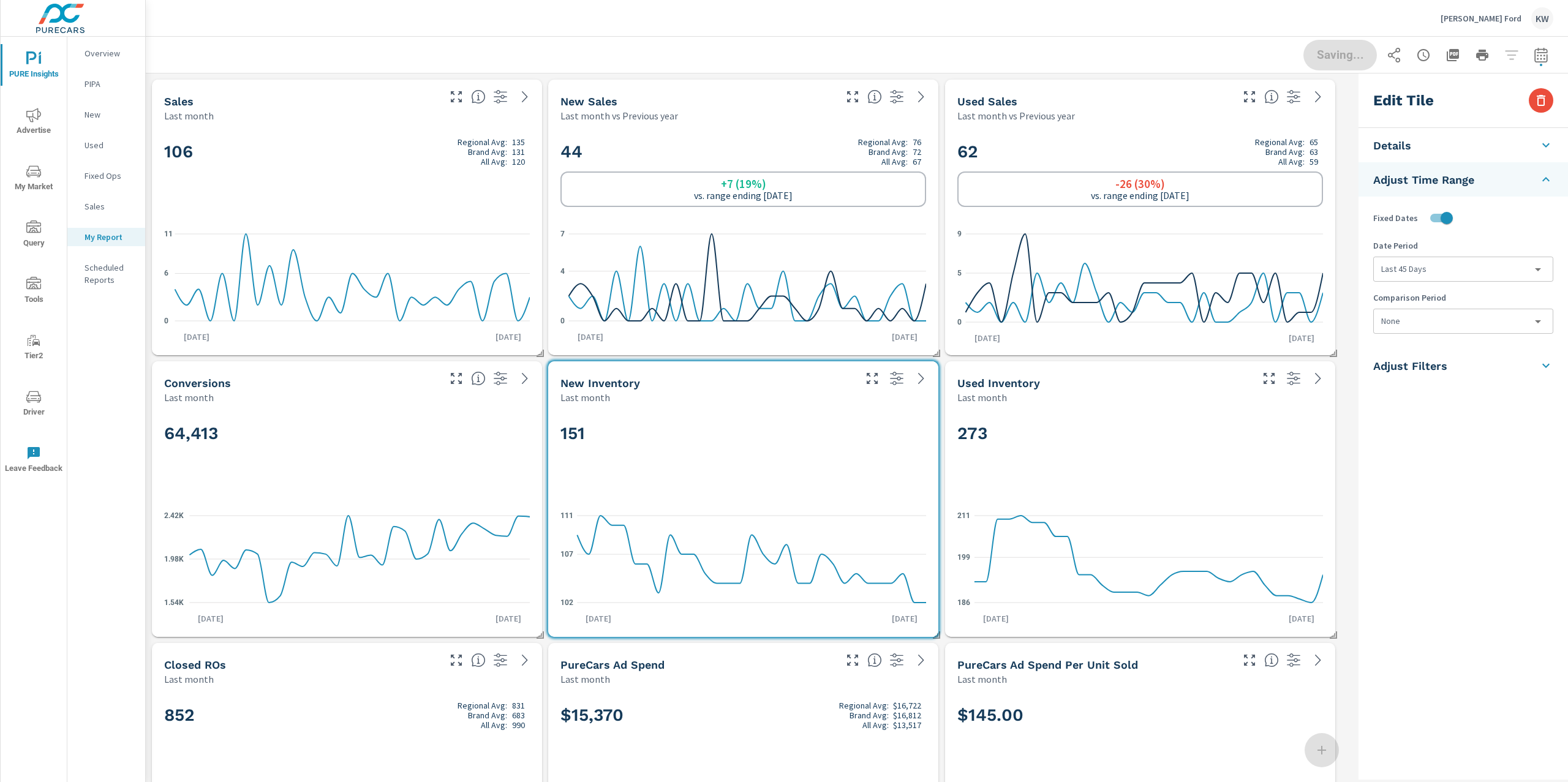
click at [1203, 404] on div "Last month" at bounding box center [1103, 397] width 292 height 14
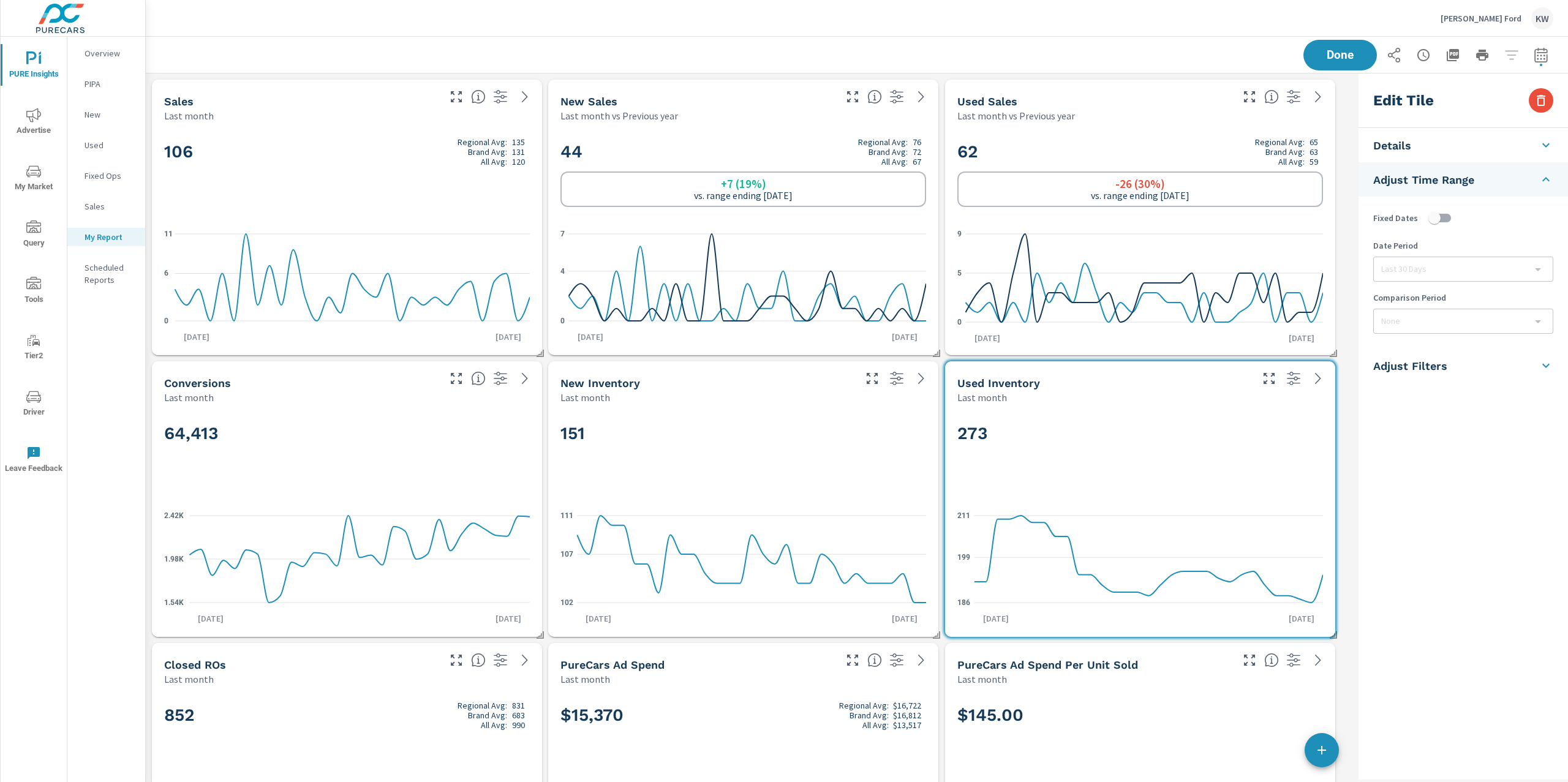
checkbox input "false"
type input "last30Days"
click at [1464, 301] on li "Adjust Filters" at bounding box center [1462, 288] width 209 height 34
click at [1528, 187] on li "Adjust Time Range" at bounding box center [1462, 179] width 209 height 34
click at [1445, 219] on input "checkbox" at bounding box center [1434, 218] width 70 height 24
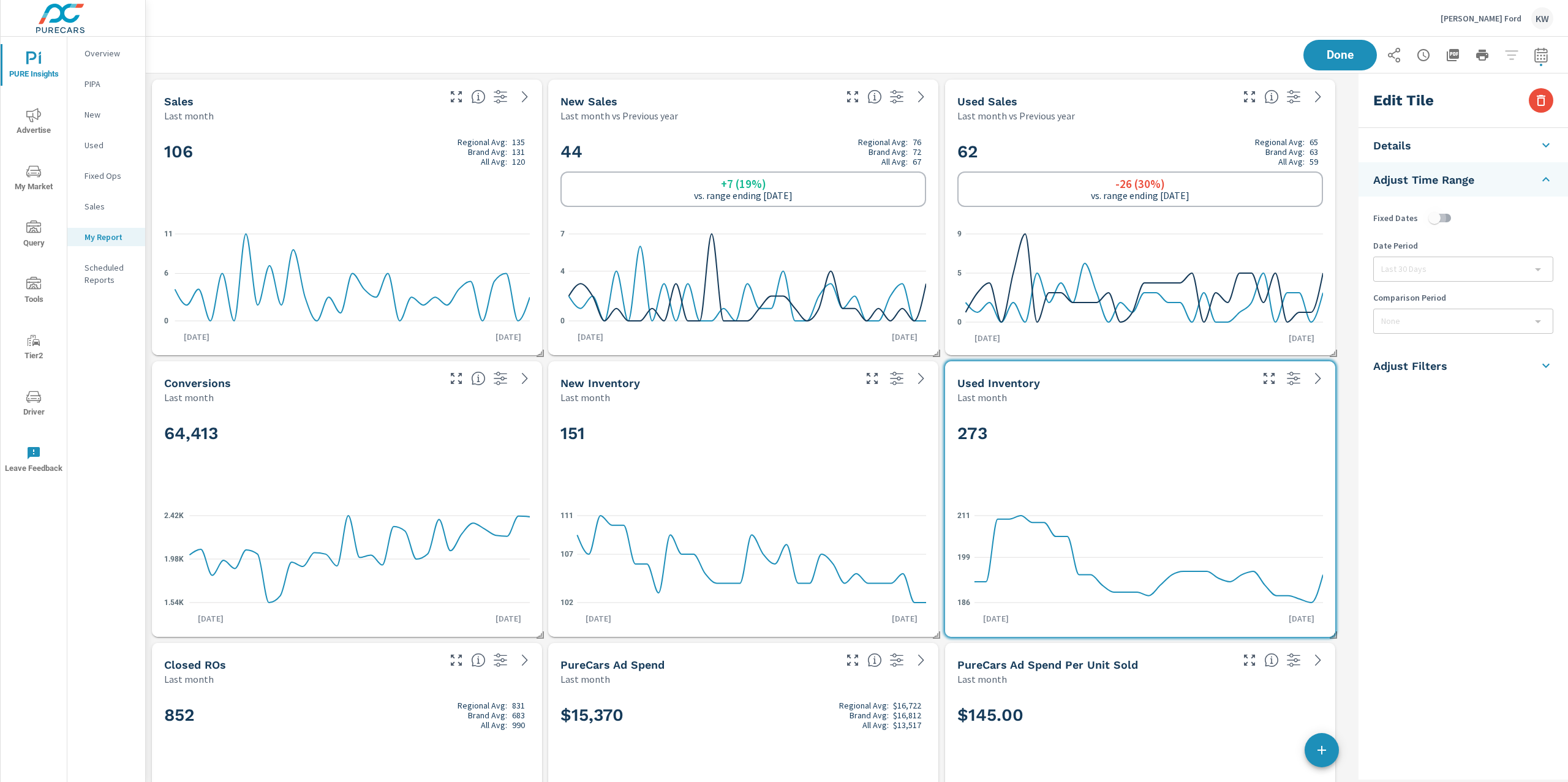
checkbox input "true"
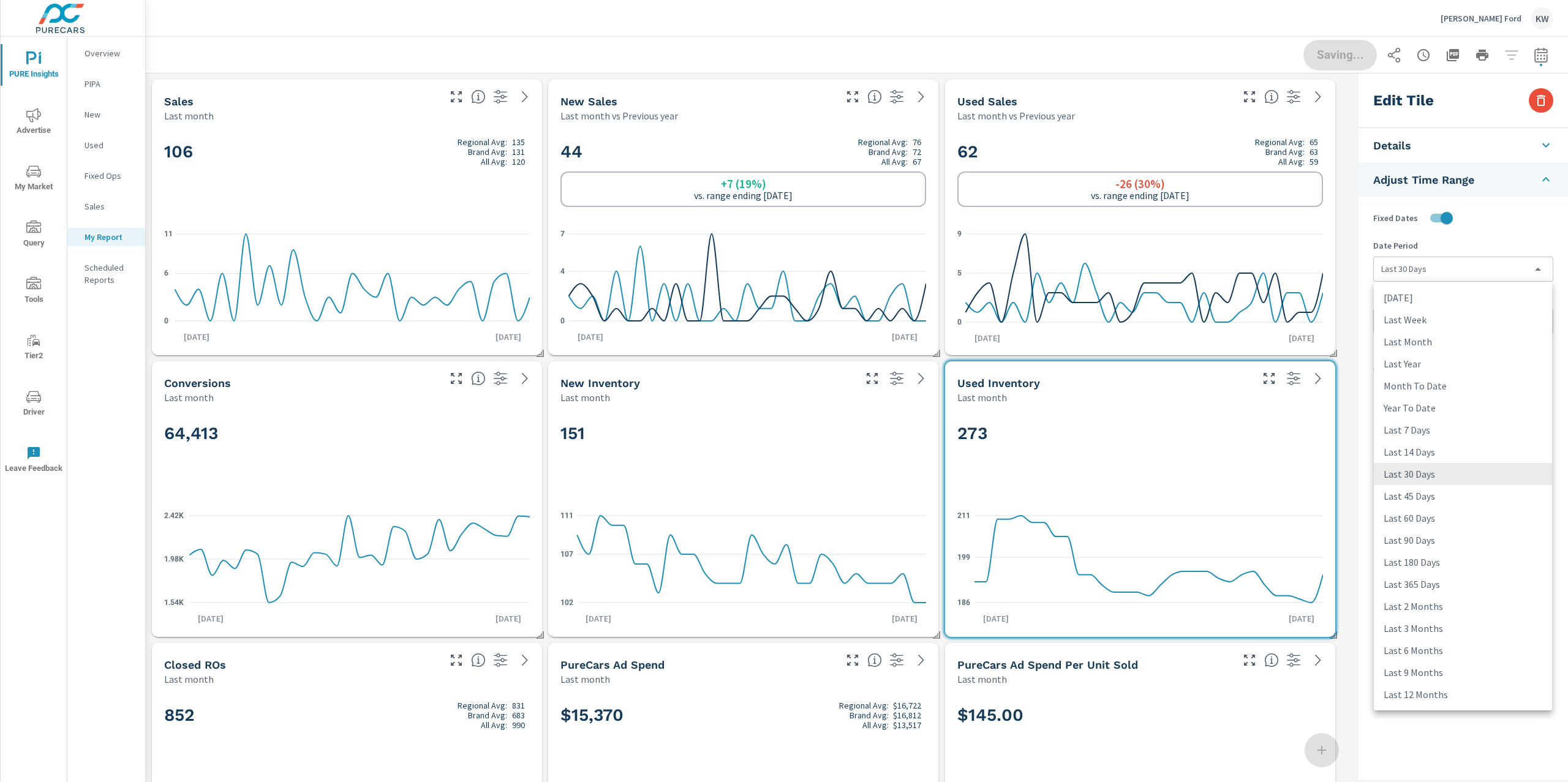
click at [1450, 269] on body "PURE Insights Advertise My Market Query Tools Tier2 Driver Leave Feedback Overv…" at bounding box center [784, 391] width 1568 height 782
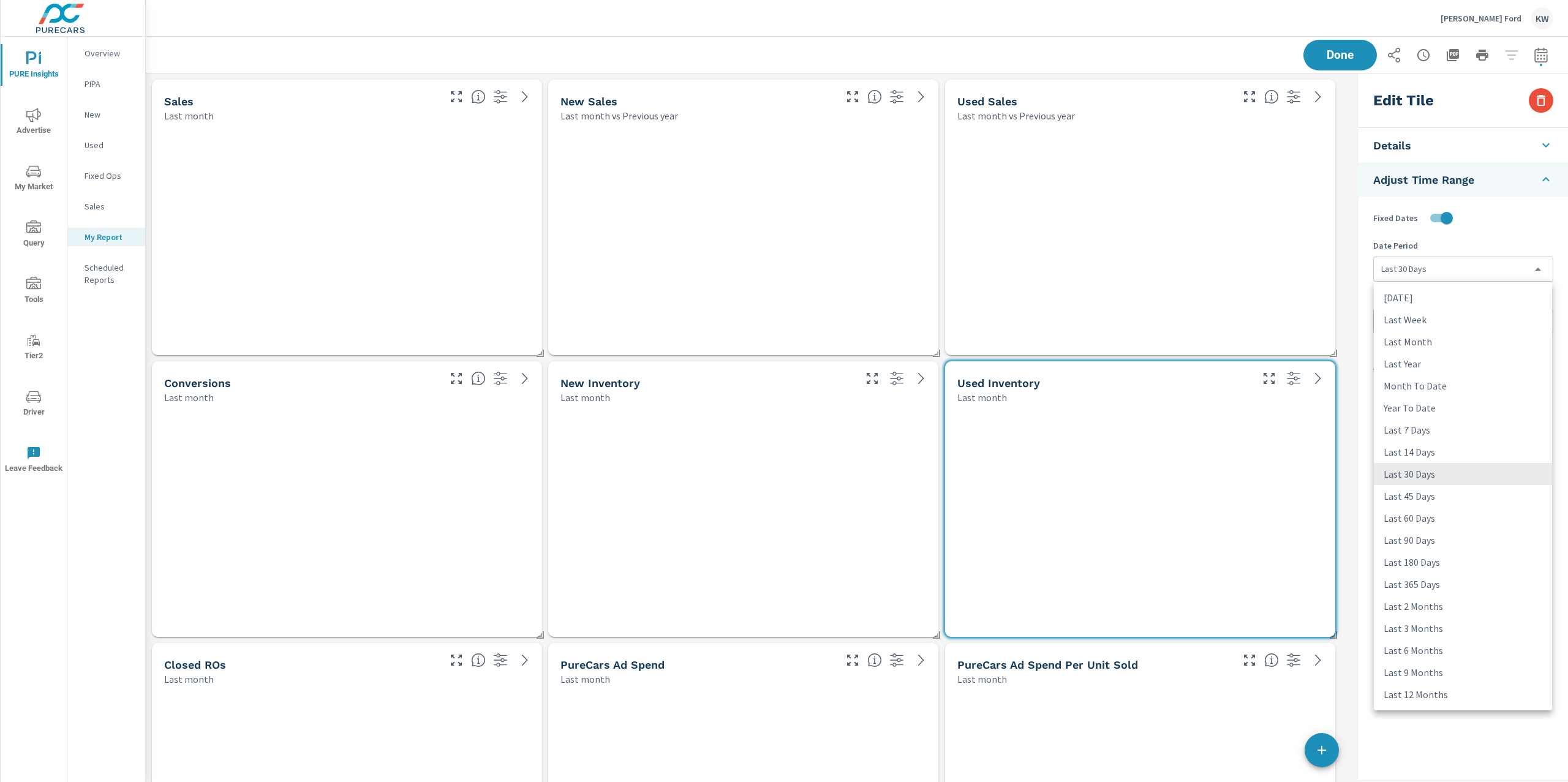
click at [1427, 497] on li "Last 45 Days" at bounding box center [1463, 496] width 178 height 22
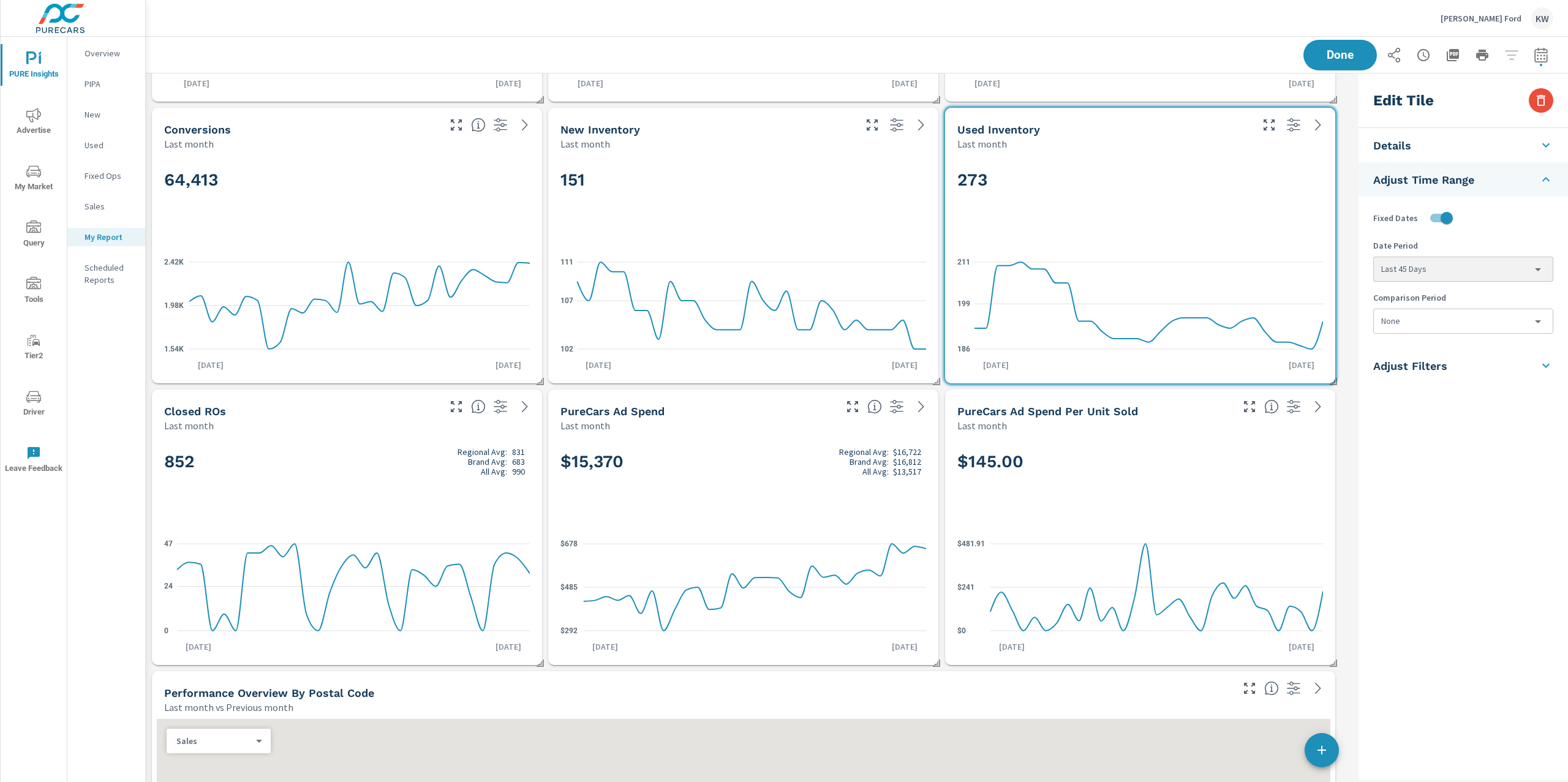
scroll to position [485, 0]
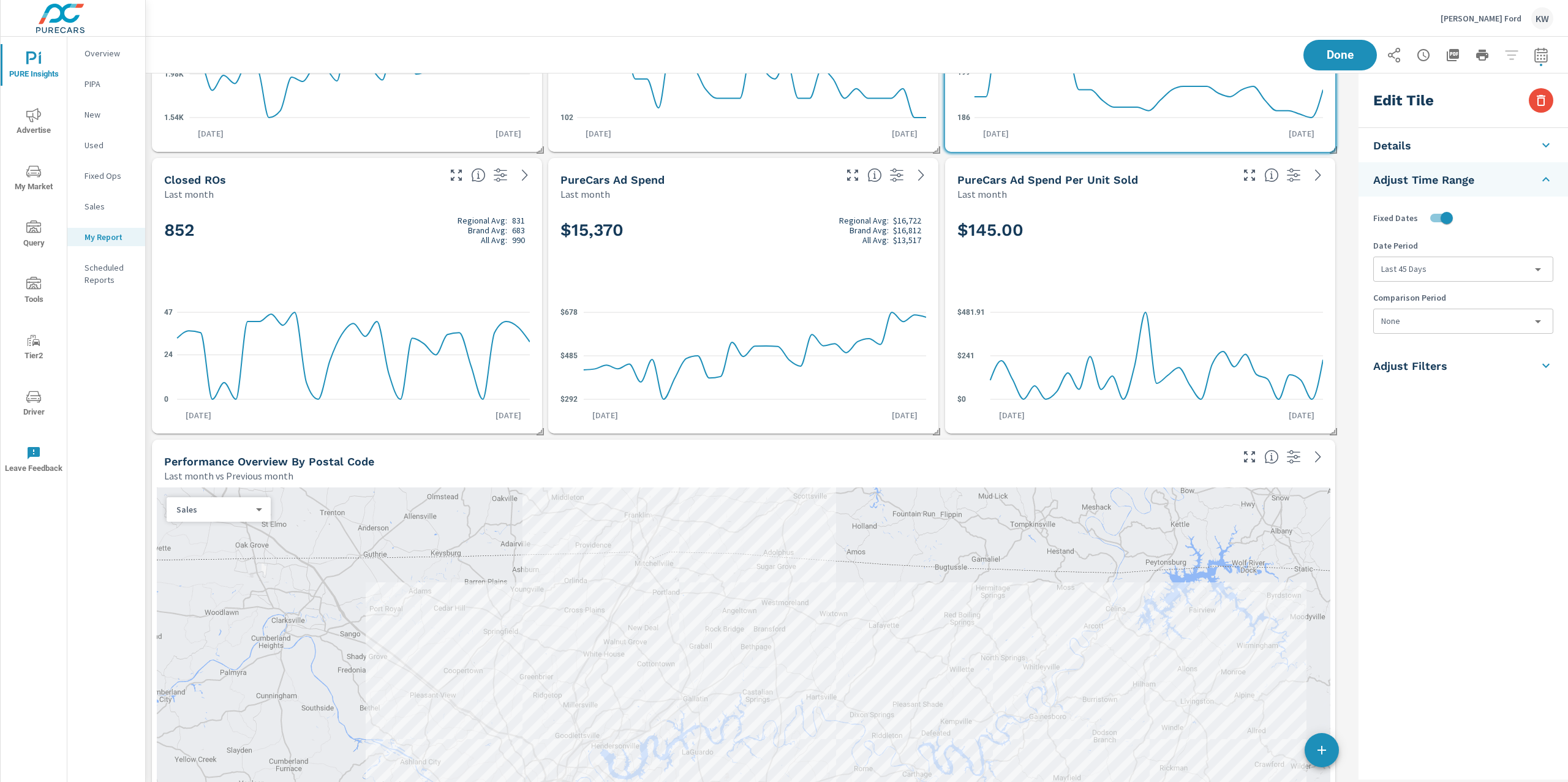
click at [332, 228] on h2 "852 Regional Avg: 831 Brand Avg: 683 All Avg: 990" at bounding box center [347, 230] width 365 height 30
type input "lastMonth"
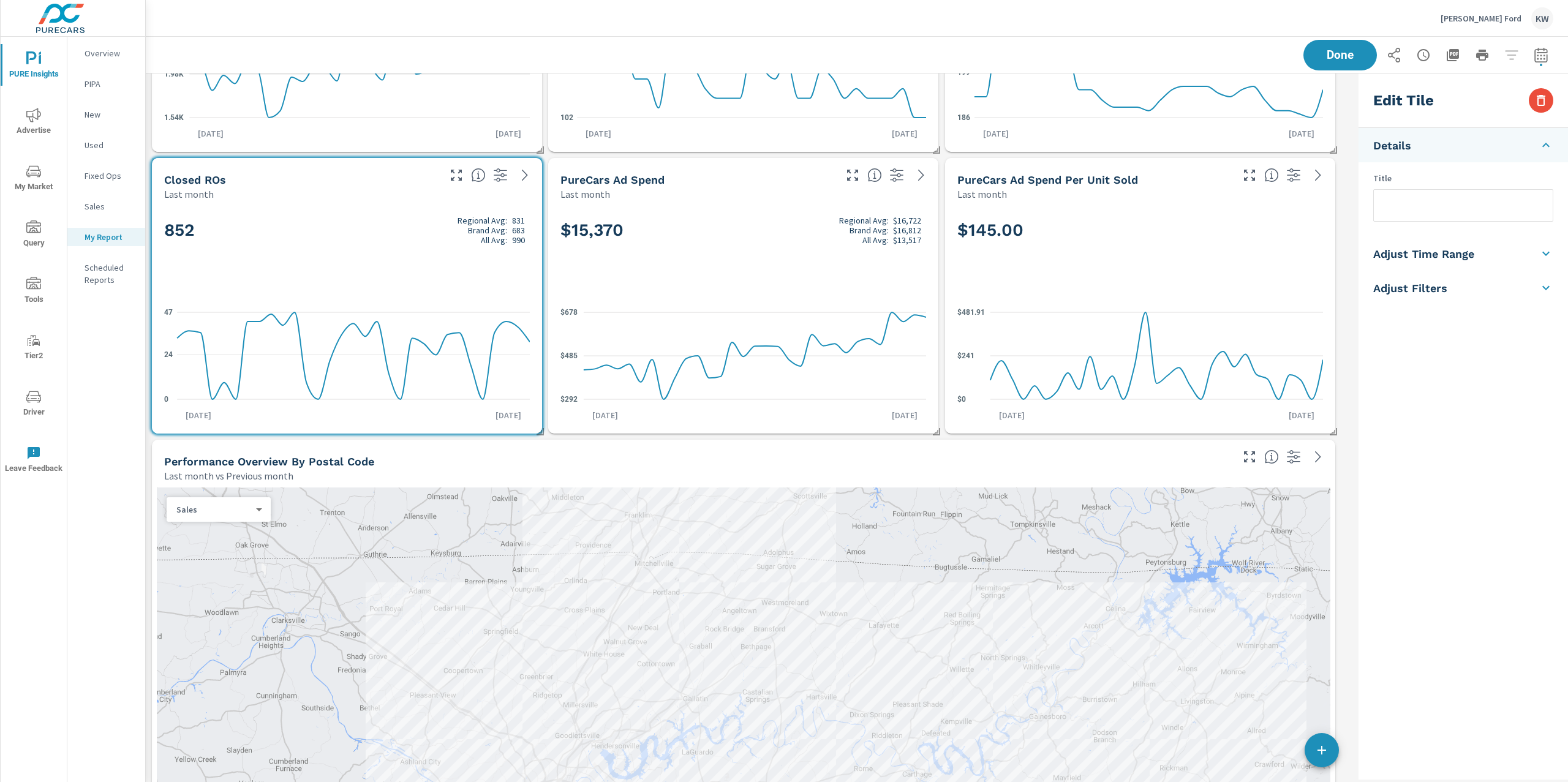
click at [1471, 252] on h5 "Adjust Time Range" at bounding box center [1423, 254] width 101 height 14
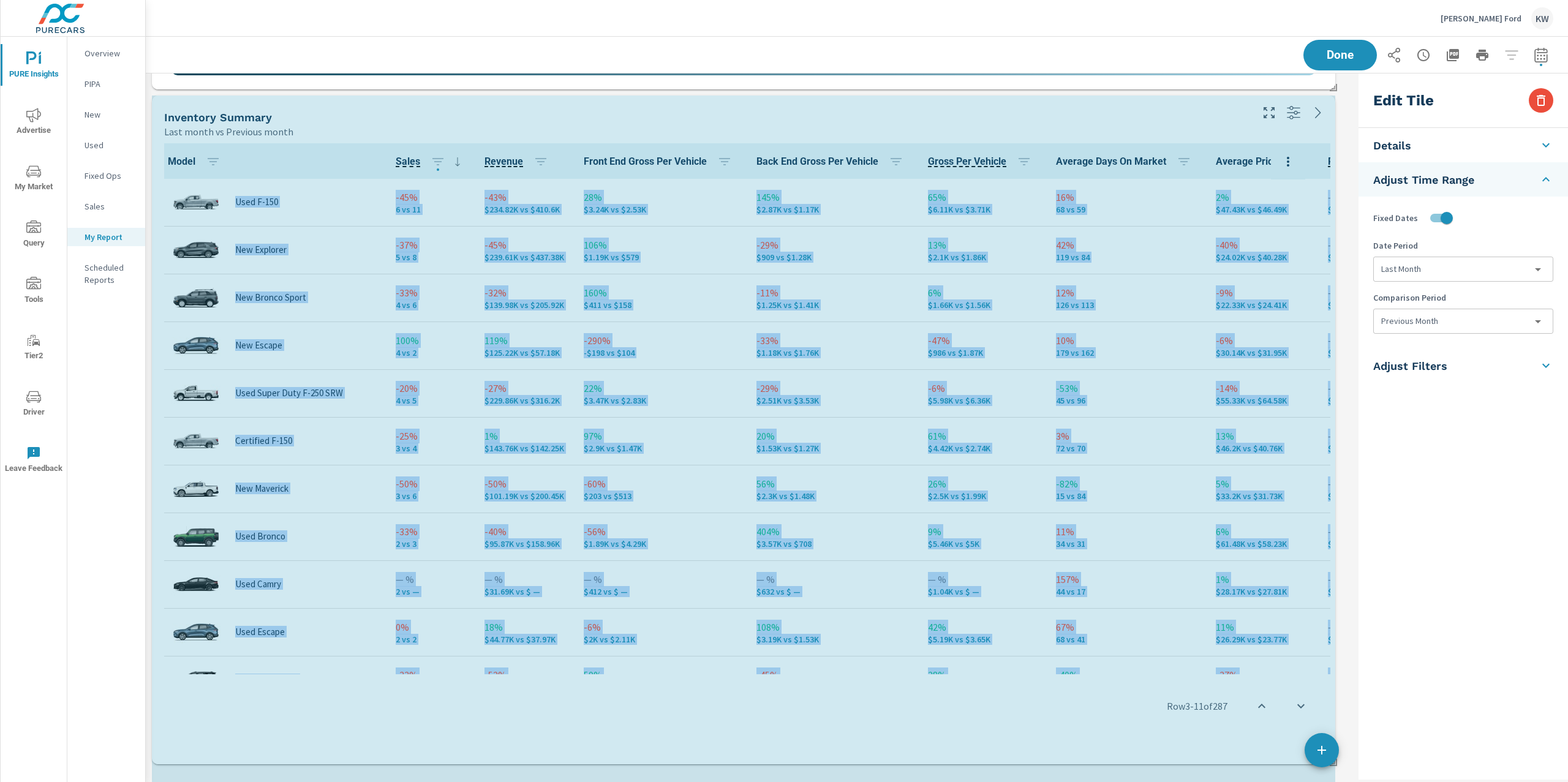
scroll to position [7077, 1220]
drag, startPoint x: 1335, startPoint y: 650, endPoint x: 1346, endPoint y: 714, distance: 64.9
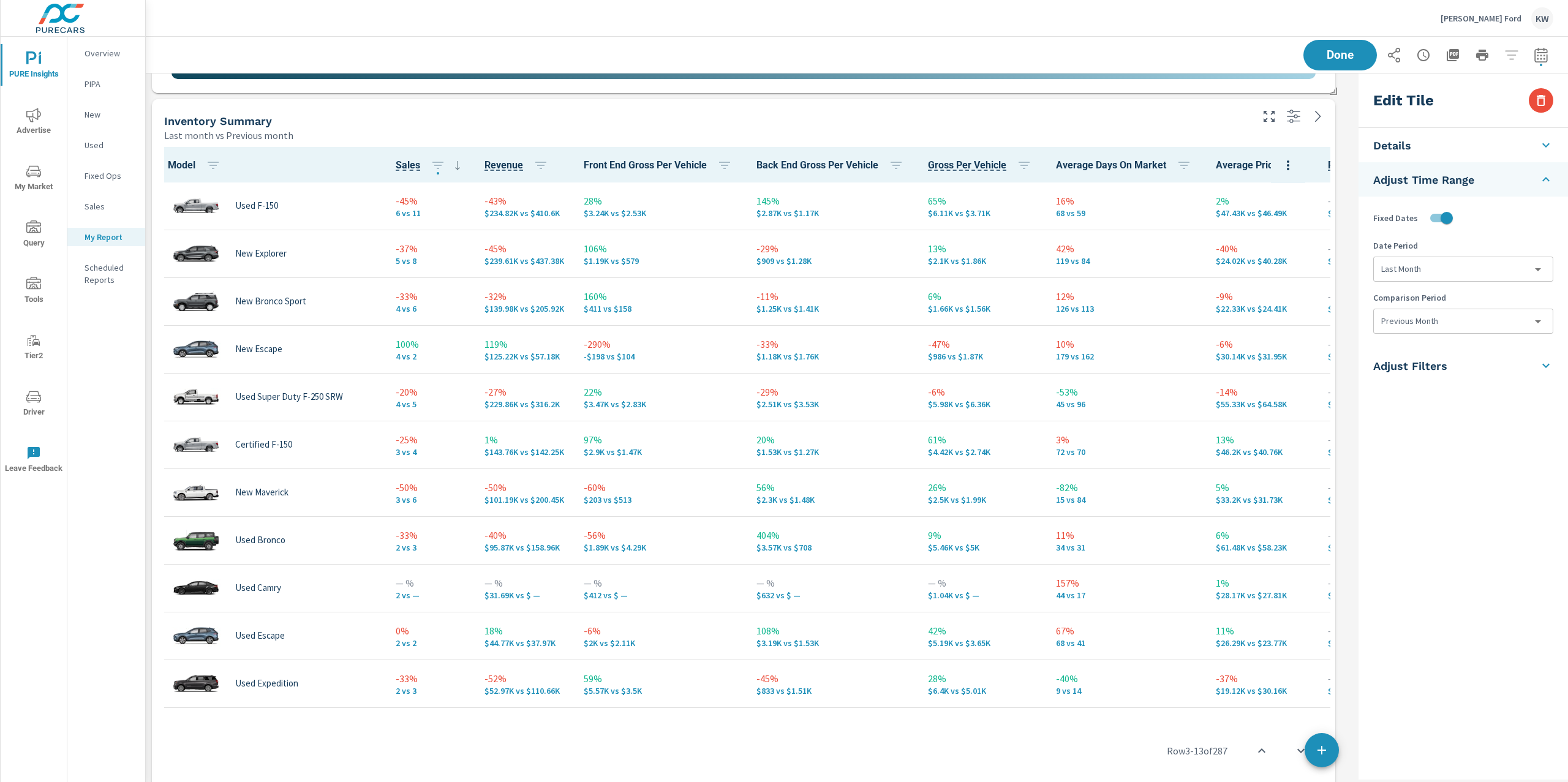
scroll to position [1530, 0]
click at [1095, 133] on div "Last month vs Previous month" at bounding box center [707, 136] width 1085 height 14
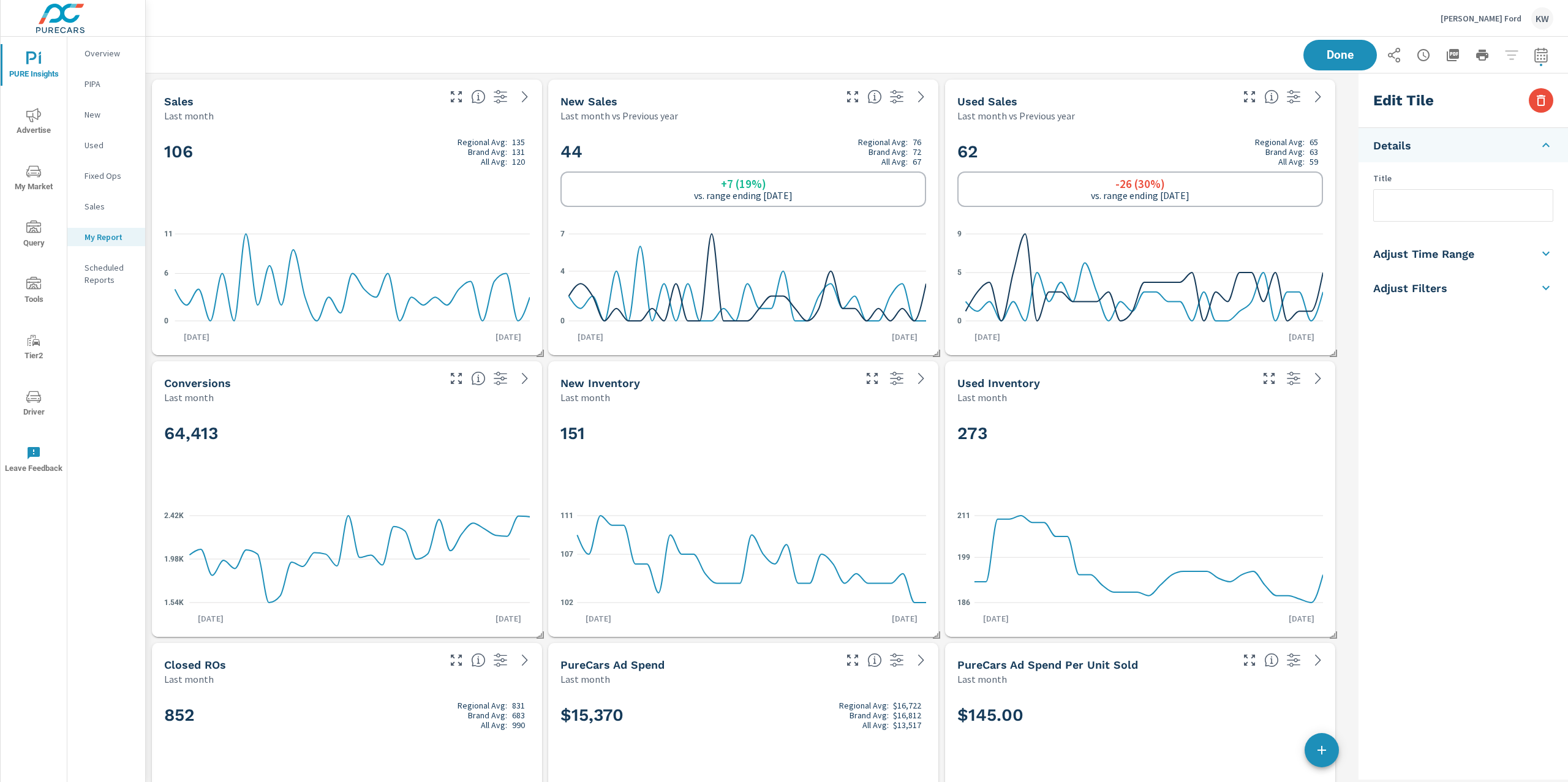
scroll to position [7077, 1220]
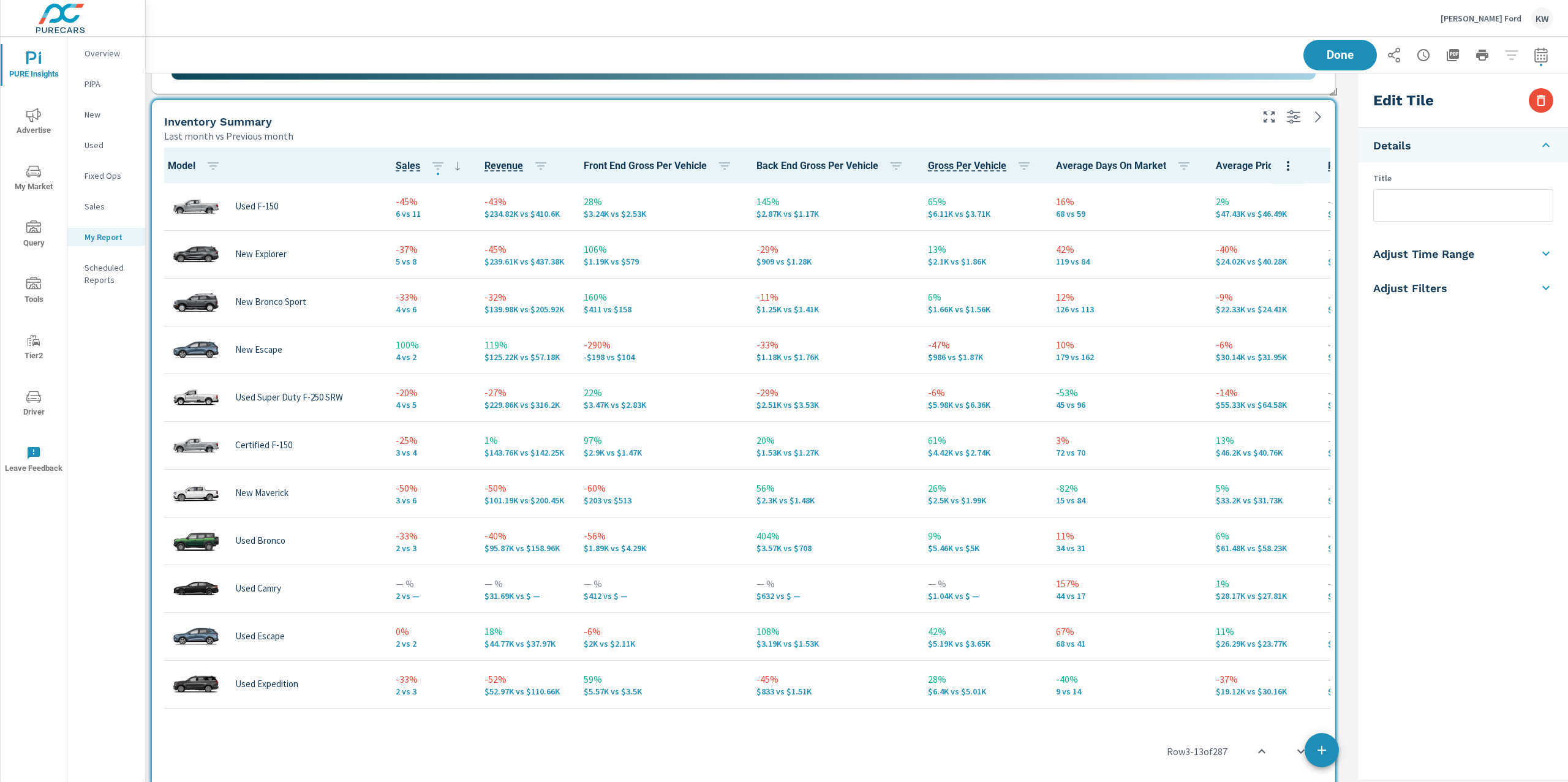
click at [1548, 289] on icon at bounding box center [1545, 287] width 14 height 14
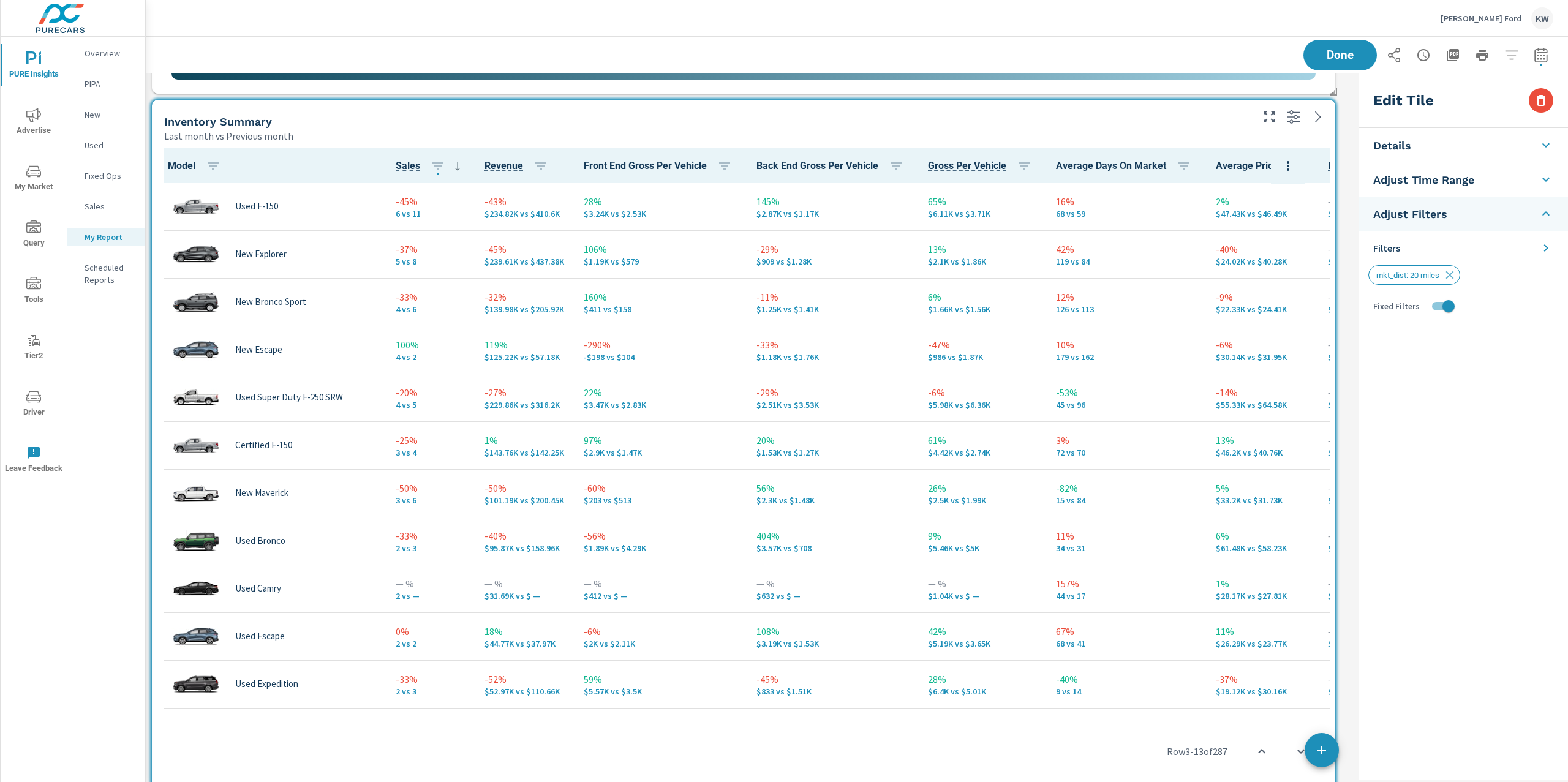
click at [1548, 247] on icon at bounding box center [1545, 247] width 14 height 14
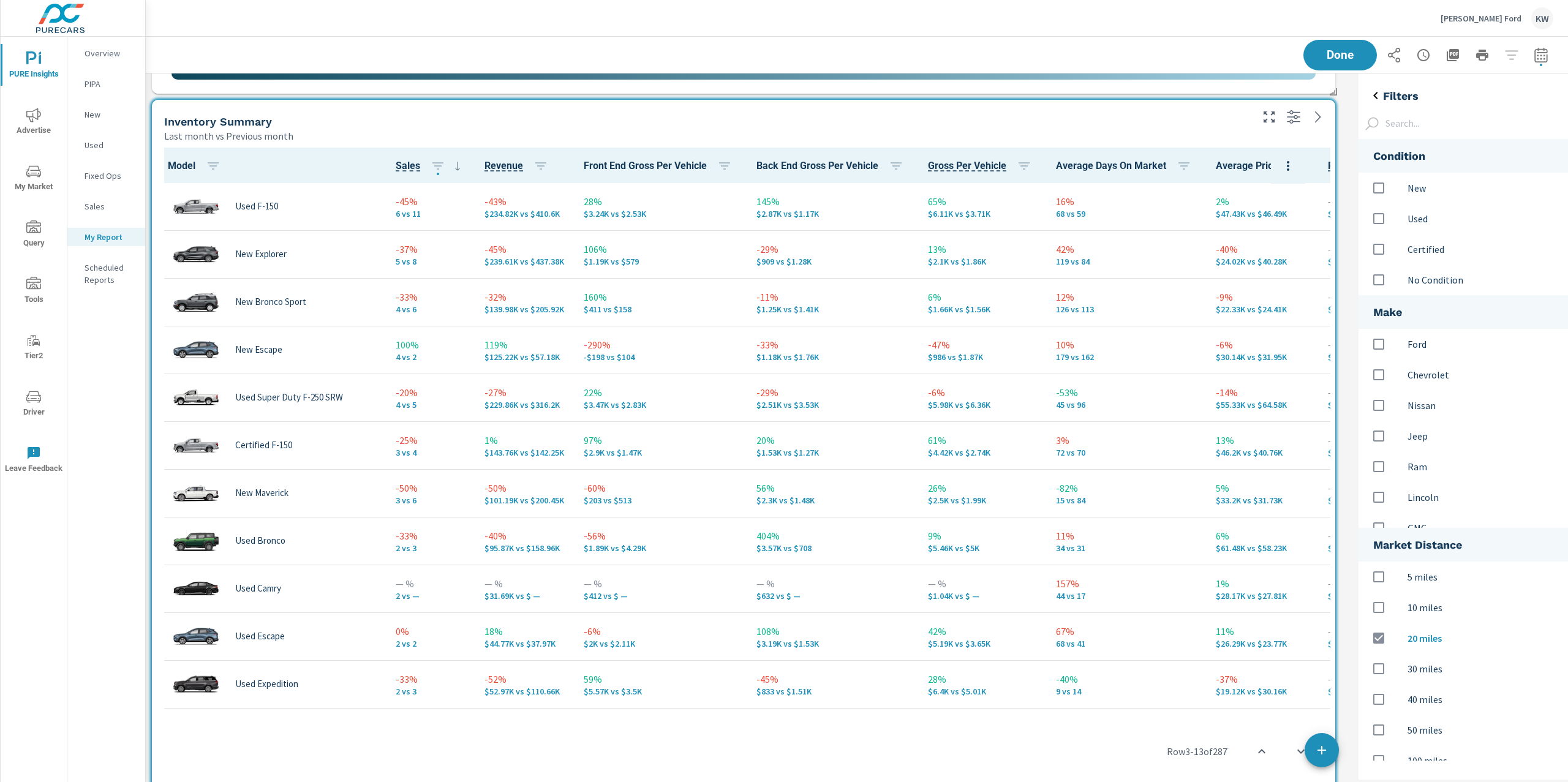
scroll to position [647, 235]
click at [1375, 190] on input "options" at bounding box center [1378, 188] width 26 height 26
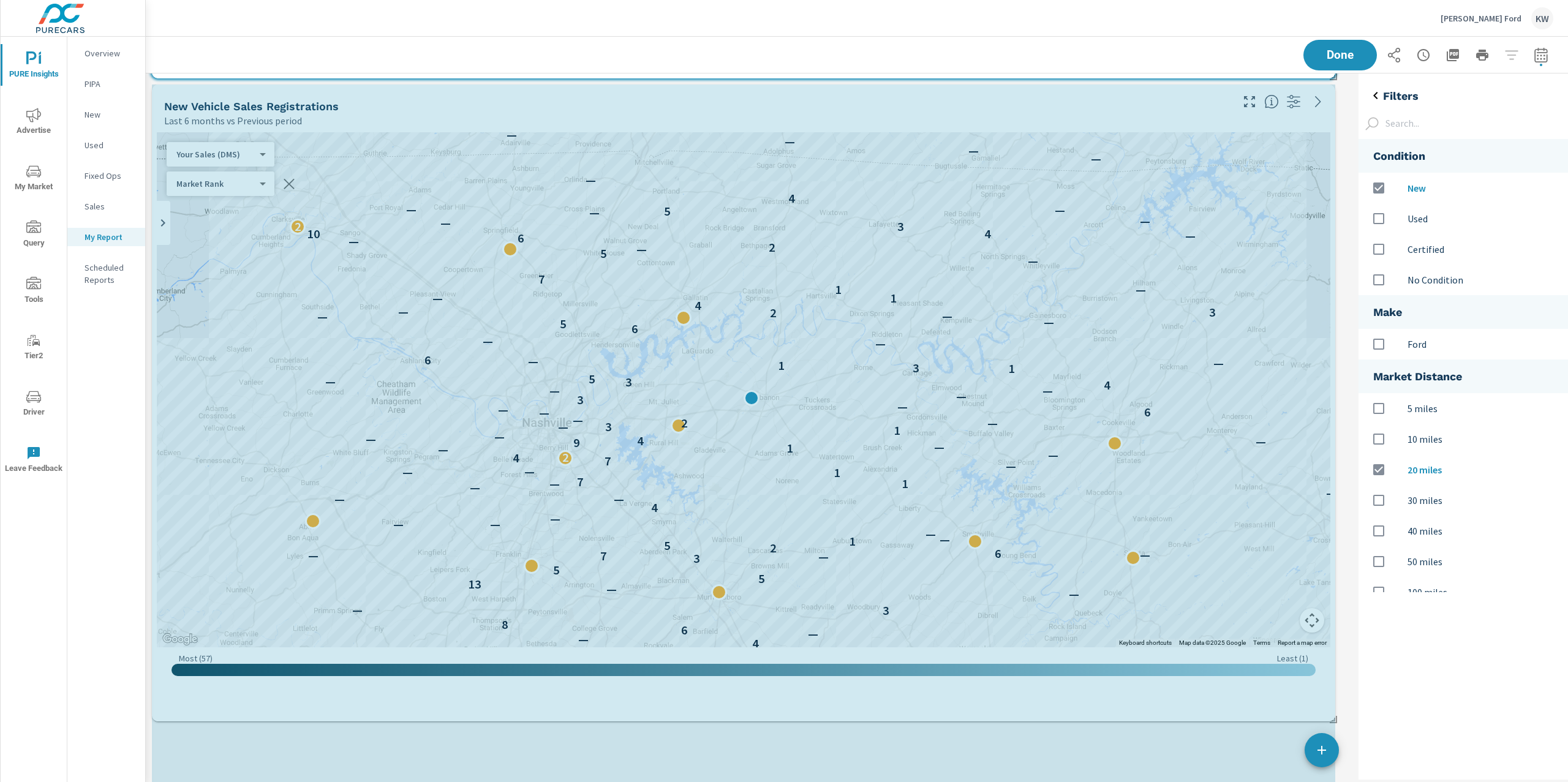
scroll to position [4, 5]
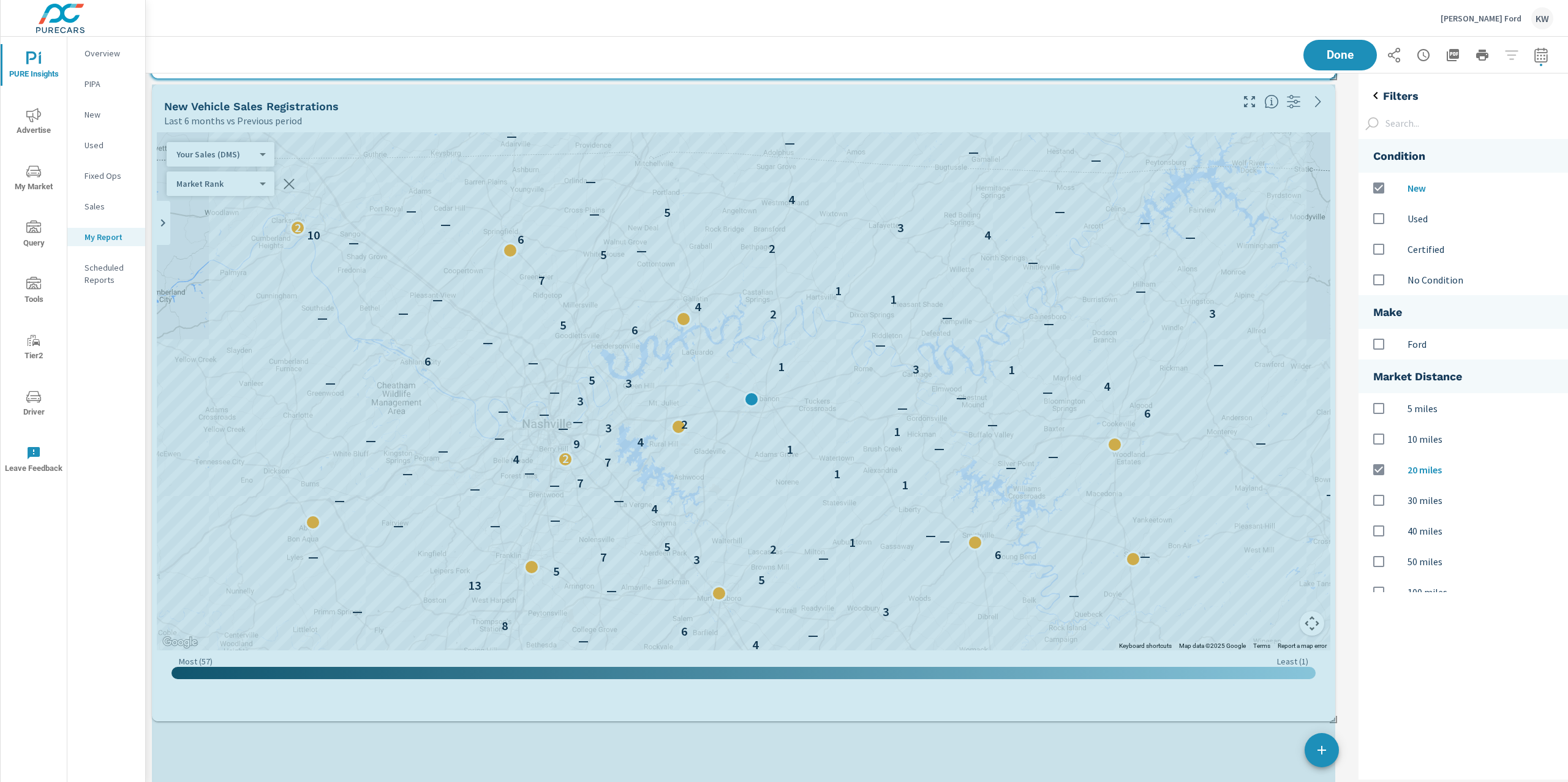
drag, startPoint x: 1334, startPoint y: 640, endPoint x: 1336, endPoint y: 736, distance: 96.0
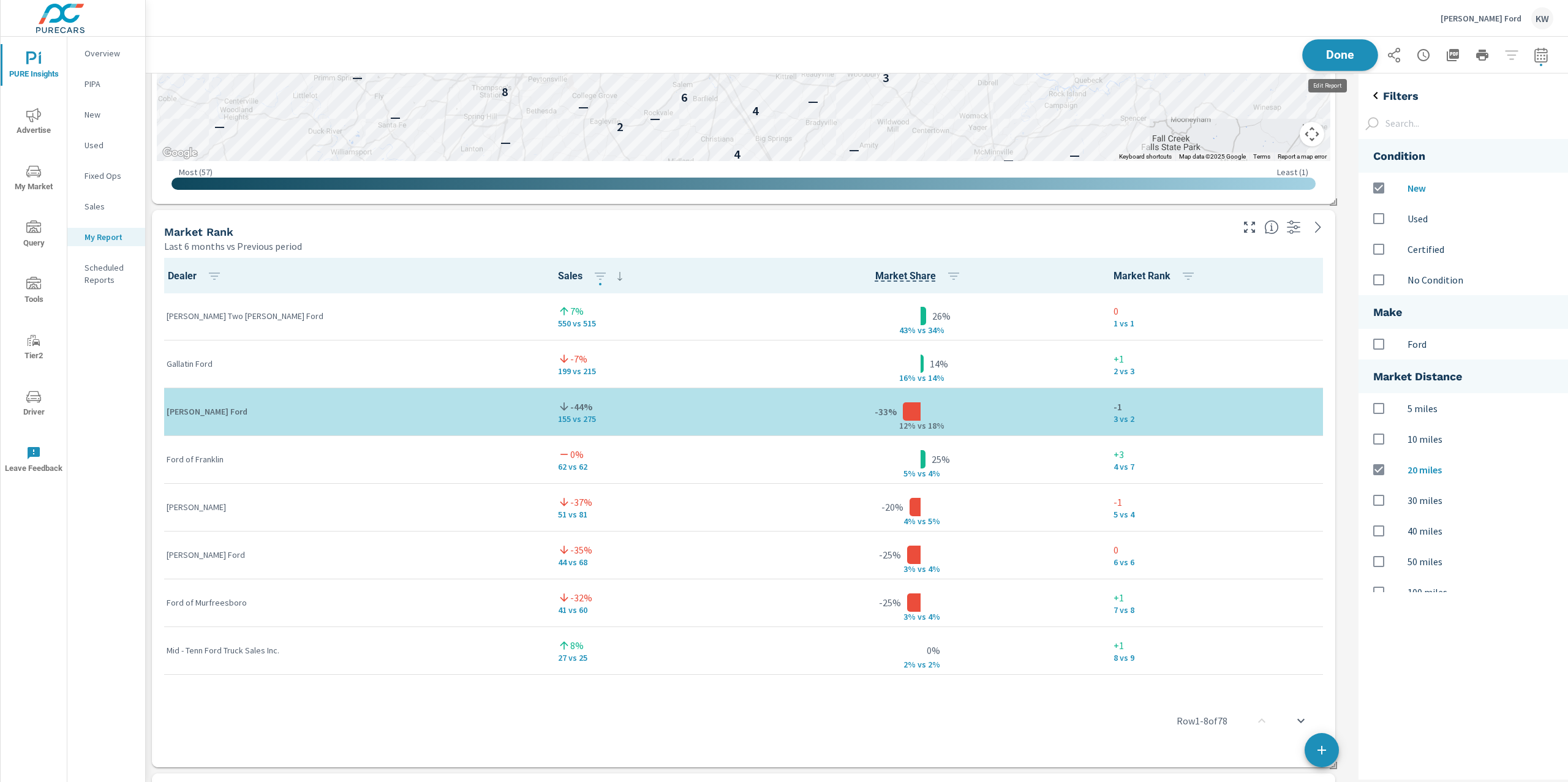
scroll to position [7217, 1220]
click at [1349, 53] on span "Done" at bounding box center [1340, 54] width 50 height 11
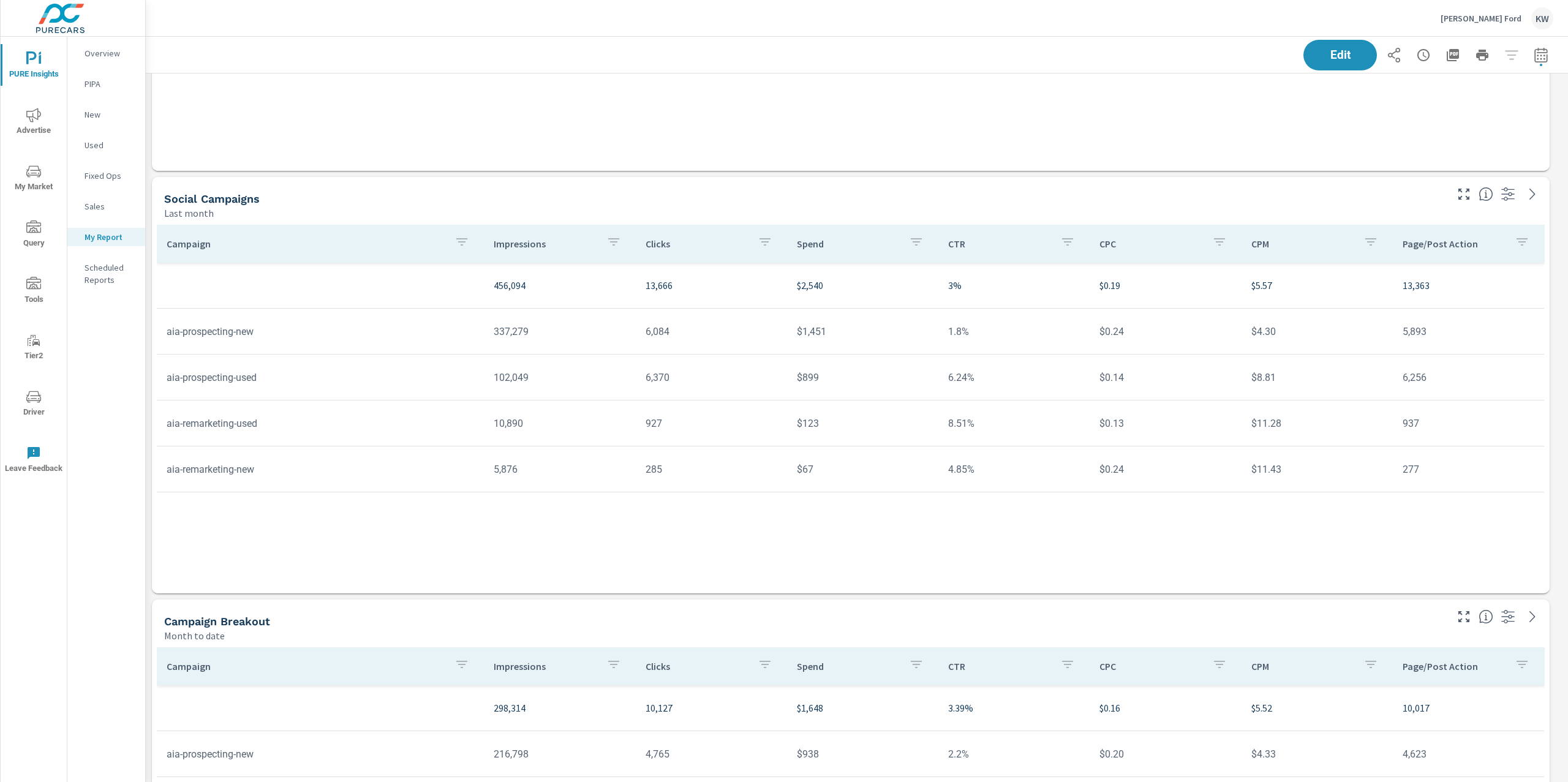
scroll to position [6148, 0]
